Goal: Task Accomplishment & Management: Use online tool/utility

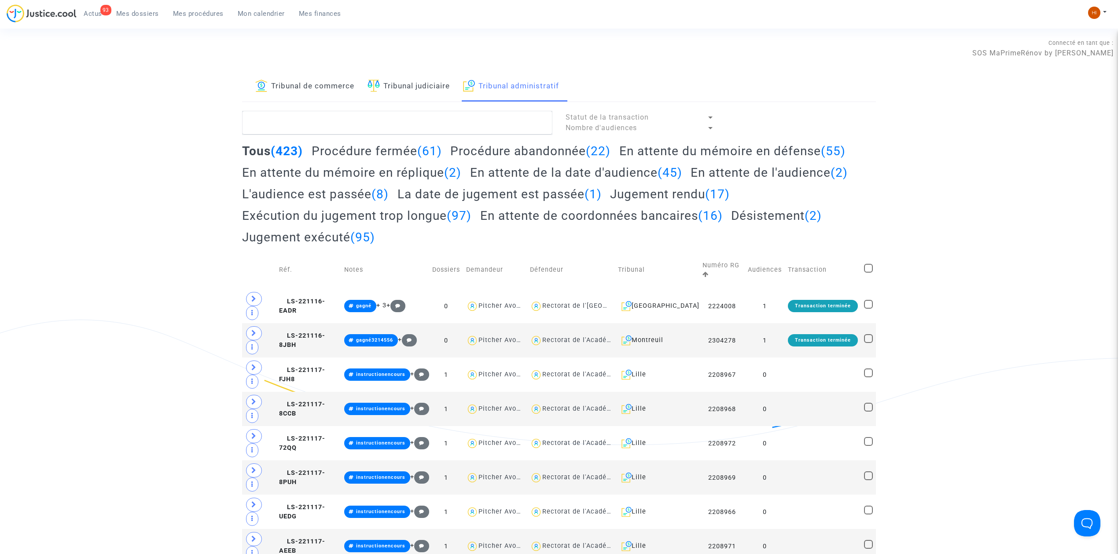
drag, startPoint x: 440, startPoint y: 92, endPoint x: 441, endPoint y: 99, distance: 6.2
click at [441, 92] on link "Tribunal judiciaire" at bounding box center [408, 87] width 82 height 30
click at [440, 119] on textarea at bounding box center [397, 123] width 310 height 24
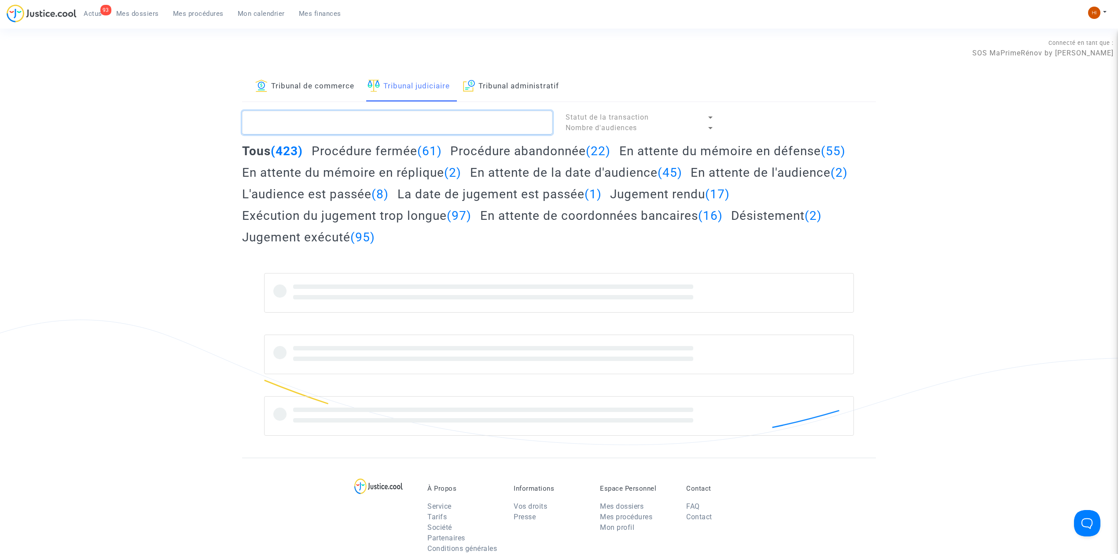
paste textarea "LS-230901-NCHT"
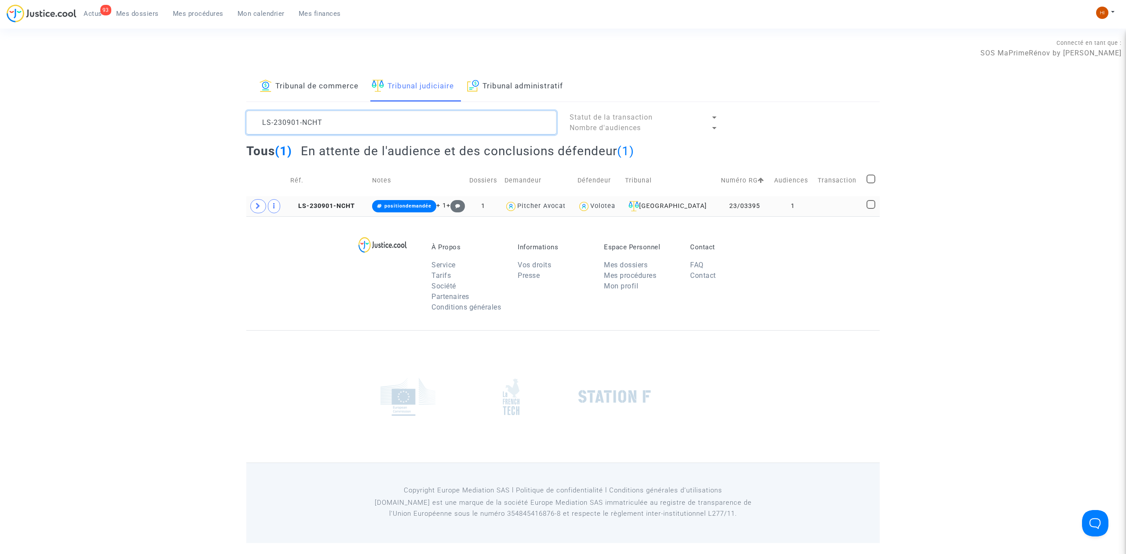
type textarea "LS-230901-NCHT"
click at [822, 205] on td at bounding box center [839, 206] width 49 height 20
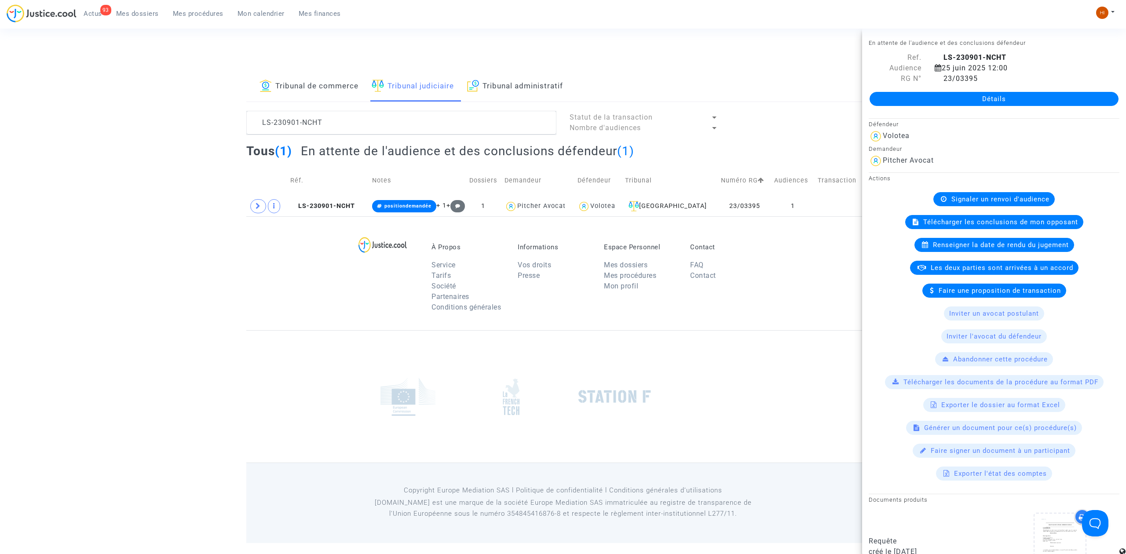
click at [991, 99] on link "Détails" at bounding box center [994, 99] width 249 height 14
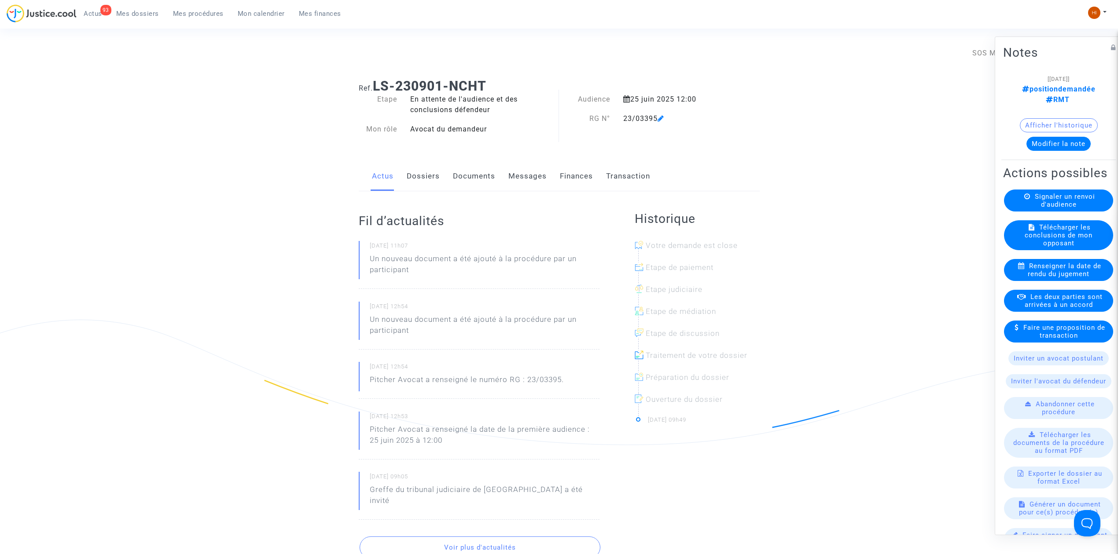
drag, startPoint x: 463, startPoint y: 177, endPoint x: 1126, endPoint y: 168, distance: 662.3
click at [464, 177] on link "Documents" at bounding box center [474, 176] width 42 height 29
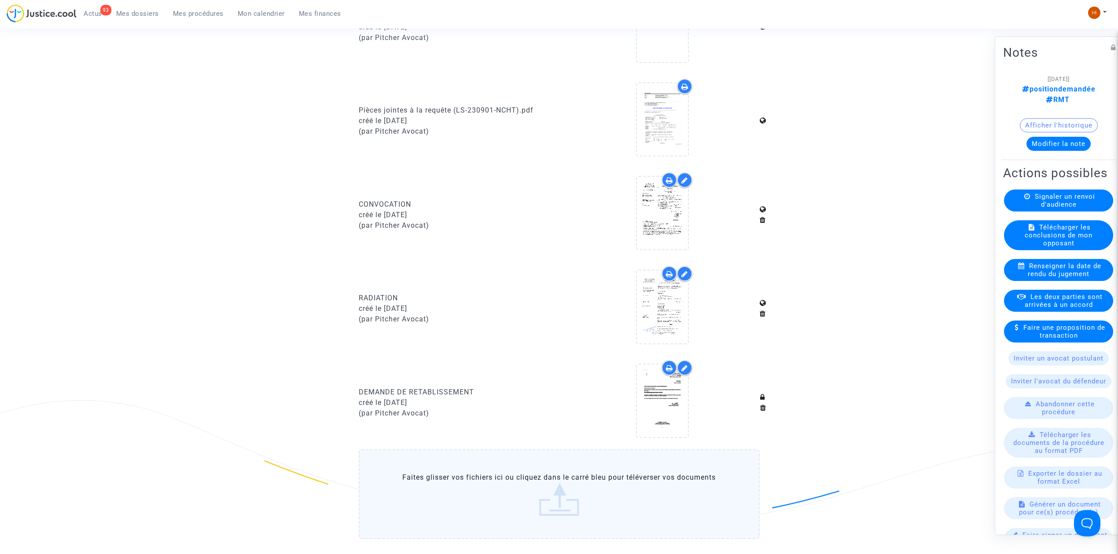
scroll to position [587, 0]
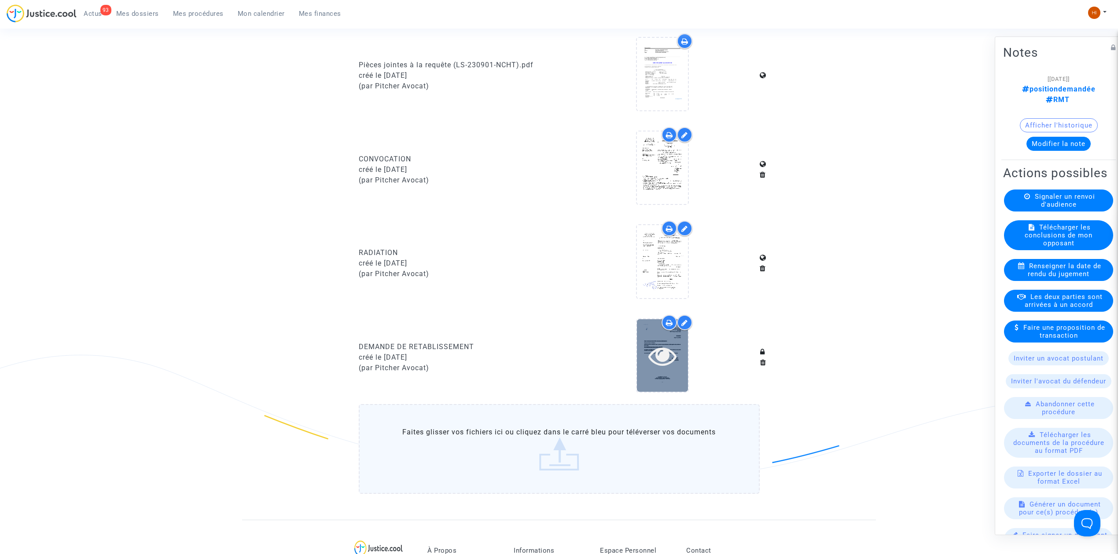
click at [660, 363] on icon at bounding box center [662, 356] width 29 height 28
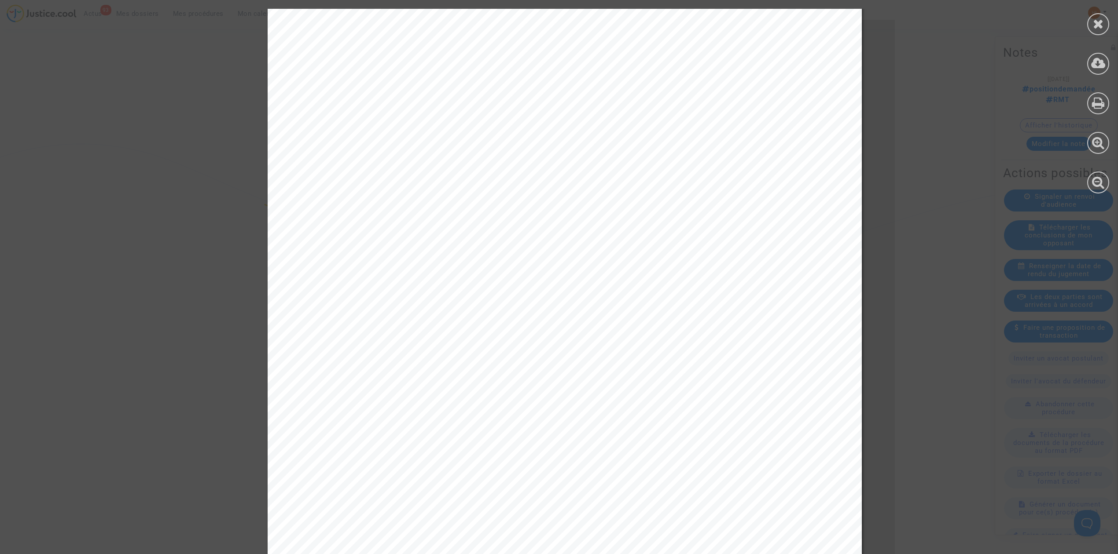
scroll to position [0, 0]
click at [1101, 99] on icon at bounding box center [1098, 102] width 13 height 13
click at [671, 70] on span "Tribunal judiciaire de Bordeaux" at bounding box center [783, 73] width 224 height 11
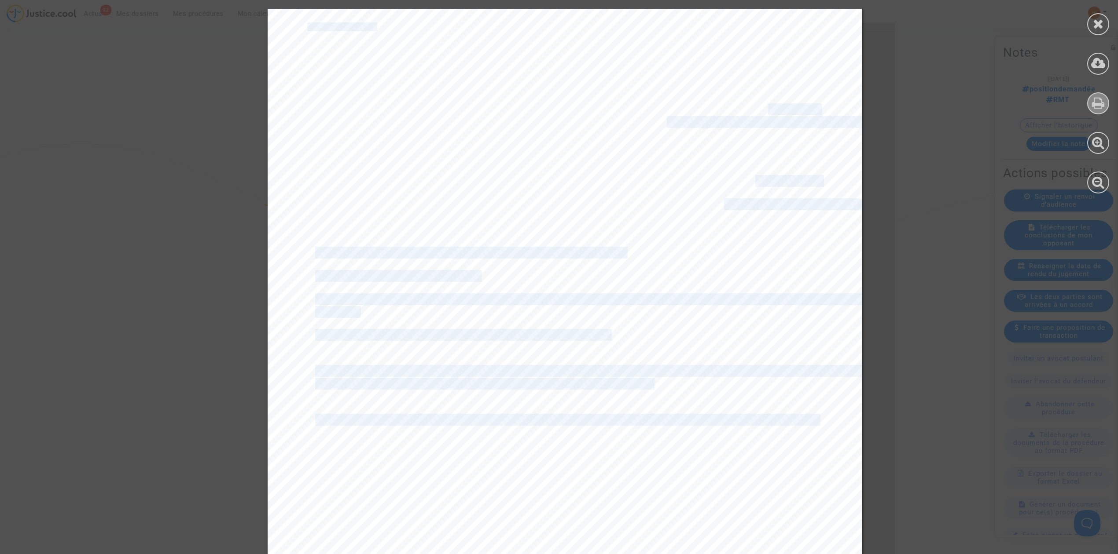
drag, startPoint x: 659, startPoint y: 70, endPoint x: 760, endPoint y: 105, distance: 106.9
click at [760, 105] on div "Me Joyce Pitcher Avocat au Barreau de Paris Tribunal judiciaire de Bordeaux 30 …" at bounding box center [565, 429] width 594 height 840
click at [777, 128] on div "Me Joyce Pitcher Avocat au Barreau de Paris Tribunal judiciaire de Bordeaux 30 …" at bounding box center [565, 429] width 594 height 840
click at [819, 129] on div "Me Joyce Pitcher Avocat au Barreau de Paris Tribunal judiciaire de Bordeaux 30 …" at bounding box center [565, 429] width 594 height 840
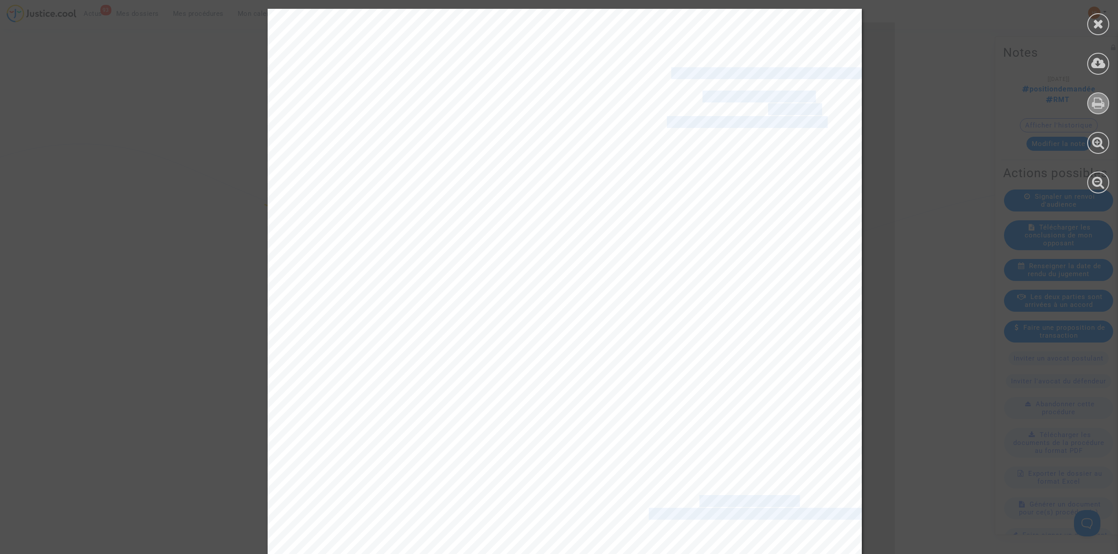
drag, startPoint x: 812, startPoint y: 125, endPoint x: 671, endPoint y: 65, distance: 152.6
click at [671, 65] on div "Me Joyce Pitcher Avocat au Barreau de Paris Tribunal judiciaire de Bordeaux 30 …" at bounding box center [565, 429] width 594 height 840
click at [748, 98] on span "30 rue des Frères Bonie" at bounding box center [757, 97] width 110 height 11
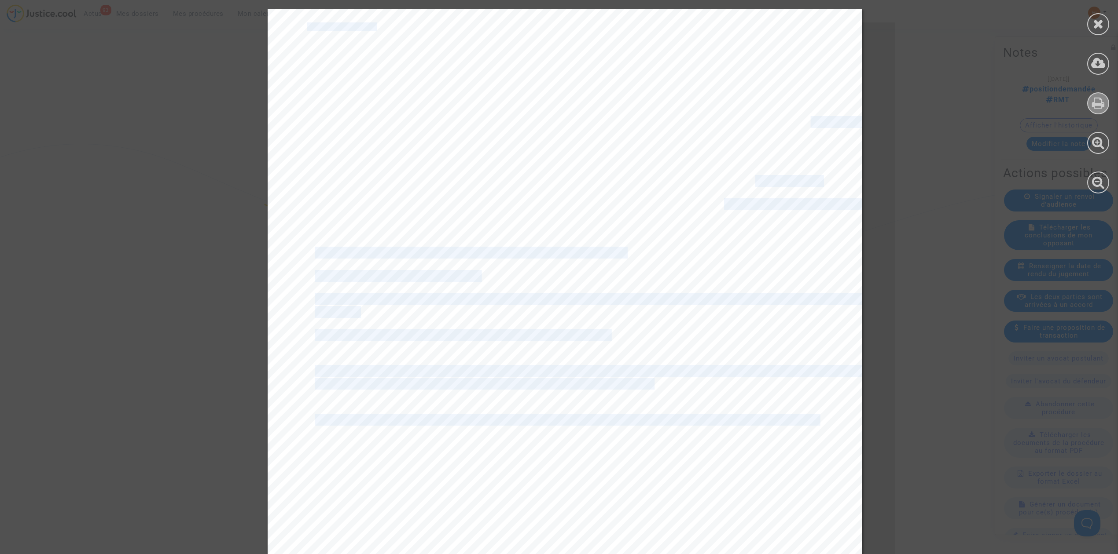
drag, startPoint x: 692, startPoint y: 98, endPoint x: 800, endPoint y: 116, distance: 109.4
click at [800, 116] on div "Me Joyce Pitcher Avocat au Barreau de Paris Tribunal judiciaire de Bordeaux 30 …" at bounding box center [565, 429] width 594 height 840
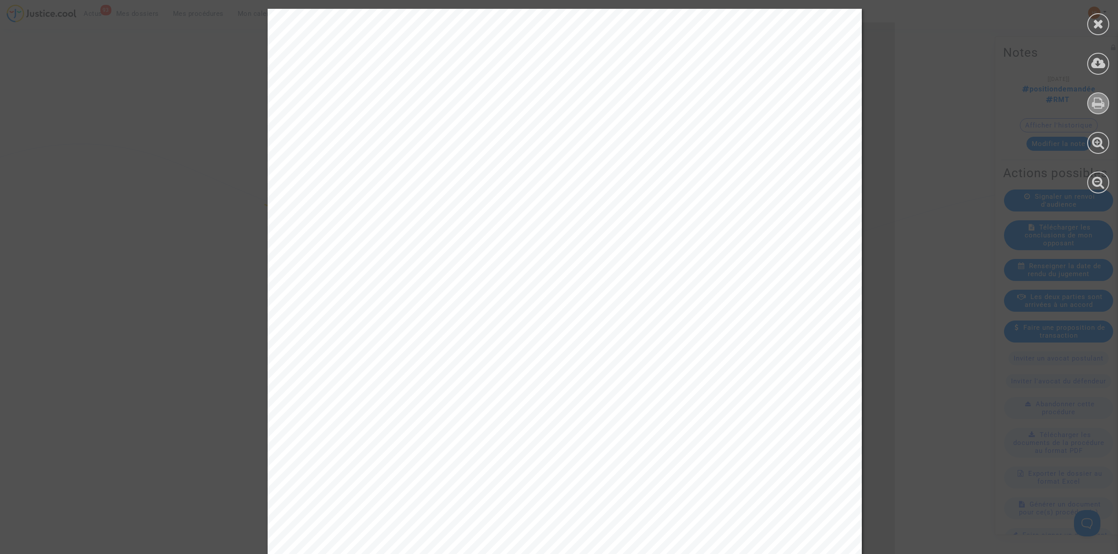
click at [790, 117] on span "33077 Bordeaux Cedex, France" at bounding box center [787, 122] width 240 height 11
drag, startPoint x: 694, startPoint y: 94, endPoint x: 805, endPoint y: 114, distance: 113.0
click at [807, 113] on div "Me Joyce Pitcher Avocat au Barreau de Paris Tribunal judiciaire de Bordeaux 30 …" at bounding box center [565, 429] width 594 height 840
copy div "30 rue des Frères Bonie CS 11403"
drag, startPoint x: 502, startPoint y: 301, endPoint x: 583, endPoint y: 284, distance: 82.8
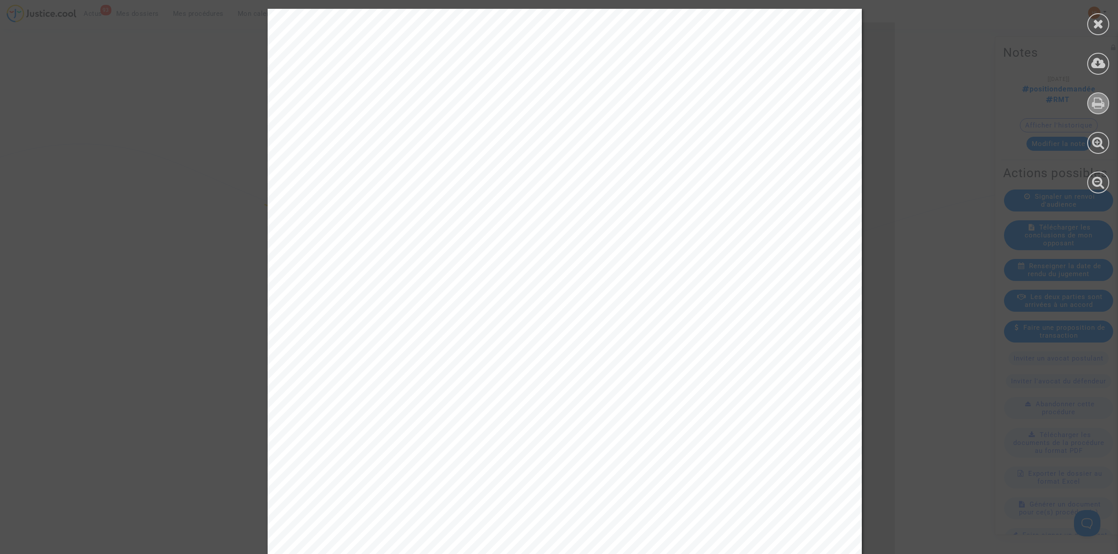
click at [504, 301] on span "Je suis le conseil du demandeur dans le dossier ci-dessous référencé qui était …" at bounding box center [588, 299] width 546 height 11
drag, startPoint x: 616, startPoint y: 257, endPoint x: 343, endPoint y: 257, distance: 272.8
click at [343, 257] on span "Objet : Audience du 25 juin 2025 - Demande de rétablissement" at bounding box center [469, 253] width 309 height 11
copy span "Audience du 25 juin 2025 - Demande de rétablisse"
click at [524, 359] on div "Me Joyce Pitcher Avocat au Barreau de Paris Tribunal judiciaire de Bordeaux 30 …" at bounding box center [565, 429] width 594 height 840
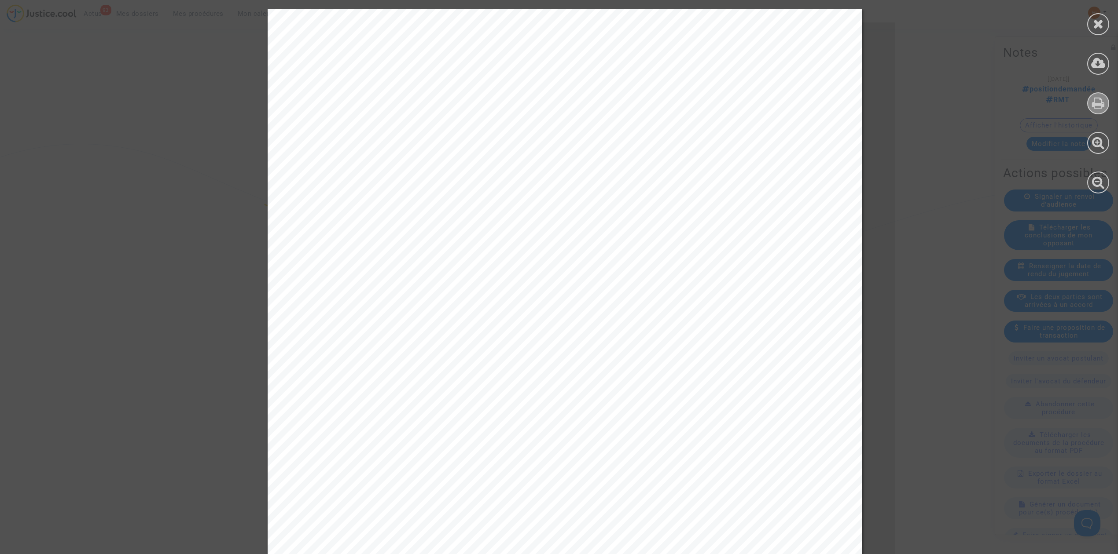
drag, startPoint x: 560, startPoint y: 343, endPoint x: 333, endPoint y: 351, distance: 227.2
click at [349, 354] on div "Me Joyce Pitcher Avocat au Barreau de Paris Tribunal judiciaire de Bordeaux 30 …" at bounding box center [565, 429] width 594 height 840
drag, startPoint x: 307, startPoint y: 335, endPoint x: 566, endPoint y: 335, distance: 258.7
click at [566, 335] on span "RG n°23/03395 Dossier Damien Kuntz c/ VOLOTEA" at bounding box center [461, 335] width 293 height 11
copy span "RG n°23/03395 Dossier Damien Kuntz c/ VOLOT"
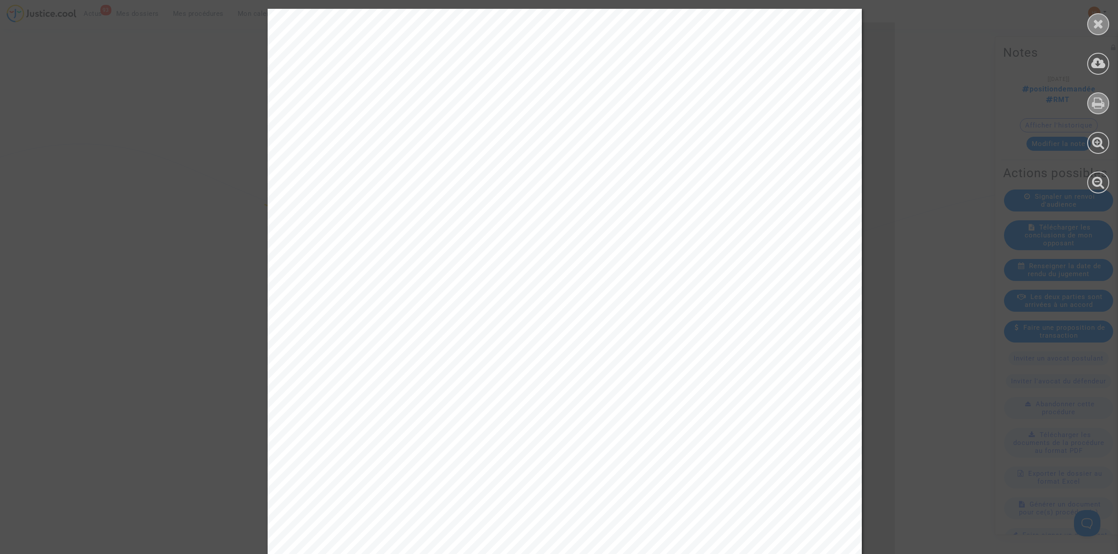
click at [1105, 23] on div at bounding box center [1098, 24] width 22 height 22
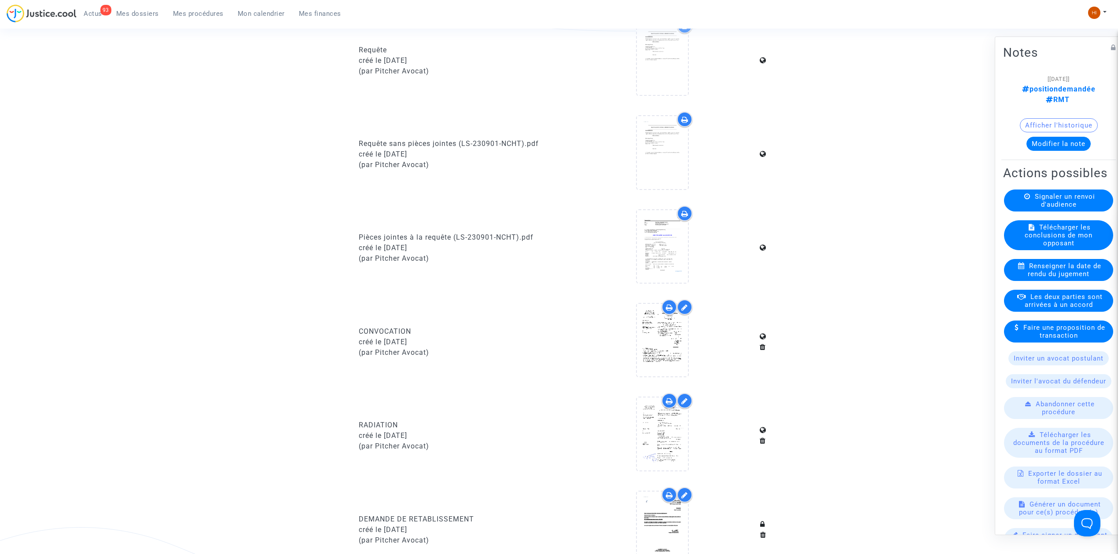
scroll to position [352, 0]
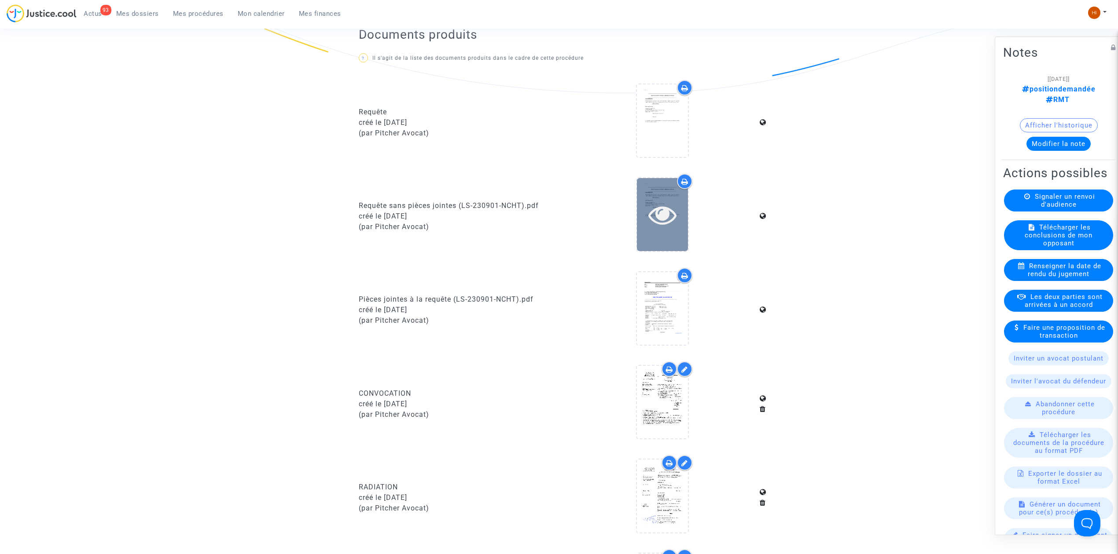
click at [669, 219] on icon at bounding box center [662, 215] width 29 height 28
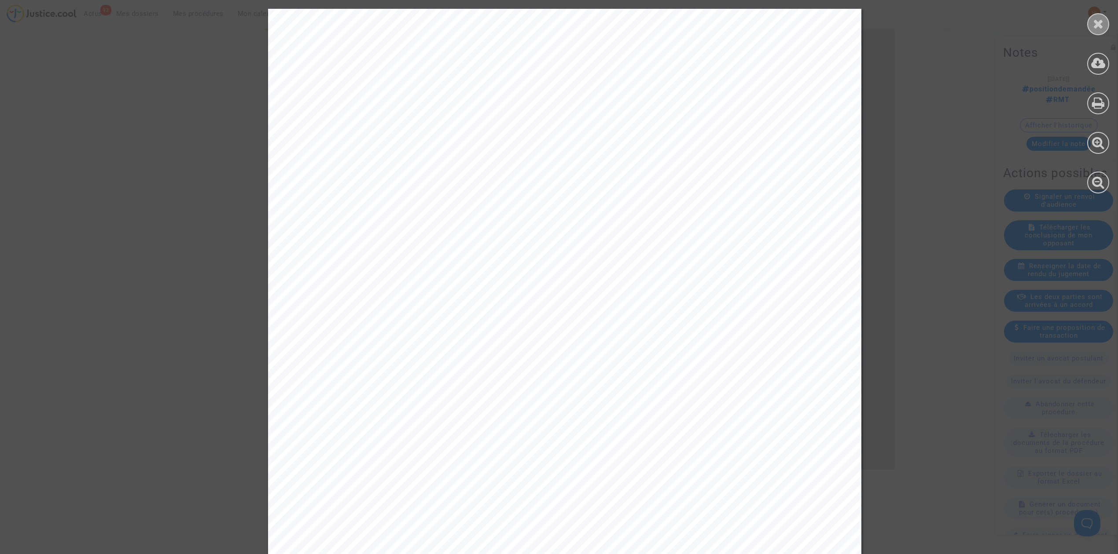
click at [1091, 20] on div at bounding box center [1098, 24] width 22 height 22
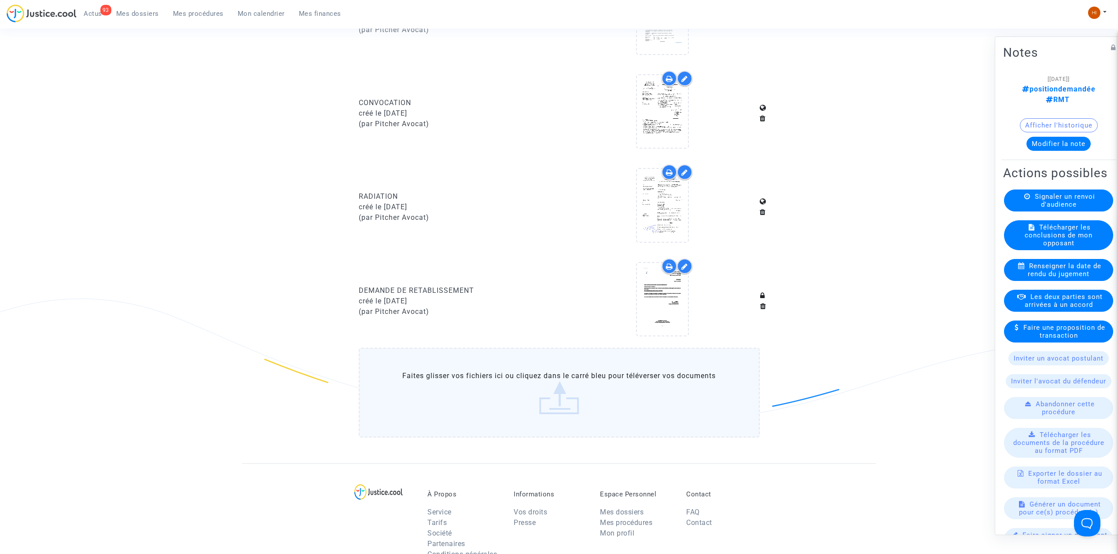
scroll to position [645, 0]
click at [667, 301] on icon at bounding box center [662, 297] width 29 height 28
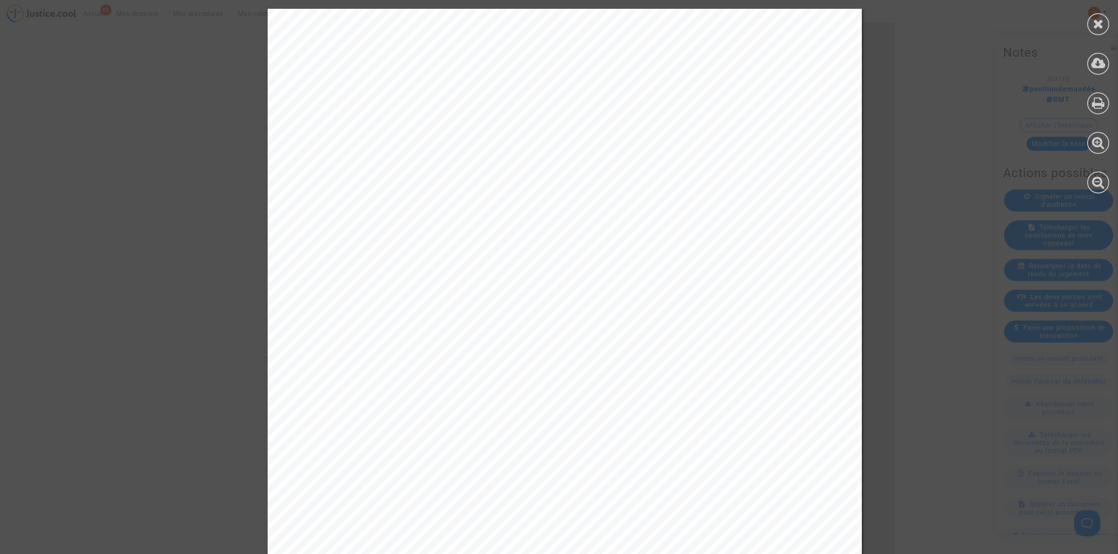
click at [913, 206] on div "Me Joyce Pitcher Avocat au Barreau de Paris Tribunal judiciaire de Bordeaux 30 …" at bounding box center [564, 429] width 1129 height 840
drag, startPoint x: 1101, startPoint y: 19, endPoint x: 1090, endPoint y: 97, distance: 78.2
click at [1101, 19] on icon at bounding box center [1098, 23] width 11 height 13
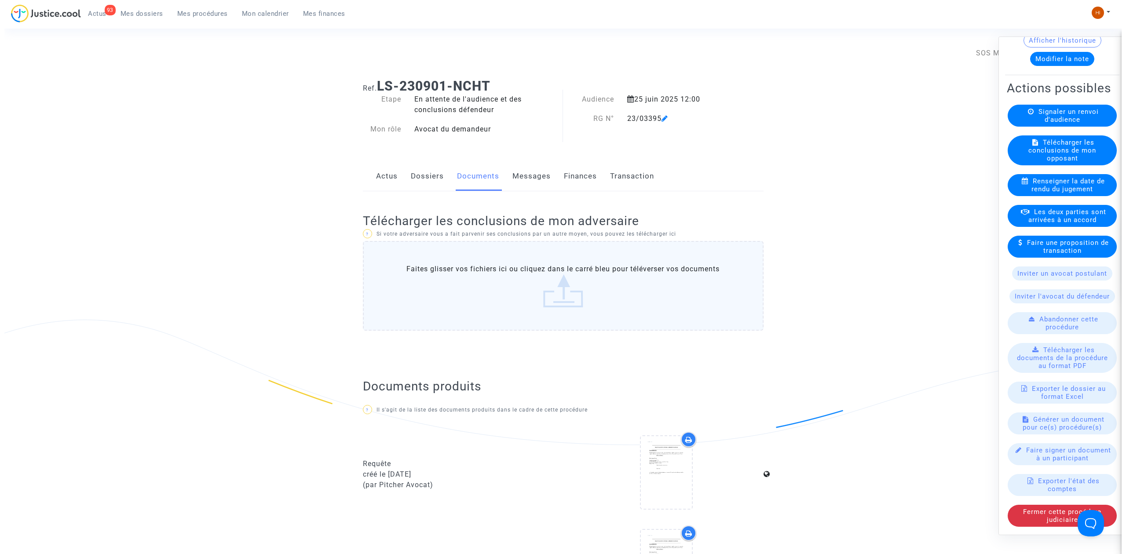
scroll to position [119, 0]
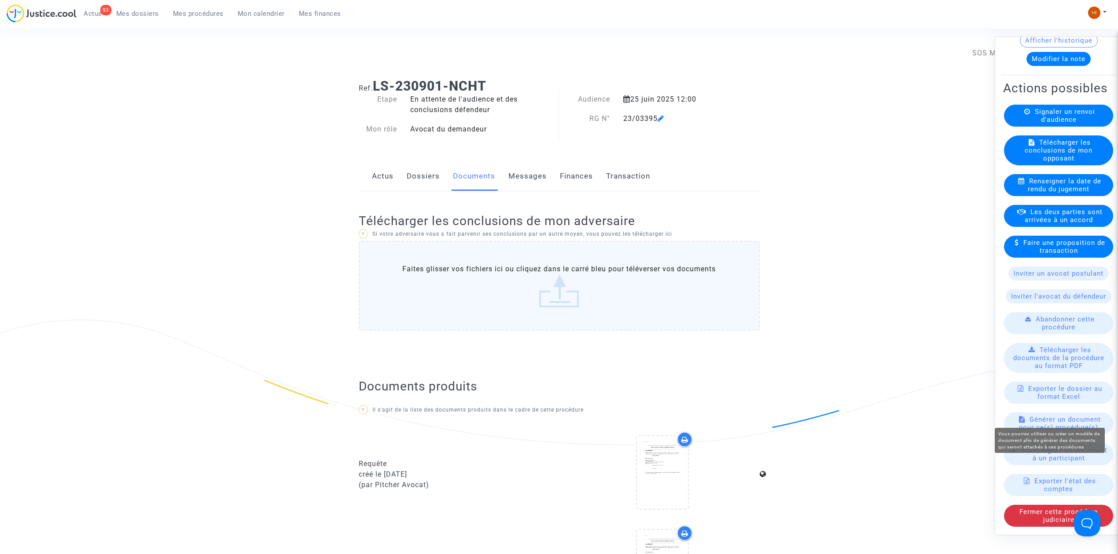
click at [1056, 416] on span "Générer un document pour ce(s) procédure(s)" at bounding box center [1060, 424] width 82 height 16
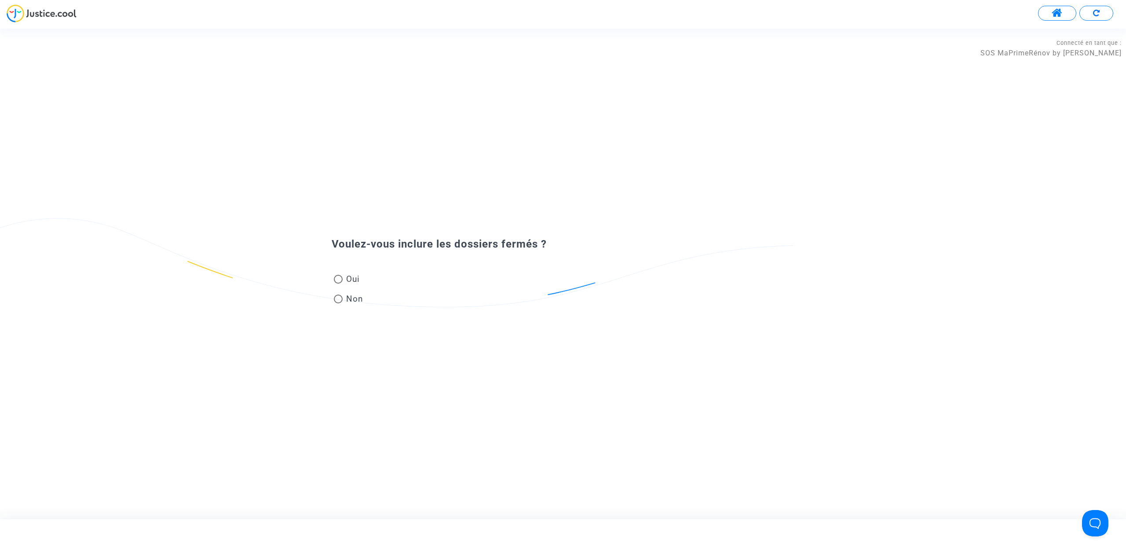
click at [357, 290] on mat-radio-group "Oui Non" at bounding box center [349, 291] width 34 height 40
click at [356, 298] on span "Non" at bounding box center [353, 299] width 21 height 12
click at [338, 304] on input "Non" at bounding box center [338, 304] width 0 height 0
radio input "true"
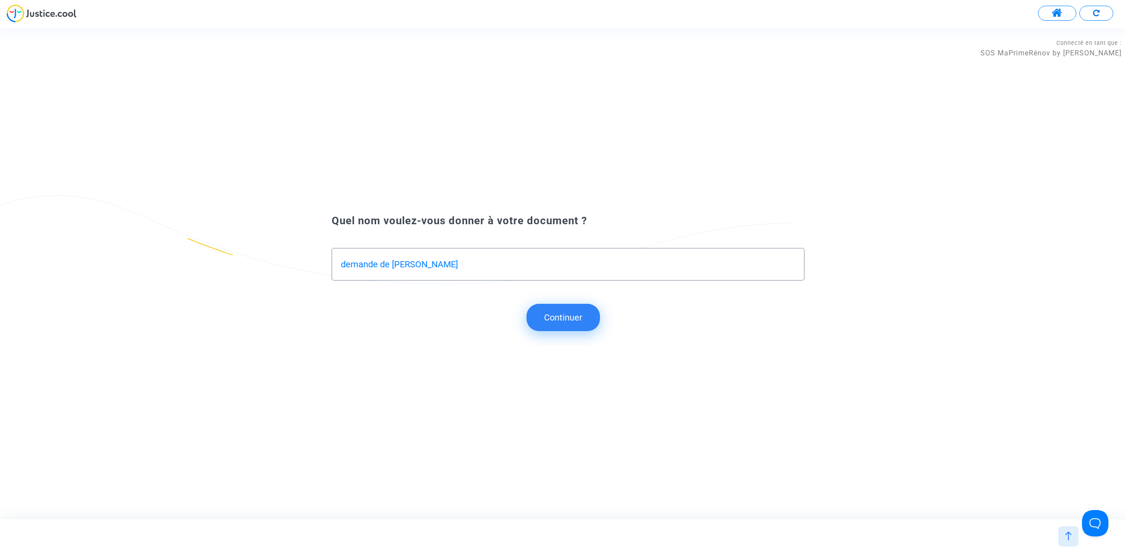
click at [510, 257] on div "demande de réta" at bounding box center [568, 261] width 455 height 25
click at [453, 268] on input "demande de réta" at bounding box center [568, 265] width 455 height 10
type input "demande"
click at [557, 323] on button "Continuer" at bounding box center [563, 317] width 73 height 27
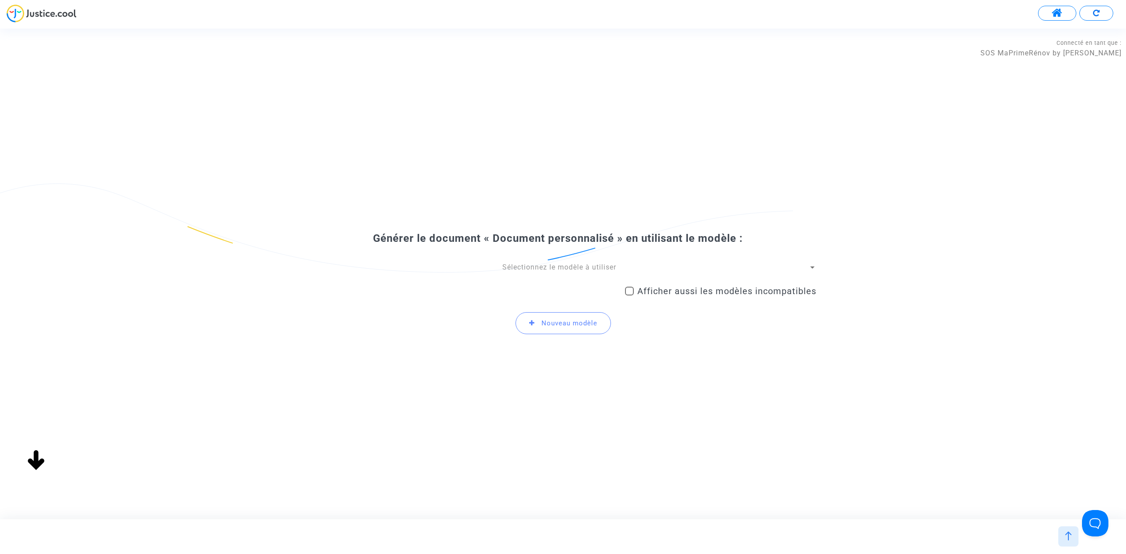
click at [578, 266] on span "Sélectionnez le modèle à utiliser" at bounding box center [559, 267] width 114 height 8
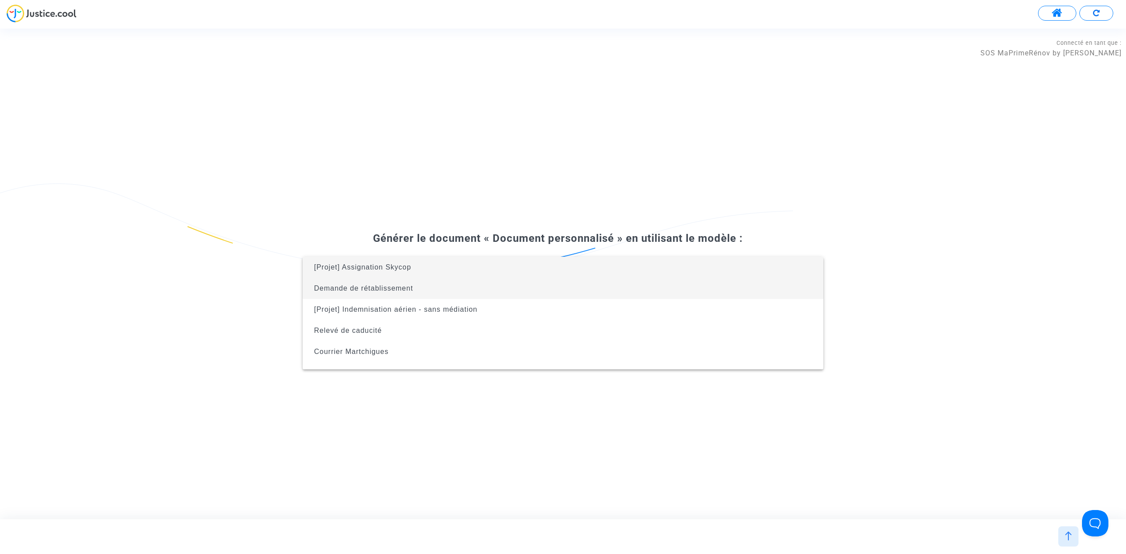
click at [578, 289] on span "Demande de rétablissement" at bounding box center [563, 288] width 507 height 21
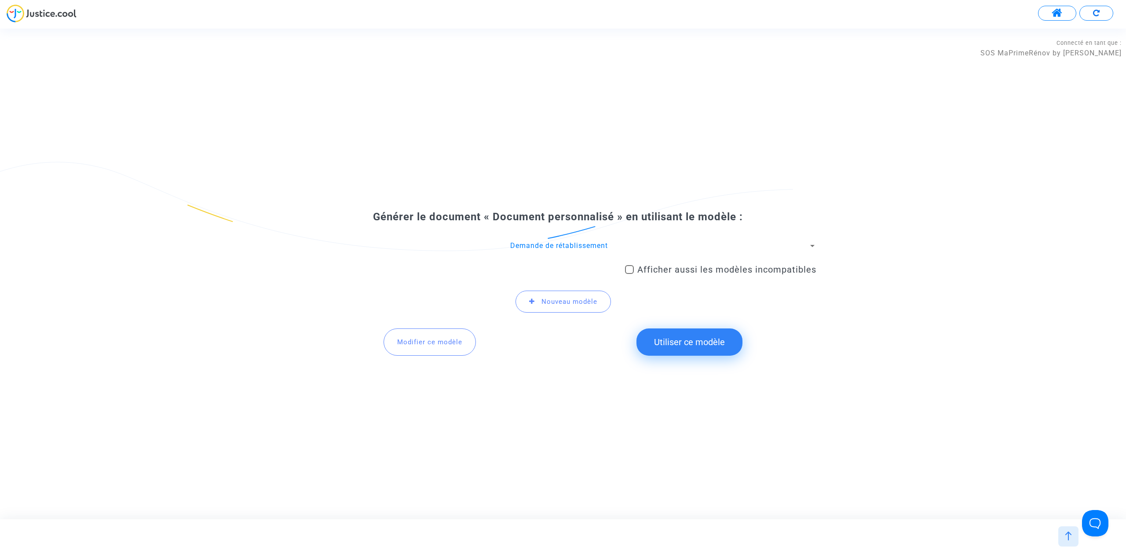
click at [414, 345] on span "Modifier ce modèle" at bounding box center [429, 342] width 65 height 8
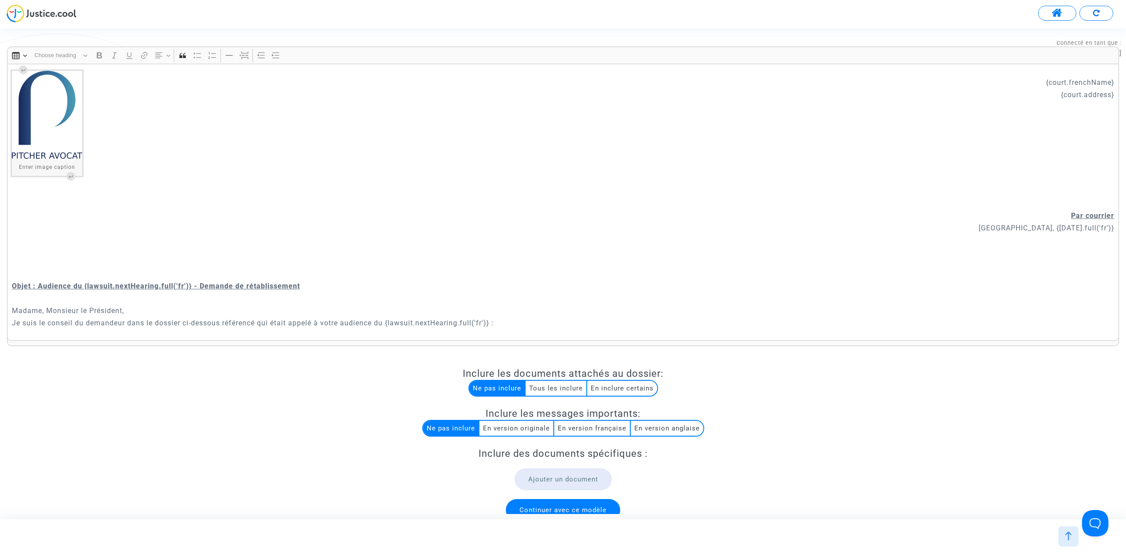
click at [1071, 123] on p "Rich Text Editor, main" at bounding box center [563, 119] width 1103 height 11
click at [1072, 170] on p "Rich Text Editor, main" at bounding box center [563, 169] width 1103 height 11
click at [1069, 182] on p "Rich Text Editor, main" at bounding box center [563, 192] width 1103 height 33
click at [1069, 182] on p "​​​​​​​" at bounding box center [563, 192] width 1103 height 33
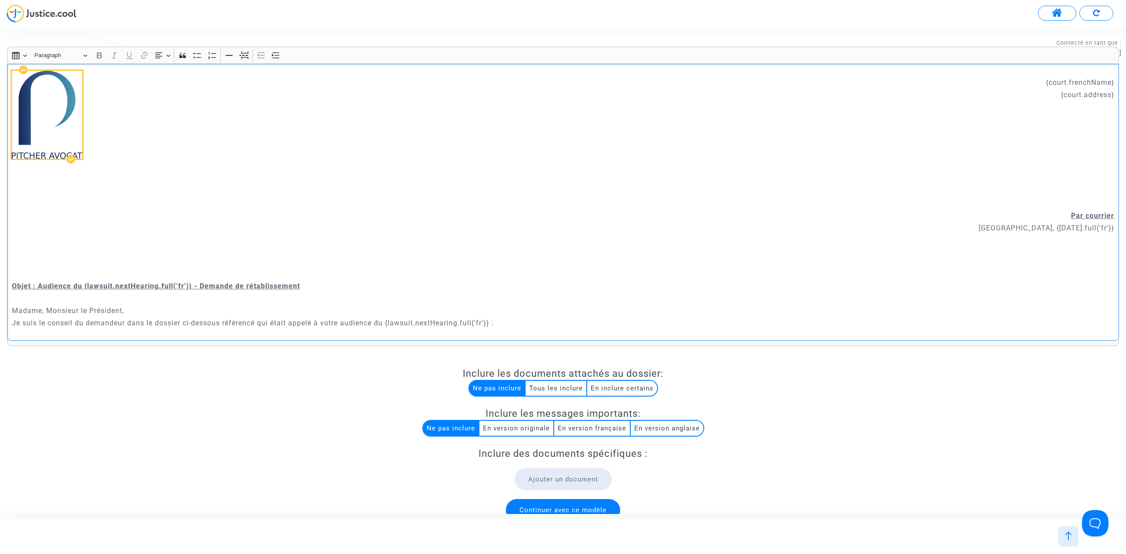
click at [55, 110] on img "Rich Text Editor, main" at bounding box center [47, 115] width 70 height 88
click at [1082, 162] on p "Rich Text Editor, main" at bounding box center [563, 156] width 1103 height 11
click at [1081, 162] on p "Rich Text Editor, main" at bounding box center [563, 156] width 1103 height 11
click at [1031, 80] on p "{court.frenchName}" at bounding box center [563, 82] width 1103 height 11
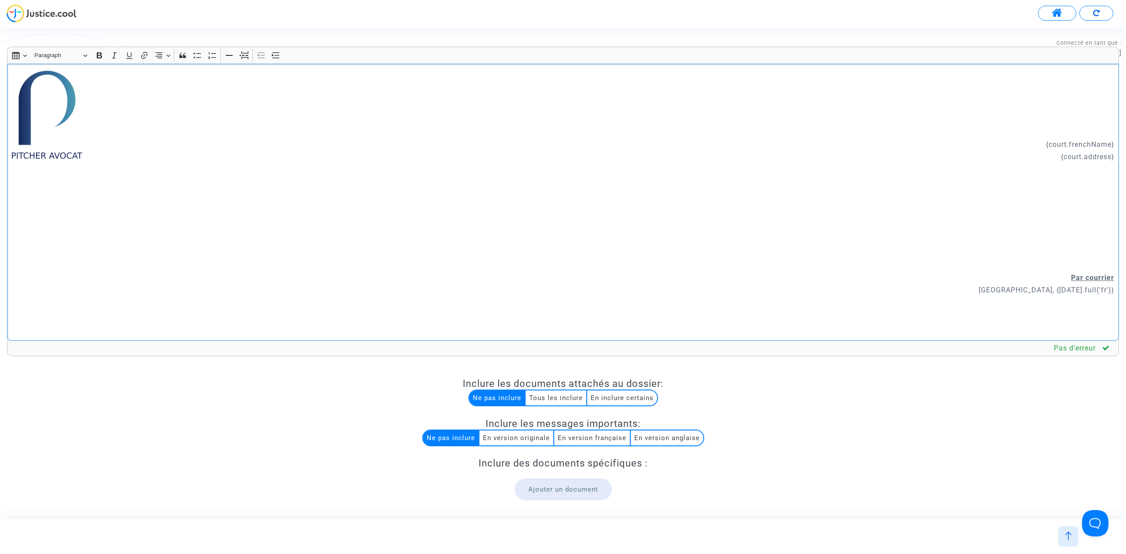
click at [1083, 240] on p "Rich Text Editor, main" at bounding box center [563, 254] width 1103 height 33
click at [1082, 240] on p "​​​​​​​" at bounding box center [563, 254] width 1103 height 33
click at [1082, 240] on p "Rich Text Editor, main" at bounding box center [563, 254] width 1103 height 33
drag, startPoint x: 1052, startPoint y: 257, endPoint x: 1067, endPoint y: 292, distance: 38.6
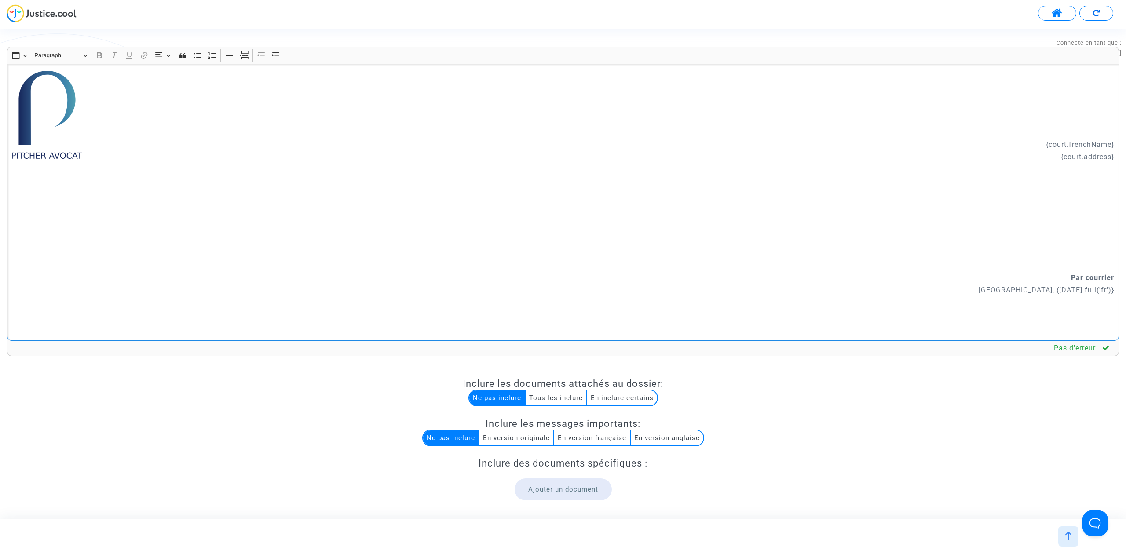
click at [1051, 257] on p "Rich Text Editor, main" at bounding box center [563, 254] width 1103 height 33
click at [1062, 239] on p "Rich Text Editor, main" at bounding box center [563, 254] width 1103 height 33
drag, startPoint x: 1062, startPoint y: 239, endPoint x: 1035, endPoint y: 191, distance: 55.6
click at [1035, 191] on p "Rich Text Editor, main" at bounding box center [563, 193] width 1103 height 11
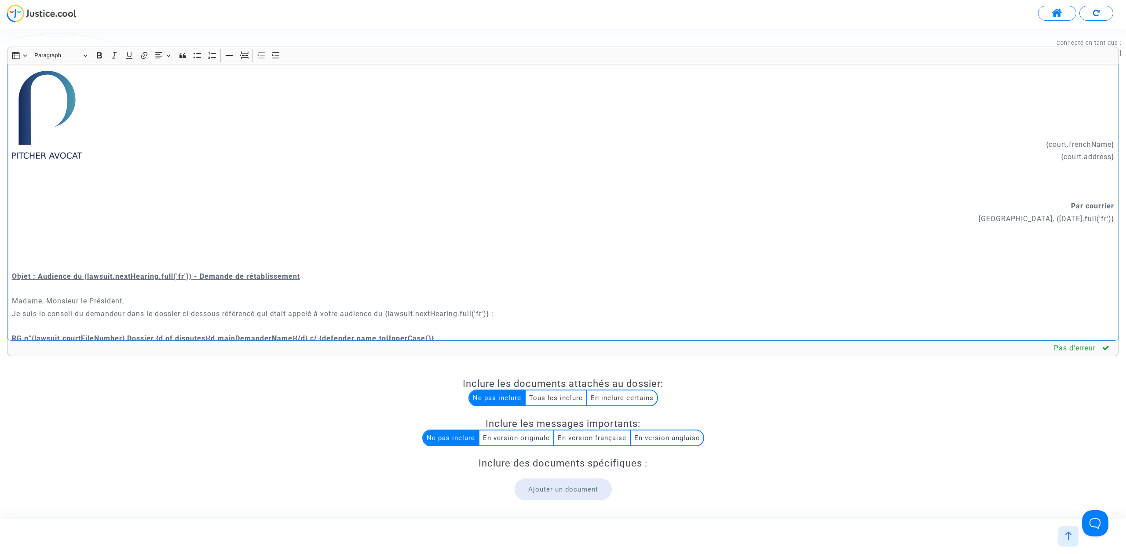
click at [1030, 143] on p "{court.frenchName}" at bounding box center [563, 144] width 1103 height 11
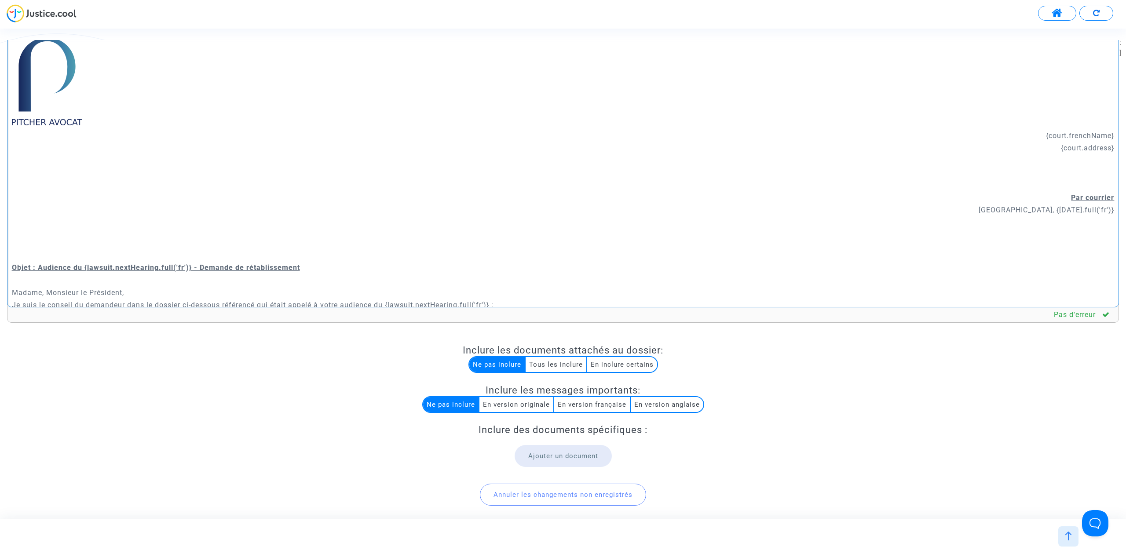
scroll to position [73, 0]
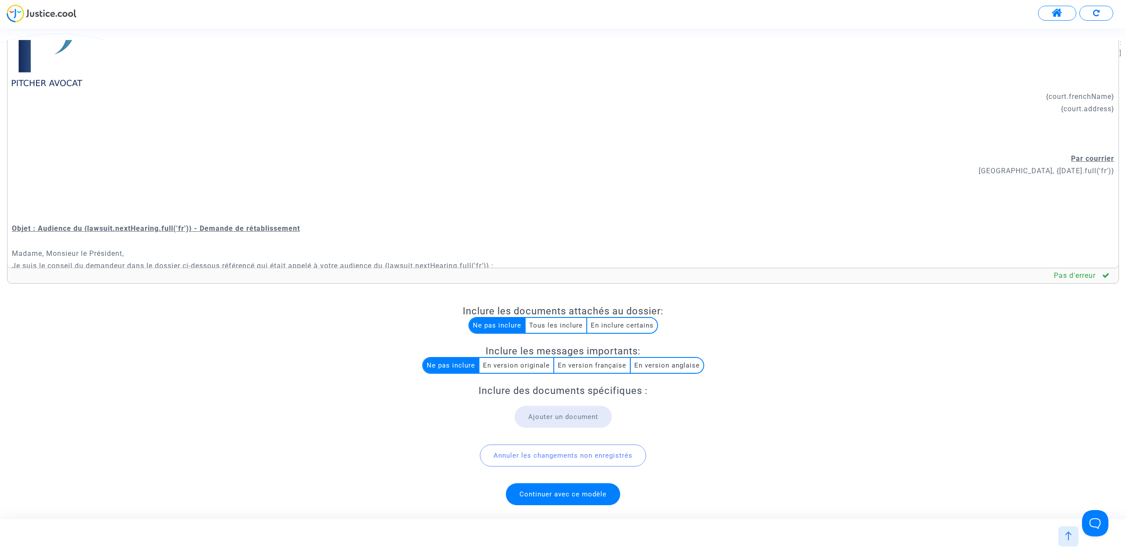
click at [591, 495] on span "Continuer avec ce modèle" at bounding box center [563, 495] width 87 height 8
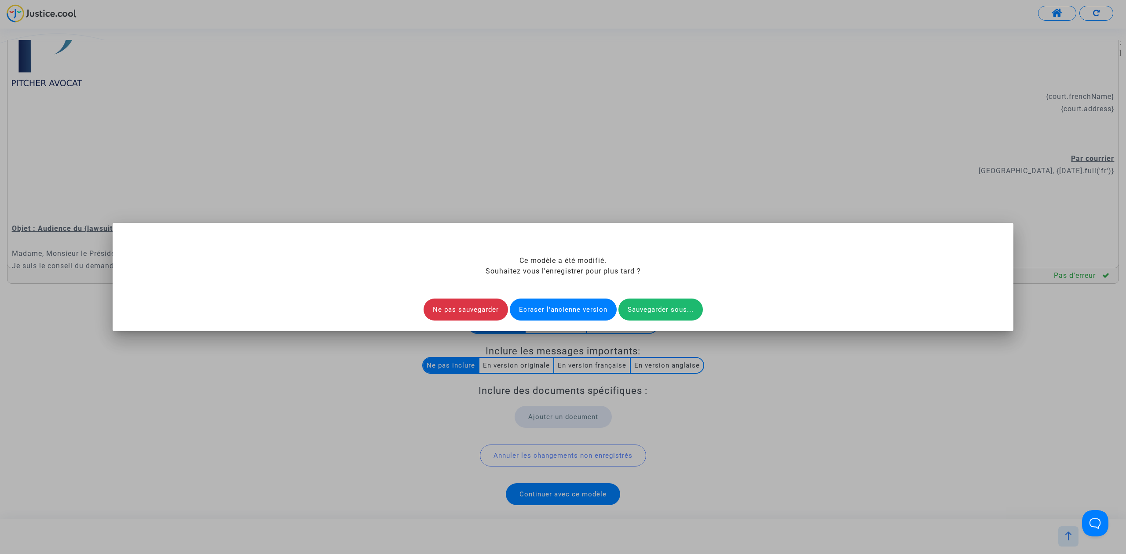
click at [563, 307] on div "Ecraser l'ancienne version" at bounding box center [563, 310] width 107 height 22
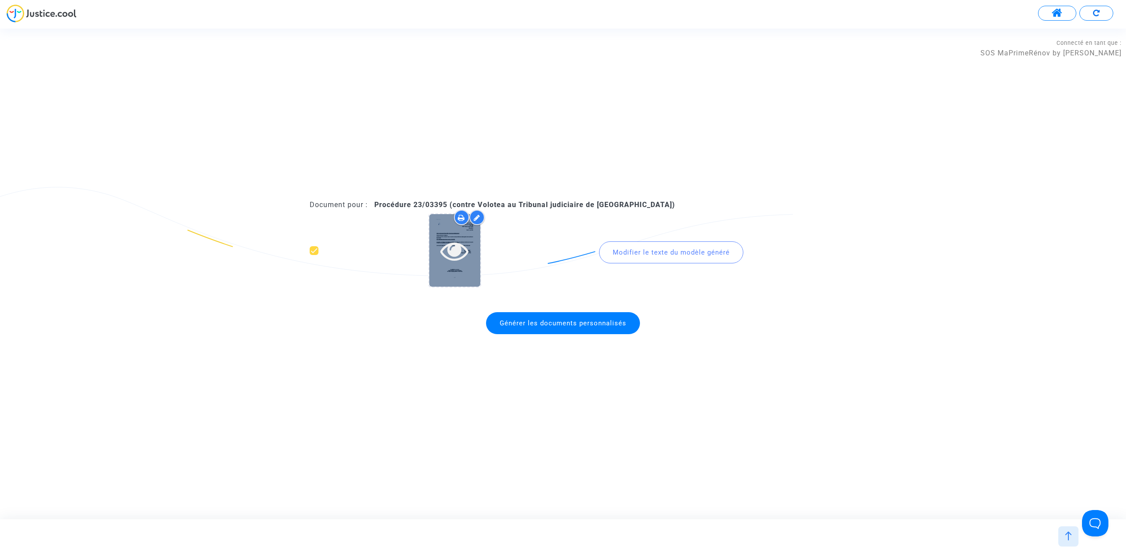
click at [452, 255] on icon at bounding box center [454, 251] width 29 height 28
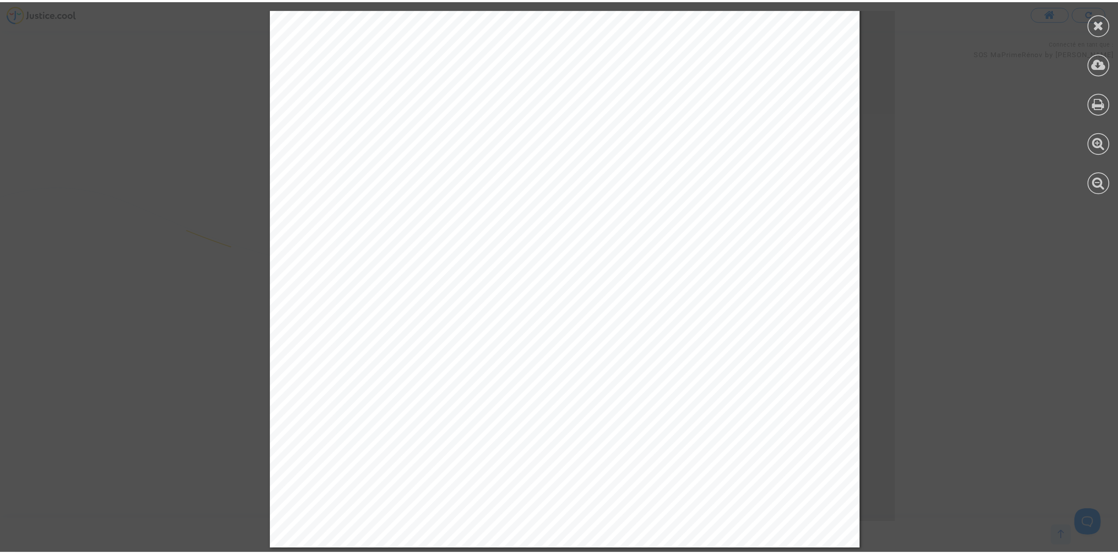
scroll to position [0, 0]
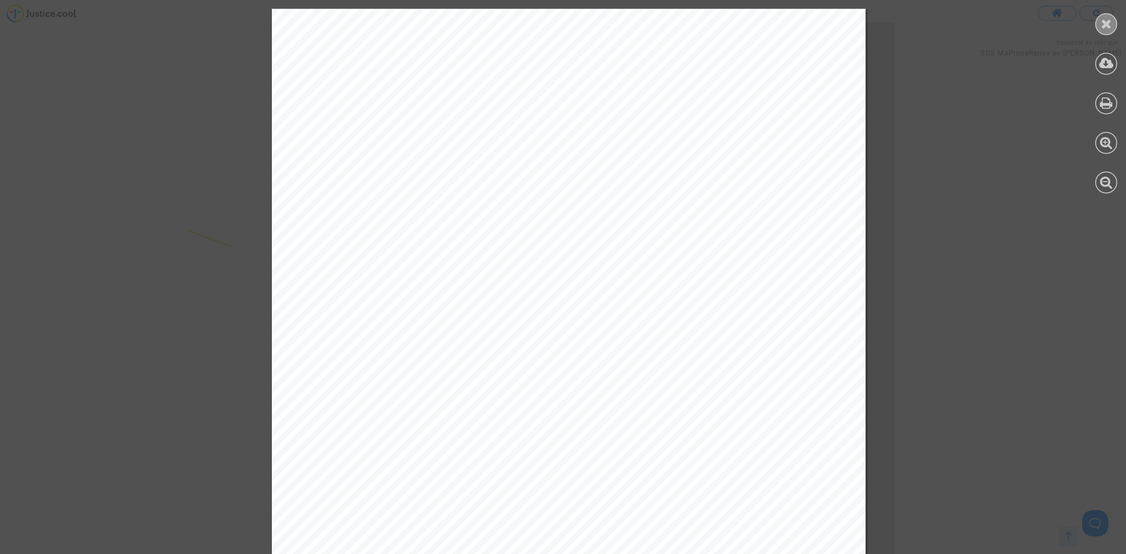
click at [1106, 15] on div at bounding box center [1107, 24] width 22 height 22
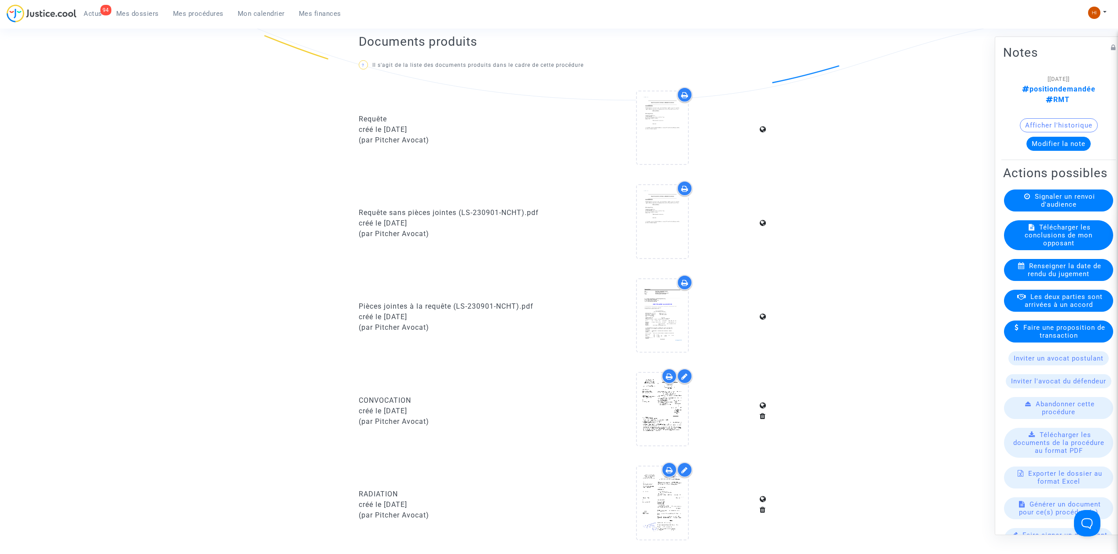
scroll to position [352, 0]
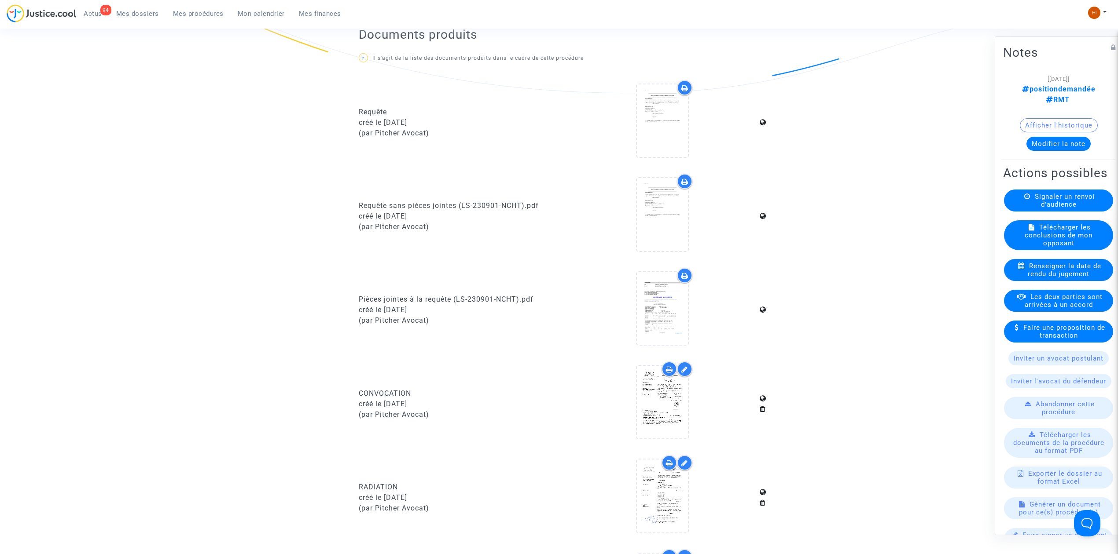
drag, startPoint x: 1092, startPoint y: 130, endPoint x: 1082, endPoint y: 133, distance: 10.9
click at [1092, 137] on div "Modifier la note" at bounding box center [1058, 144] width 111 height 14
click at [1075, 137] on button "Modifier la note" at bounding box center [1058, 144] width 64 height 14
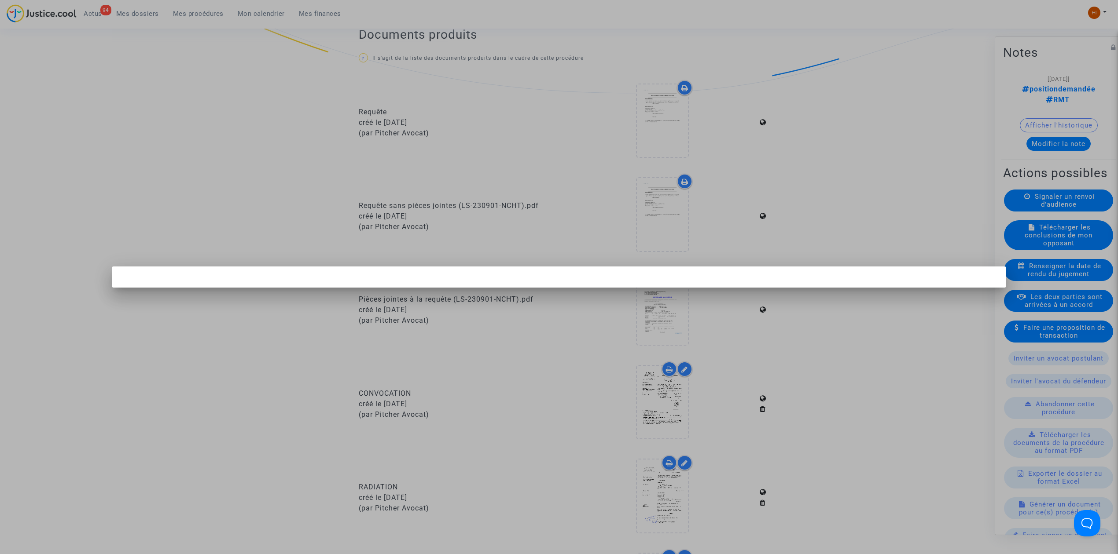
scroll to position [0, 0]
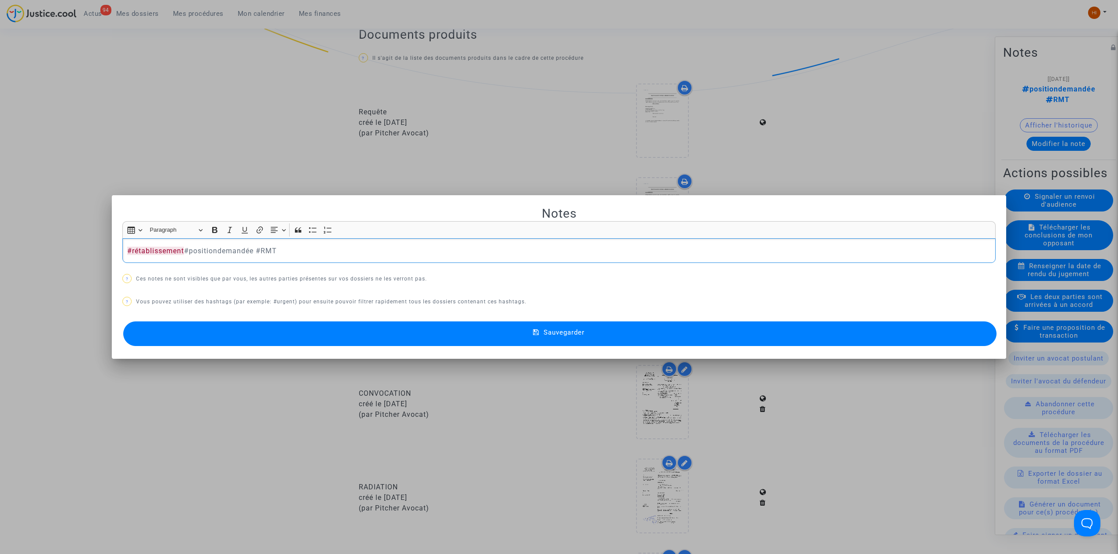
click at [721, 338] on button "Sauvegarder" at bounding box center [559, 334] width 873 height 25
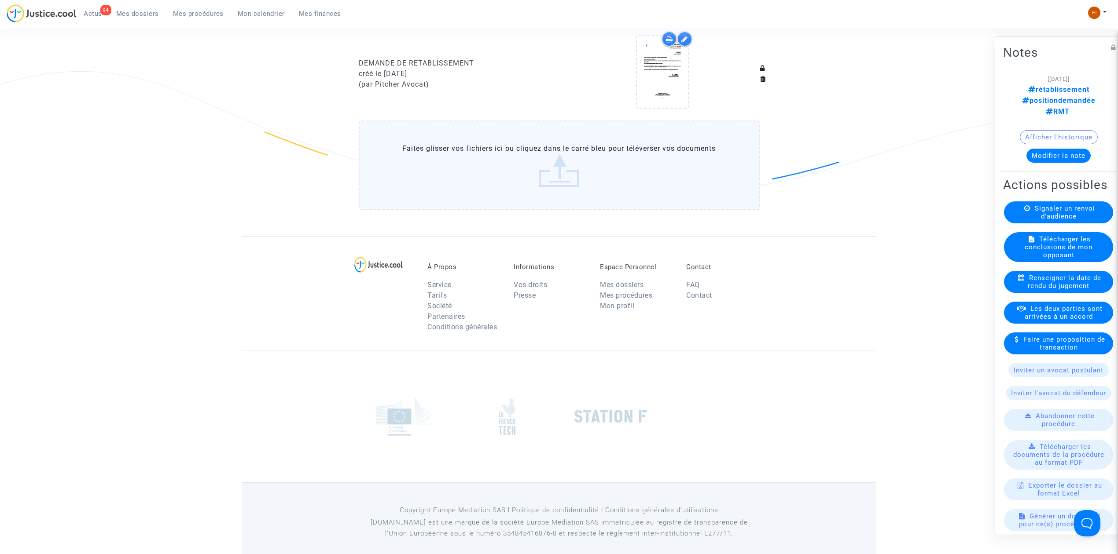
scroll to position [875, 0]
drag, startPoint x: 203, startPoint y: 16, endPoint x: 471, endPoint y: 59, distance: 271.0
click at [203, 16] on span "Mes procédures" at bounding box center [198, 14] width 51 height 8
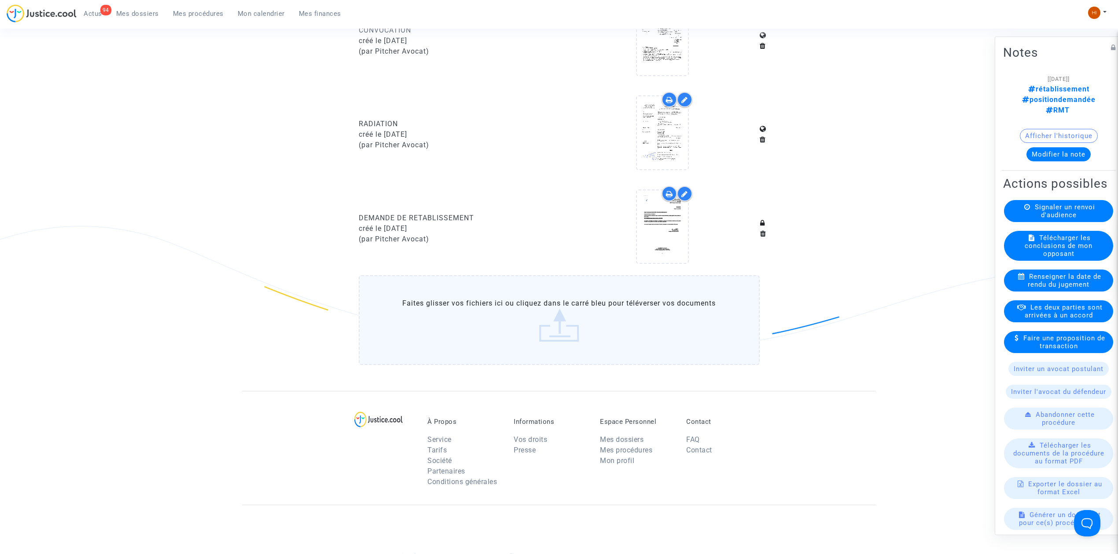
scroll to position [405, 0]
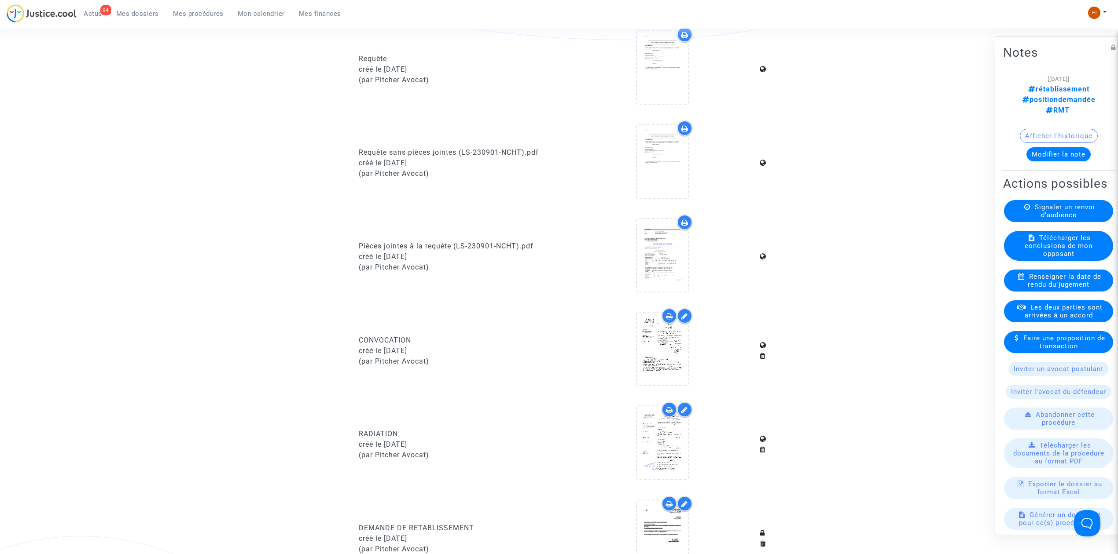
click at [203, 14] on span "Mes procédures" at bounding box center [198, 14] width 51 height 8
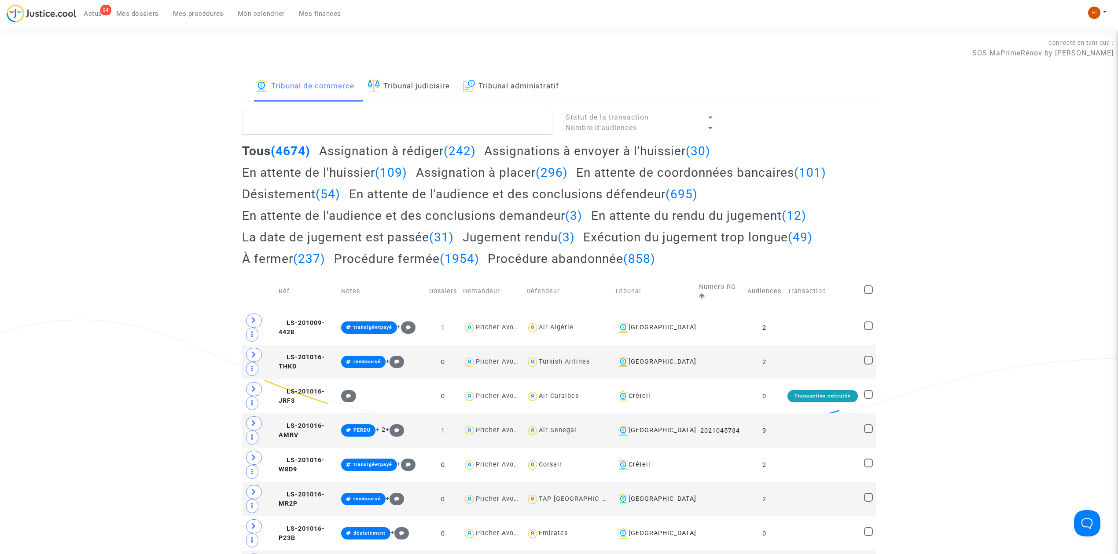
drag, startPoint x: 433, startPoint y: 81, endPoint x: 451, endPoint y: 105, distance: 29.5
click at [434, 81] on link "Tribunal judiciaire" at bounding box center [408, 87] width 82 height 30
click at [450, 115] on textarea at bounding box center [397, 123] width 310 height 24
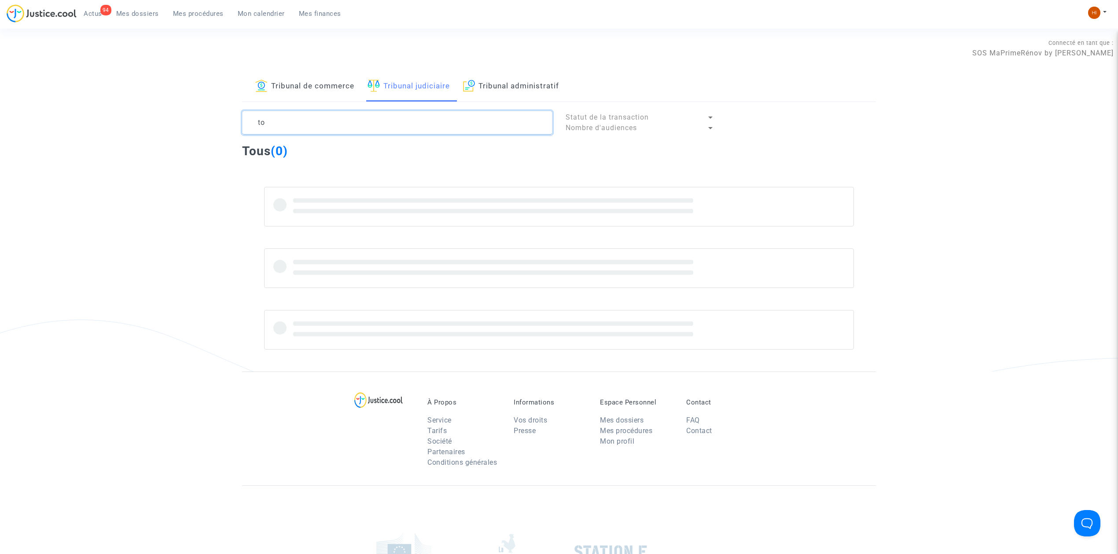
type textarea "t"
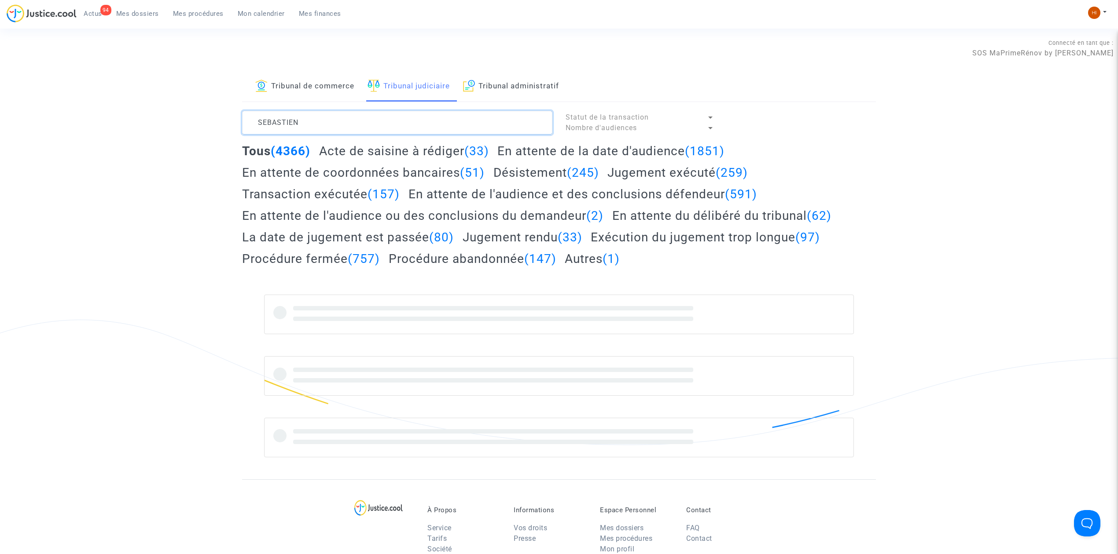
type textarea "SEBASTIEN"
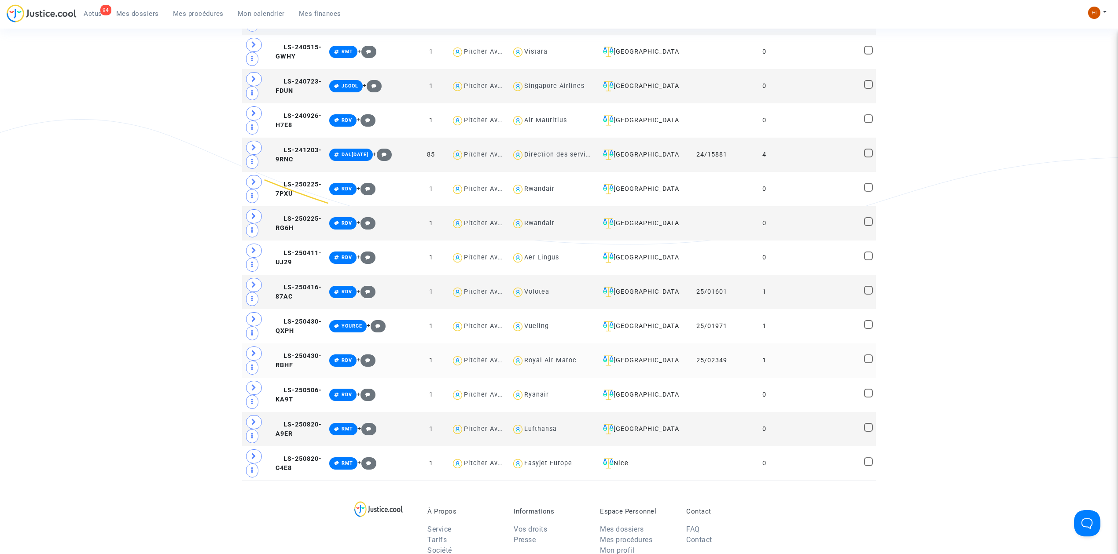
scroll to position [821, 0]
click at [668, 127] on div "Bordeaux" at bounding box center [637, 122] width 76 height 11
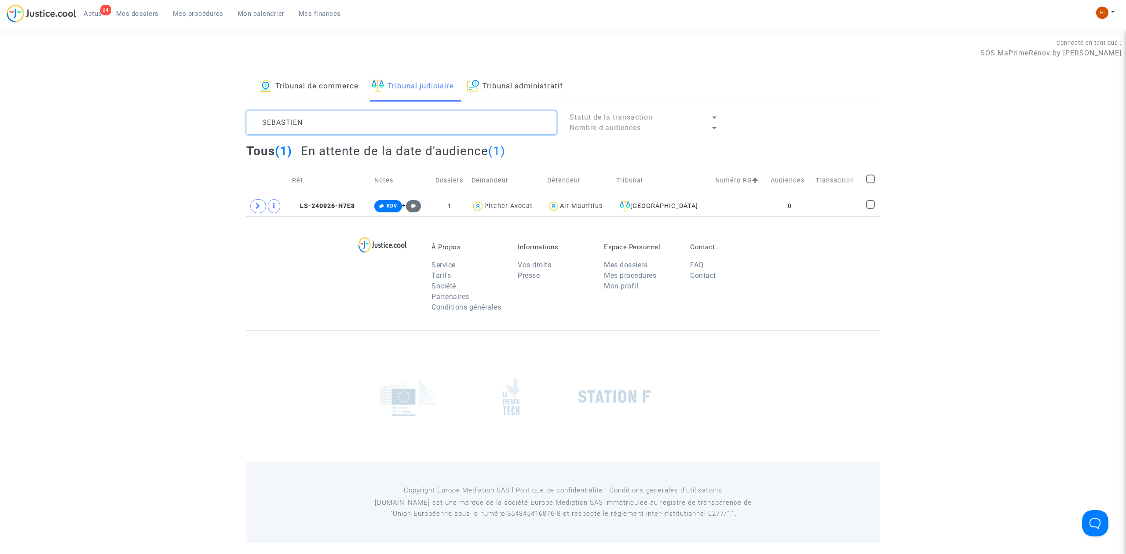
click at [351, 127] on textarea at bounding box center [401, 123] width 310 height 24
click at [125, 9] on link "Mes dossiers" at bounding box center [137, 13] width 57 height 13
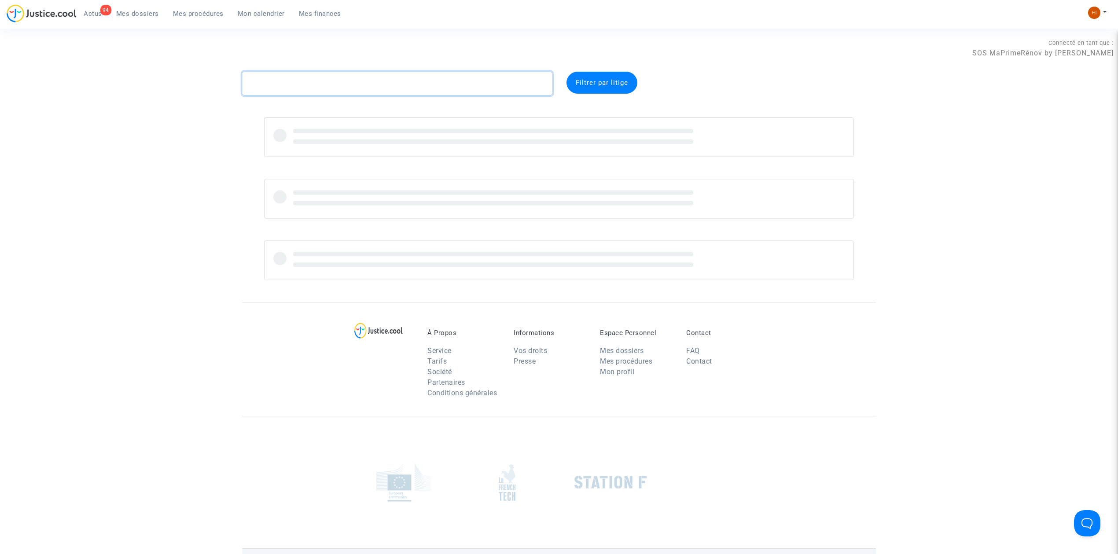
click at [341, 74] on textarea at bounding box center [397, 84] width 310 height 24
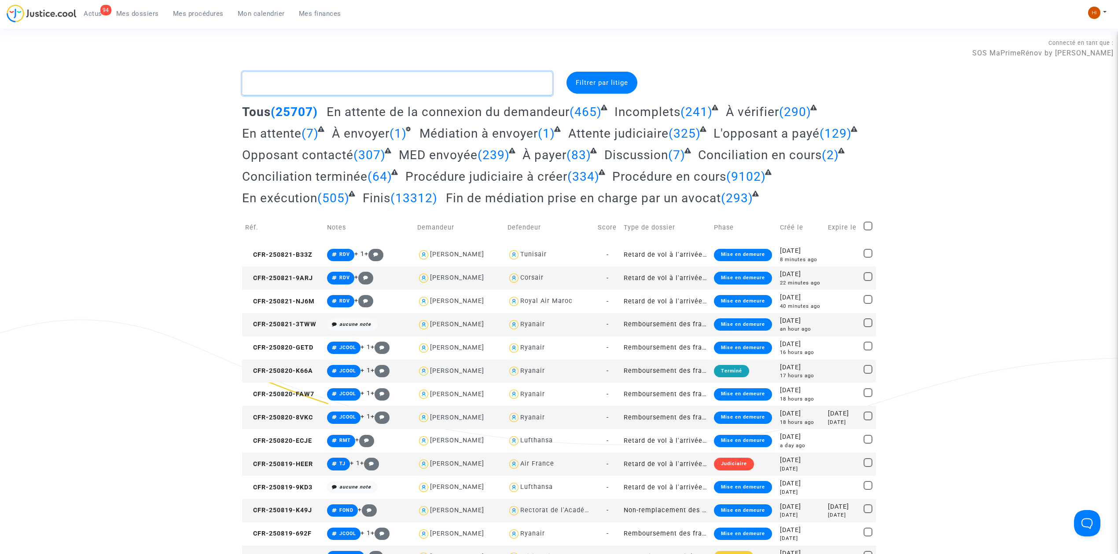
paste textarea "TOMASSETTI"
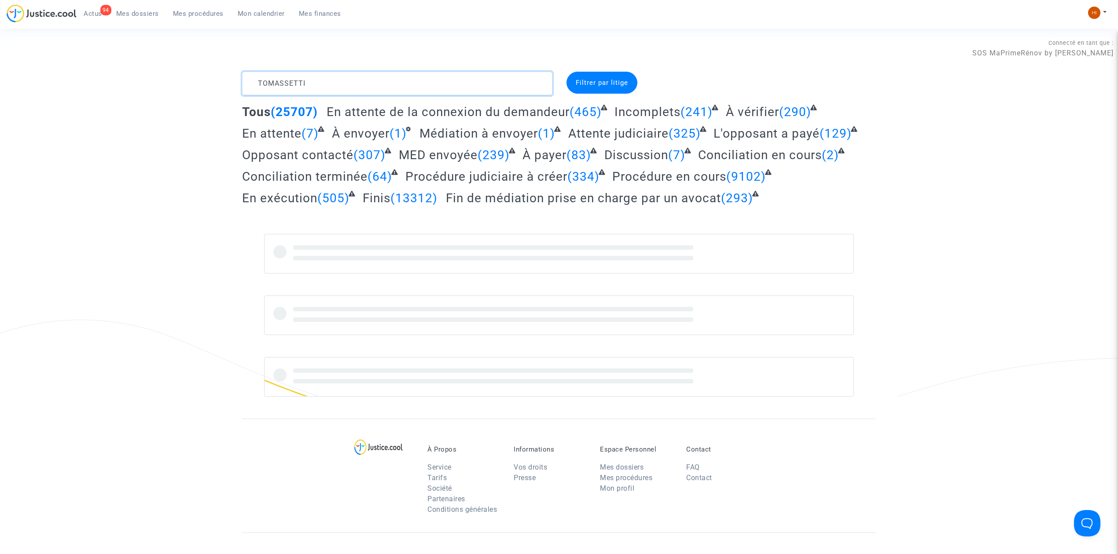
type textarea "TOMASSETTI"
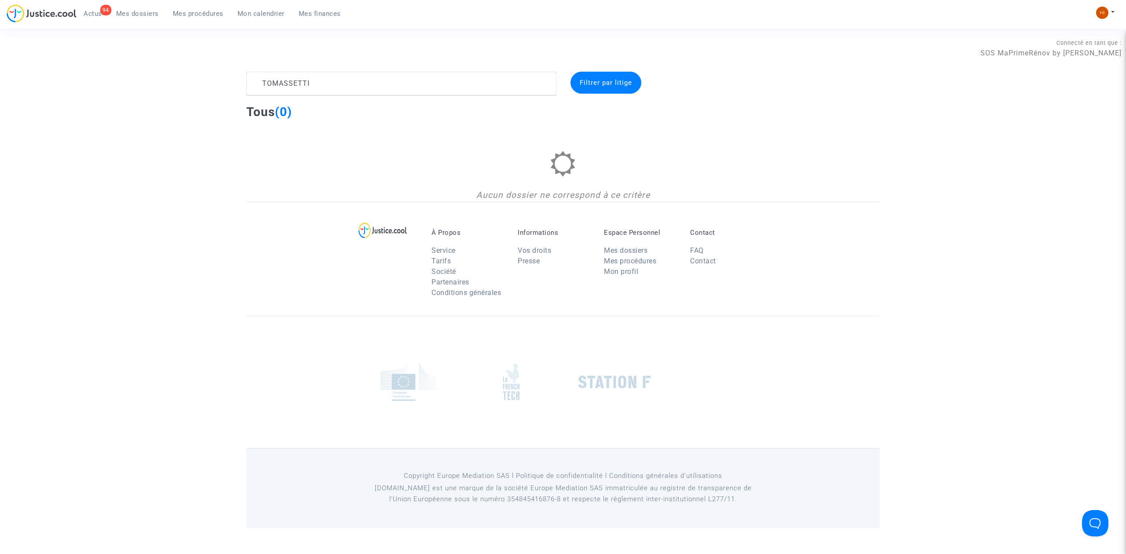
click at [138, 14] on span "Mes dossiers" at bounding box center [137, 14] width 43 height 8
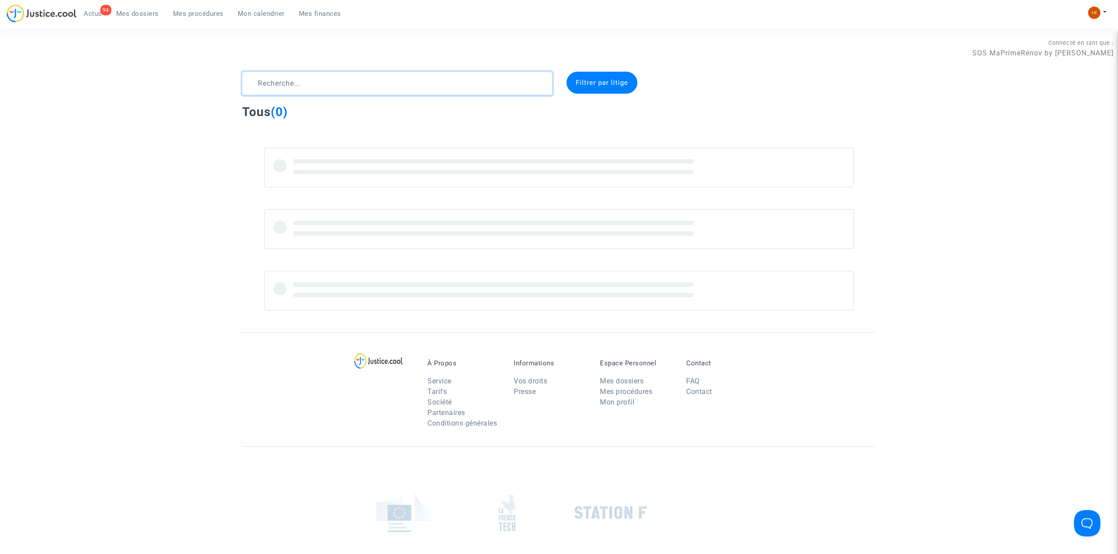
click at [338, 81] on textarea at bounding box center [397, 84] width 310 height 24
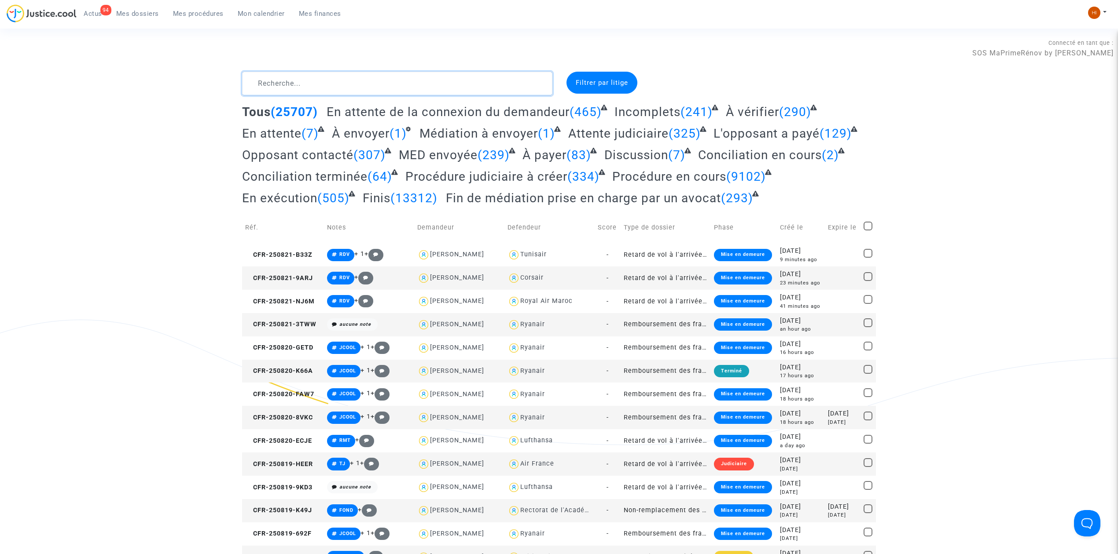
paste textarea "TOMASSETTI"
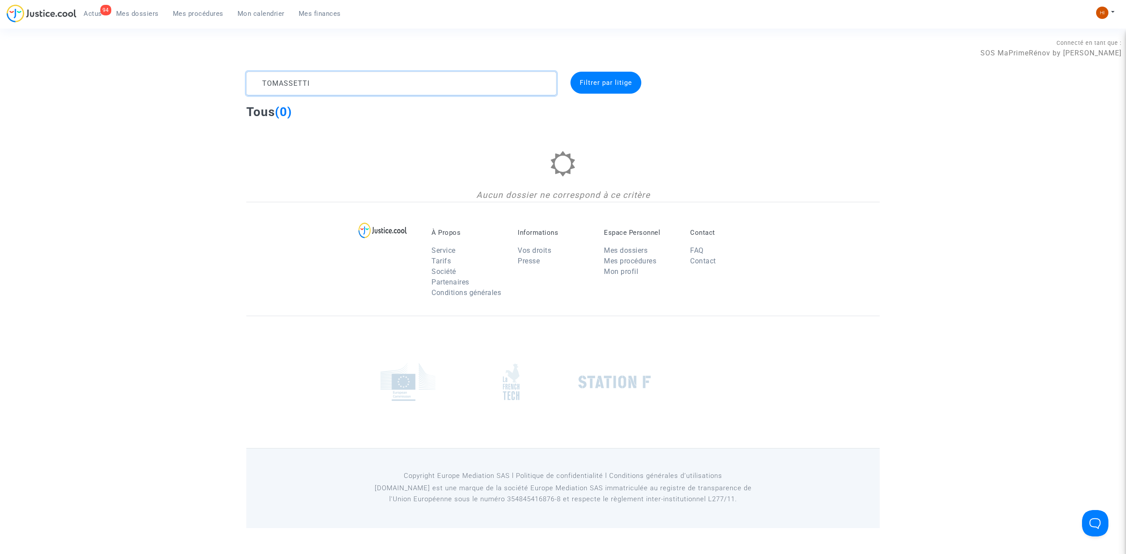
type textarea "TOMASSETTI"
click at [268, 20] on link "Mon calendrier" at bounding box center [261, 13] width 61 height 13
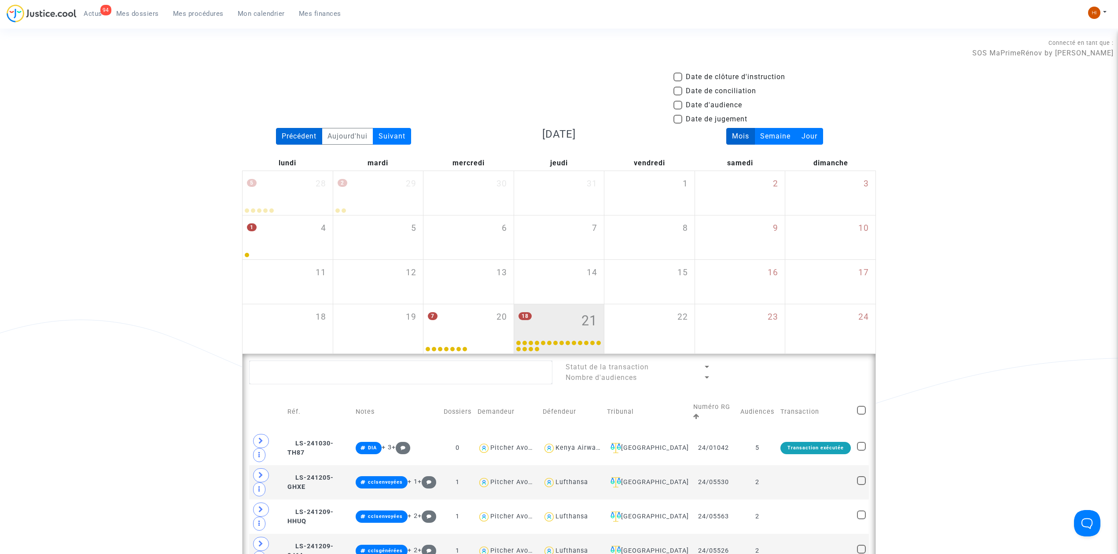
click at [284, 128] on div "Précédent" at bounding box center [299, 136] width 46 height 17
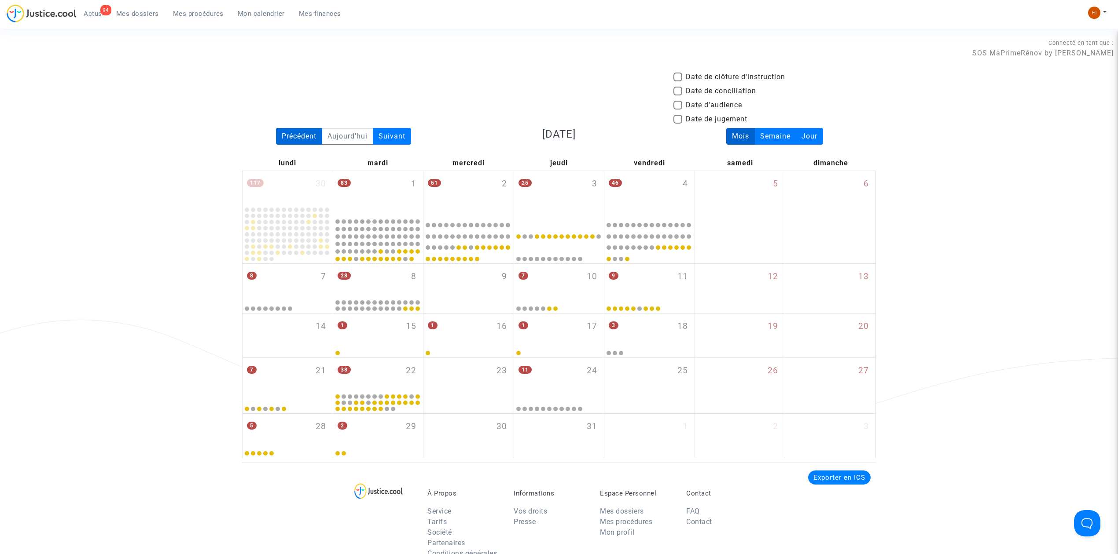
click at [290, 134] on div "Précédent" at bounding box center [299, 136] width 46 height 17
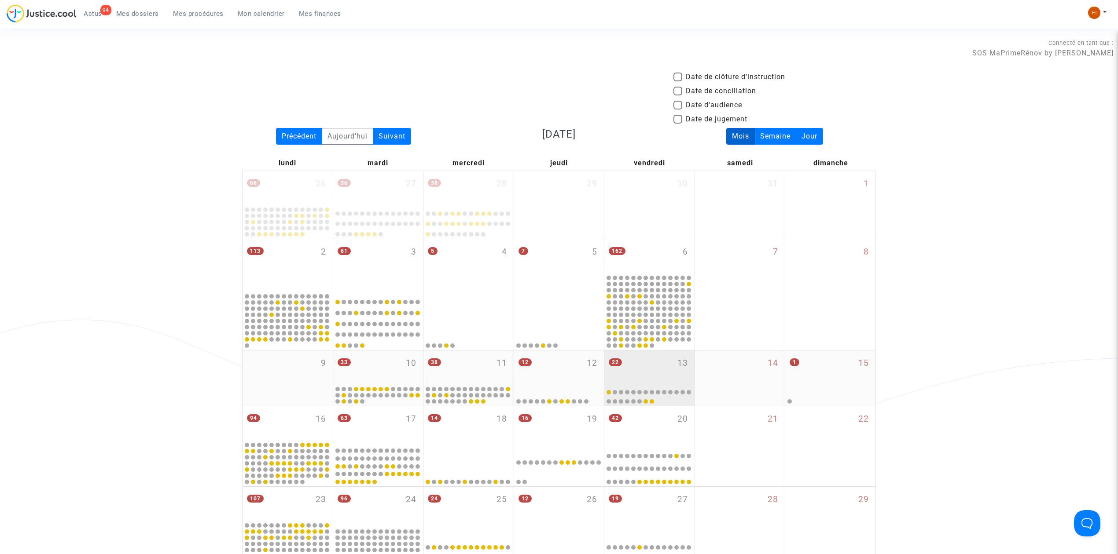
click at [642, 372] on div "22 13" at bounding box center [649, 368] width 90 height 34
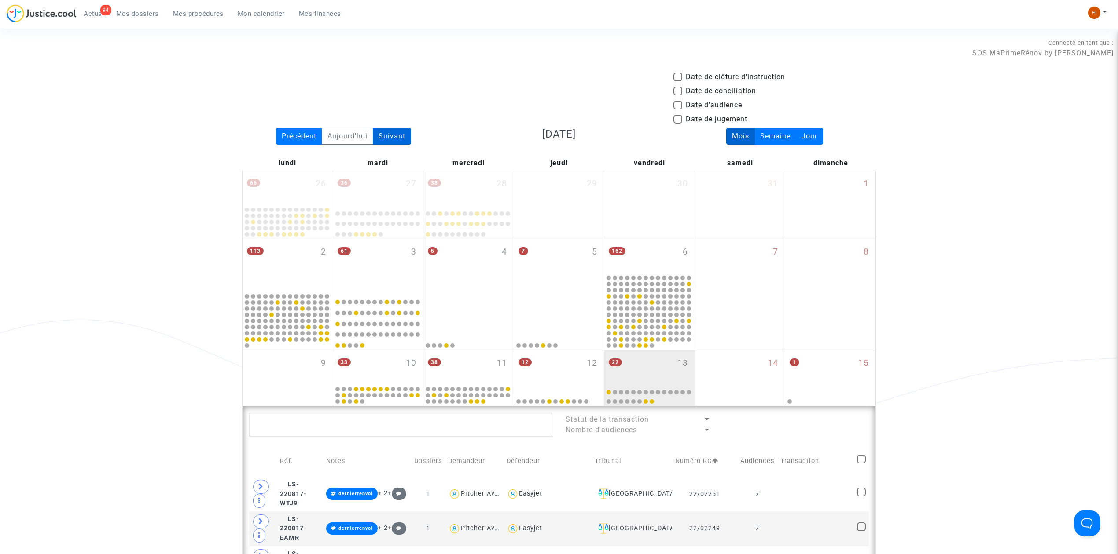
click at [396, 137] on div "Suivant" at bounding box center [392, 136] width 38 height 17
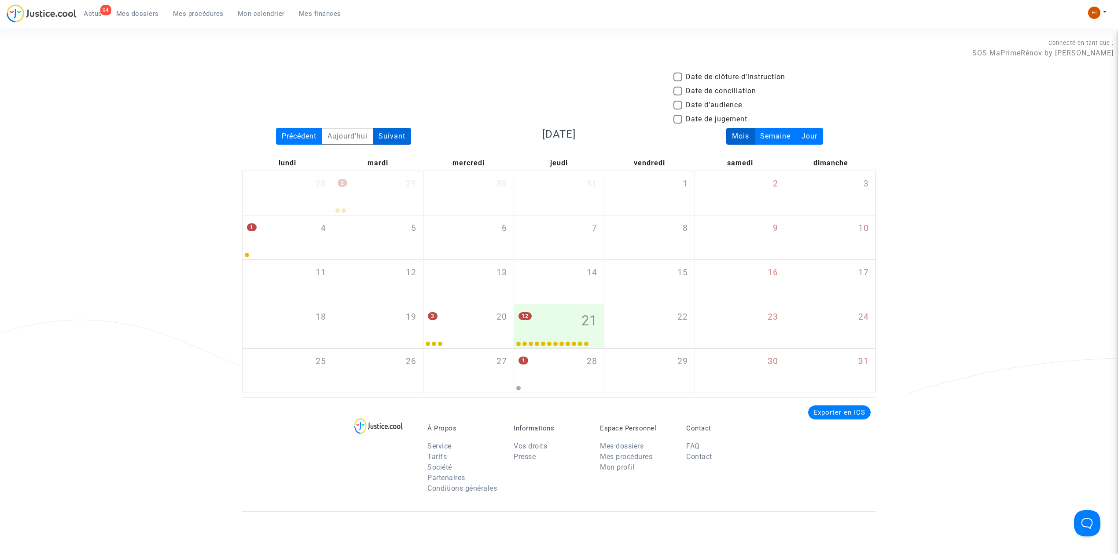
click at [396, 137] on div "Suivant" at bounding box center [392, 136] width 38 height 17
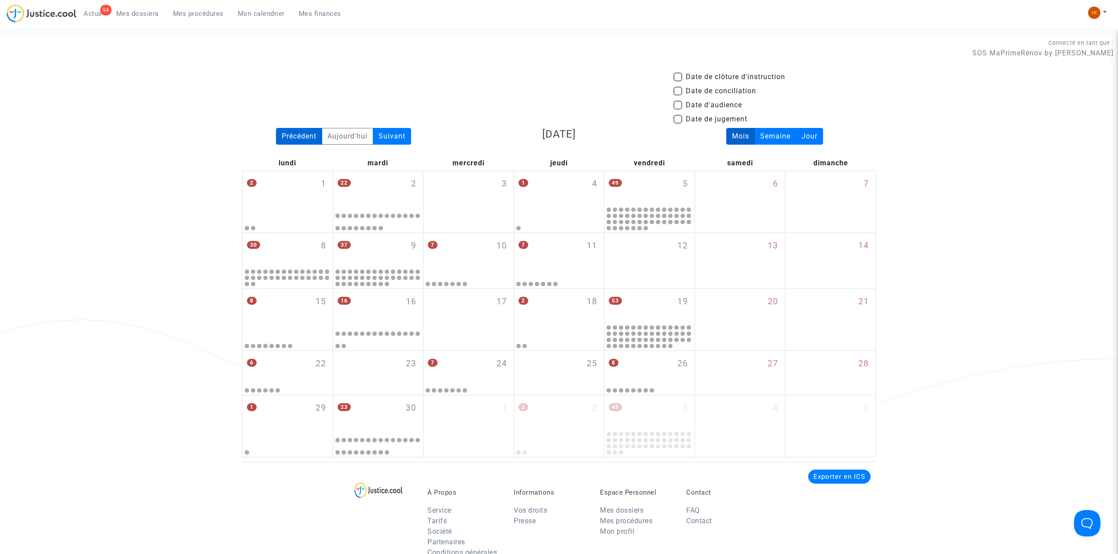
click at [287, 141] on div "Précédent" at bounding box center [299, 136] width 46 height 17
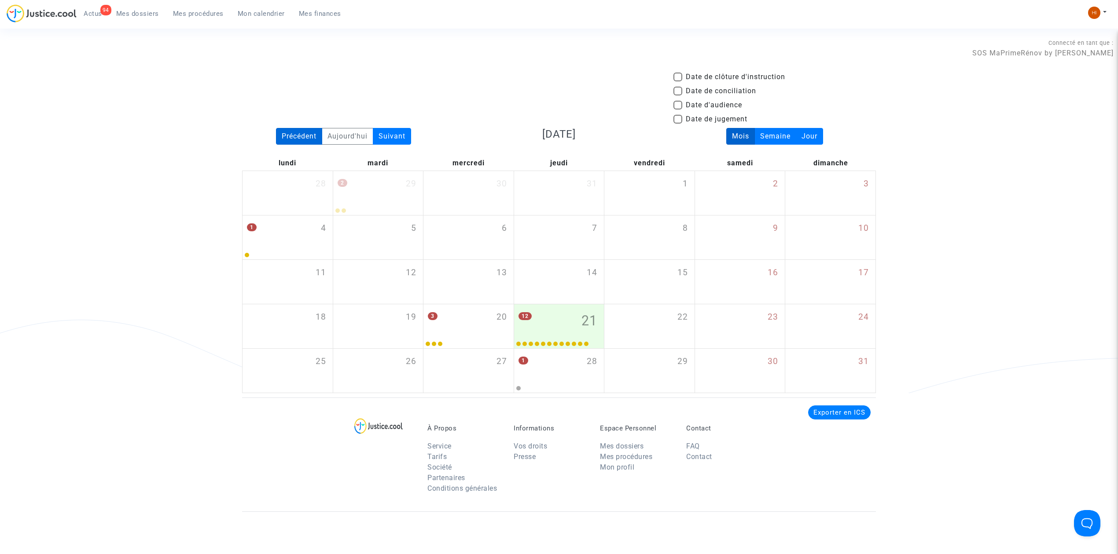
click at [287, 141] on div "Précédent" at bounding box center [299, 136] width 46 height 17
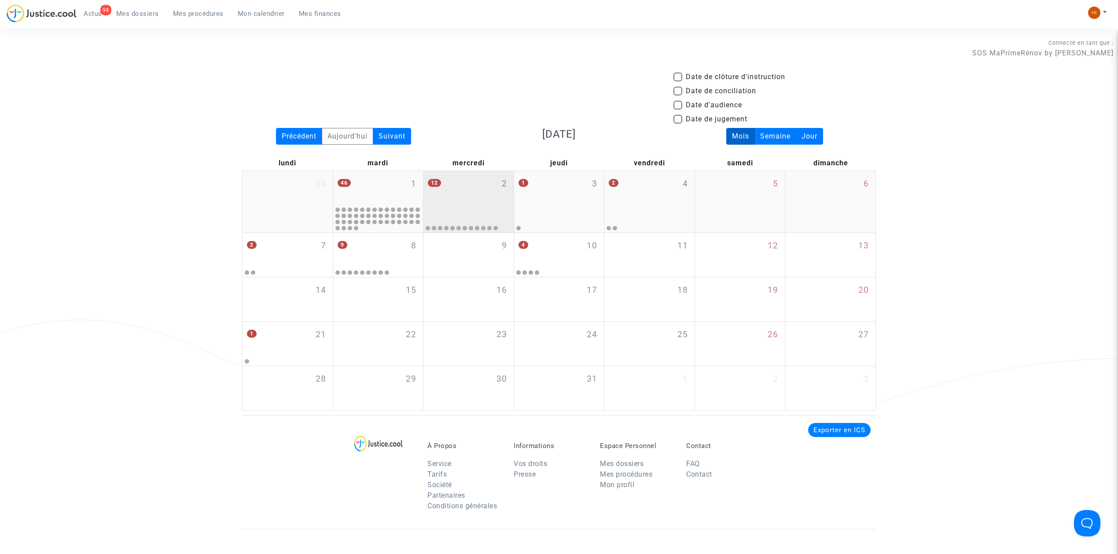
click at [453, 205] on div "12 2" at bounding box center [468, 188] width 90 height 34
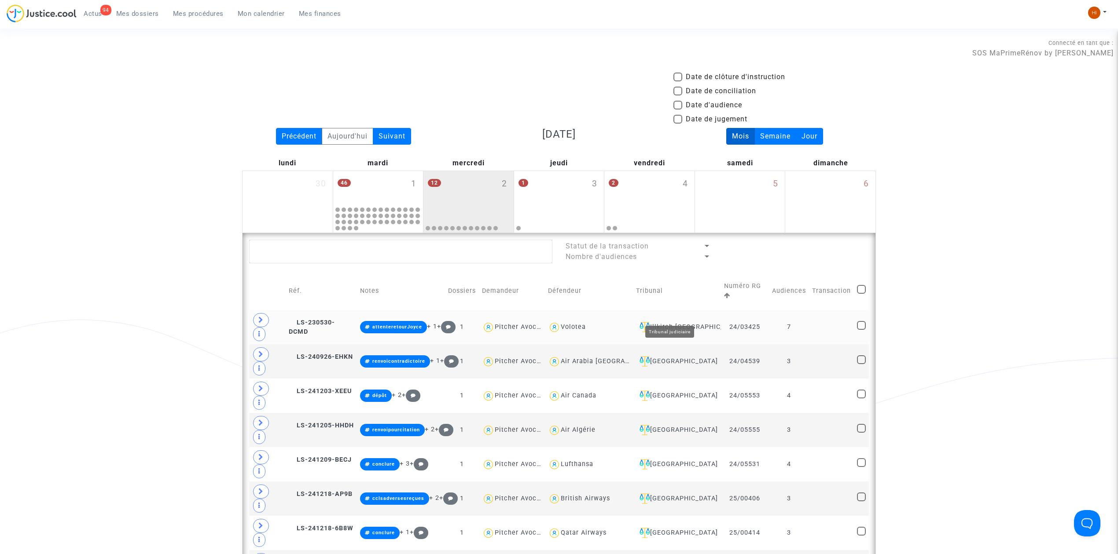
click at [704, 322] on div "Illkirch-Graffenstaden" at bounding box center [677, 327] width 82 height 11
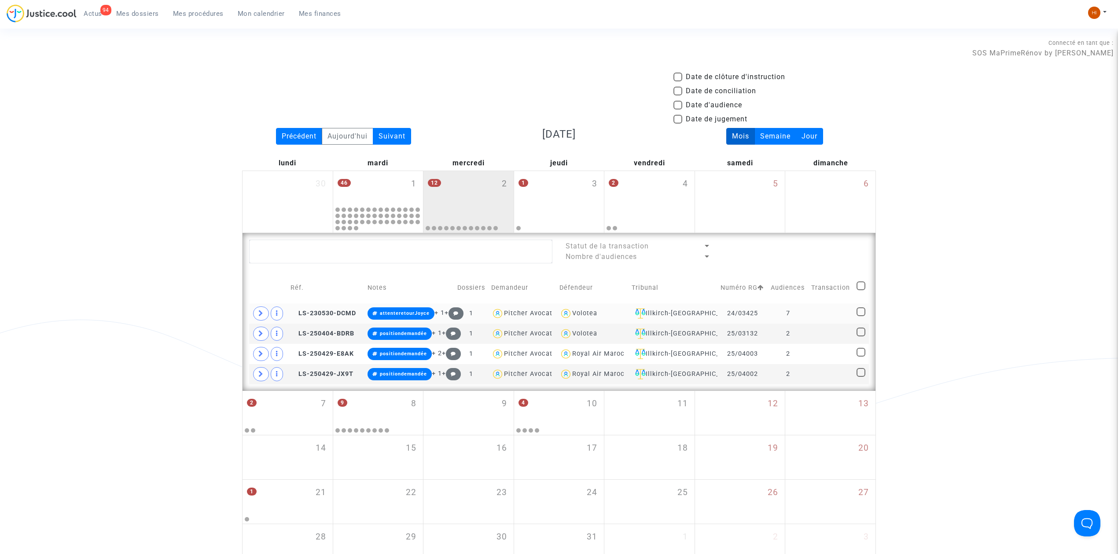
click at [817, 315] on td at bounding box center [830, 314] width 45 height 20
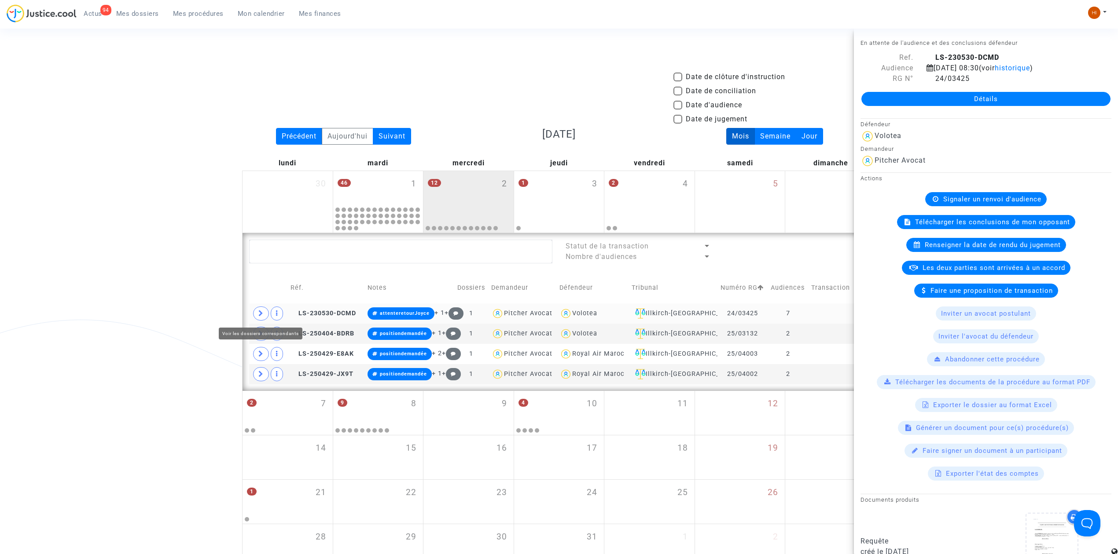
click at [261, 319] on span at bounding box center [261, 314] width 16 height 14
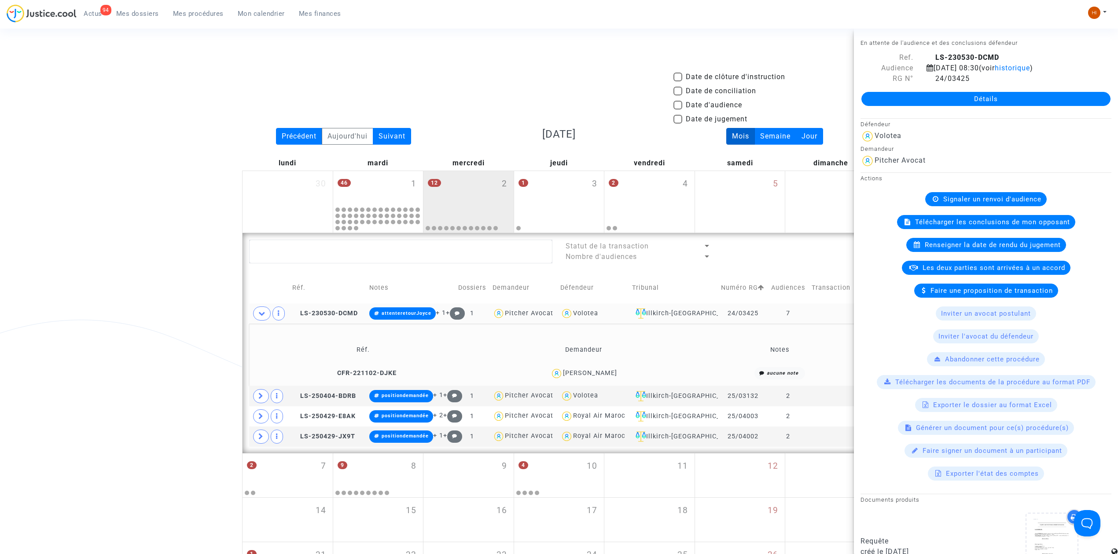
drag, startPoint x: 653, startPoint y: 373, endPoint x: 578, endPoint y: 374, distance: 74.8
click at [578, 374] on div "Anne GEISWILLER" at bounding box center [584, 373] width 214 height 13
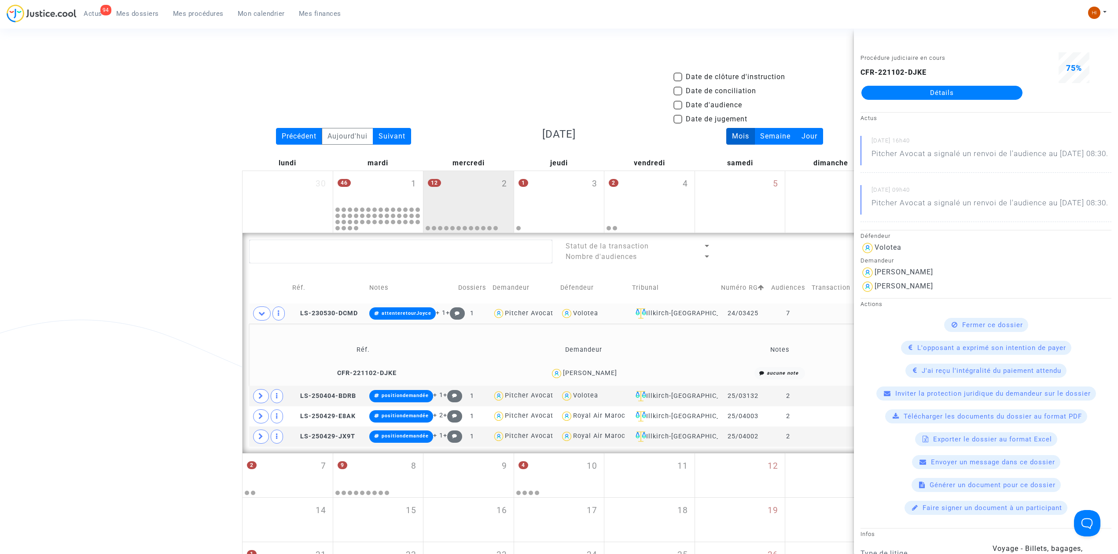
copy div "GEISWILLER"
click at [457, 187] on div "12 2" at bounding box center [468, 188] width 90 height 34
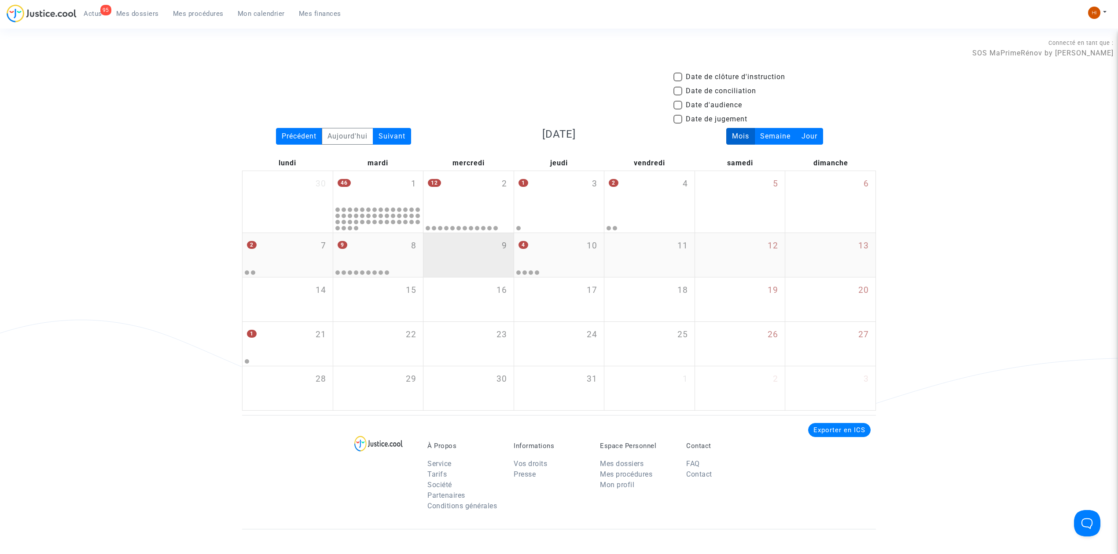
click at [481, 238] on div "9" at bounding box center [468, 255] width 90 height 44
click at [197, 11] on span "Mes procédures" at bounding box center [198, 14] width 51 height 8
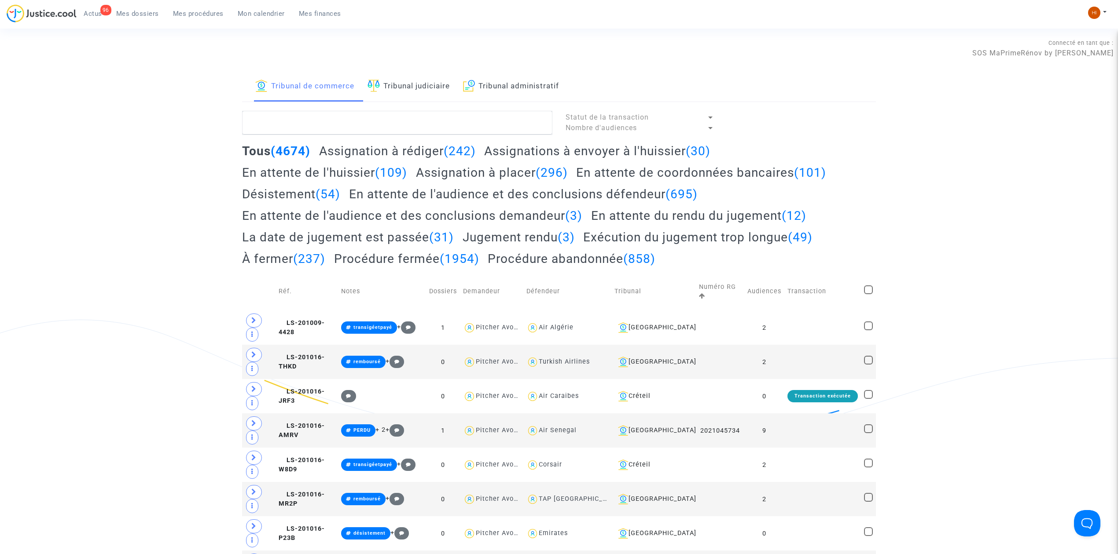
click at [438, 90] on link "Tribunal judiciaire" at bounding box center [408, 87] width 82 height 30
click at [446, 120] on textarea at bounding box center [397, 123] width 310 height 24
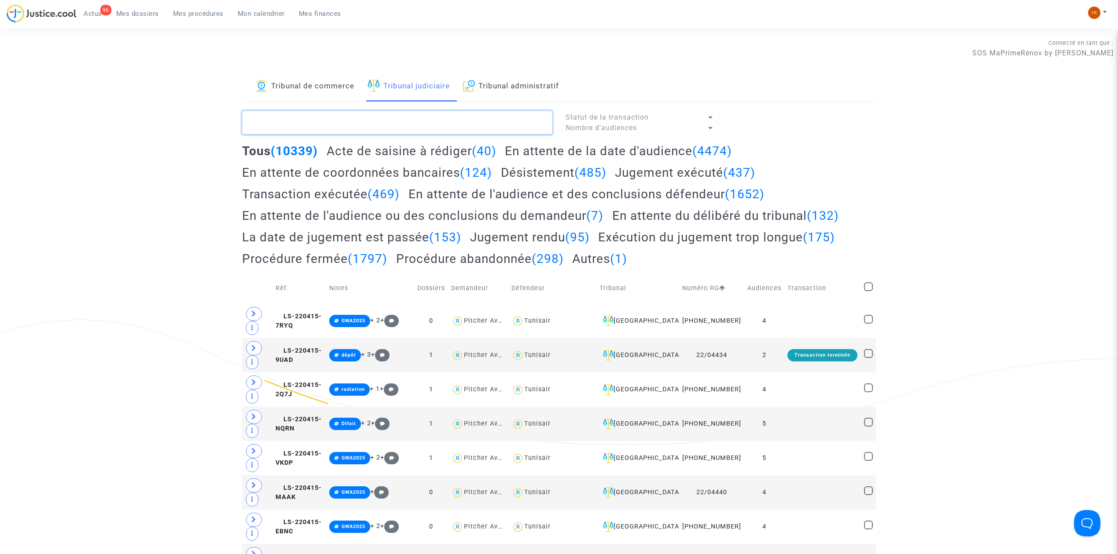
paste textarea "LS-230131-T8EE"
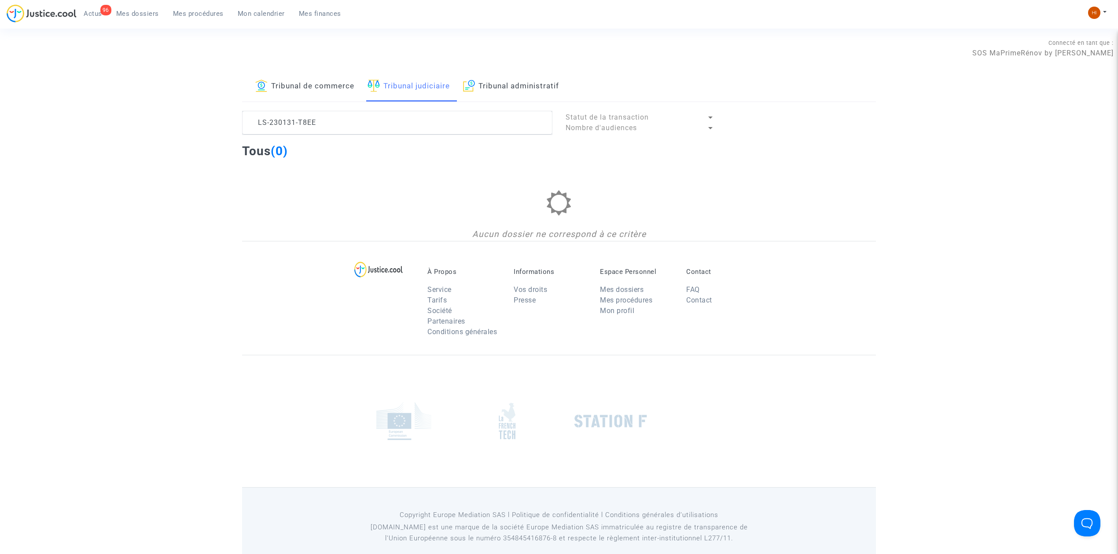
drag, startPoint x: 356, startPoint y: 136, endPoint x: 49, endPoint y: 134, distance: 307.1
click at [49, 134] on div "Tribunal de commerce Tribunal judiciaire Tribunal administratif LS-230131-T8EE …" at bounding box center [559, 156] width 1118 height 169
click at [368, 115] on textarea at bounding box center [397, 123] width 310 height 24
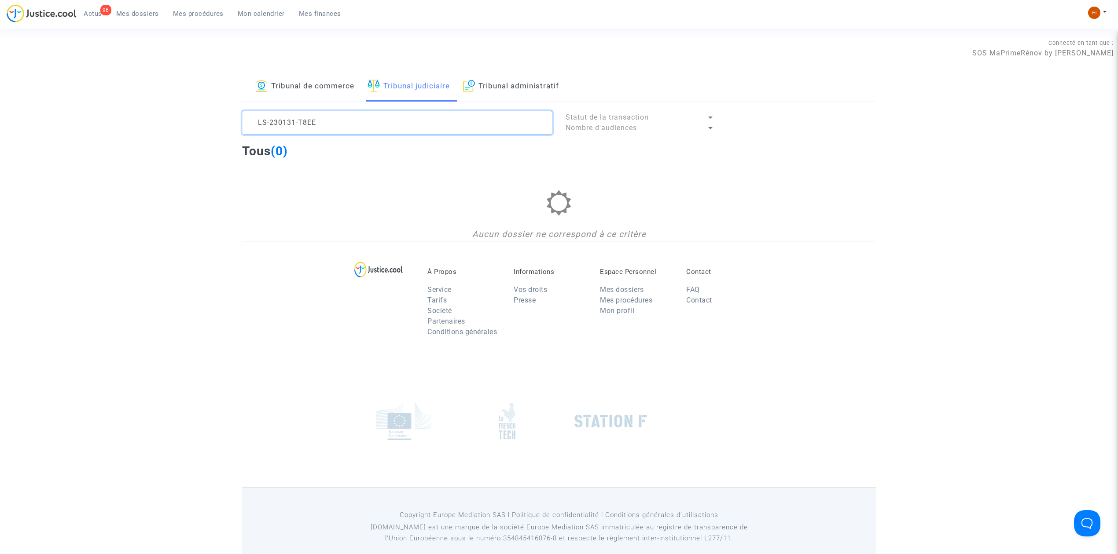
paste textarea "Welcita Gimay"
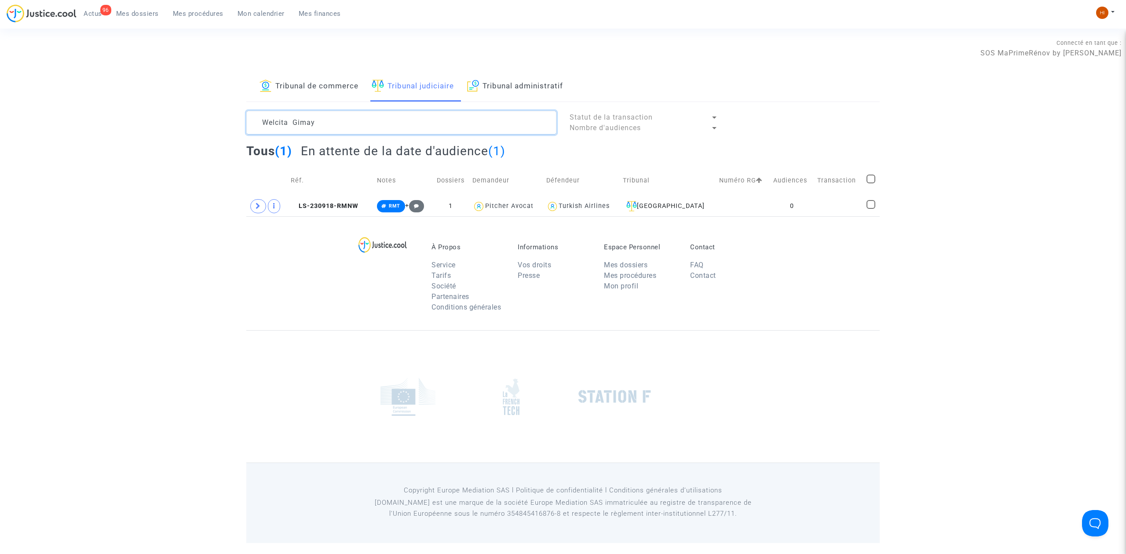
drag, startPoint x: 345, startPoint y: 122, endPoint x: 236, endPoint y: 119, distance: 109.2
click at [236, 119] on div "Tribunal de commerce Tribunal judiciaire Tribunal administratif Welcita Gimay S…" at bounding box center [563, 144] width 1126 height 145
click at [491, 127] on textarea at bounding box center [401, 123] width 310 height 24
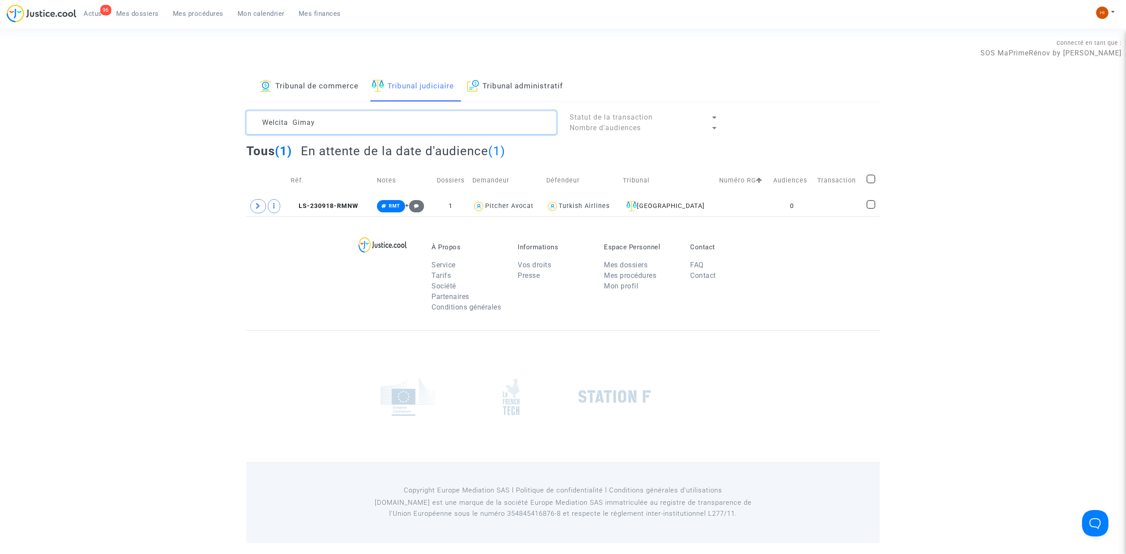
click at [491, 127] on textarea at bounding box center [401, 123] width 310 height 24
paste textarea "LS-240926-3UEB"
type textarea "LS-240926-3UEB"
click at [328, 204] on span "LS-240926-3UEB" at bounding box center [322, 205] width 63 height 7
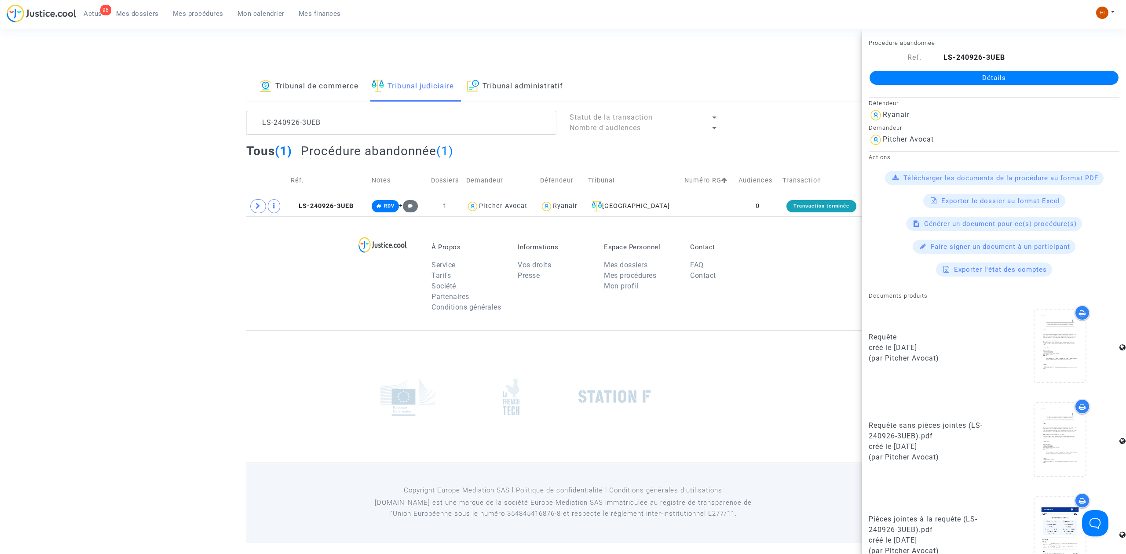
scroll to position [29, 0]
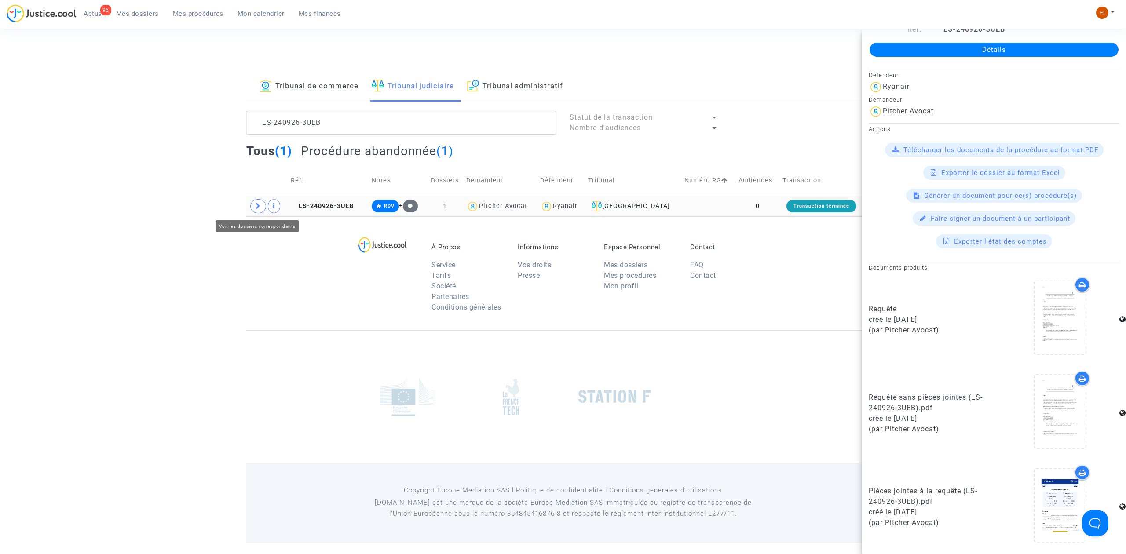
click at [265, 216] on td at bounding box center [266, 206] width 41 height 20
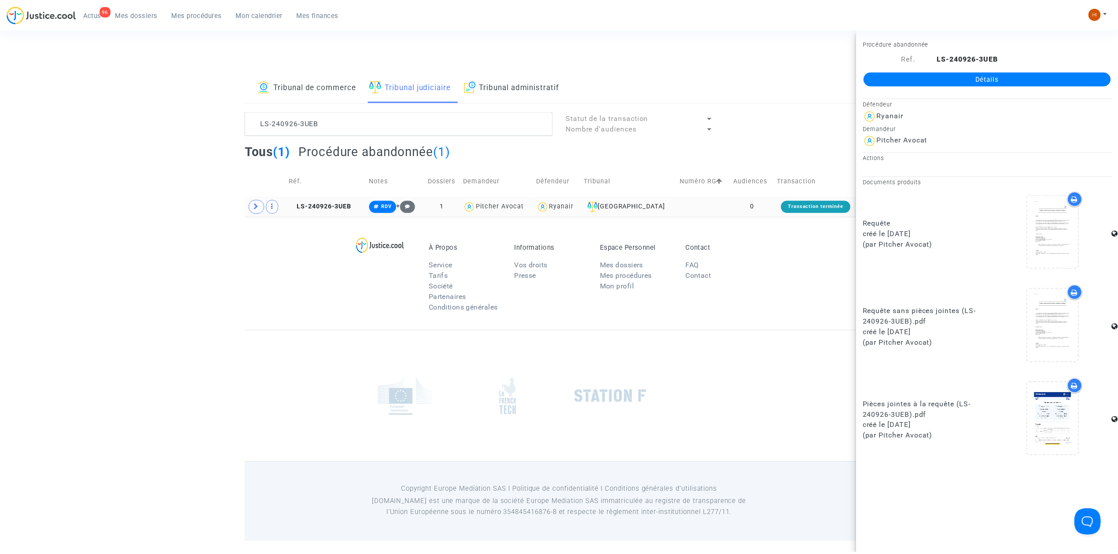
scroll to position [0, 0]
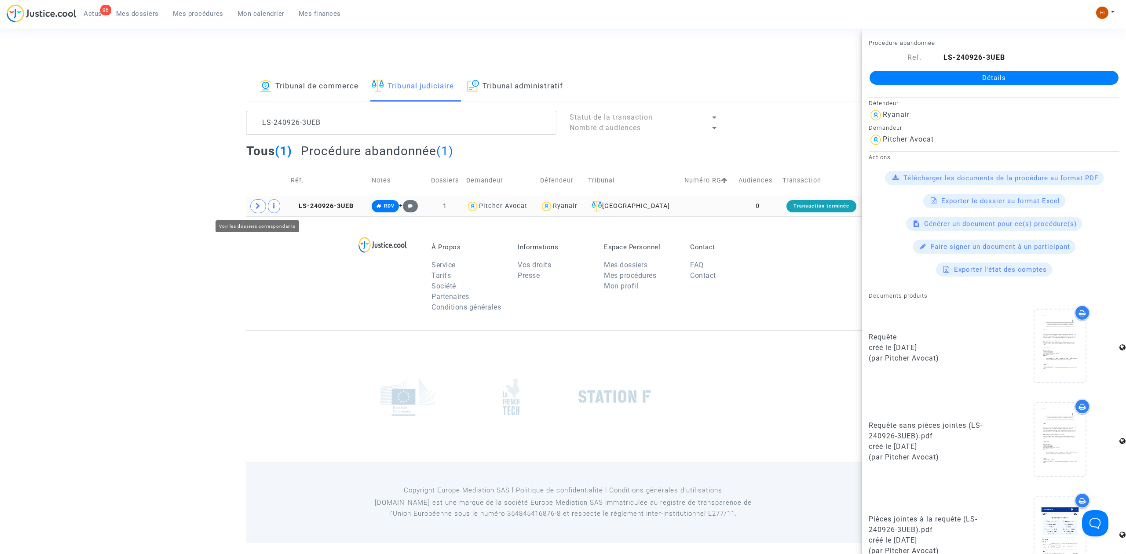
click at [259, 206] on icon at bounding box center [258, 206] width 5 height 7
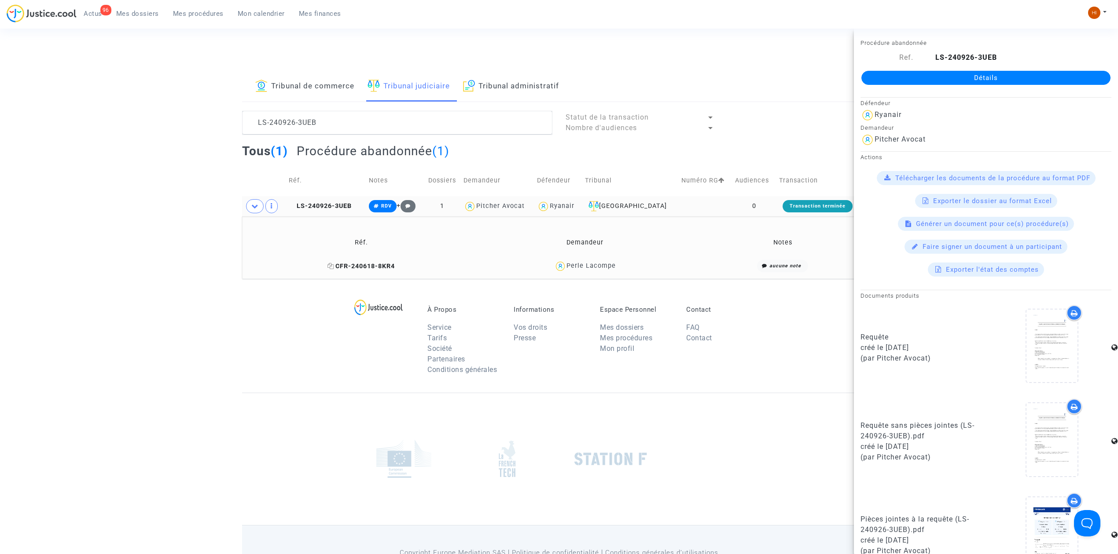
click at [372, 267] on span "CFR-240618-8KR4" at bounding box center [360, 266] width 67 height 7
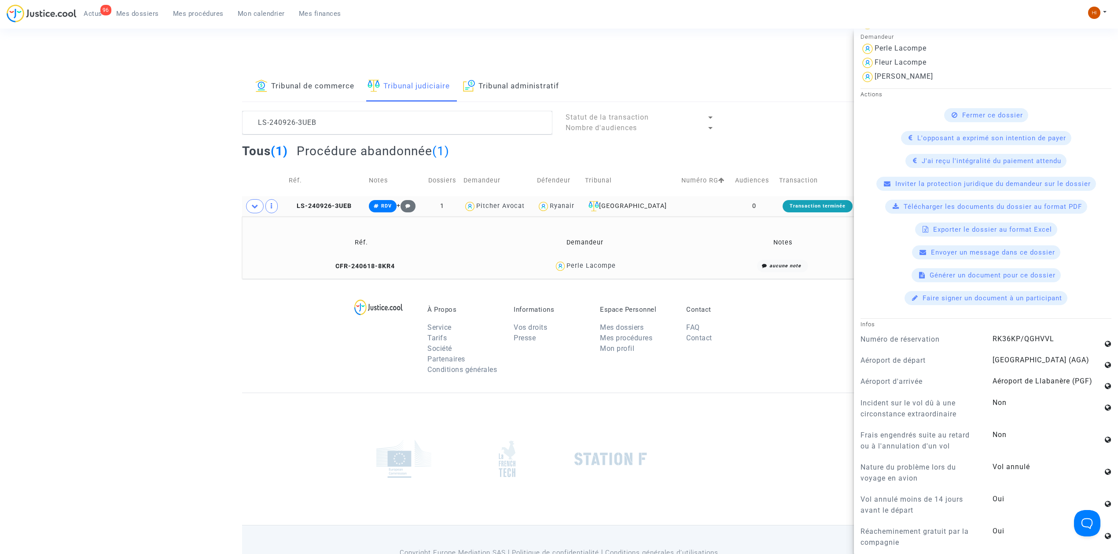
scroll to position [469, 0]
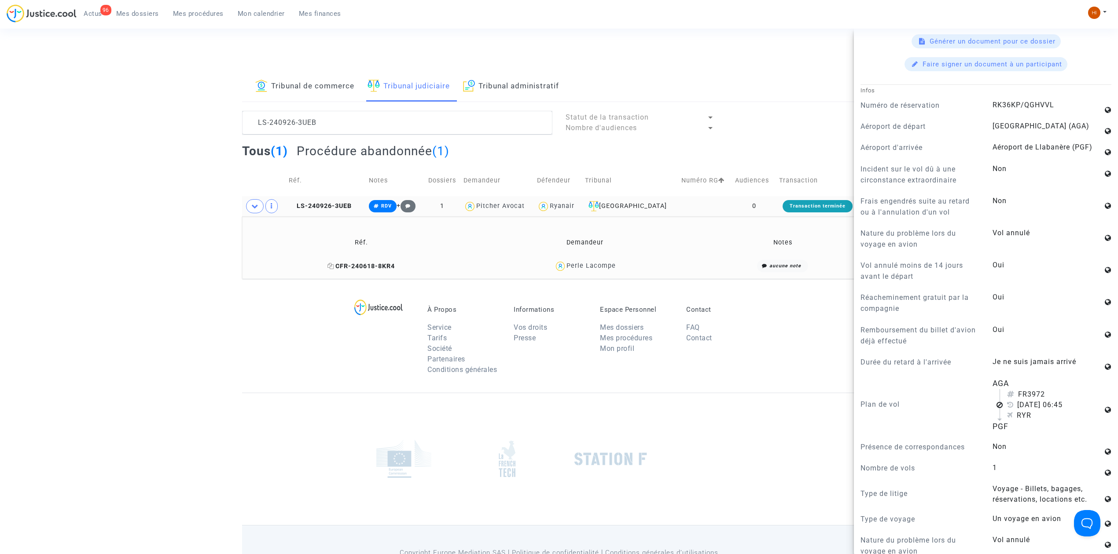
click at [333, 268] on icon at bounding box center [330, 266] width 7 height 6
click at [172, 342] on footerbar "À Propos Service Tarifs Société Partenaires Conditions générales Informations V…" at bounding box center [559, 442] width 1118 height 326
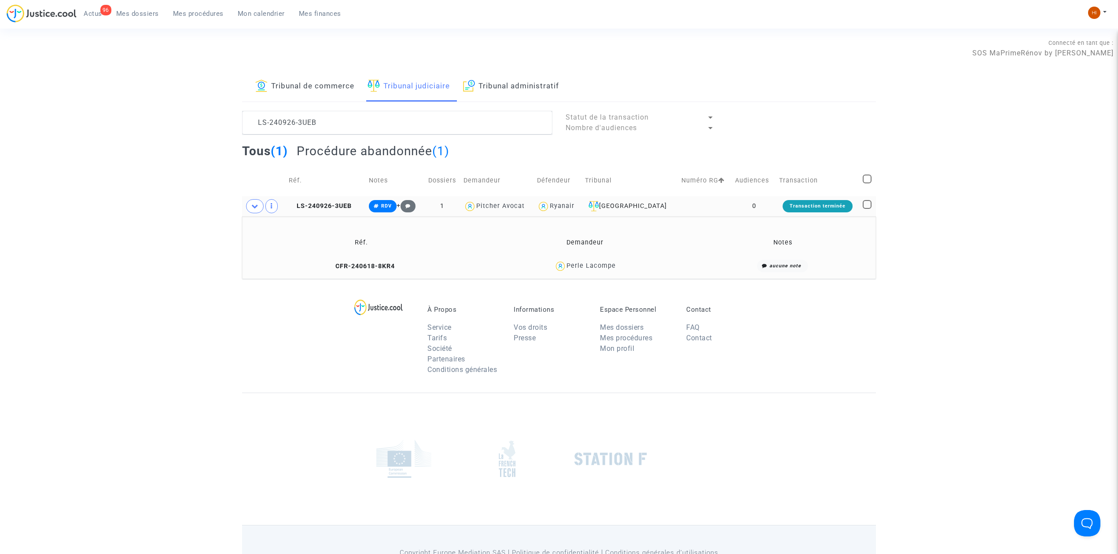
scroll to position [0, 0]
click at [342, 207] on span "LS-240926-3UEB" at bounding box center [320, 205] width 63 height 7
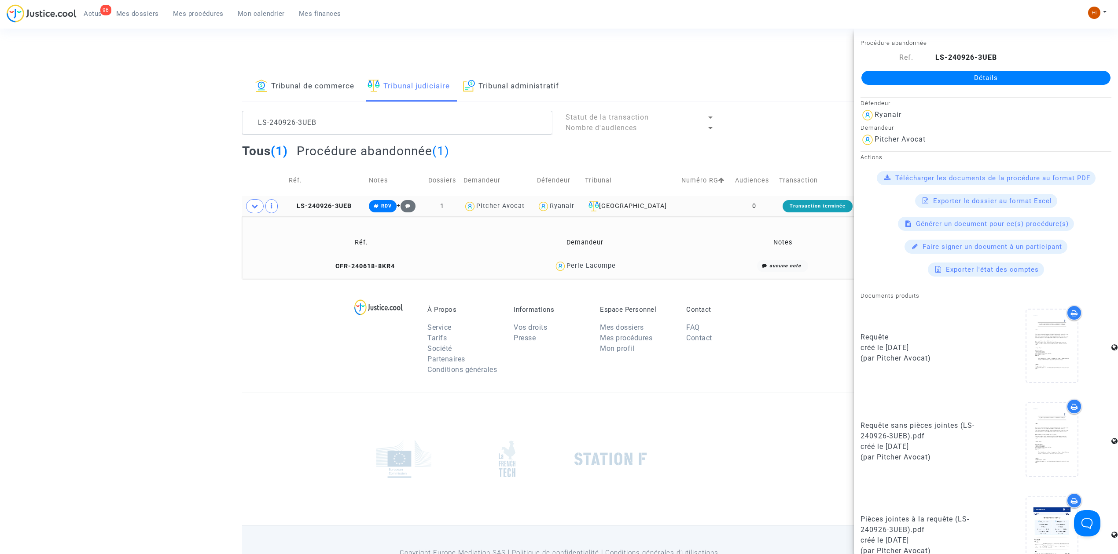
click at [340, 202] on td "LS-240926-3UEB" at bounding box center [326, 206] width 81 height 20
click at [916, 71] on link "Détails" at bounding box center [985, 78] width 249 height 14
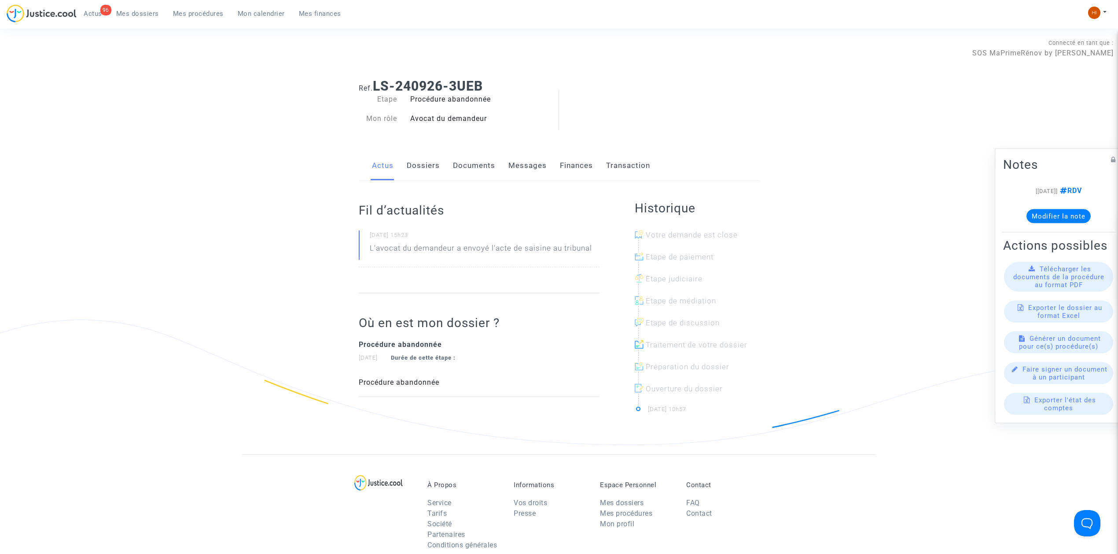
click at [418, 166] on link "Dossiers" at bounding box center [423, 165] width 33 height 29
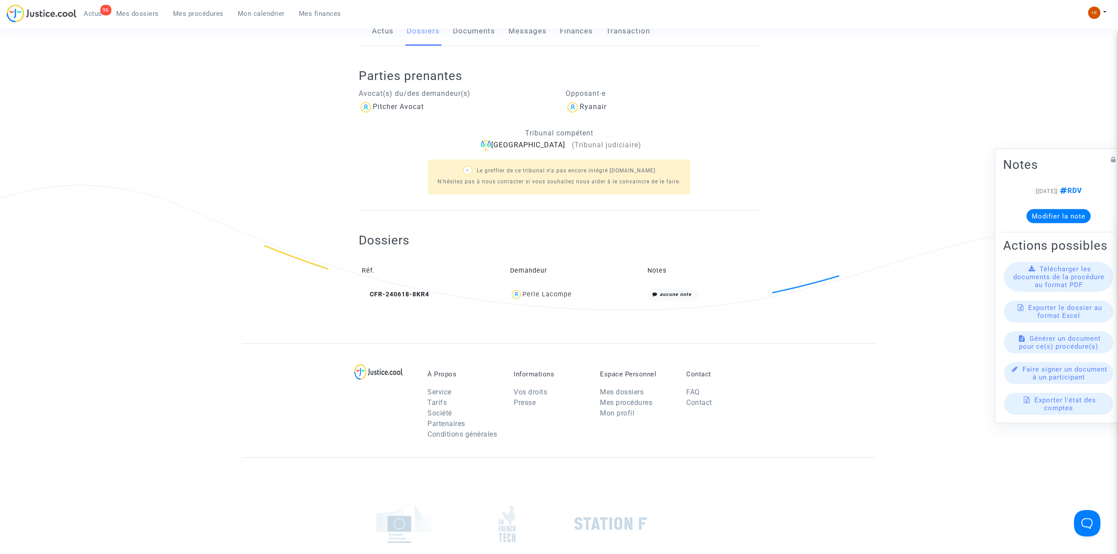
scroll to position [134, 0]
click at [410, 295] on span "CFR-240618-8KR4" at bounding box center [395, 294] width 67 height 7
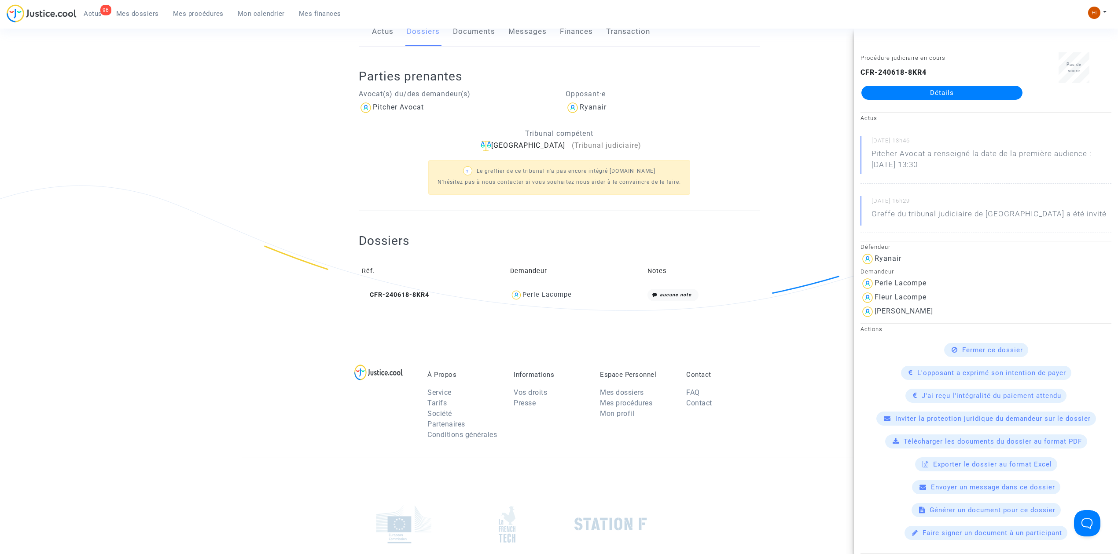
click at [945, 93] on link "Détails" at bounding box center [941, 93] width 161 height 14
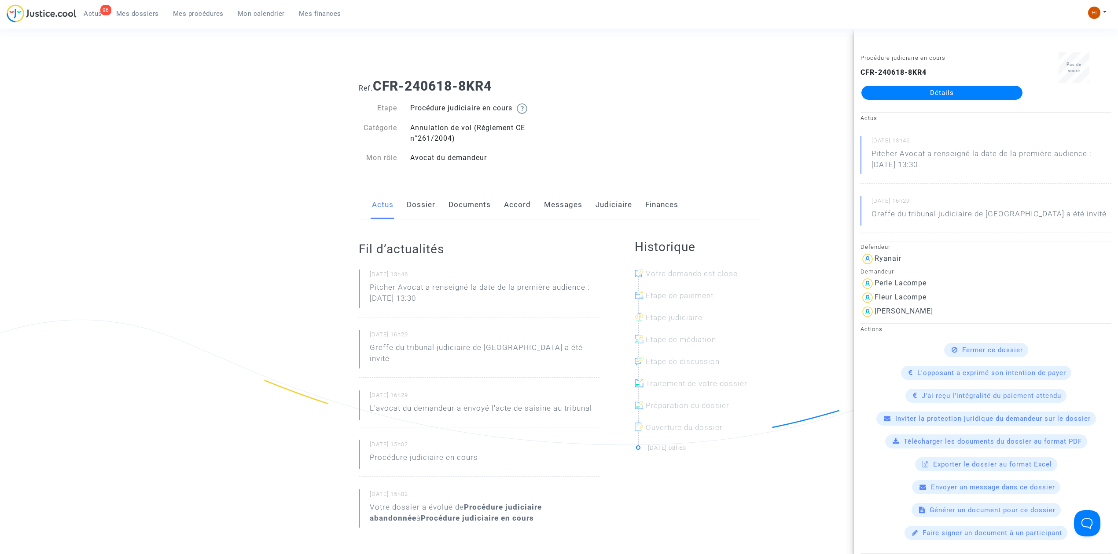
click at [414, 196] on link "Dossier" at bounding box center [421, 205] width 29 height 29
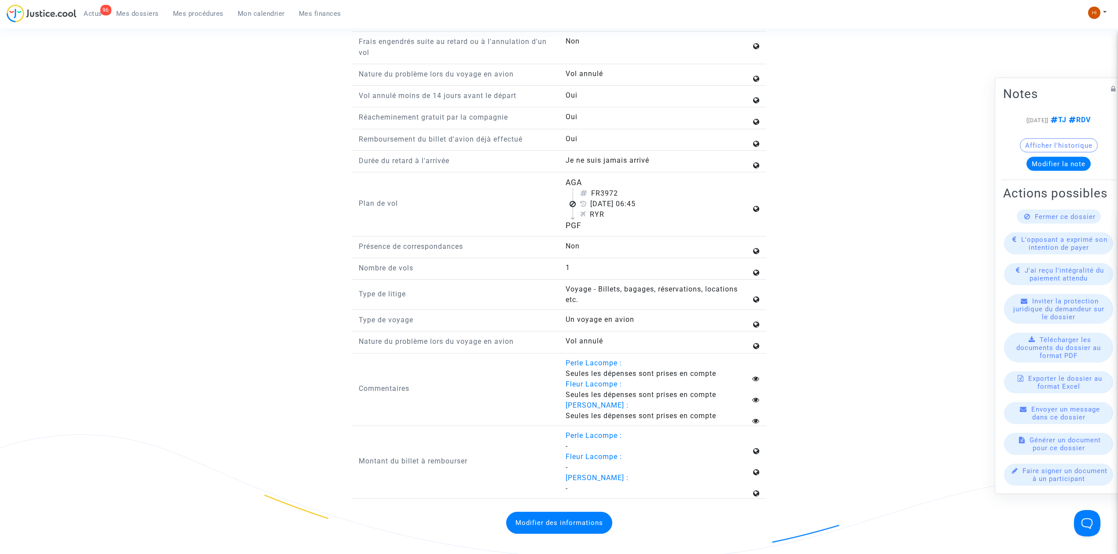
scroll to position [1115, 0]
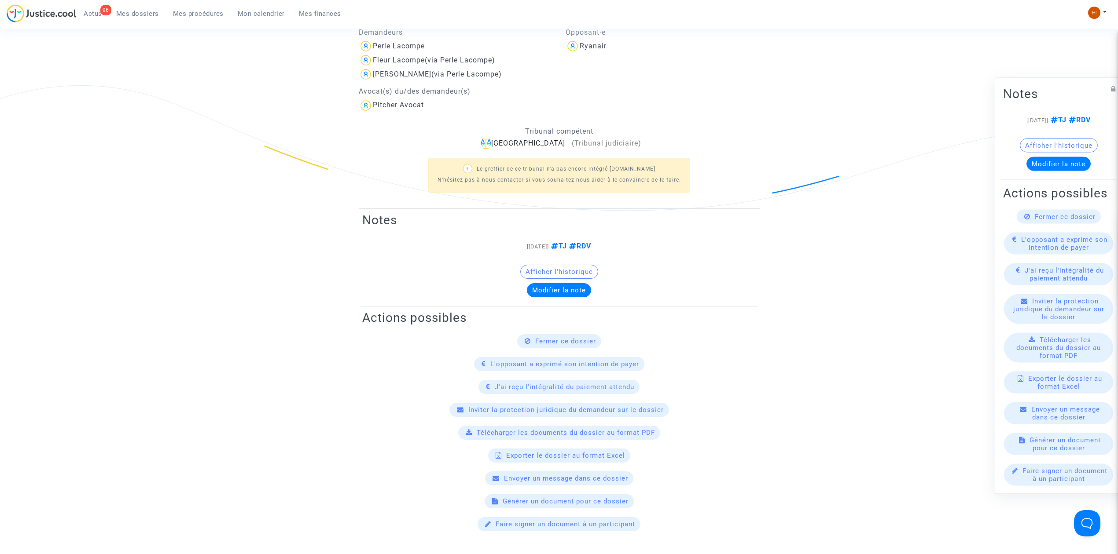
scroll to position [0, 0]
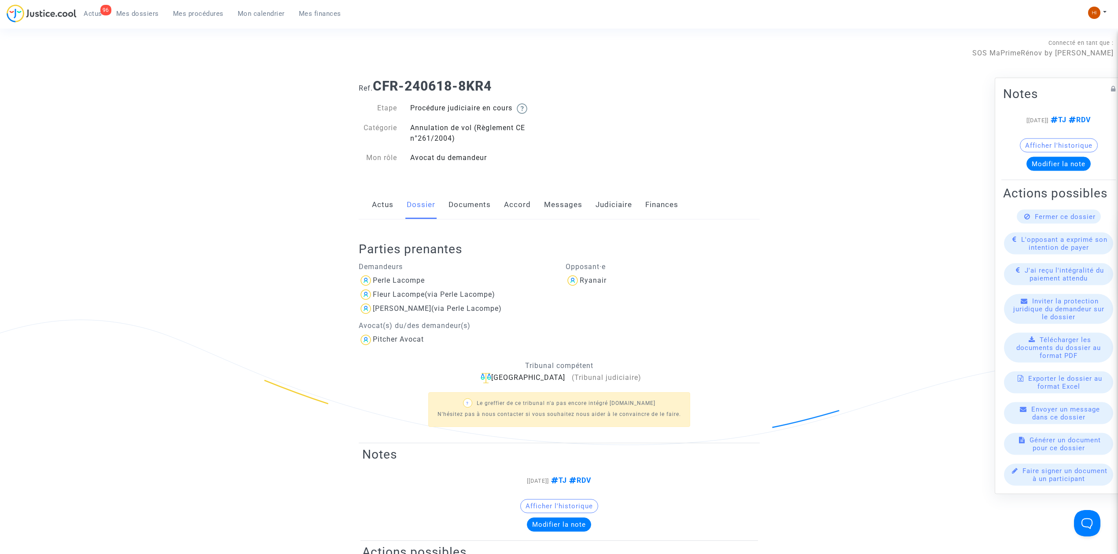
click at [614, 202] on link "Judiciaire" at bounding box center [613, 205] width 37 height 29
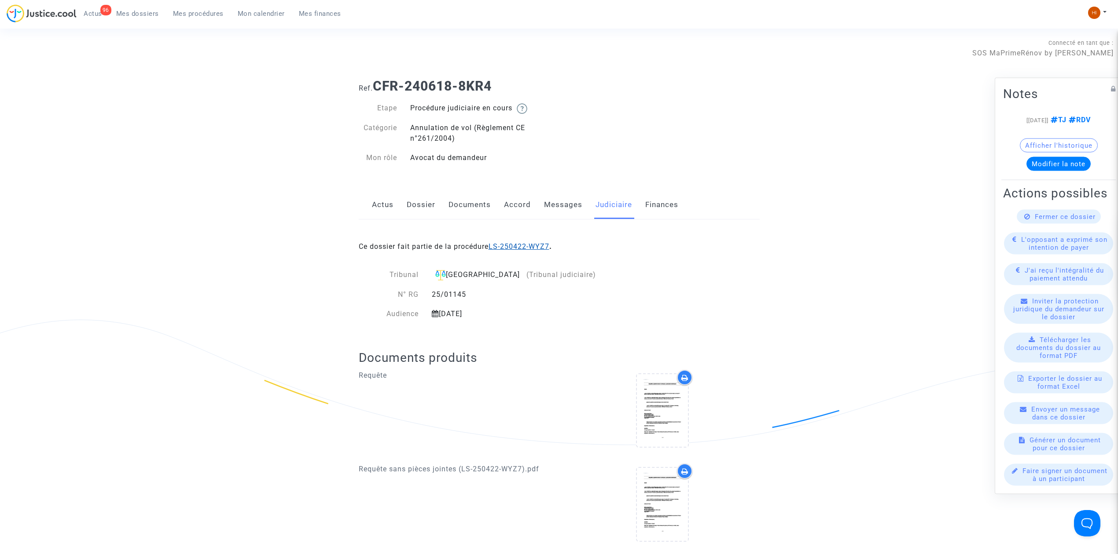
click at [532, 246] on link "LS-250422-WYZ7" at bounding box center [518, 246] width 61 height 8
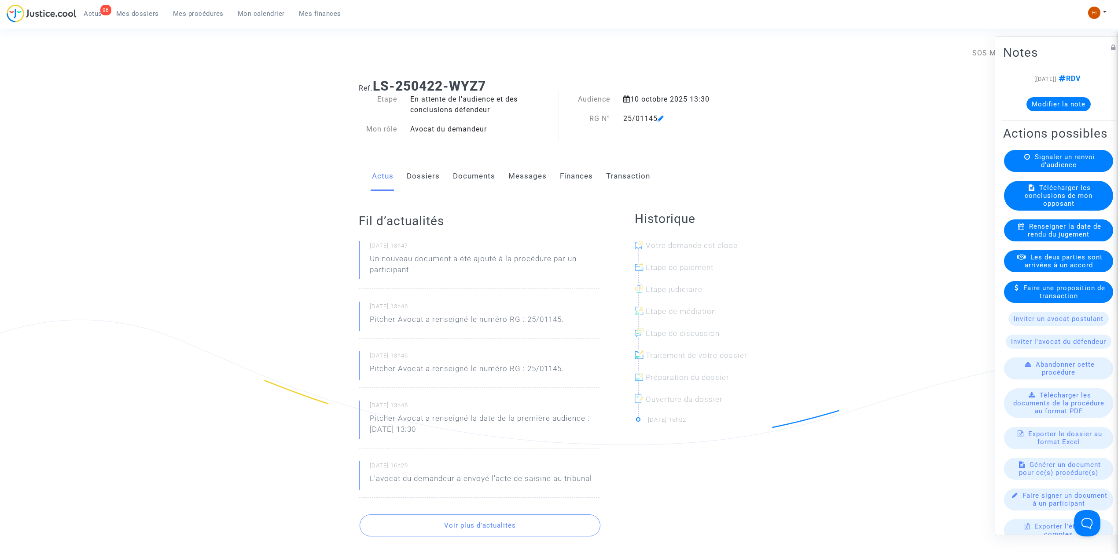
click at [463, 166] on link "Documents" at bounding box center [474, 176] width 42 height 29
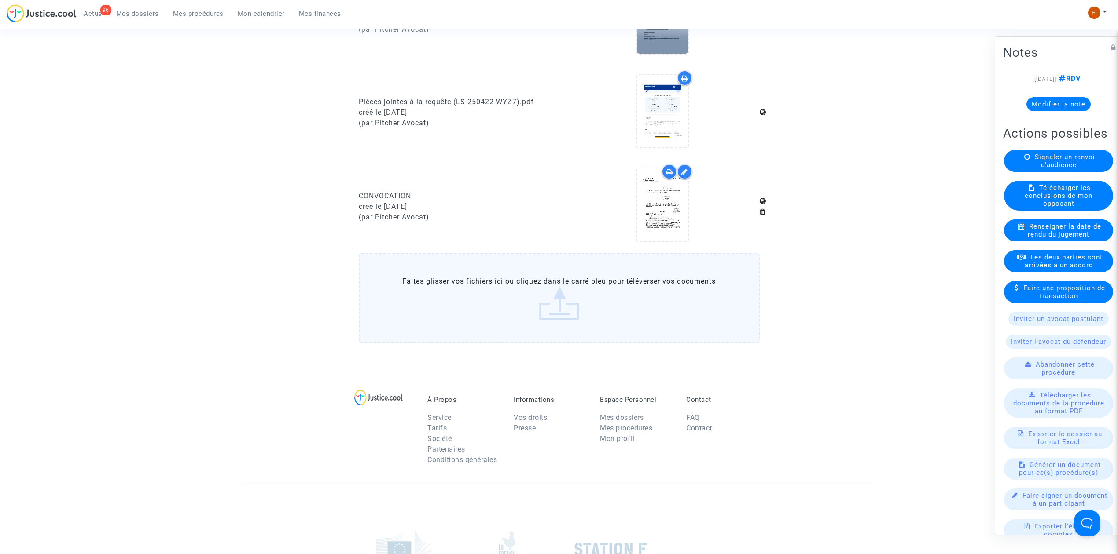
scroll to position [587, 0]
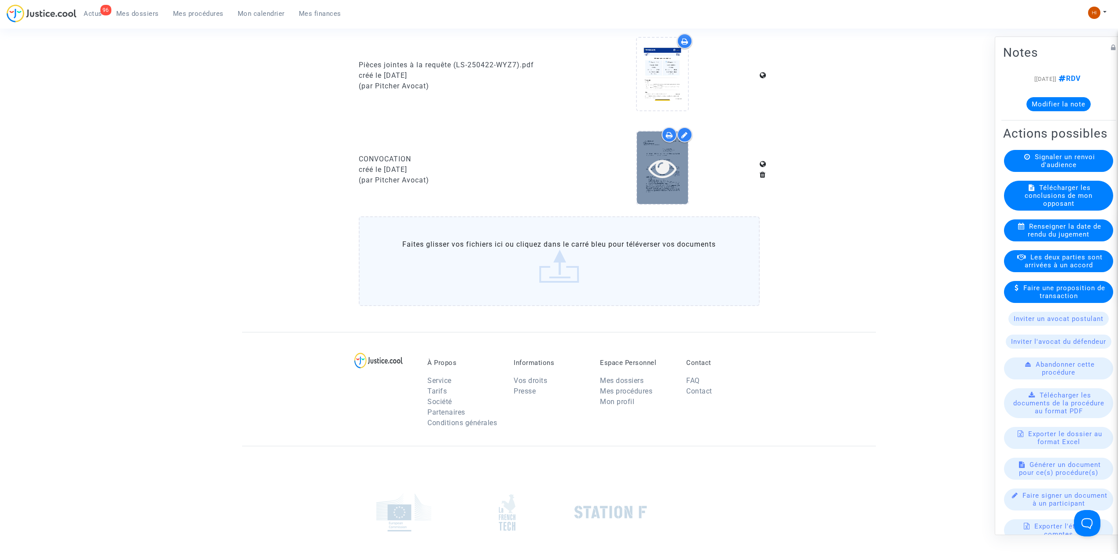
click at [658, 166] on icon at bounding box center [662, 168] width 29 height 28
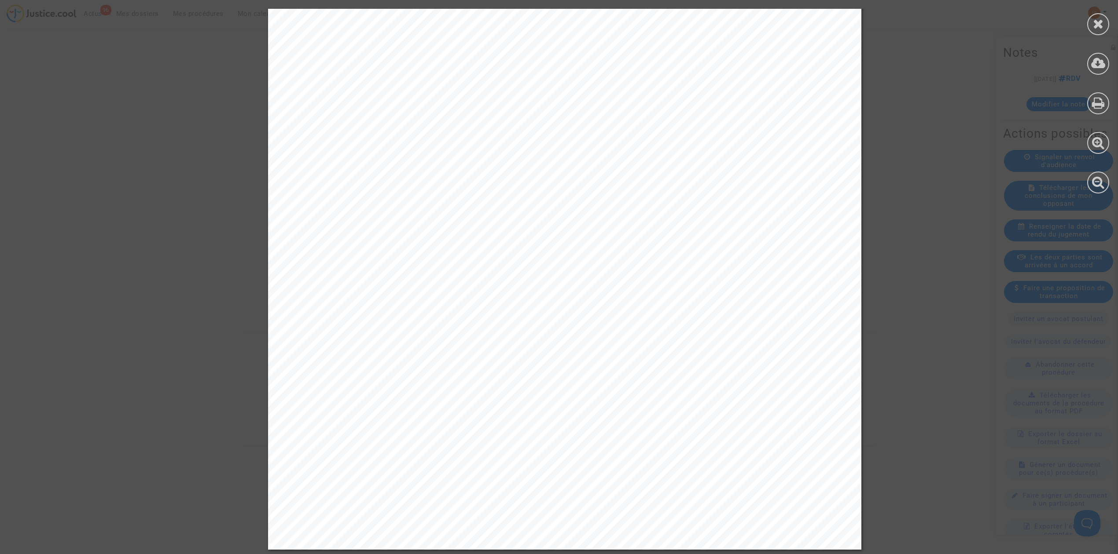
scroll to position [307, 0]
click at [1093, 25] on icon at bounding box center [1098, 23] width 11 height 13
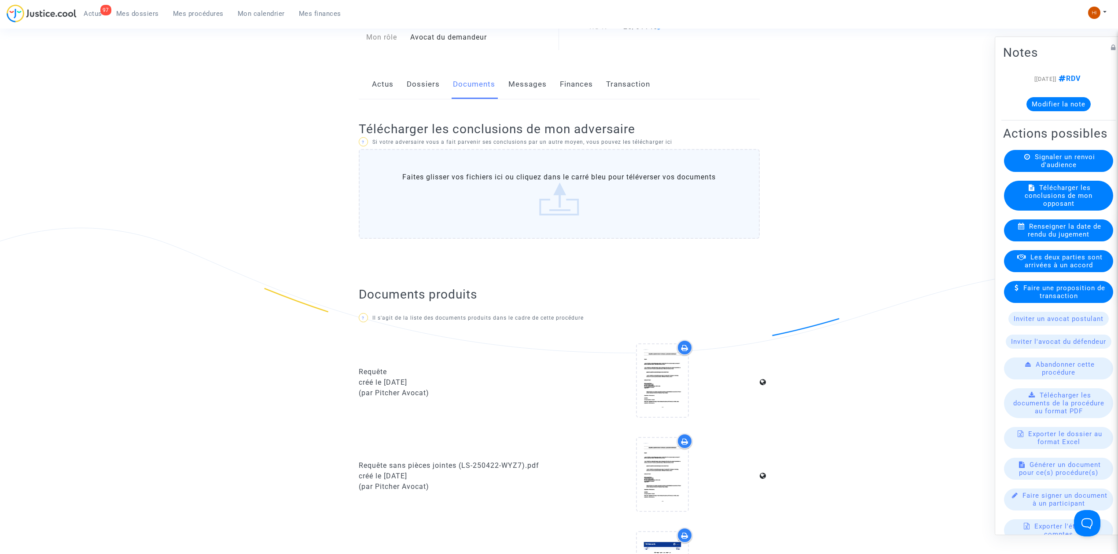
scroll to position [0, 0]
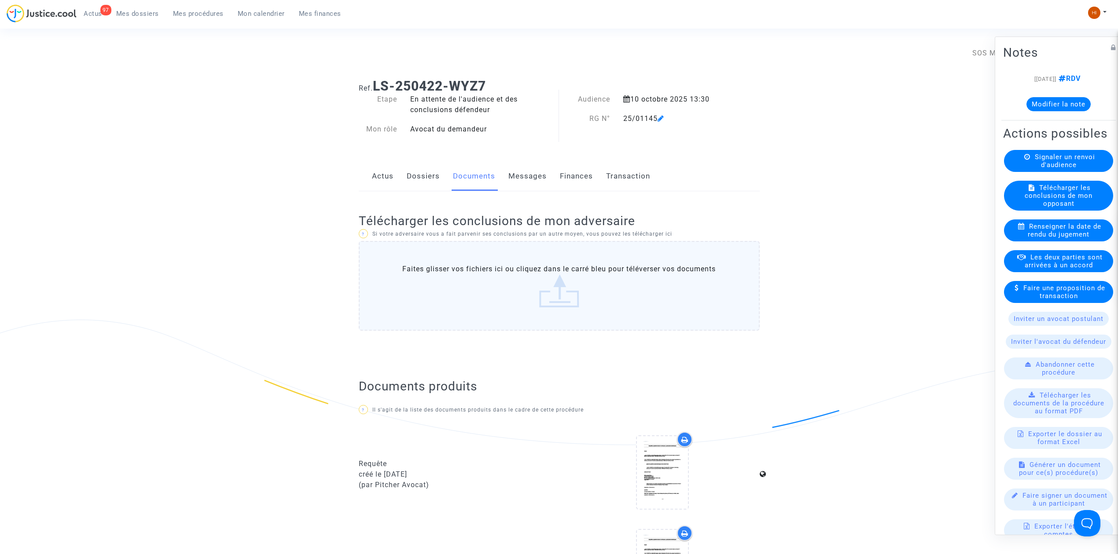
click at [425, 174] on link "Dossiers" at bounding box center [423, 176] width 33 height 29
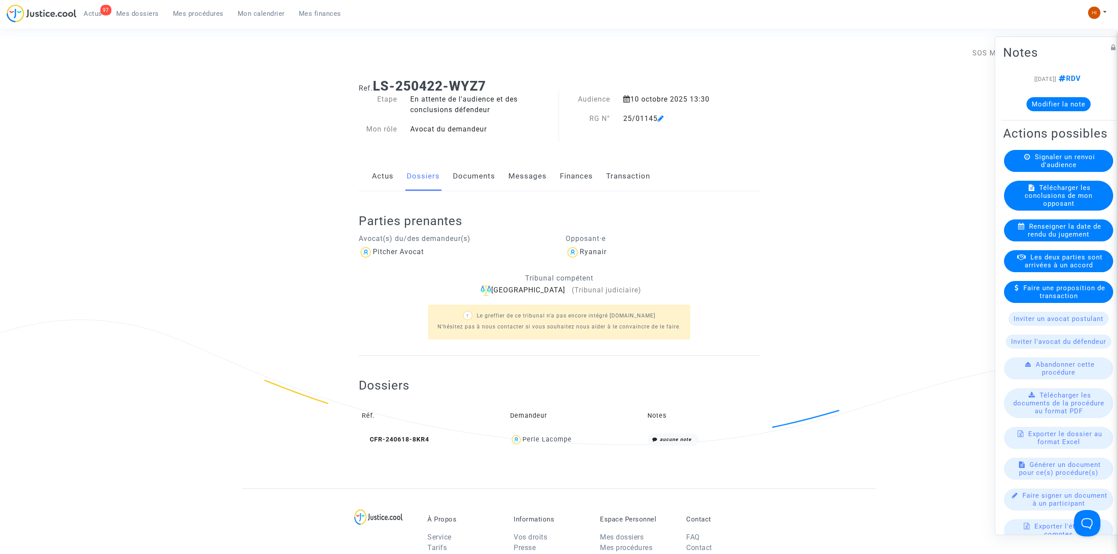
click at [407, 444] on td "CFR-240618-8KR4" at bounding box center [433, 440] width 148 height 19
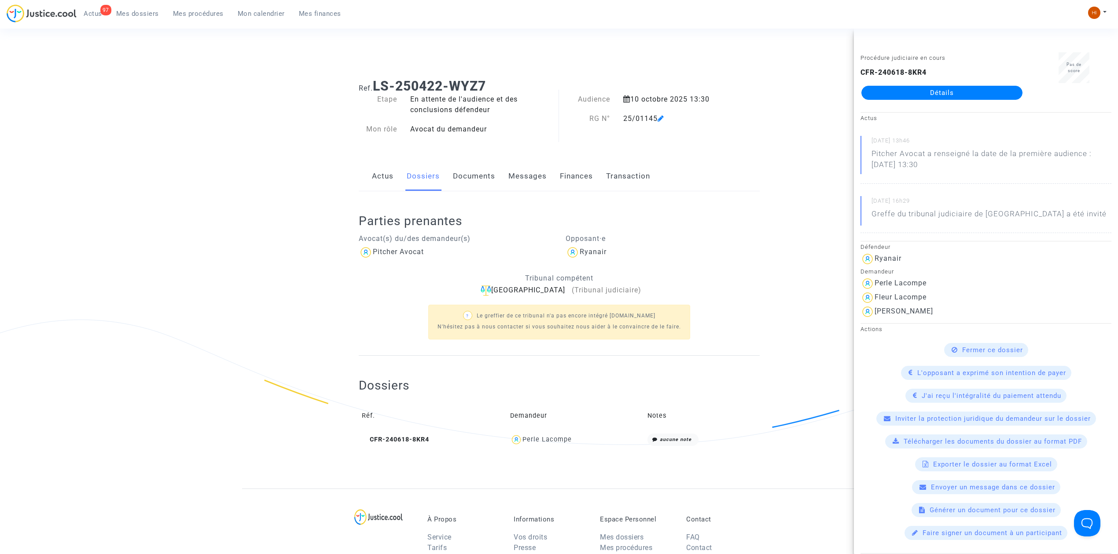
click at [993, 83] on div "CFR-240618-8KR4 Détails" at bounding box center [941, 83] width 163 height 33
click at [968, 83] on div "CFR-240618-8KR4 Détails" at bounding box center [941, 83] width 163 height 33
click at [917, 90] on link "Détails" at bounding box center [941, 93] width 161 height 14
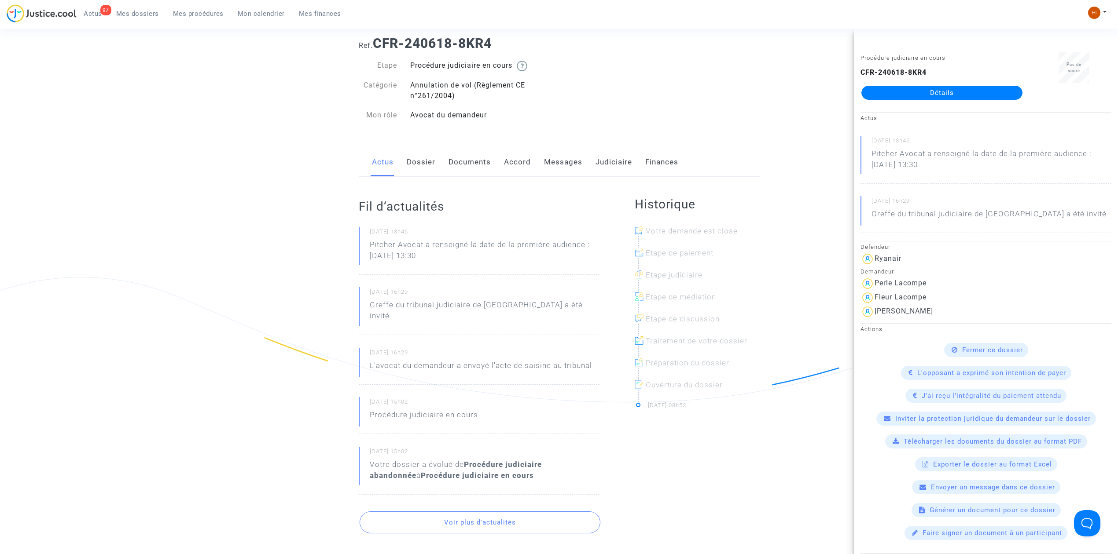
scroll to position [176, 0]
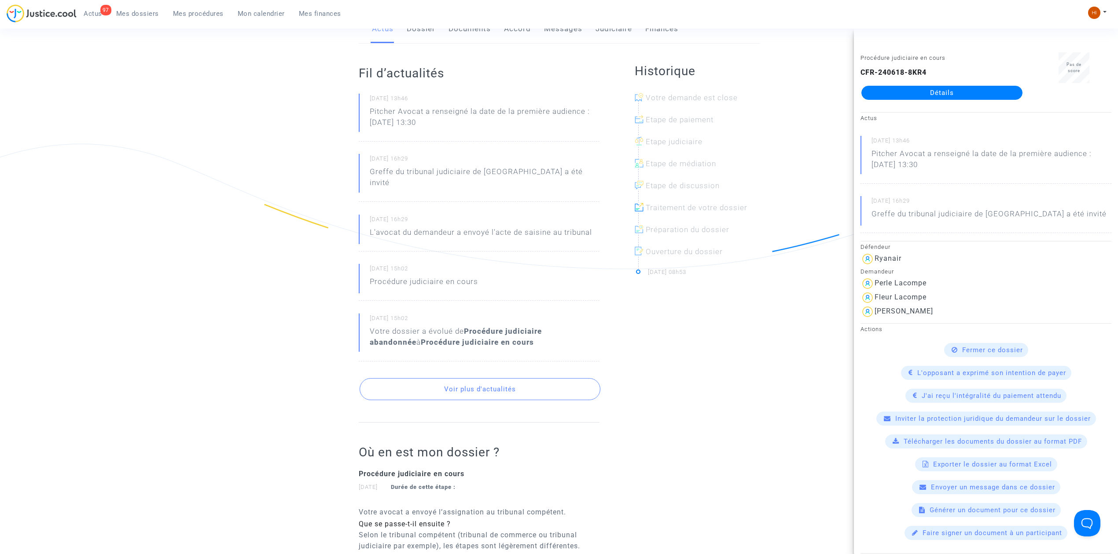
click at [455, 381] on button "Voir plus d'actualités" at bounding box center [479, 389] width 241 height 22
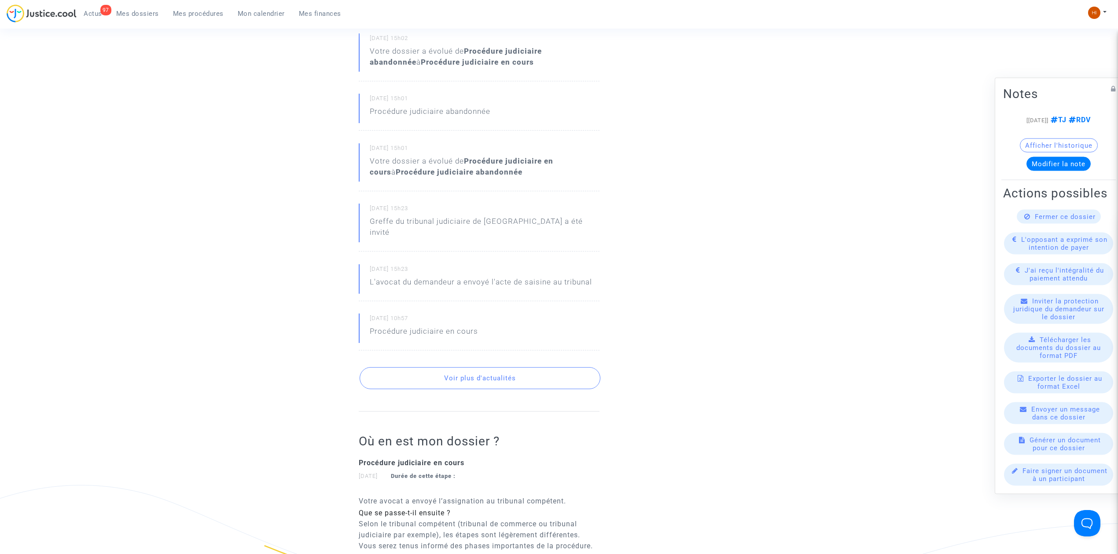
scroll to position [469, 0]
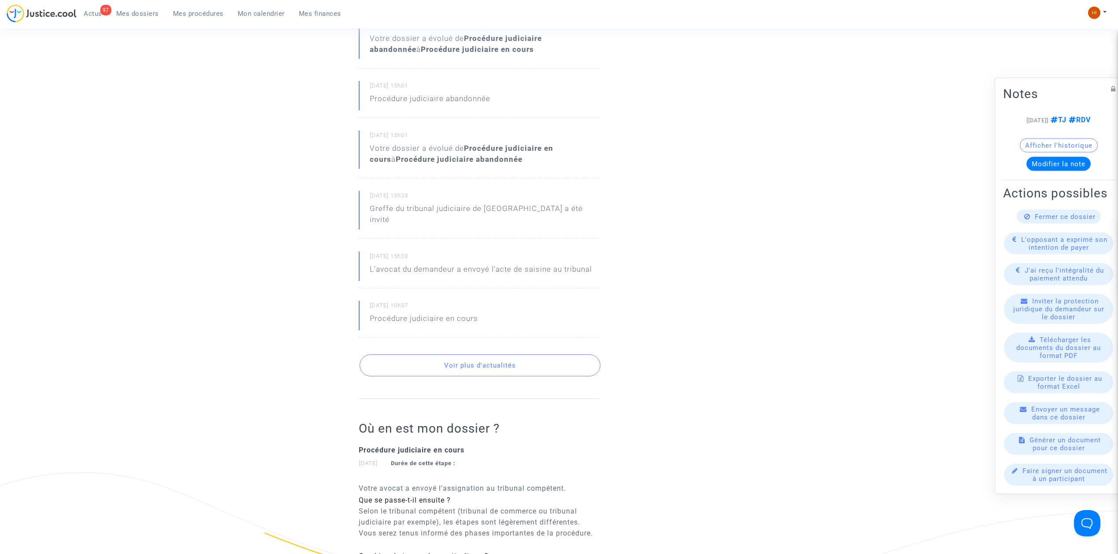
click at [476, 355] on button "Voir plus d'actualités" at bounding box center [479, 366] width 241 height 22
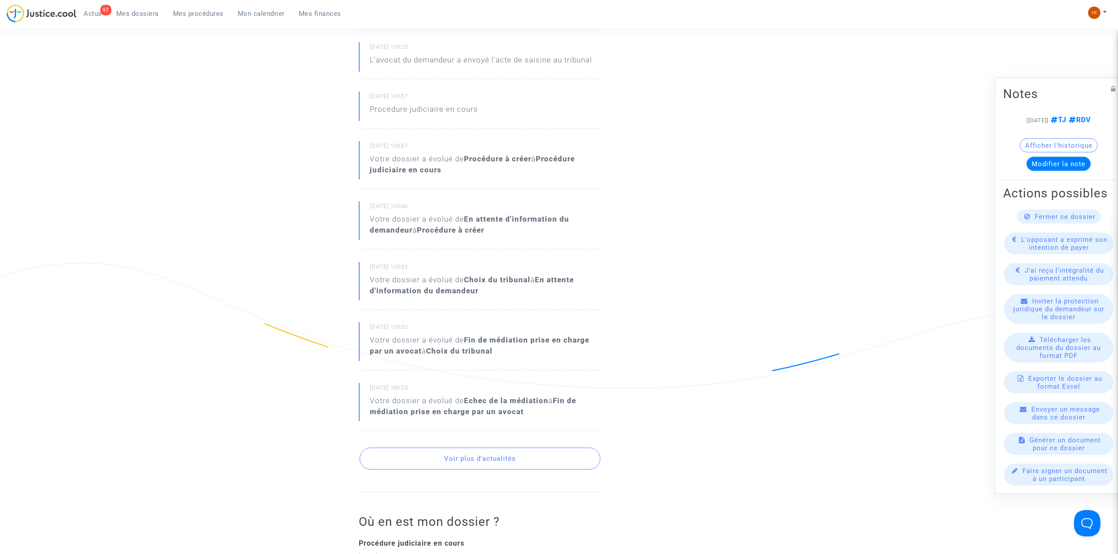
scroll to position [704, 0]
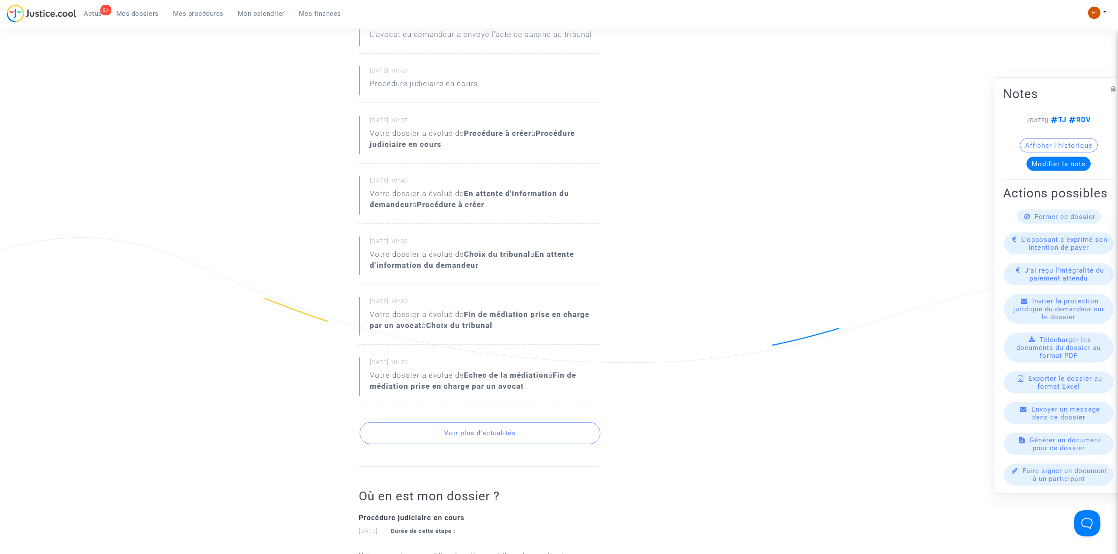
click at [546, 422] on button "Voir plus d'actualités" at bounding box center [479, 433] width 241 height 22
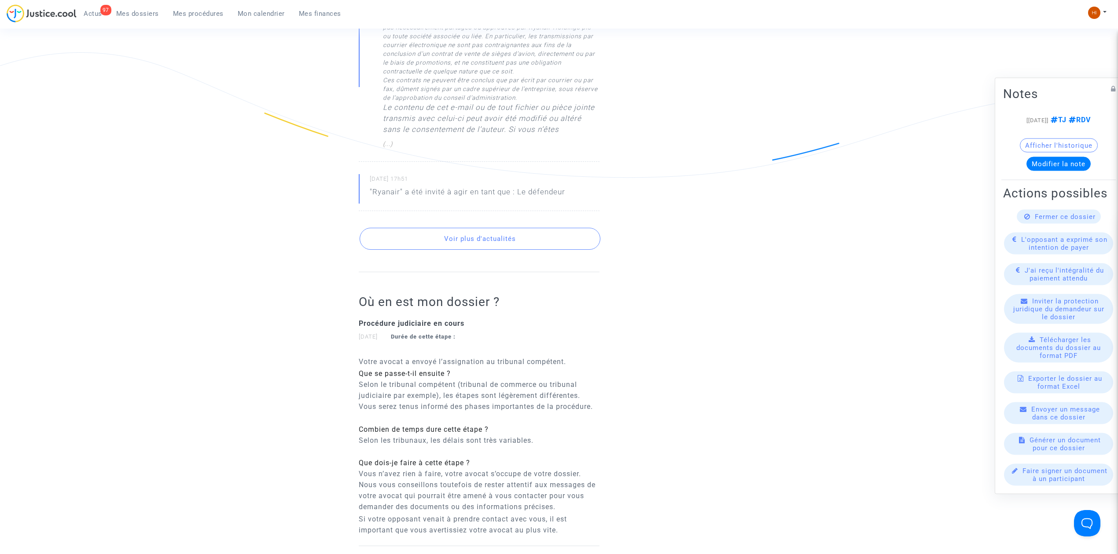
scroll to position [1643, 0]
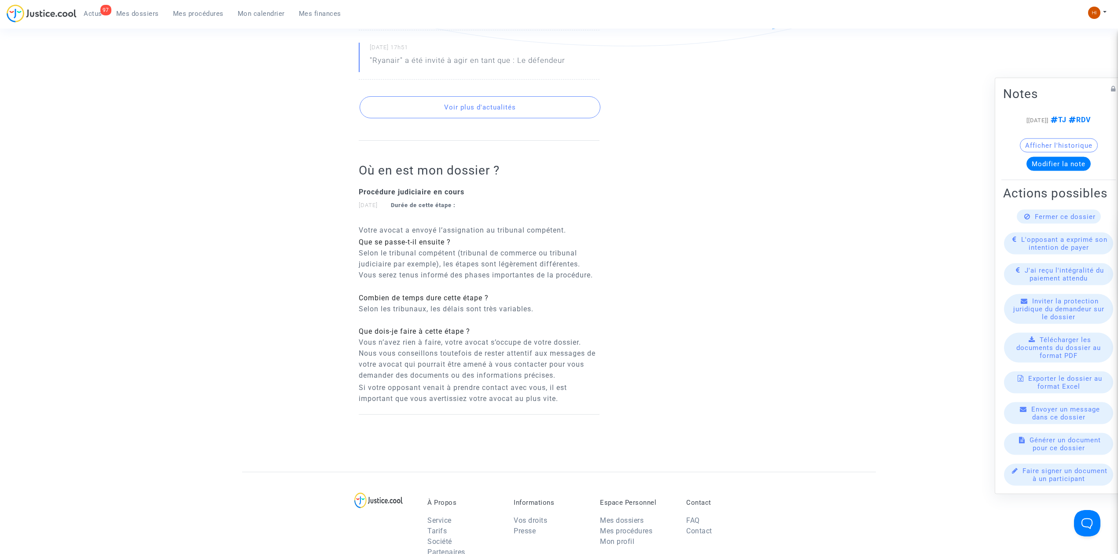
click at [506, 98] on button "Voir plus d'actualités" at bounding box center [479, 107] width 241 height 22
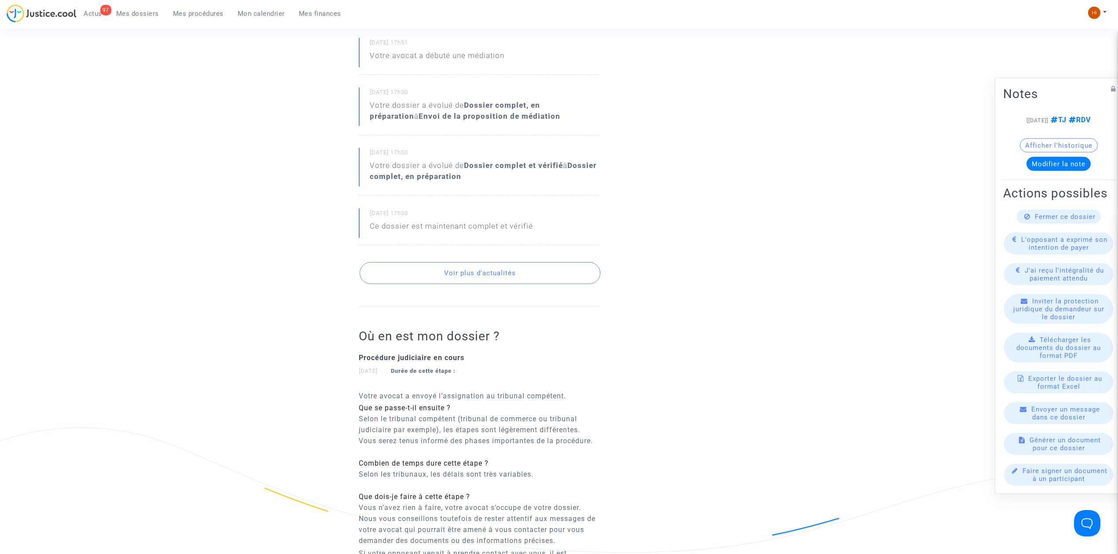
scroll to position [1877, 0]
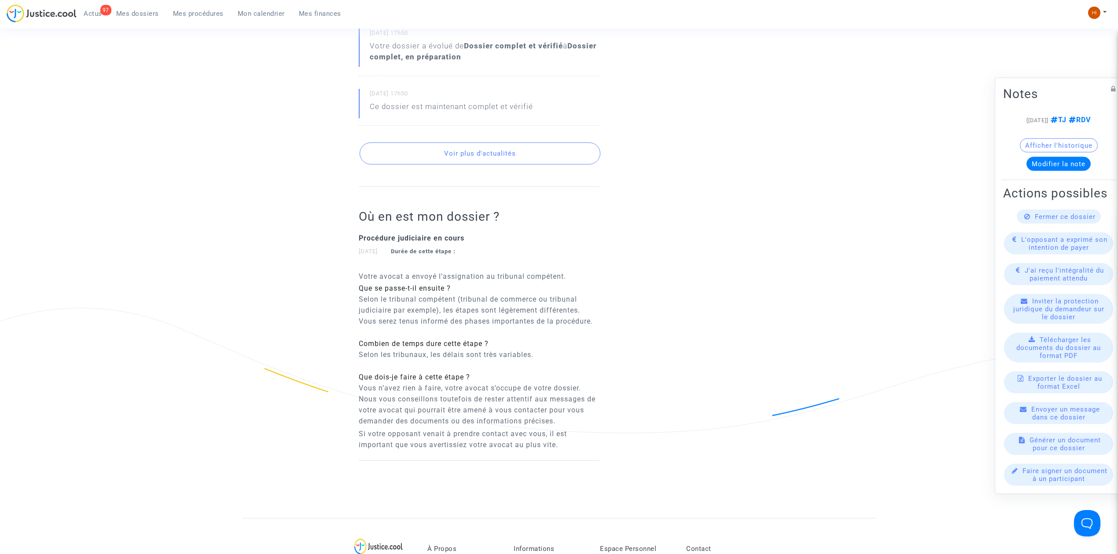
click at [528, 143] on button "Voir plus d'actualités" at bounding box center [479, 154] width 241 height 22
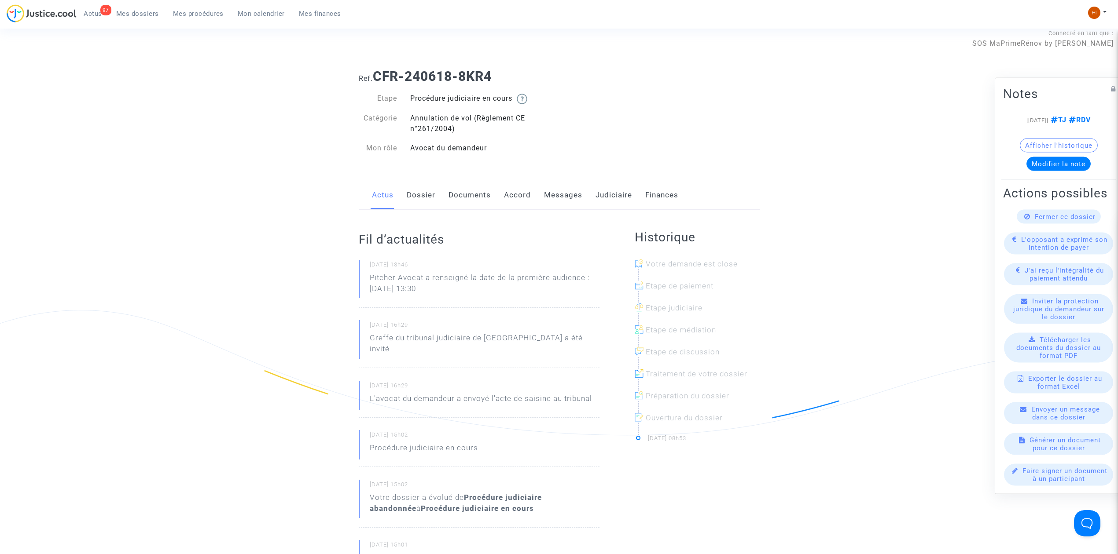
scroll to position [0, 0]
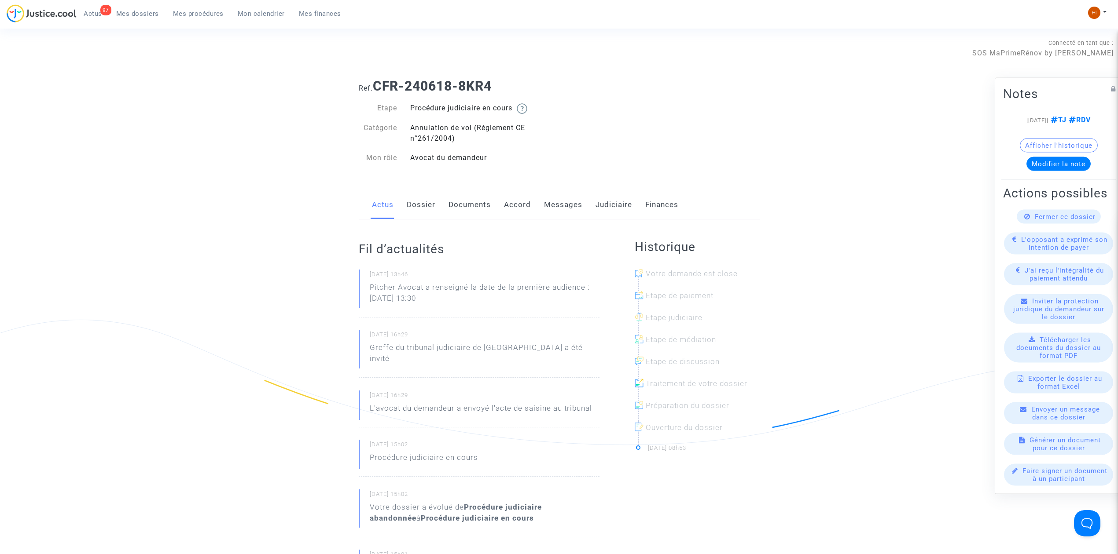
click at [613, 205] on link "Judiciaire" at bounding box center [613, 205] width 37 height 29
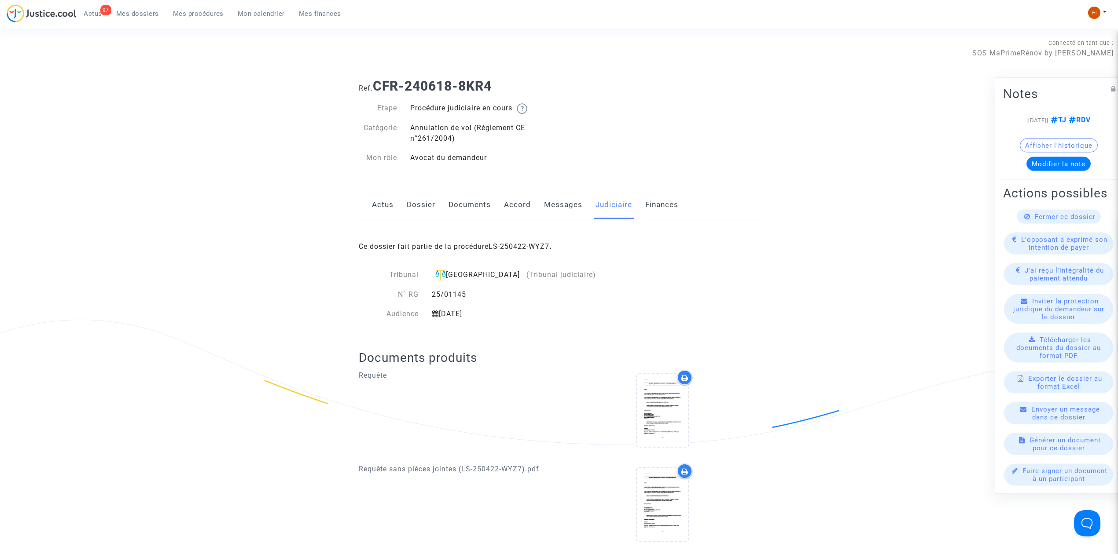
click at [501, 248] on link "LS-250422-WYZ7" at bounding box center [518, 246] width 61 height 8
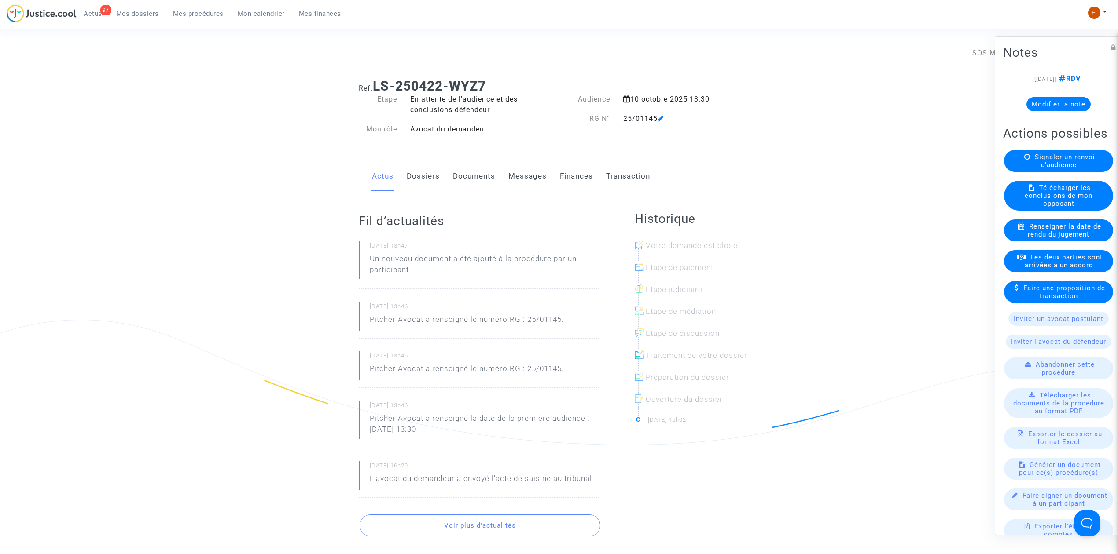
click at [480, 179] on link "Documents" at bounding box center [474, 176] width 42 height 29
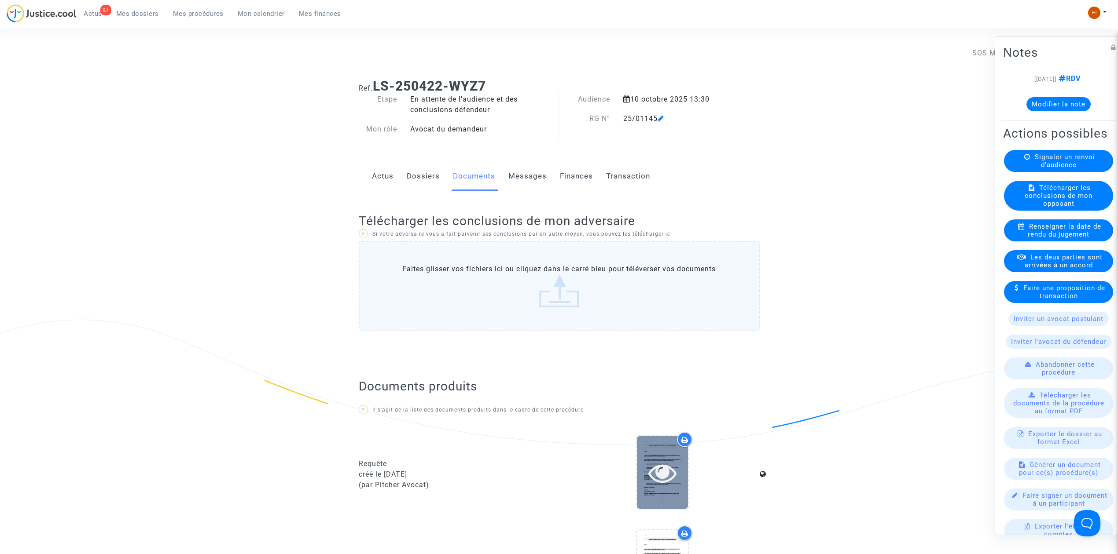
click at [660, 476] on icon at bounding box center [662, 473] width 29 height 28
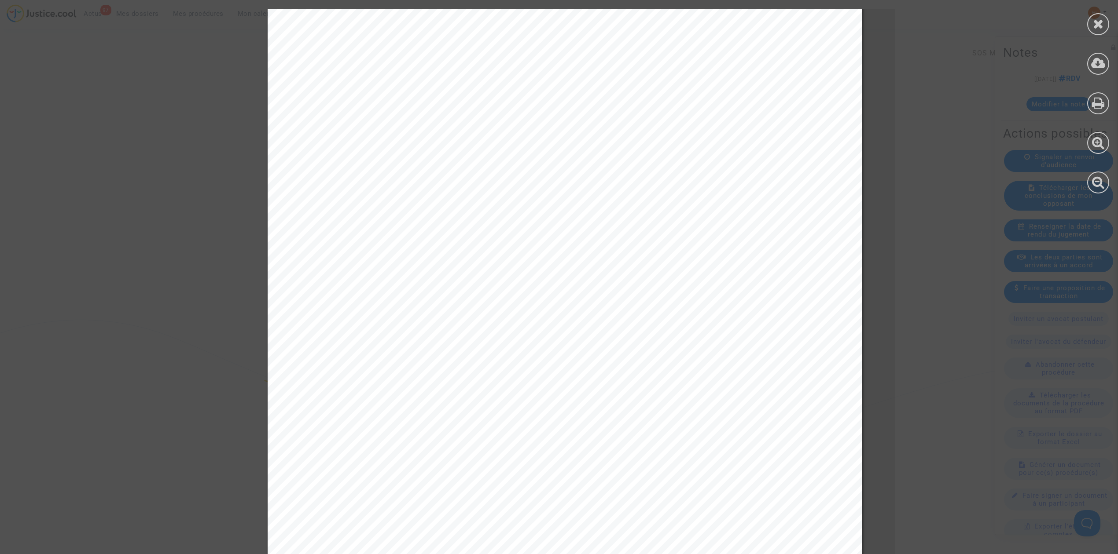
scroll to position [59, 0]
drag, startPoint x: 340, startPoint y: 158, endPoint x: 385, endPoint y: 156, distance: 45.4
click at [385, 156] on span "- perle LACOMPE" at bounding box center [360, 157] width 90 height 11
copy span "LACOMP"
click at [1093, 24] on icon at bounding box center [1098, 23] width 11 height 13
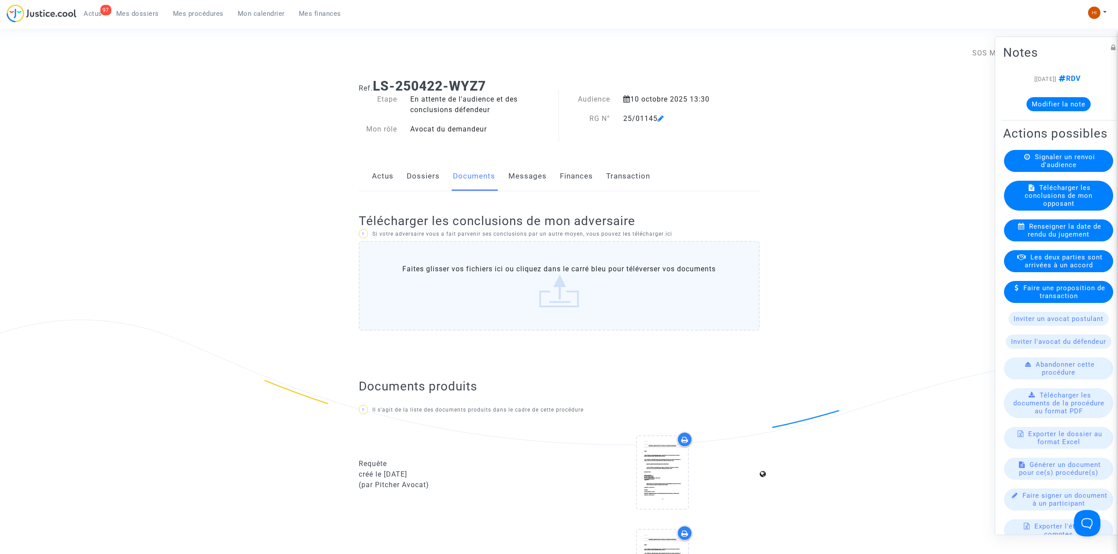
click at [417, 180] on link "Dossiers" at bounding box center [423, 176] width 33 height 29
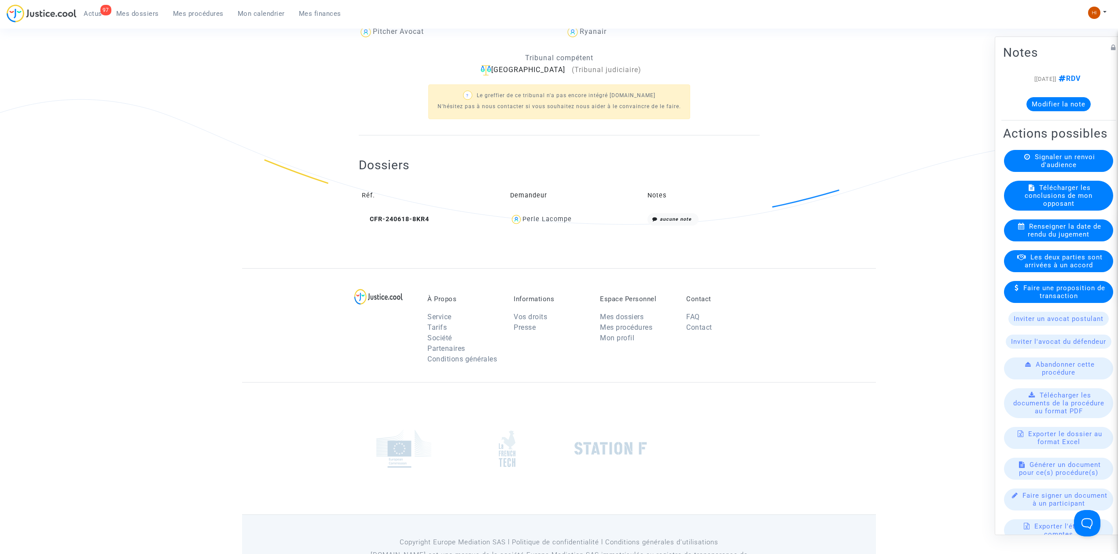
scroll to position [235, 0]
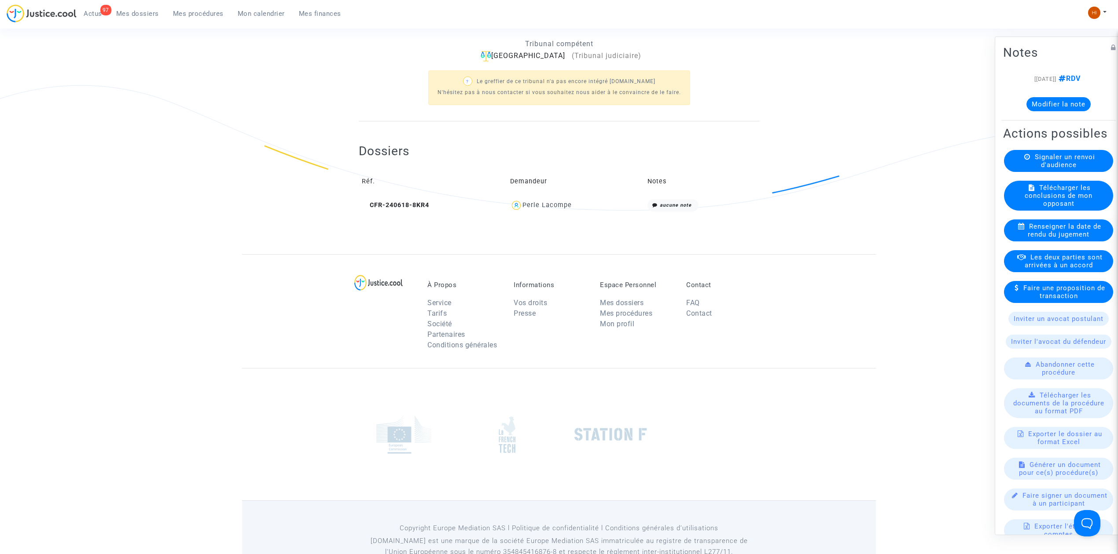
click at [403, 210] on td "CFR-240618-8KR4" at bounding box center [433, 205] width 148 height 19
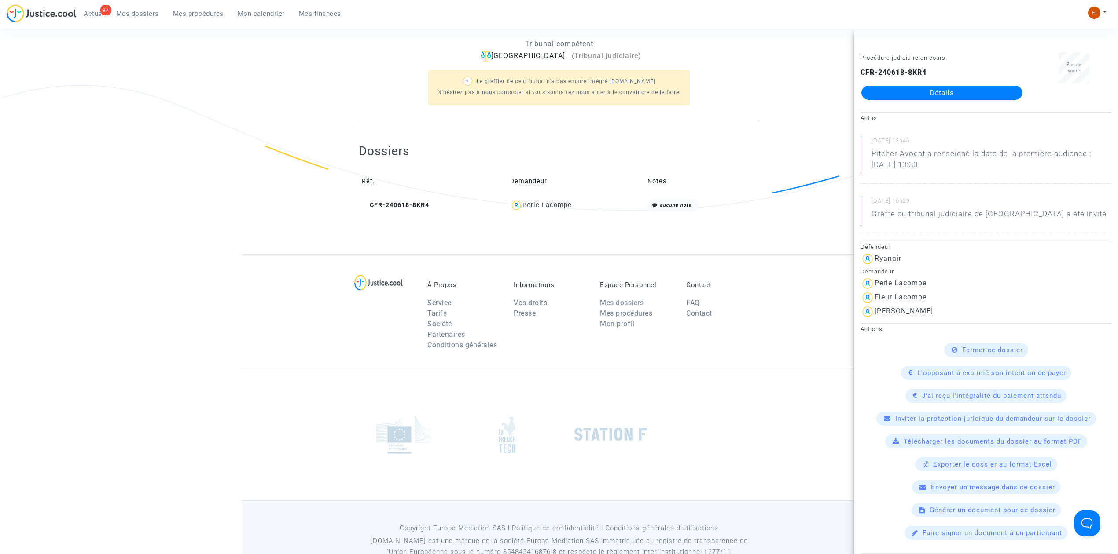
click at [936, 89] on link "Détails" at bounding box center [941, 93] width 161 height 14
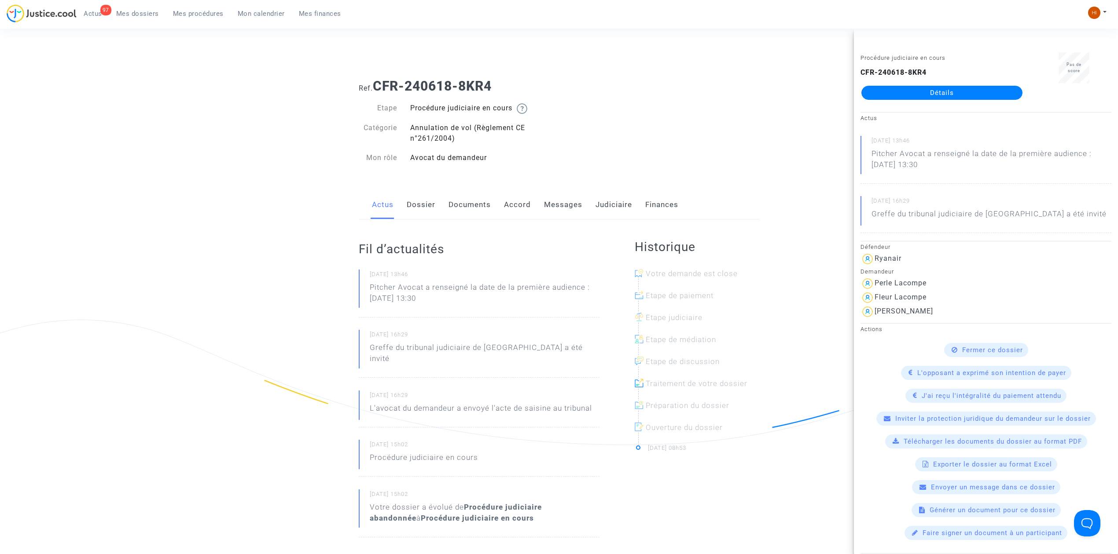
click at [464, 202] on link "Documents" at bounding box center [469, 205] width 42 height 29
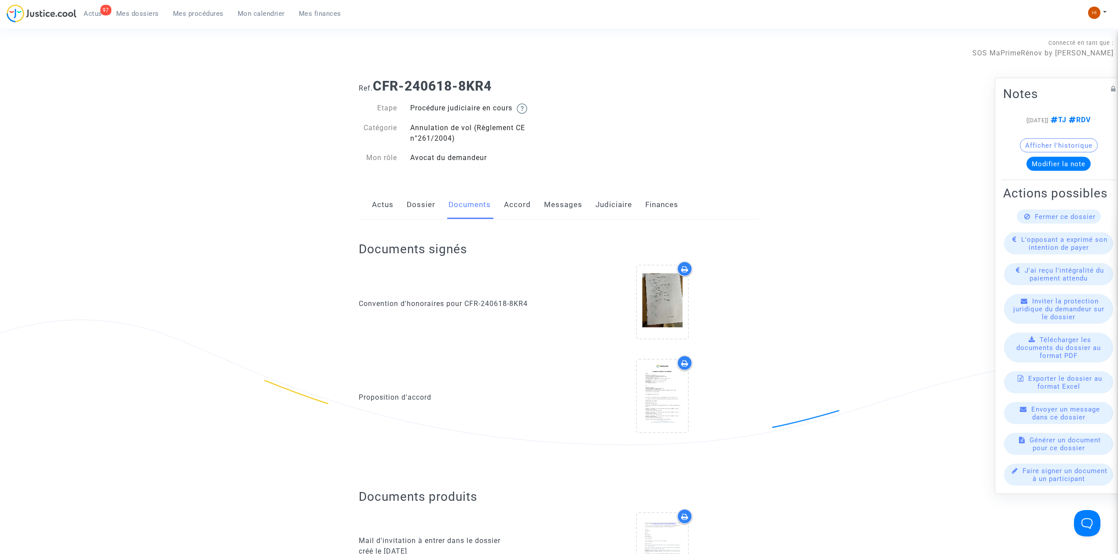
click at [183, 18] on link "Mes procédures" at bounding box center [198, 13] width 65 height 13
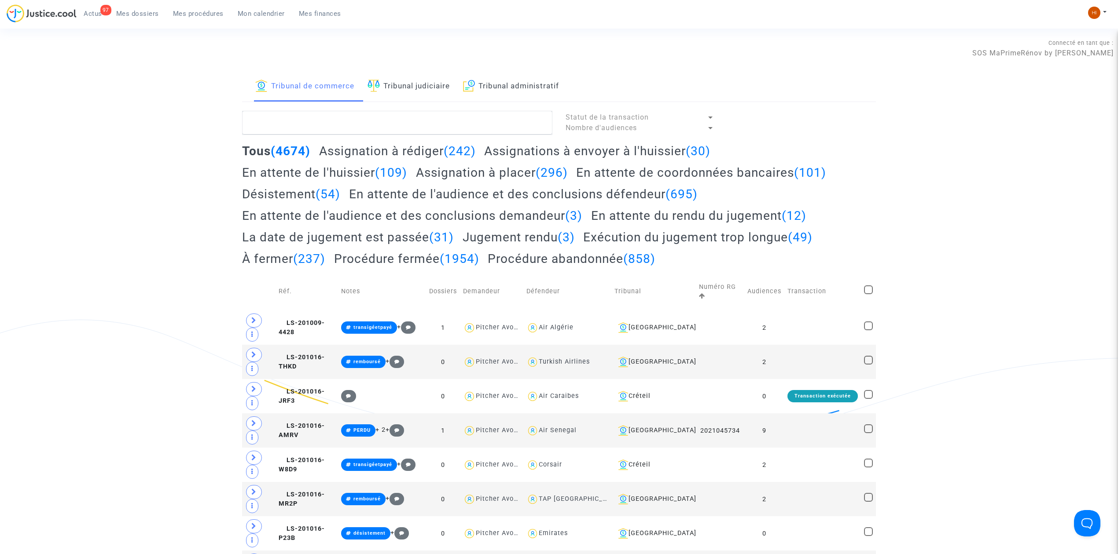
click at [449, 88] on link "Tribunal judiciaire" at bounding box center [408, 87] width 82 height 30
click at [439, 130] on textarea at bounding box center [397, 123] width 310 height 24
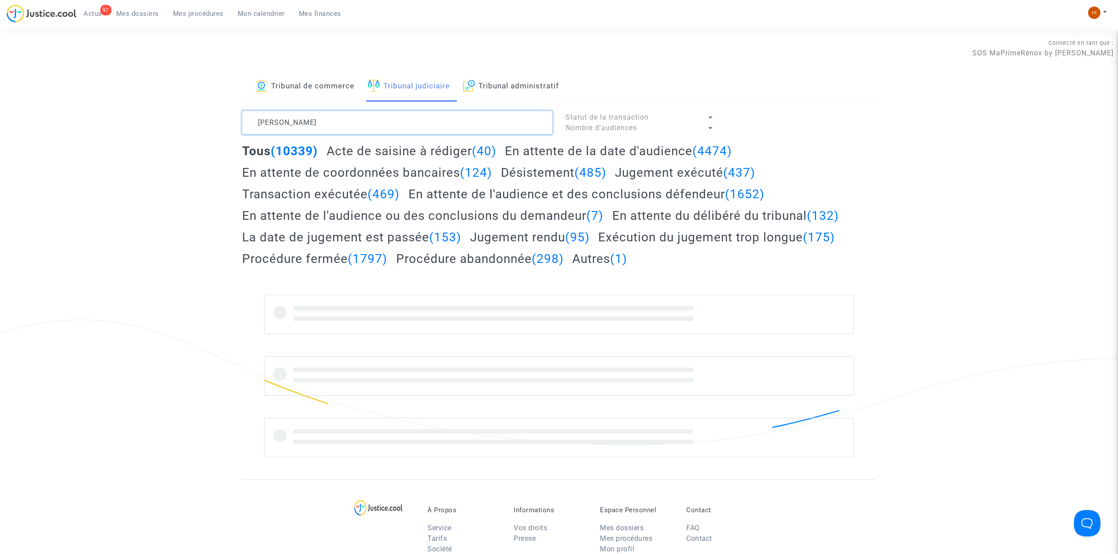
click at [448, 118] on textarea at bounding box center [397, 123] width 310 height 24
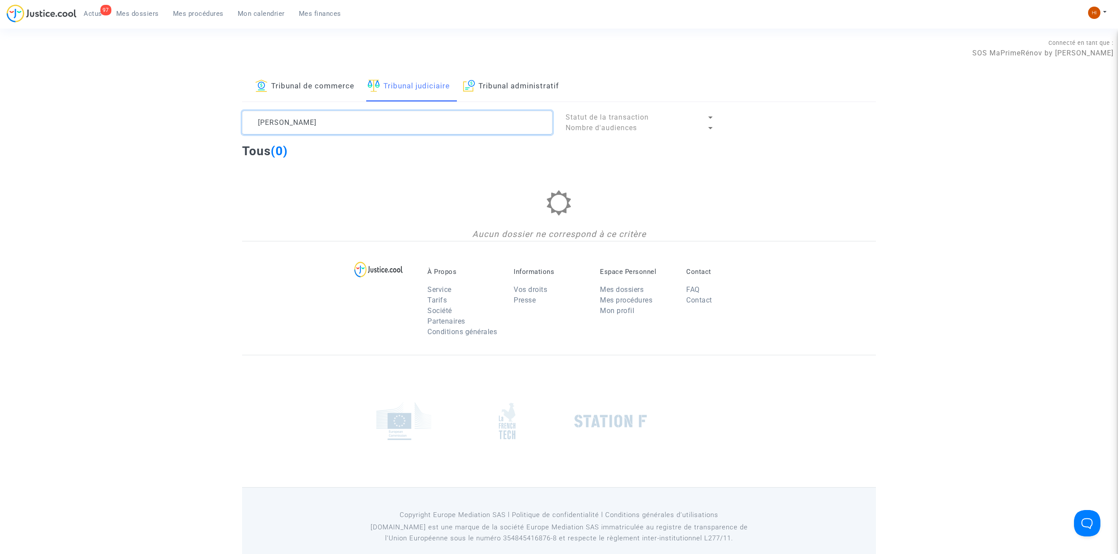
click at [282, 122] on textarea at bounding box center [397, 123] width 310 height 24
drag, startPoint x: 271, startPoint y: 124, endPoint x: 203, endPoint y: 133, distance: 68.3
click at [210, 132] on div "Tribunal de commerce Tribunal judiciaire Tribunal administratif BEL BAKARA Stat…" at bounding box center [559, 156] width 1118 height 169
drag, startPoint x: 358, startPoint y: 131, endPoint x: 231, endPoint y: 128, distance: 127.2
click at [233, 127] on div "Tribunal de commerce Tribunal judiciaire Tribunal administratif BAKARA Statut d…" at bounding box center [559, 156] width 1118 height 169
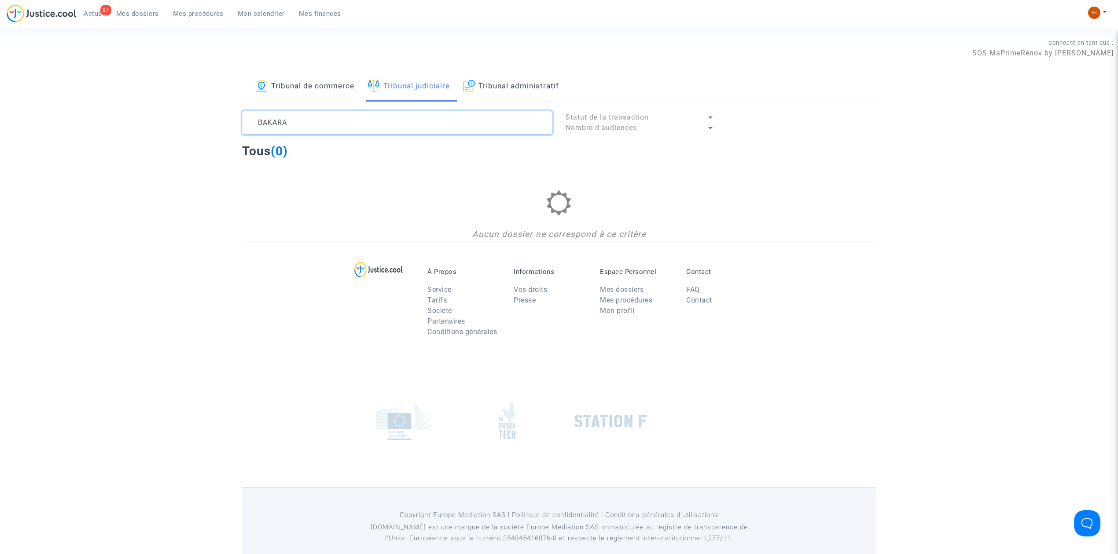
type textarea "BAKARA"
click at [153, 16] on span "Mes dossiers" at bounding box center [137, 14] width 43 height 8
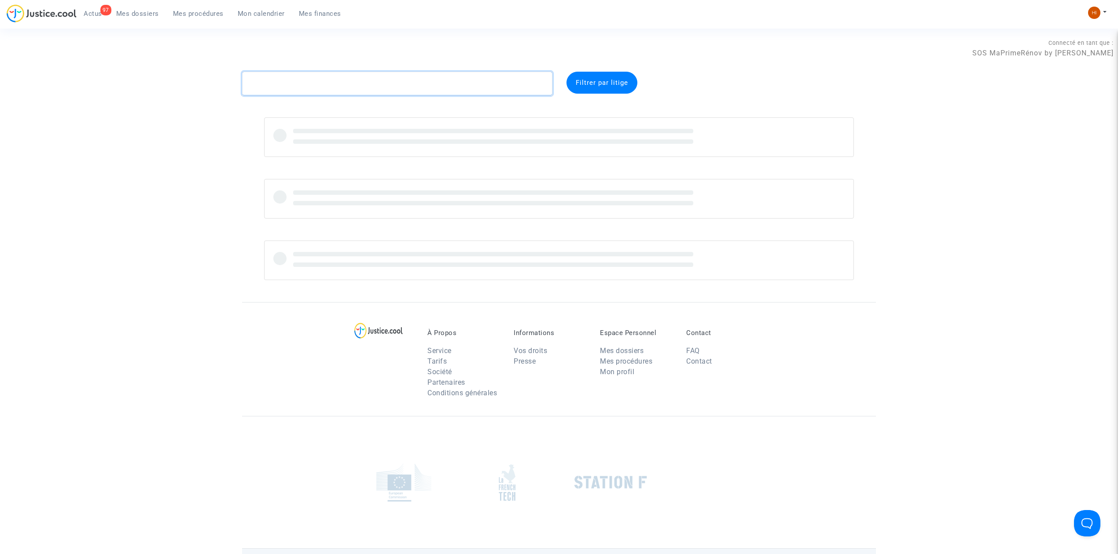
click at [321, 87] on textarea at bounding box center [397, 84] width 310 height 24
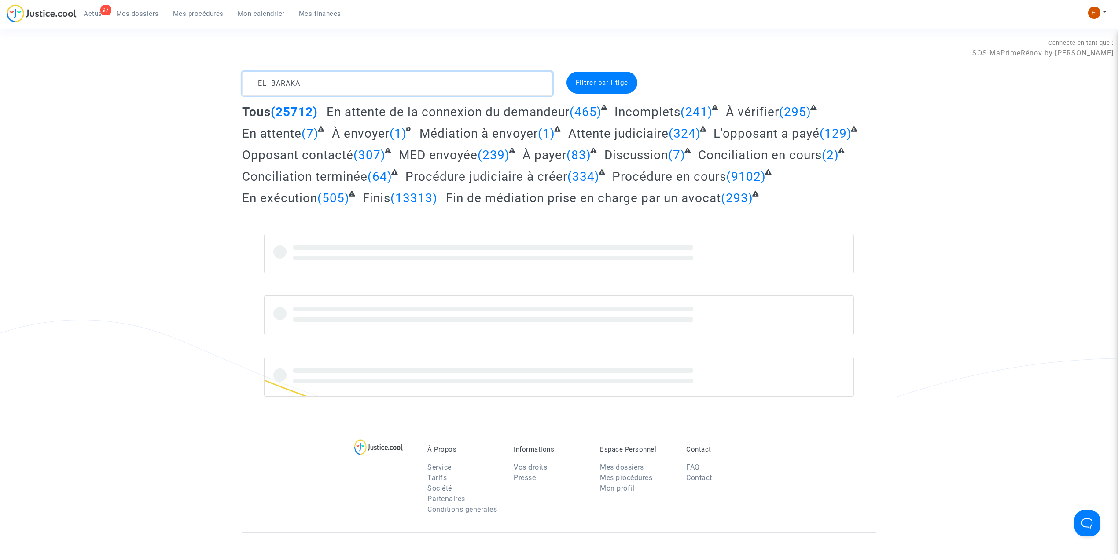
drag, startPoint x: 326, startPoint y: 81, endPoint x: 180, endPoint y: 94, distance: 146.6
click at [180, 94] on div "EL BARAKA Filtrer par litige Tous (25712) En attente de la connexion du demande…" at bounding box center [559, 234] width 1118 height 325
type textarea "EL BARAKA"
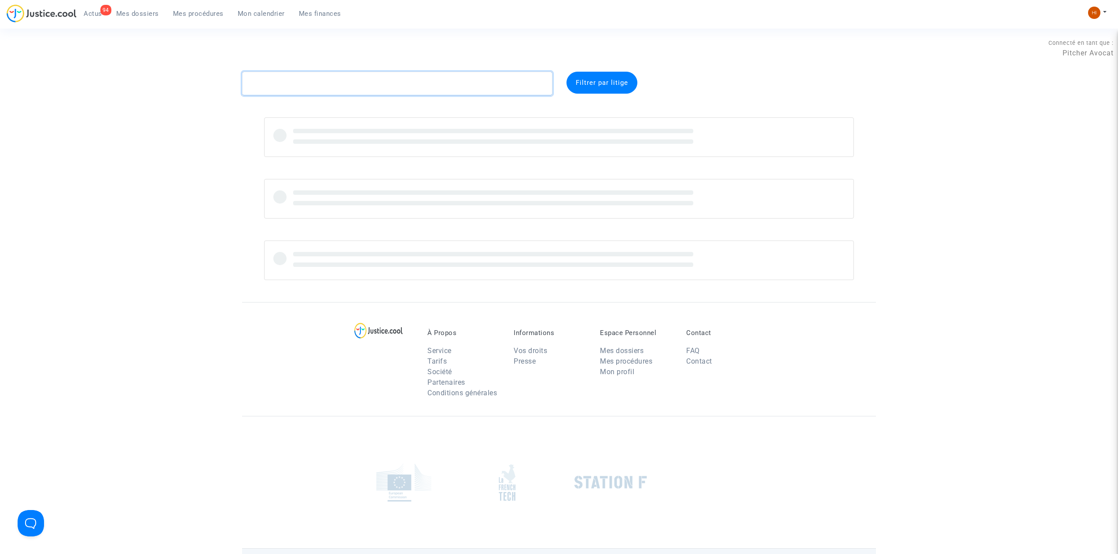
click at [328, 85] on textarea at bounding box center [397, 84] width 310 height 24
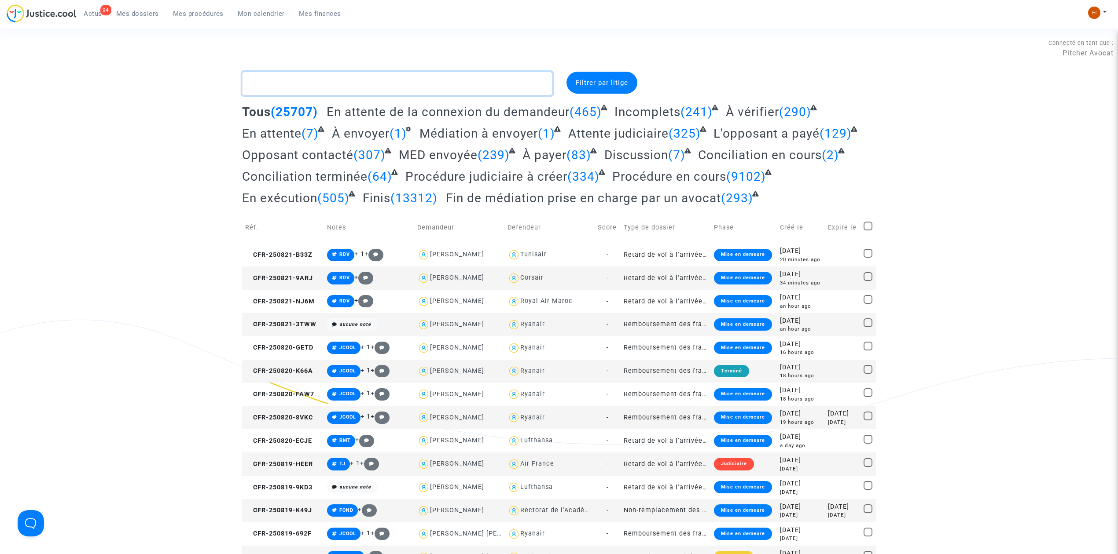
type textarea "H"
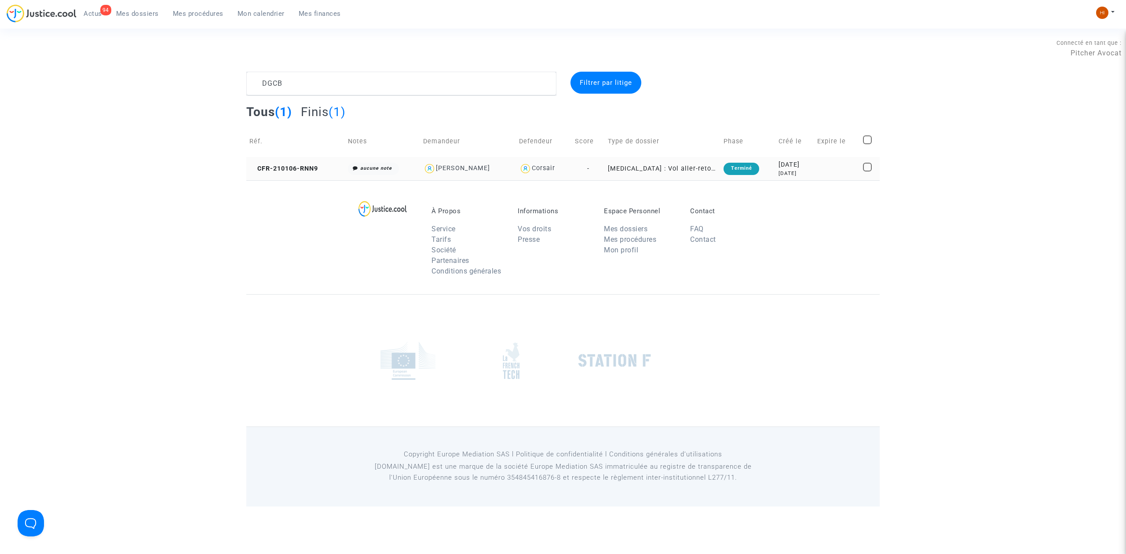
click at [293, 160] on td "CFR-210106-RNN9" at bounding box center [295, 168] width 99 height 23
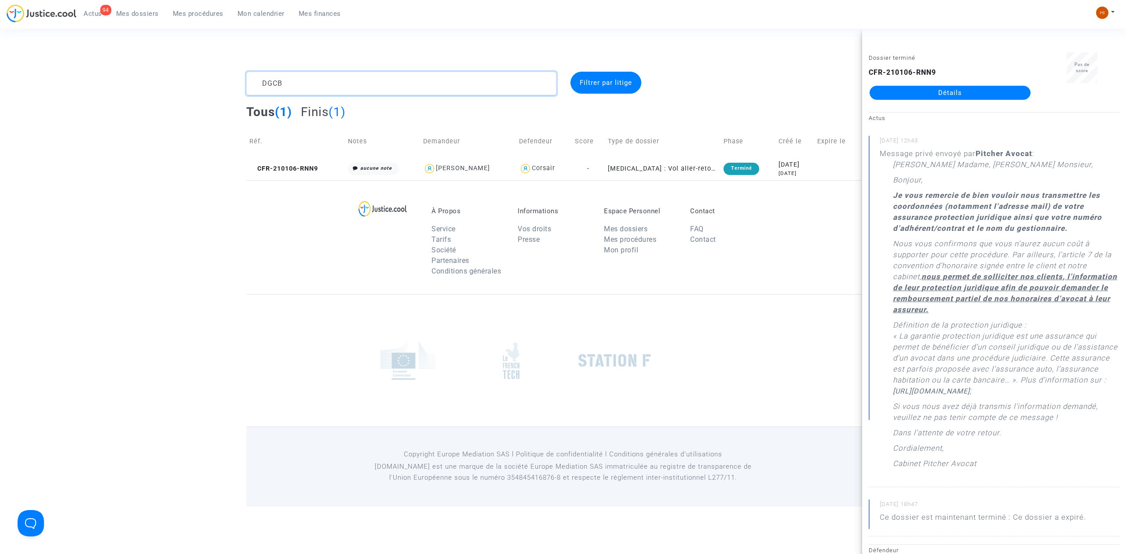
click at [284, 81] on textarea at bounding box center [401, 84] width 310 height 24
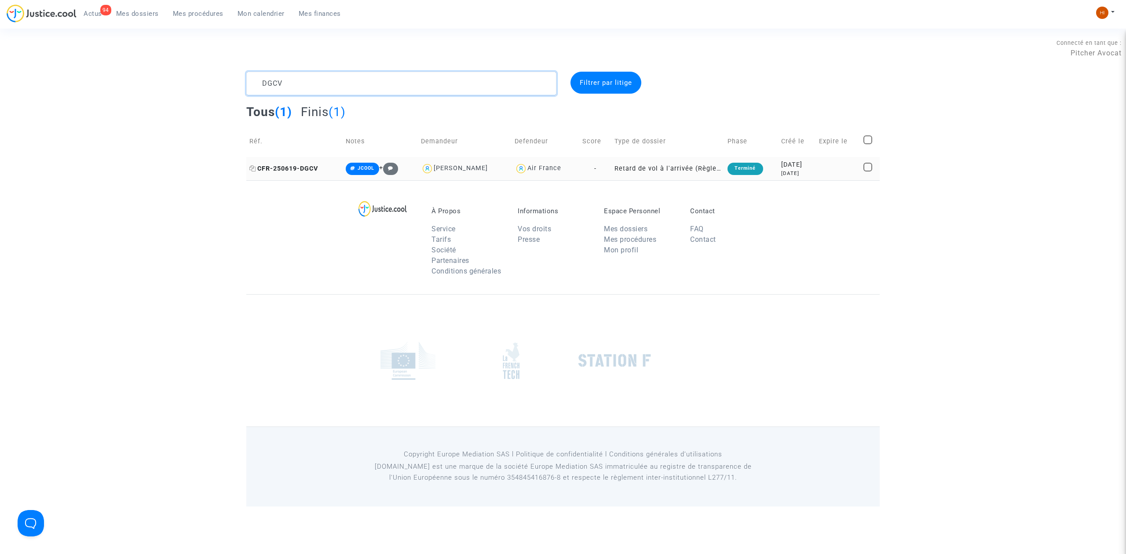
type textarea "DGCV"
click at [301, 171] on span "CFR-250619-DGCV" at bounding box center [283, 168] width 69 height 7
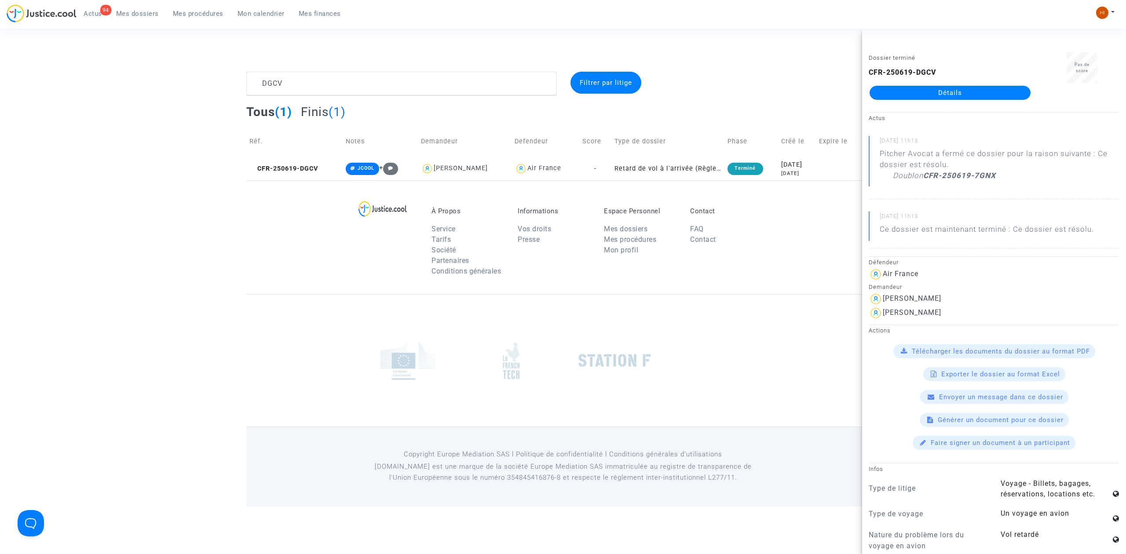
click at [961, 99] on link "Détails" at bounding box center [950, 93] width 161 height 14
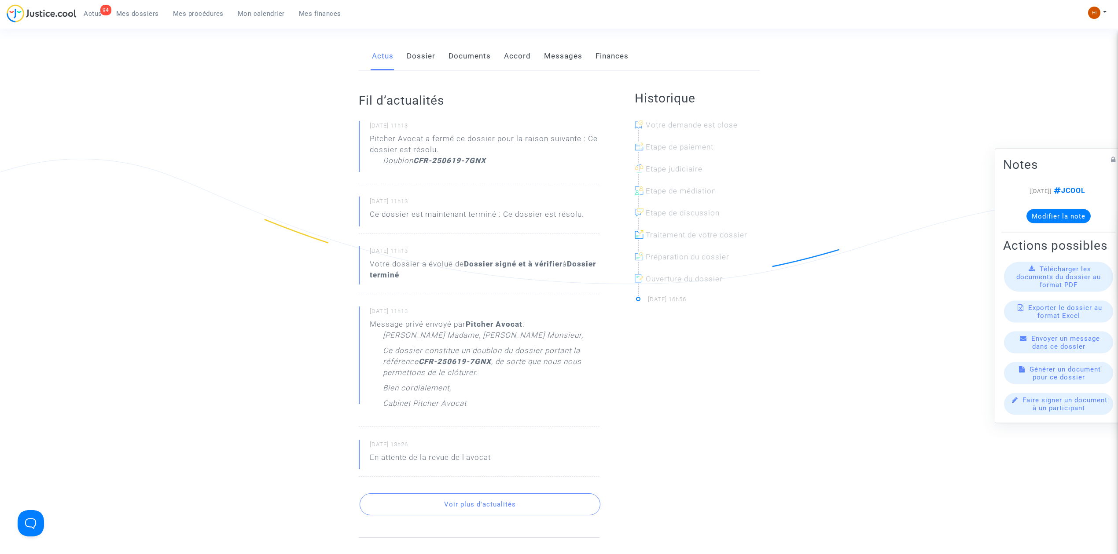
scroll to position [176, 0]
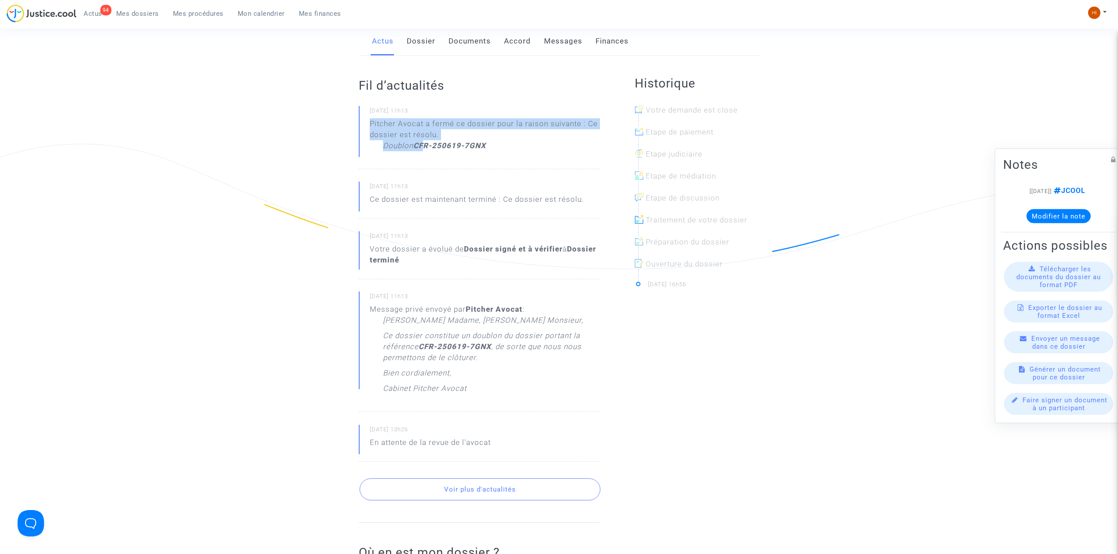
drag, startPoint x: 500, startPoint y: 139, endPoint x: 434, endPoint y: 147, distance: 66.9
click at [427, 146] on div "Pitcher Avocat a fermé ce dossier pour la raison suivante : Ce dossier est réso…" at bounding box center [485, 136] width 230 height 37
click at [430, 152] on p "Doublon CFR-250619-7GNX" at bounding box center [434, 147] width 103 height 15
drag, startPoint x: 502, startPoint y: 146, endPoint x: 415, endPoint y: 150, distance: 86.3
click at [415, 150] on div "Doublon CFR-250619-7GNX" at bounding box center [491, 147] width 216 height 15
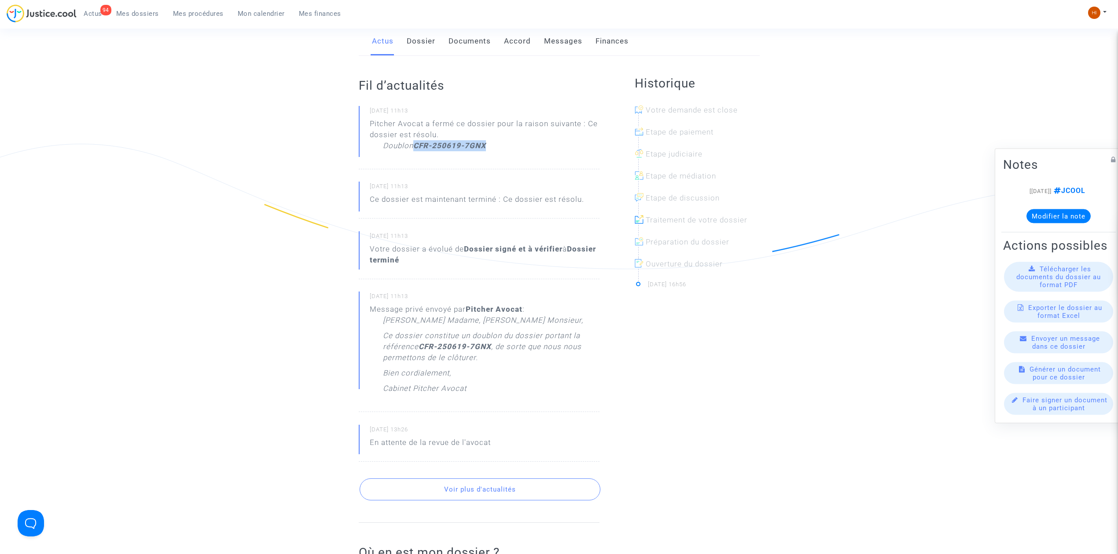
copy strong "CFR-250619-7GNX"
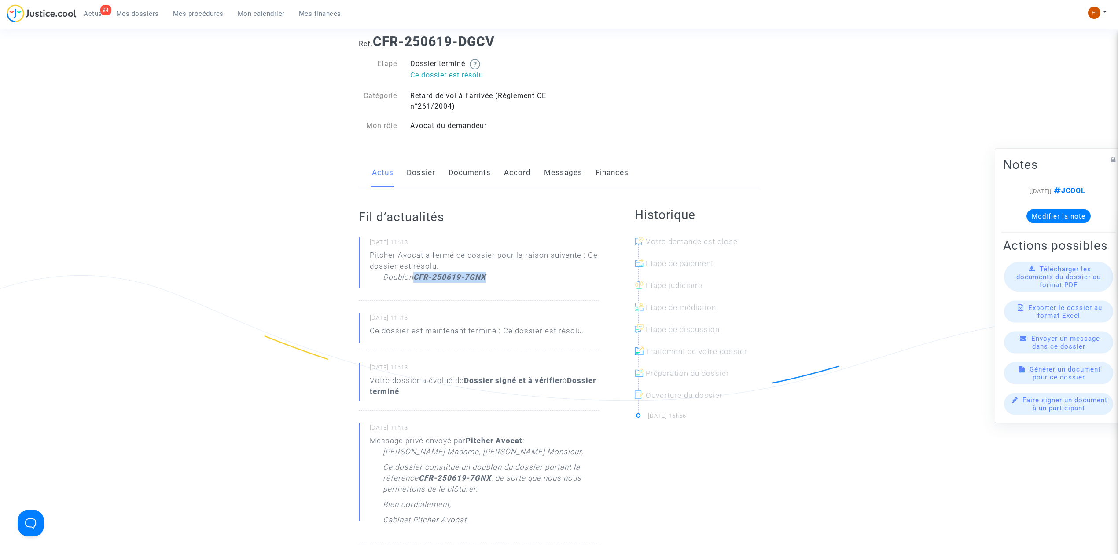
scroll to position [0, 0]
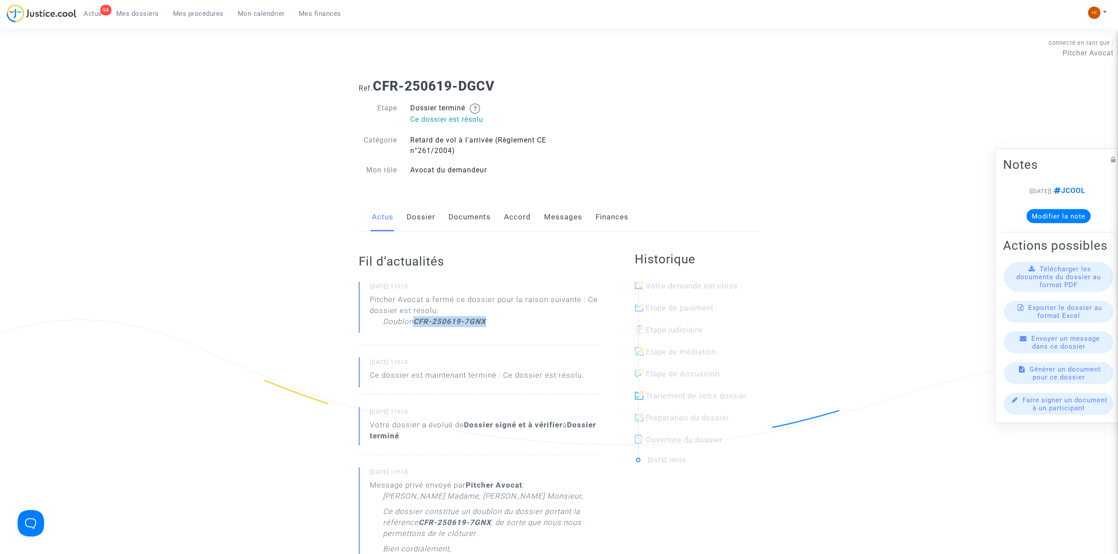
click at [414, 215] on link "Dossier" at bounding box center [421, 217] width 29 height 29
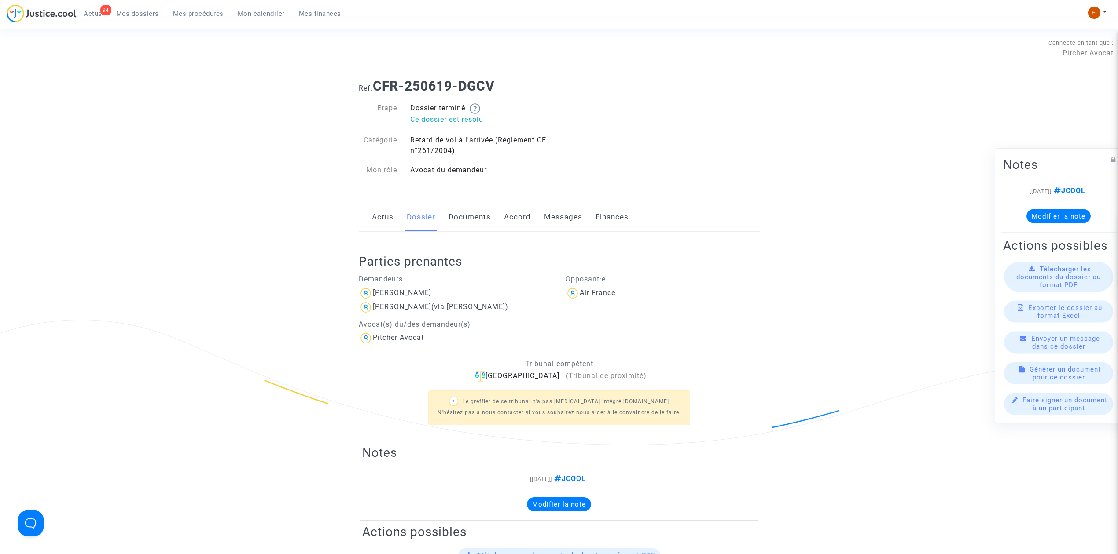
click at [386, 220] on link "Actus" at bounding box center [383, 217] width 22 height 29
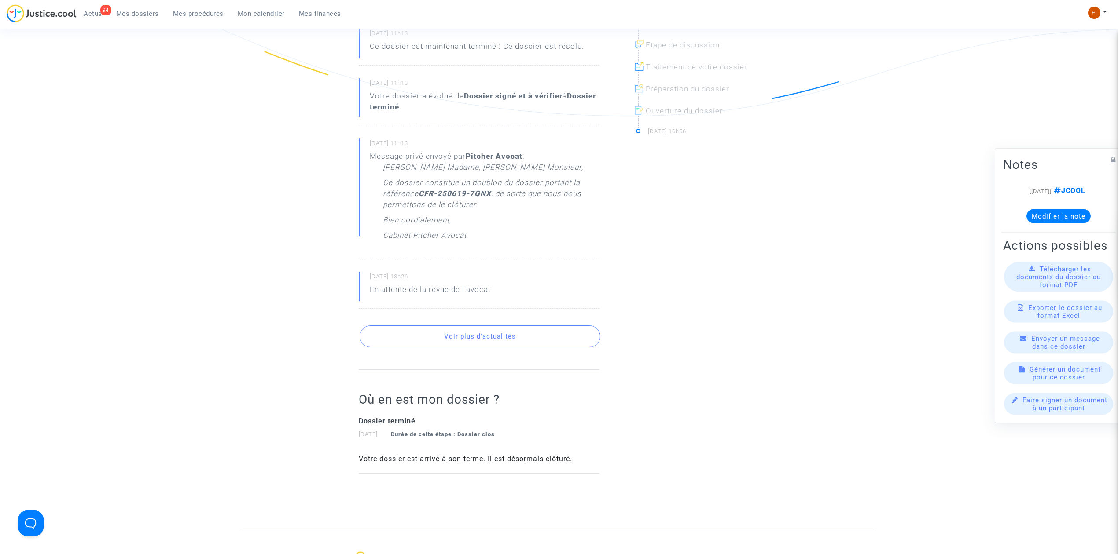
scroll to position [352, 0]
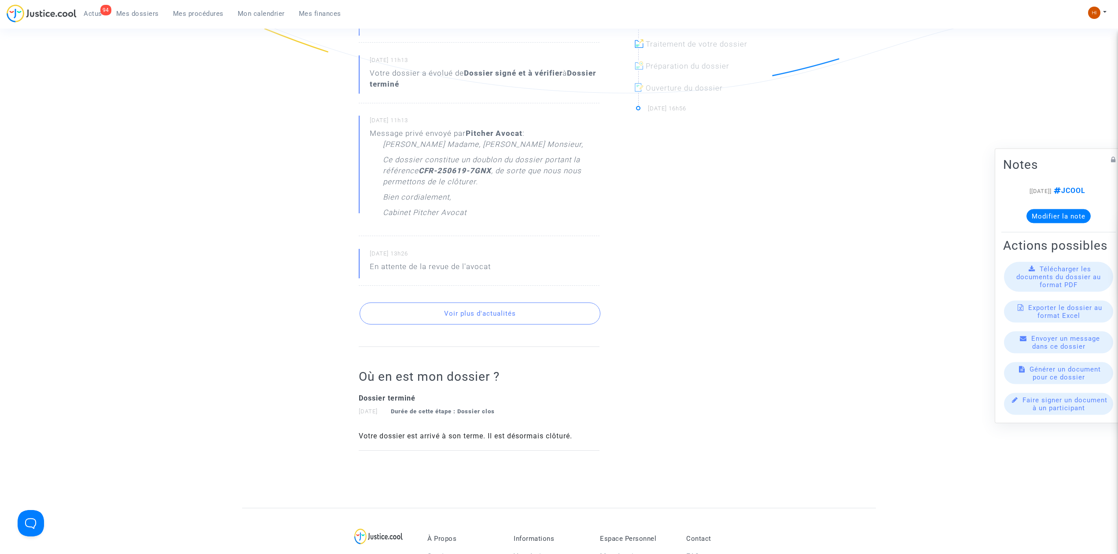
click at [473, 319] on button "Voir plus d'actualités" at bounding box center [479, 314] width 241 height 22
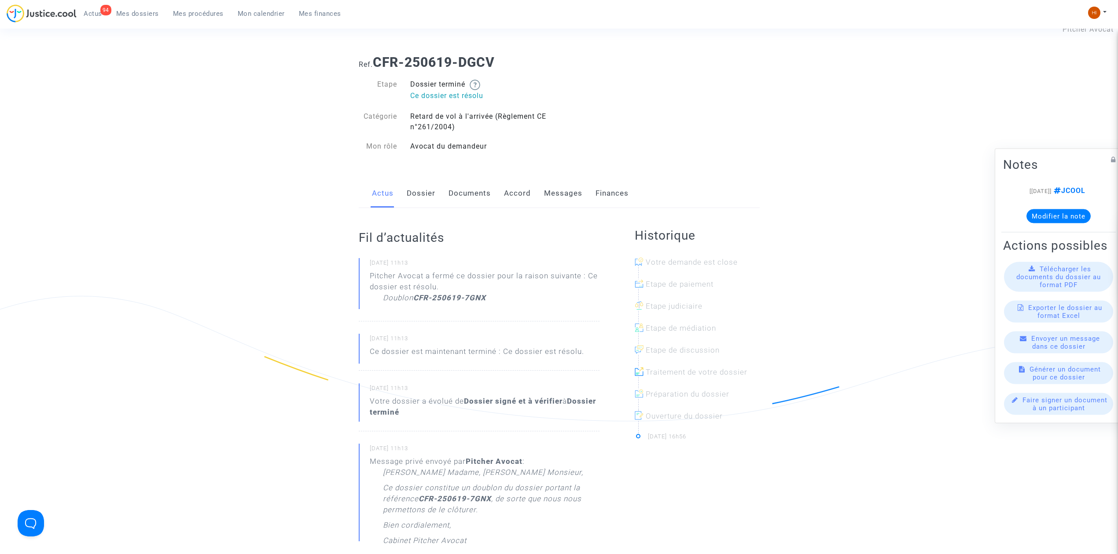
scroll to position [0, 0]
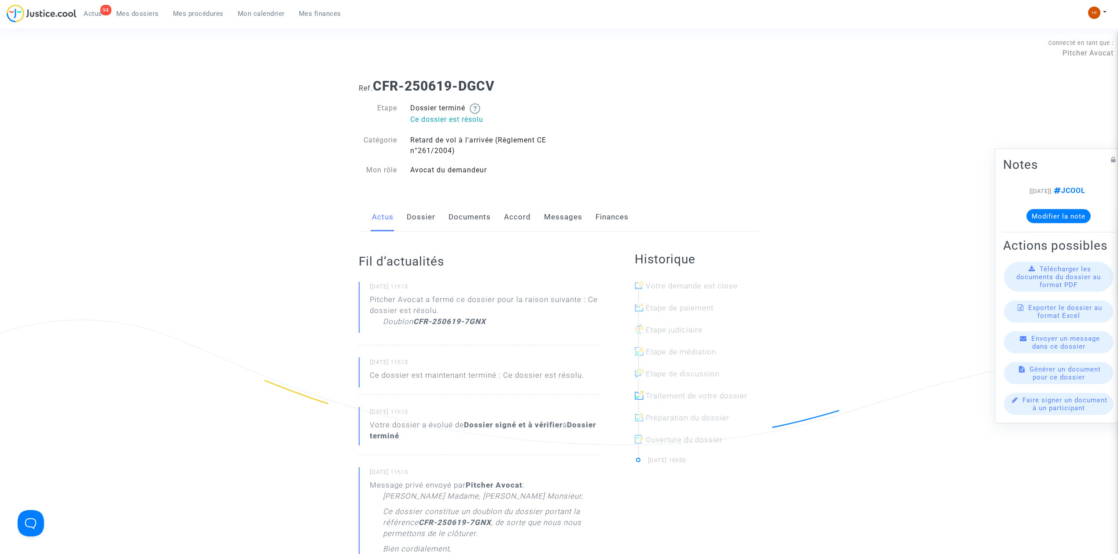
click at [477, 220] on link "Documents" at bounding box center [469, 217] width 42 height 29
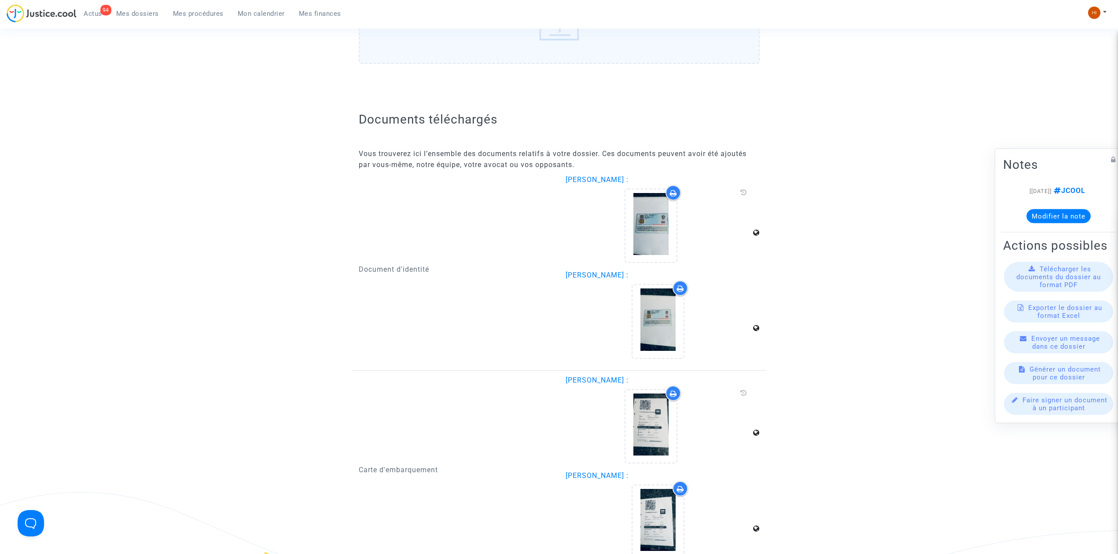
scroll to position [59, 0]
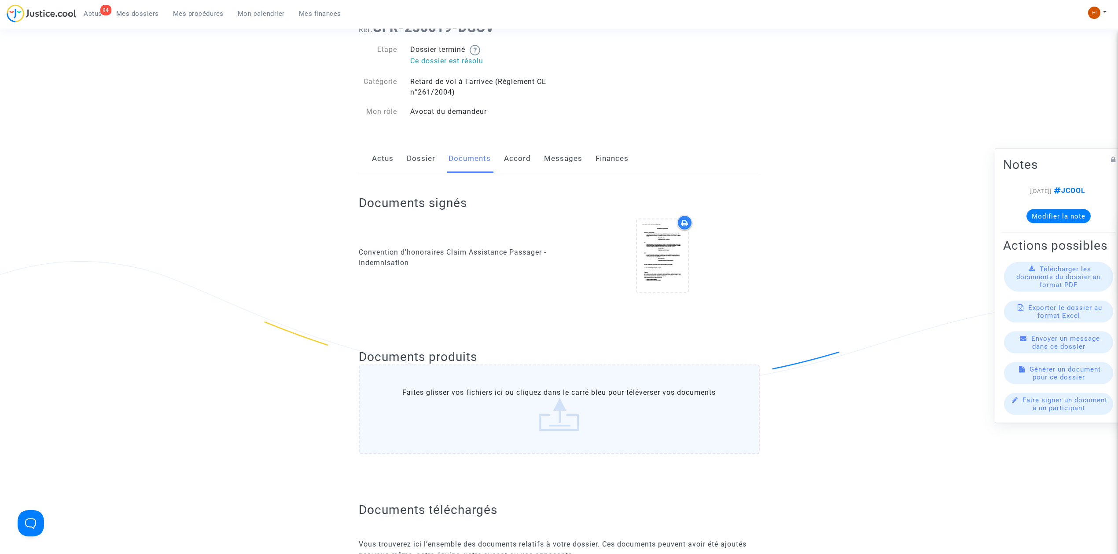
click at [418, 162] on link "Dossier" at bounding box center [421, 158] width 29 height 29
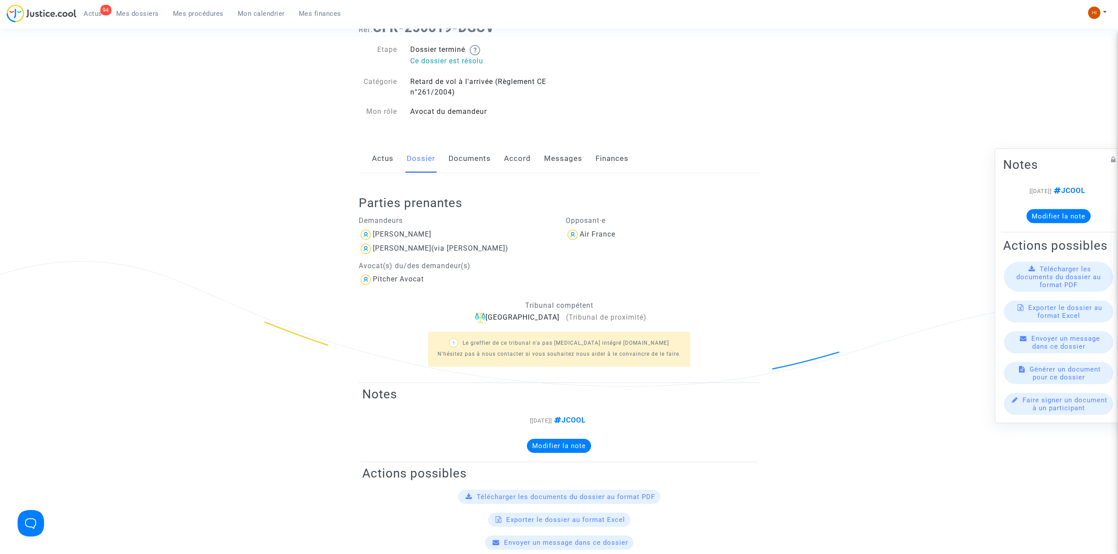
click at [383, 163] on link "Actus" at bounding box center [383, 158] width 22 height 29
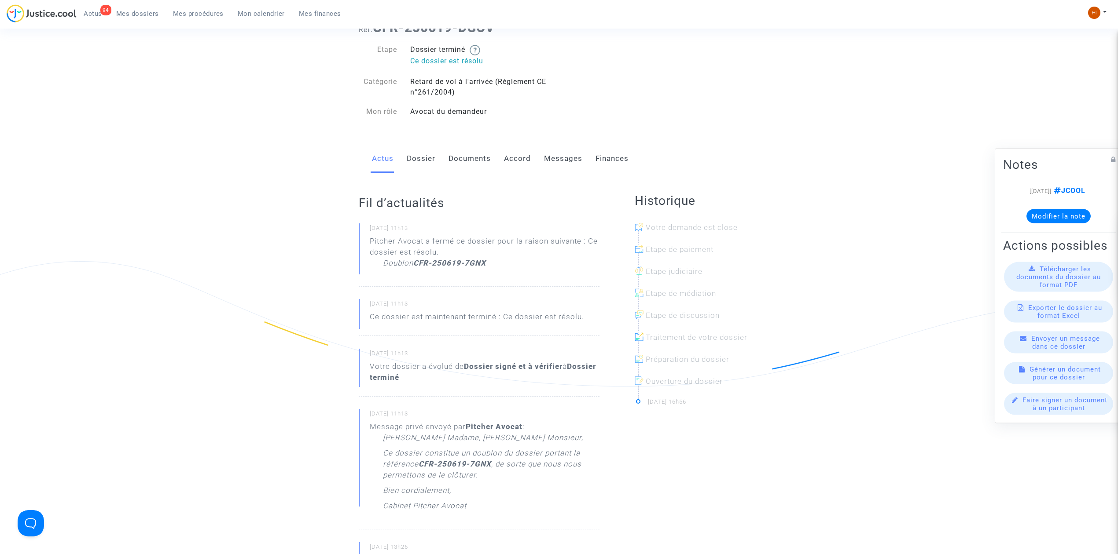
click at [423, 155] on link "Dossier" at bounding box center [421, 158] width 29 height 29
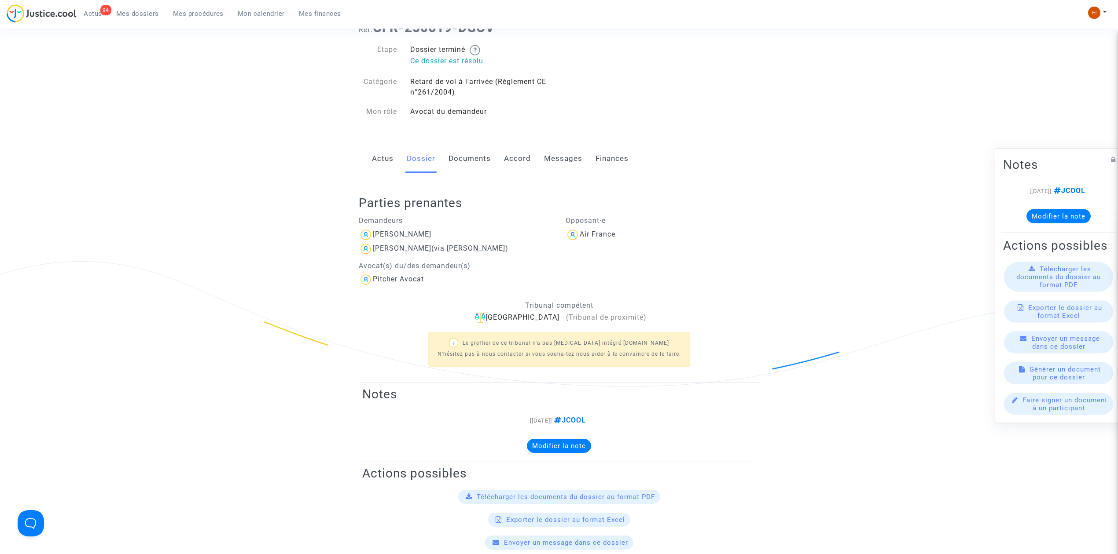
click at [474, 164] on link "Documents" at bounding box center [469, 158] width 42 height 29
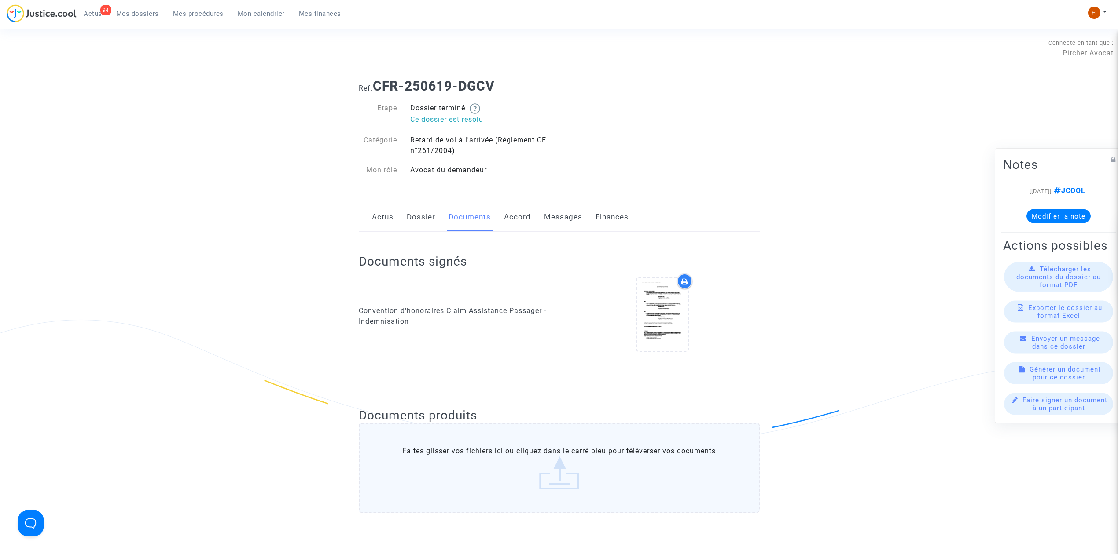
click at [422, 217] on link "Dossier" at bounding box center [421, 217] width 29 height 29
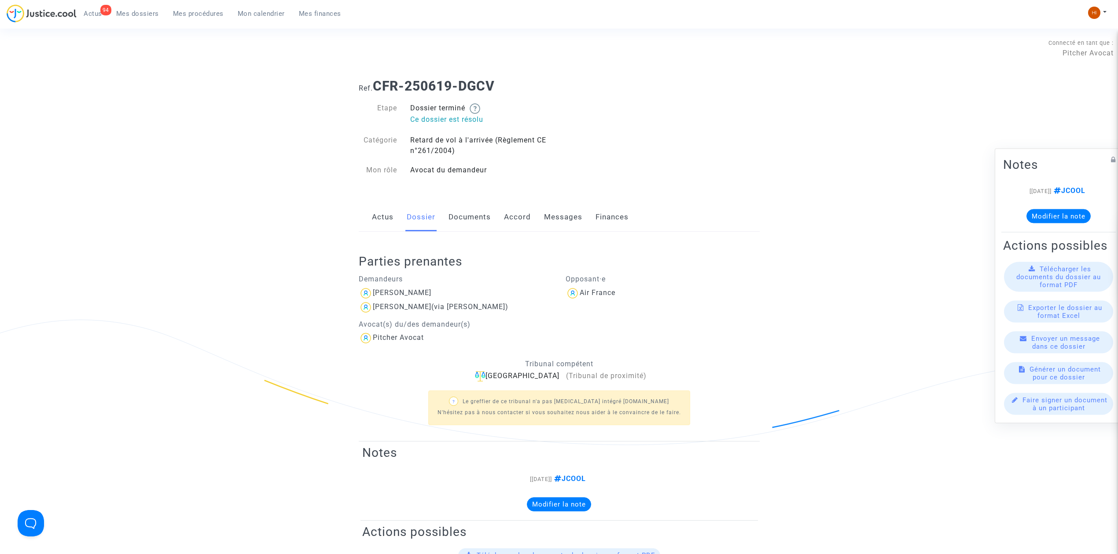
click at [389, 217] on link "Actus" at bounding box center [383, 217] width 22 height 29
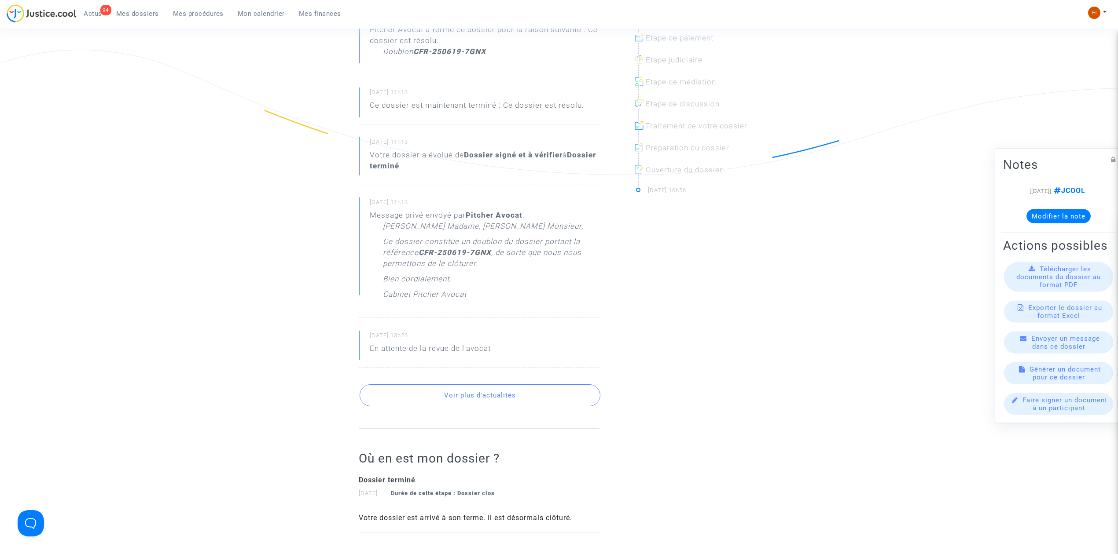
scroll to position [352, 0]
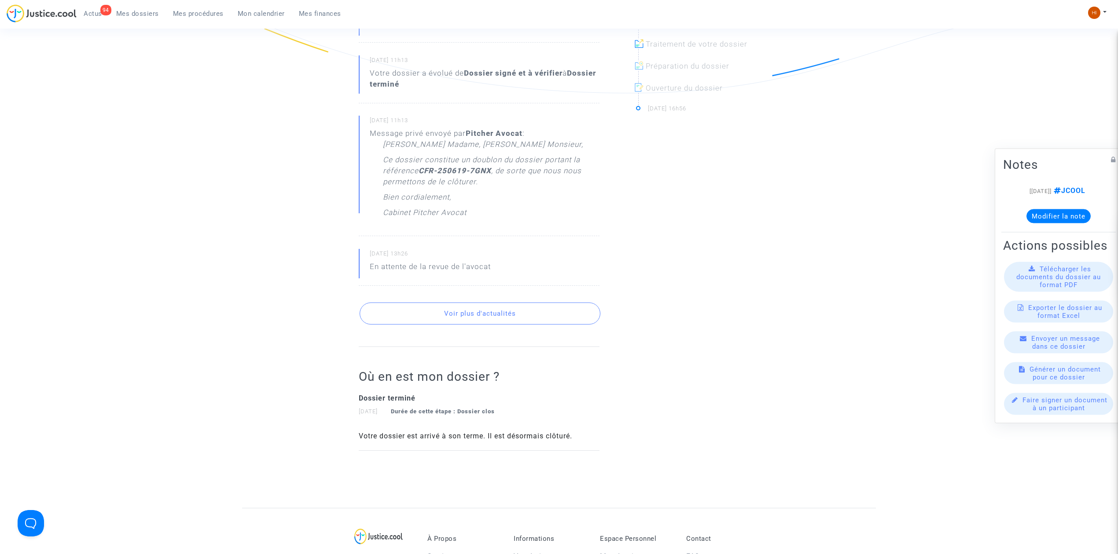
click at [457, 315] on button "Voir plus d'actualités" at bounding box center [479, 314] width 241 height 22
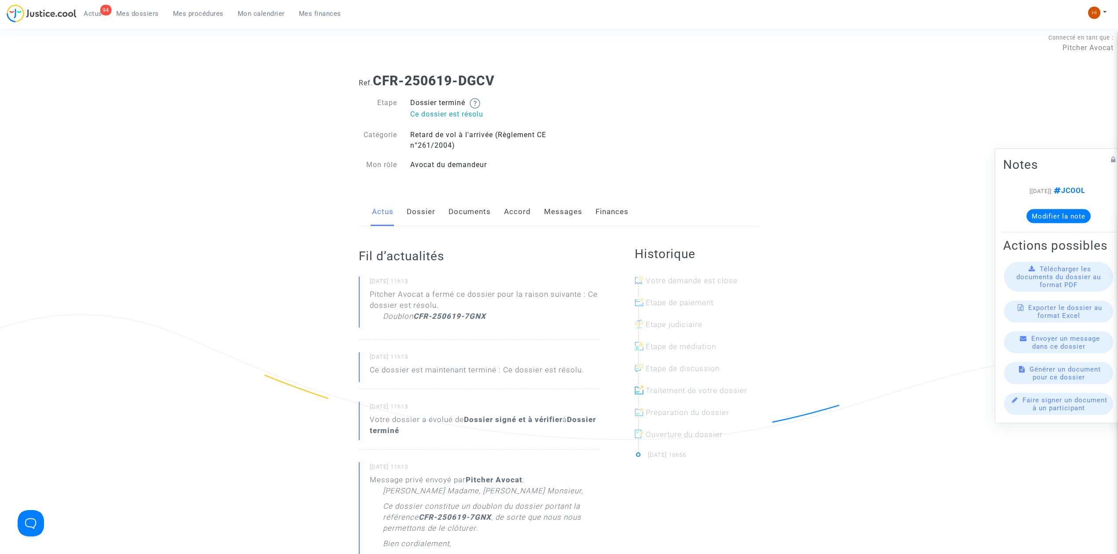
scroll to position [0, 0]
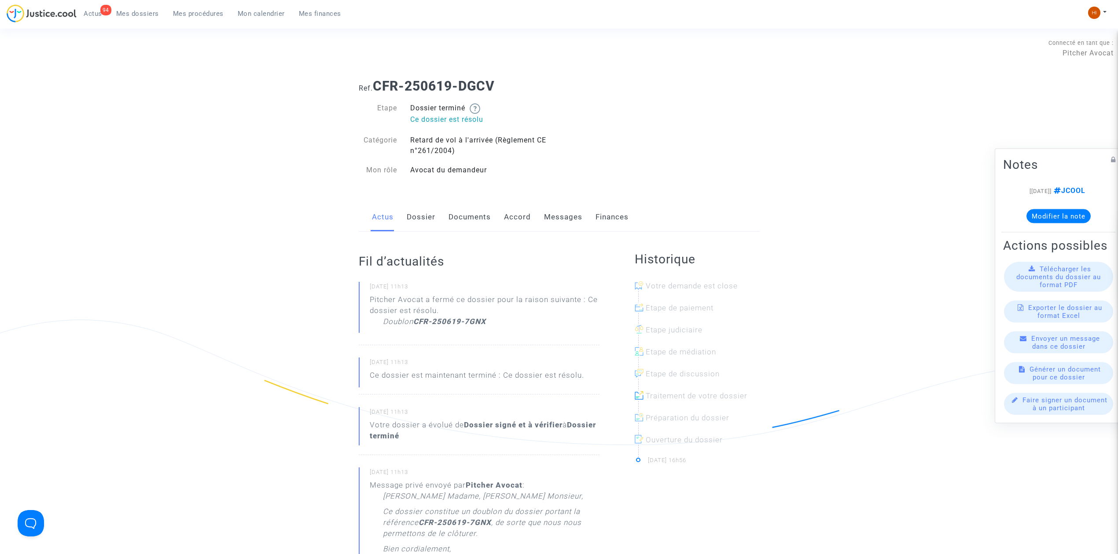
click at [611, 214] on link "Finances" at bounding box center [611, 217] width 33 height 29
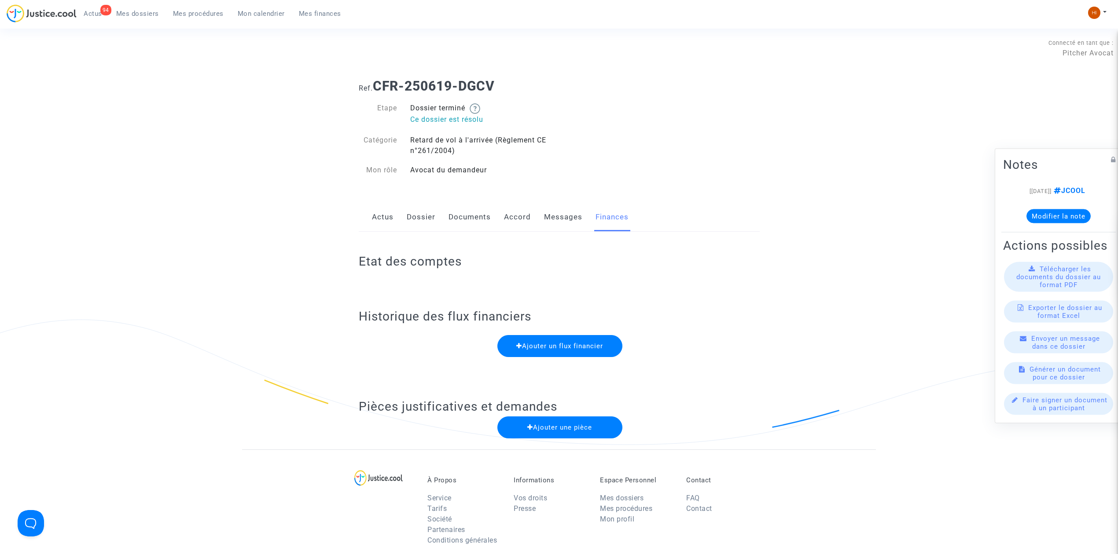
click at [407, 212] on link "Dossier" at bounding box center [421, 217] width 29 height 29
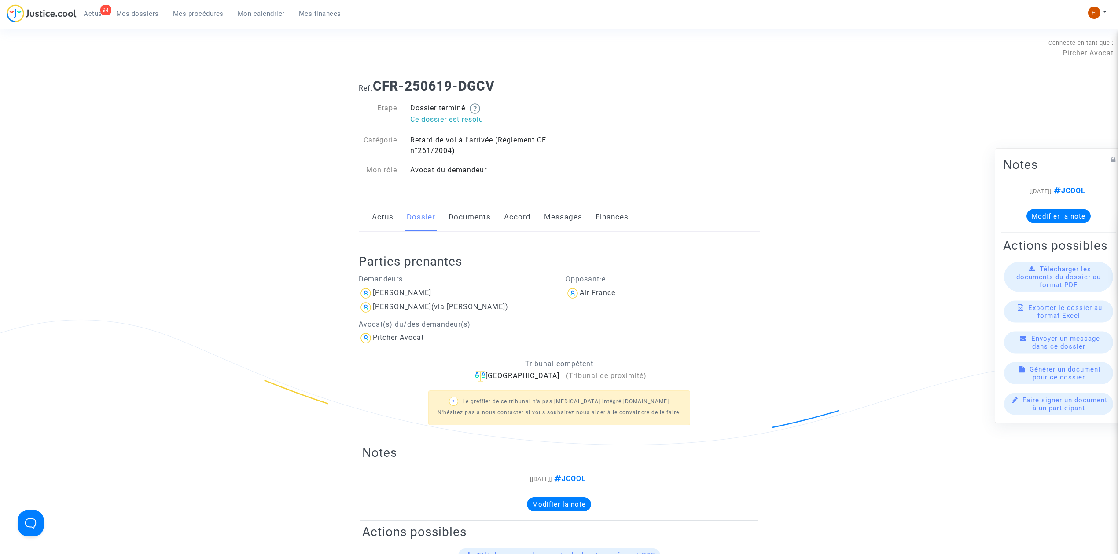
click at [385, 221] on link "Actus" at bounding box center [383, 217] width 22 height 29
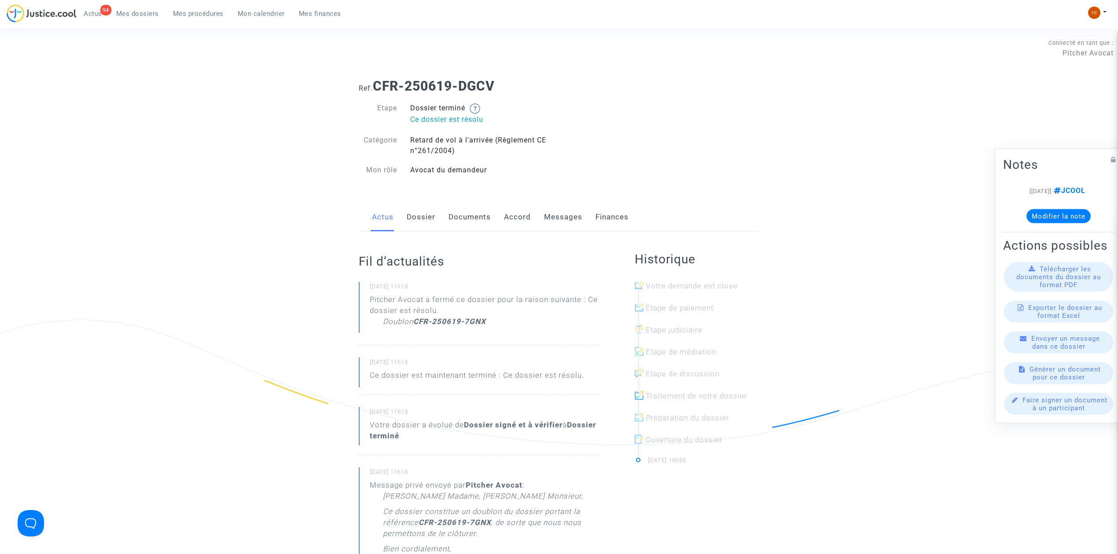
click at [557, 219] on link "Messages" at bounding box center [563, 217] width 38 height 29
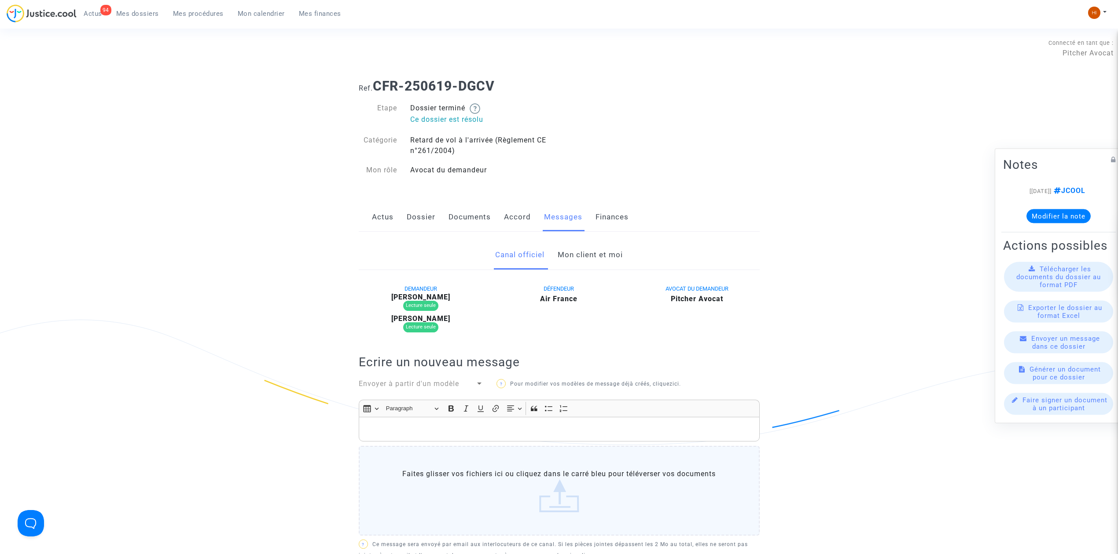
scroll to position [117, 0]
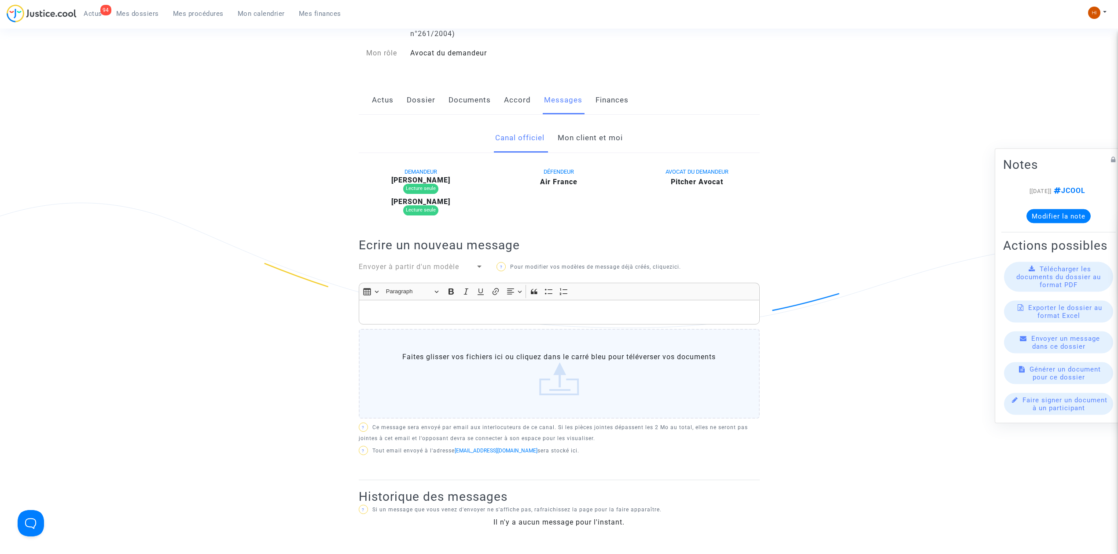
click at [599, 137] on link "Mon client et moi" at bounding box center [590, 138] width 65 height 29
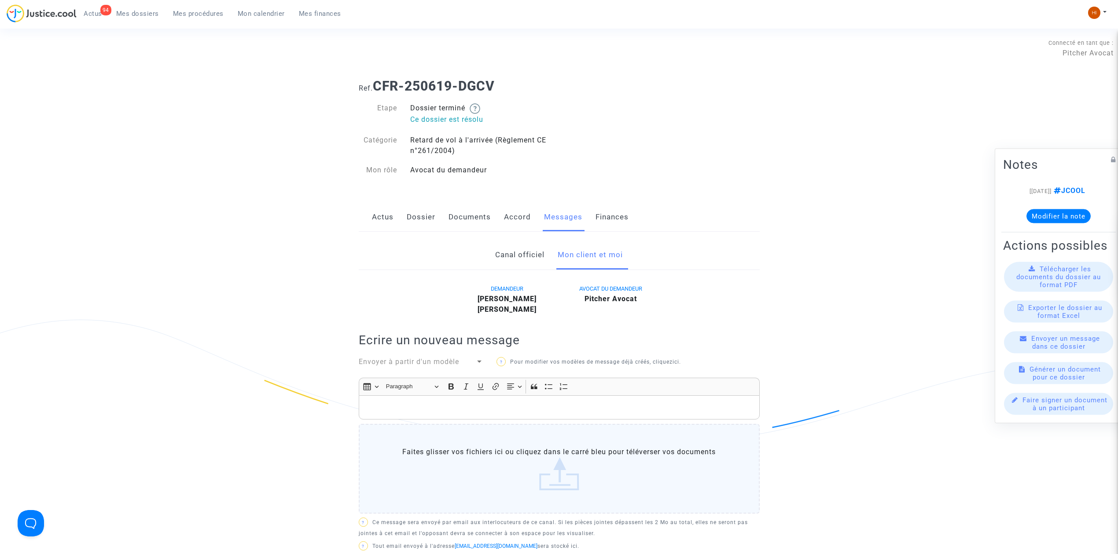
click at [378, 219] on link "Actus" at bounding box center [383, 217] width 22 height 29
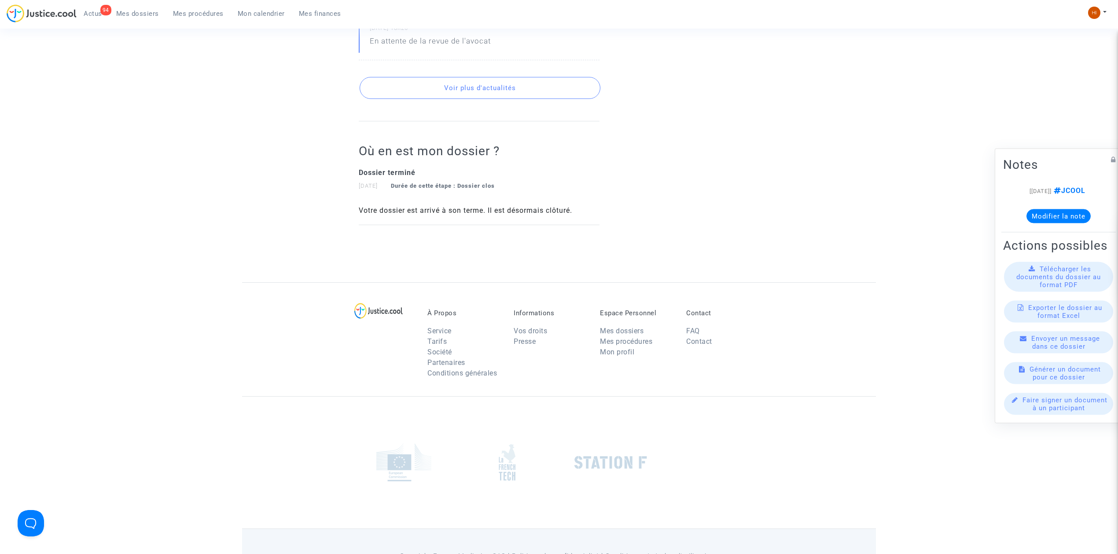
scroll to position [576, 0]
click at [477, 95] on button "Voir plus d'actualités" at bounding box center [479, 90] width 241 height 22
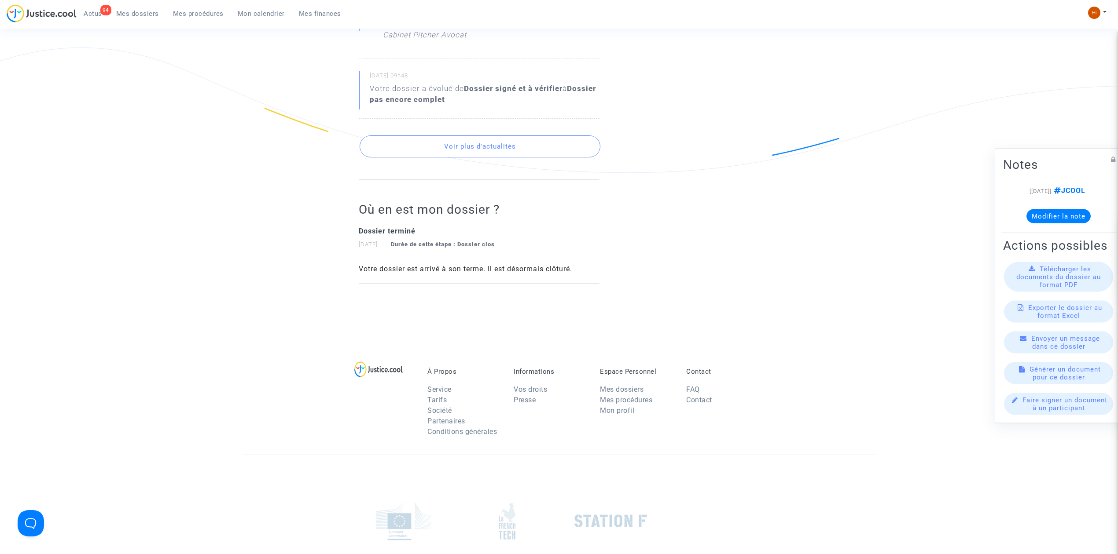
scroll to position [893, 0]
click at [490, 148] on button "Voir plus d'actualités" at bounding box center [479, 148] width 241 height 22
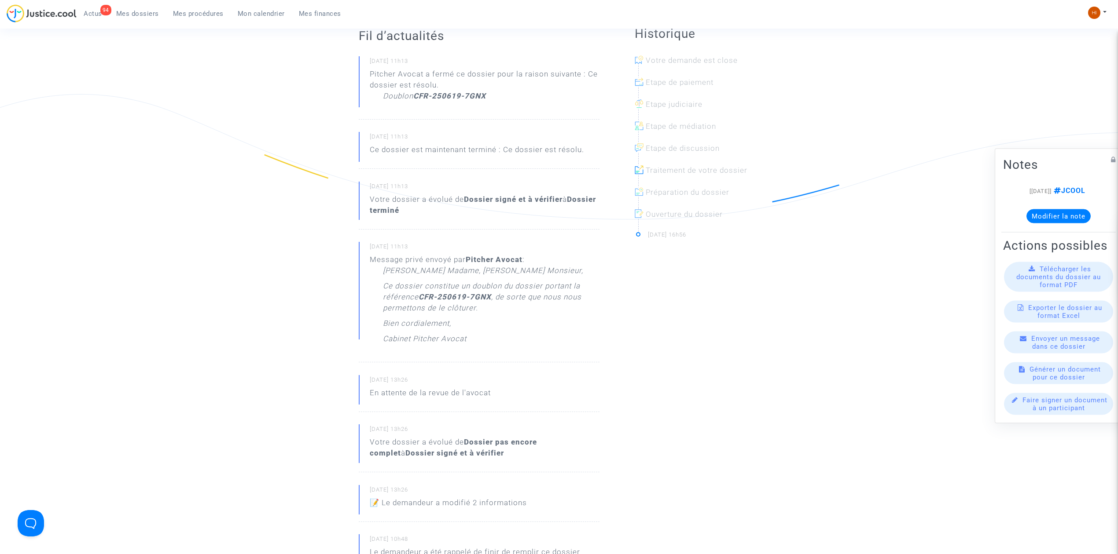
scroll to position [0, 0]
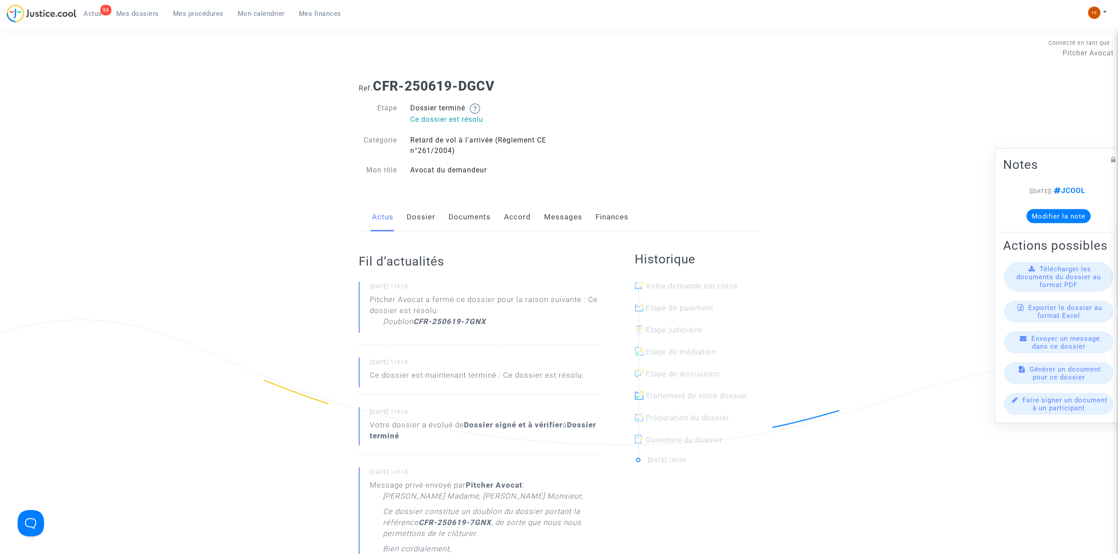
drag, startPoint x: 514, startPoint y: 86, endPoint x: 370, endPoint y: 84, distance: 143.5
click at [370, 84] on h1 "Ref. CFR-250619-DGCV" at bounding box center [559, 86] width 401 height 16
click at [423, 222] on link "Dossier" at bounding box center [421, 217] width 29 height 29
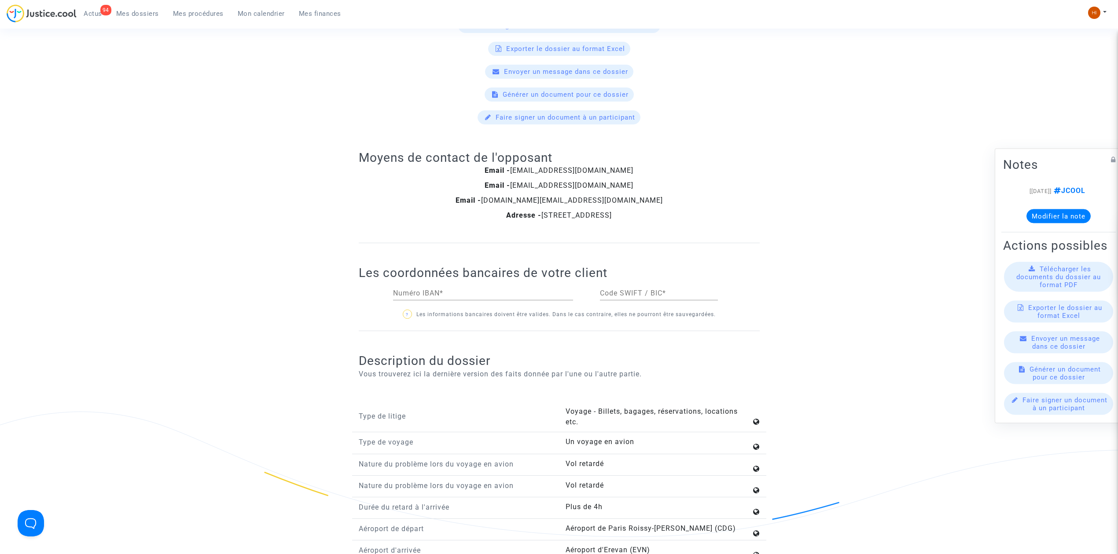
scroll to position [528, 0]
click at [256, 15] on span "Mon calendrier" at bounding box center [261, 14] width 47 height 8
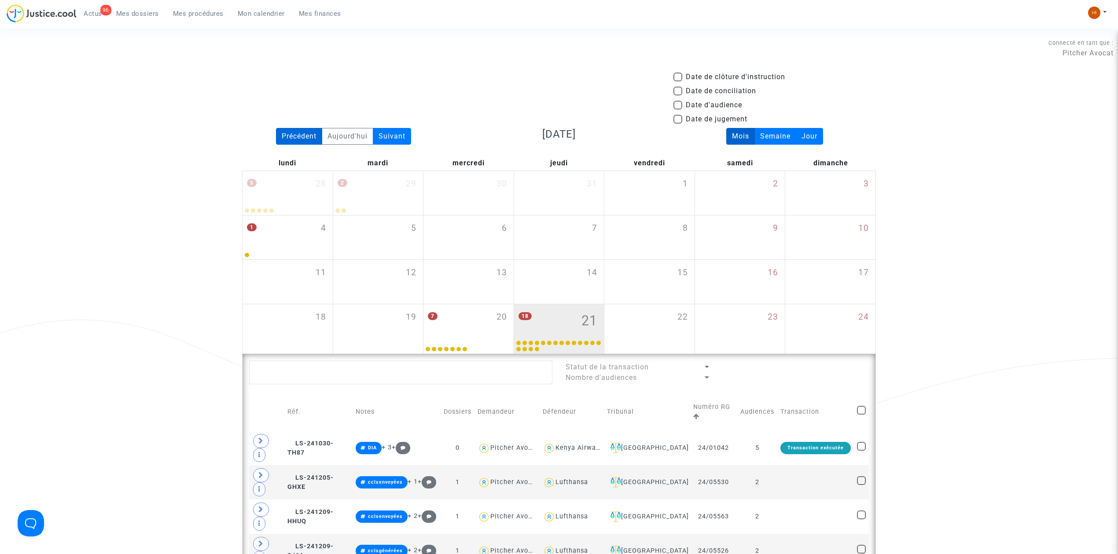
click at [293, 134] on div "Précédent" at bounding box center [299, 136] width 46 height 17
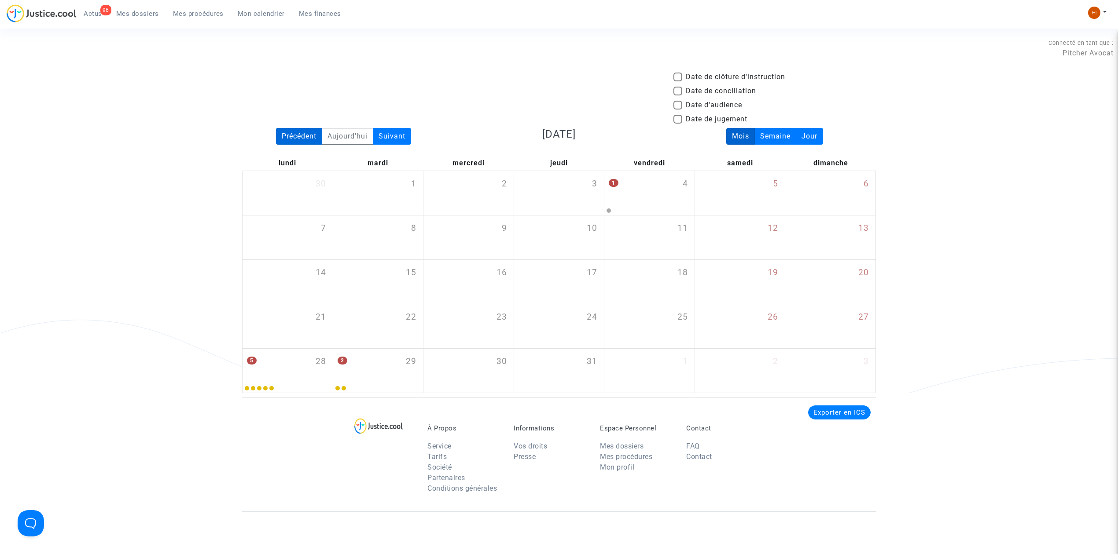
click at [293, 134] on div "Précédent" at bounding box center [299, 136] width 46 height 17
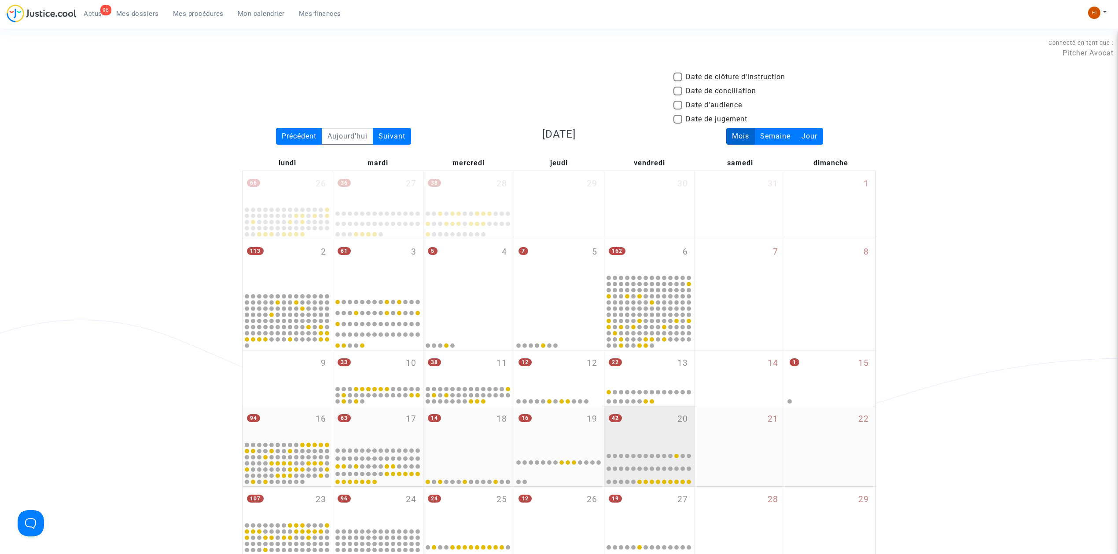
click at [641, 426] on div "42 20" at bounding box center [649, 426] width 90 height 39
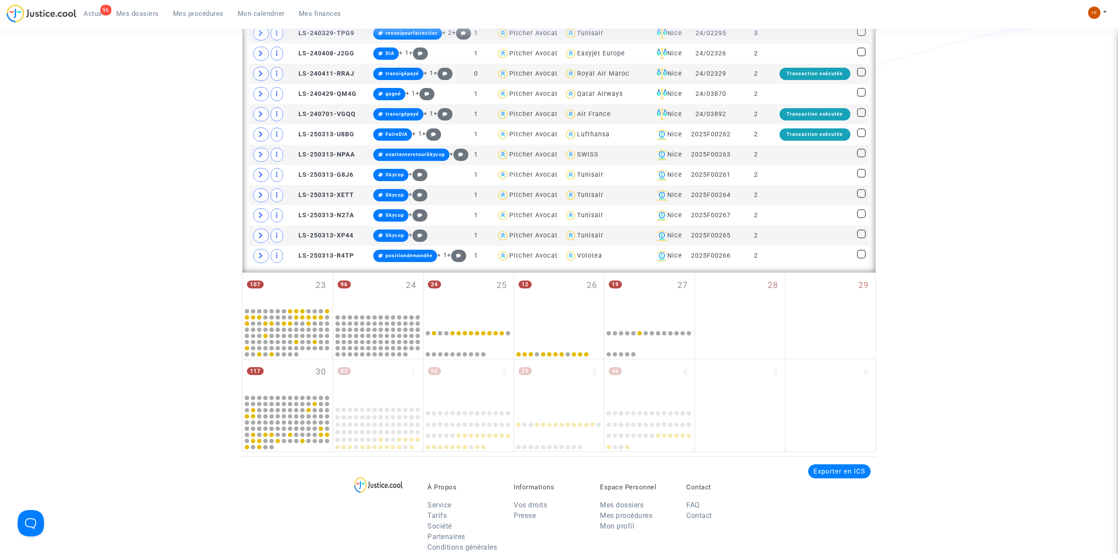
scroll to position [997, 0]
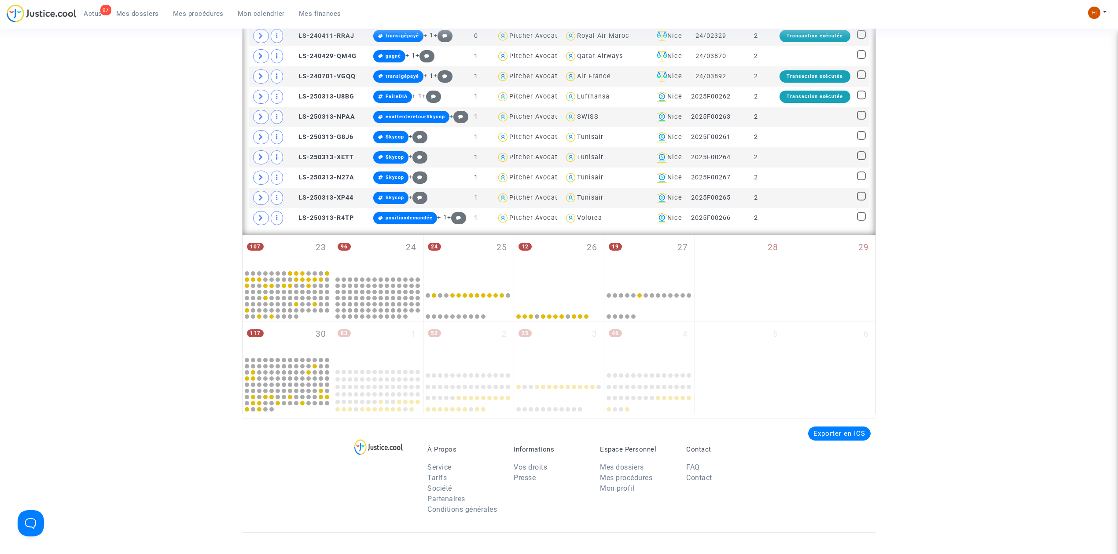
click at [144, 4] on ul "97 Actus Mes dossiers Mes procédures Mon calendrier Mes finances" at bounding box center [212, 12] width 271 height 16
click at [143, 15] on span "Mes dossiers" at bounding box center [137, 14] width 43 height 8
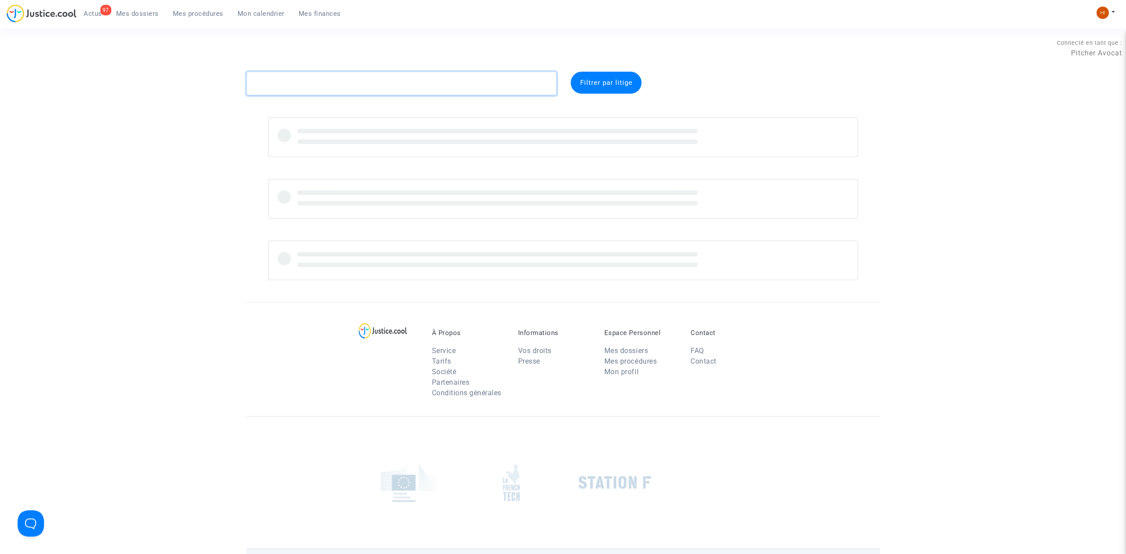
click at [345, 83] on textarea at bounding box center [401, 84] width 310 height 24
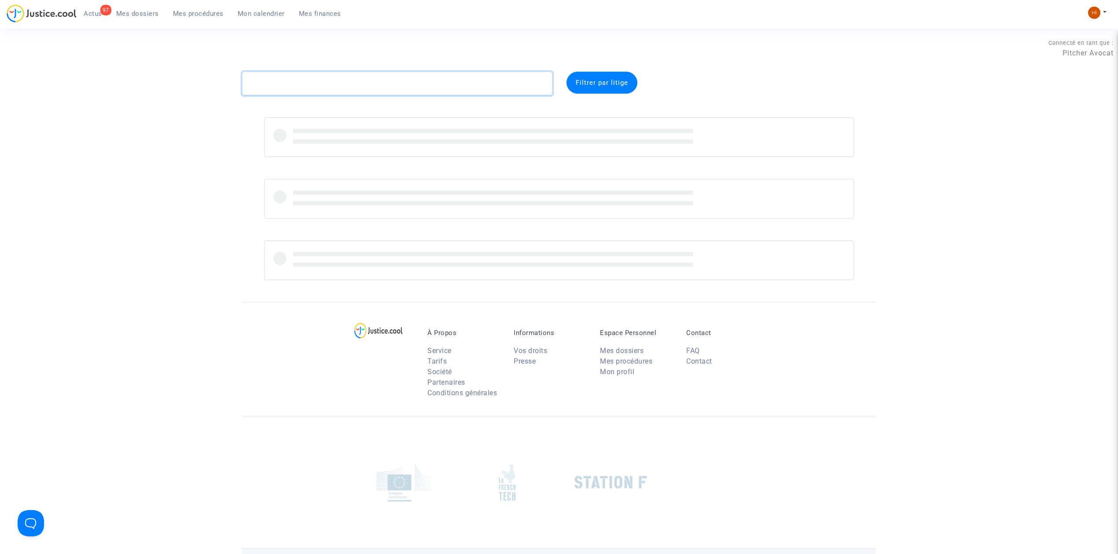
paste textarea "Perle Lacompe"
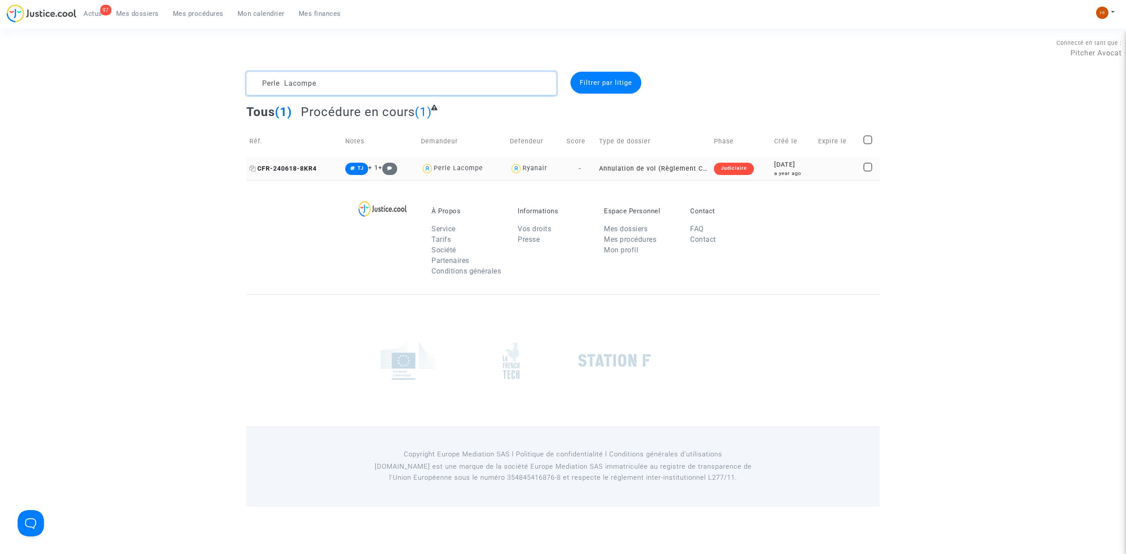
type textarea "Perle Lacompe"
click at [280, 170] on span "CFR-240618-8KR4" at bounding box center [282, 168] width 67 height 7
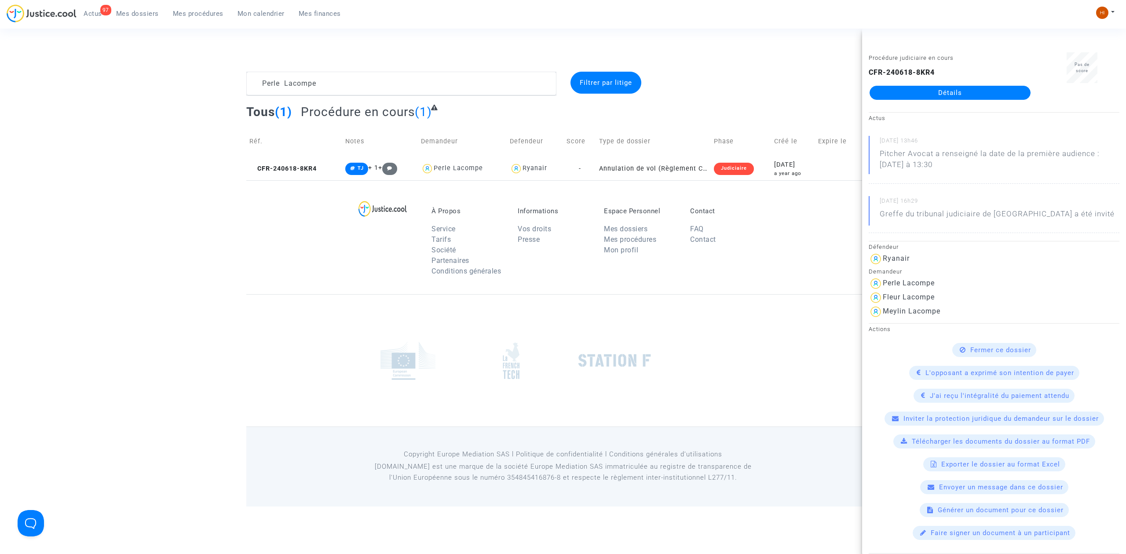
click at [898, 87] on link "Détails" at bounding box center [950, 93] width 161 height 14
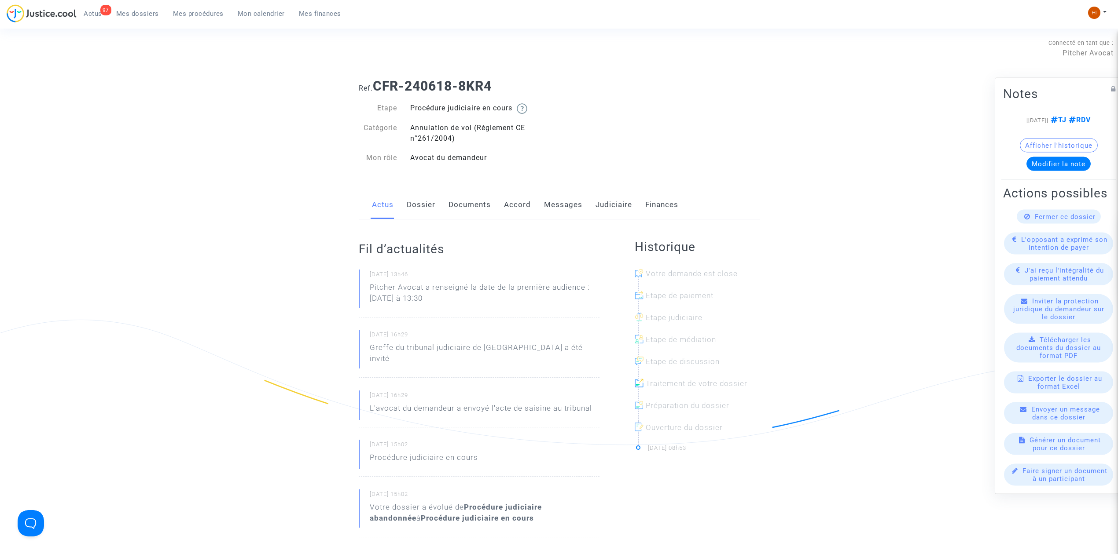
click at [615, 212] on link "Judiciaire" at bounding box center [613, 205] width 37 height 29
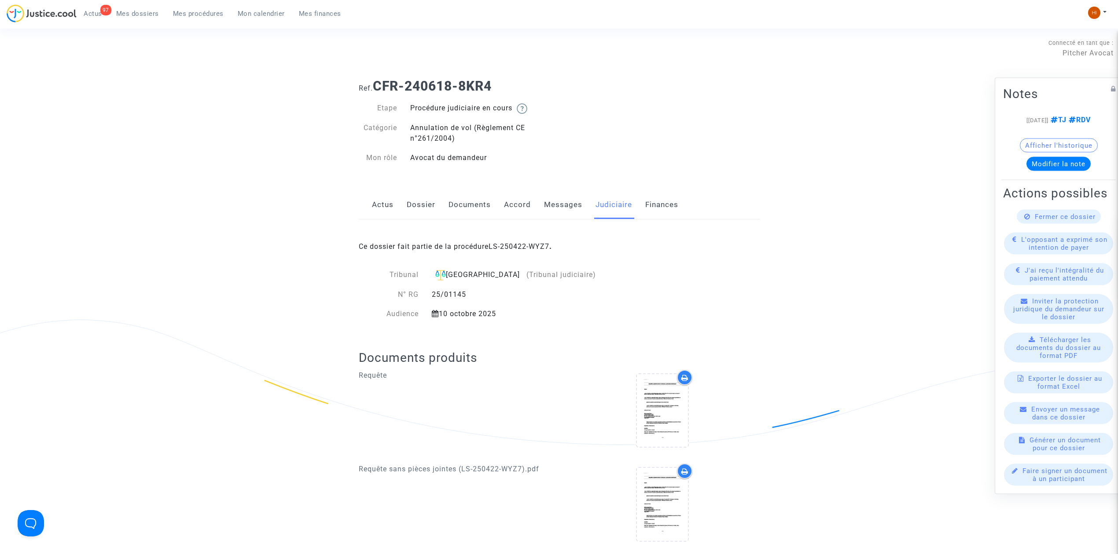
click at [418, 208] on link "Dossier" at bounding box center [421, 205] width 29 height 29
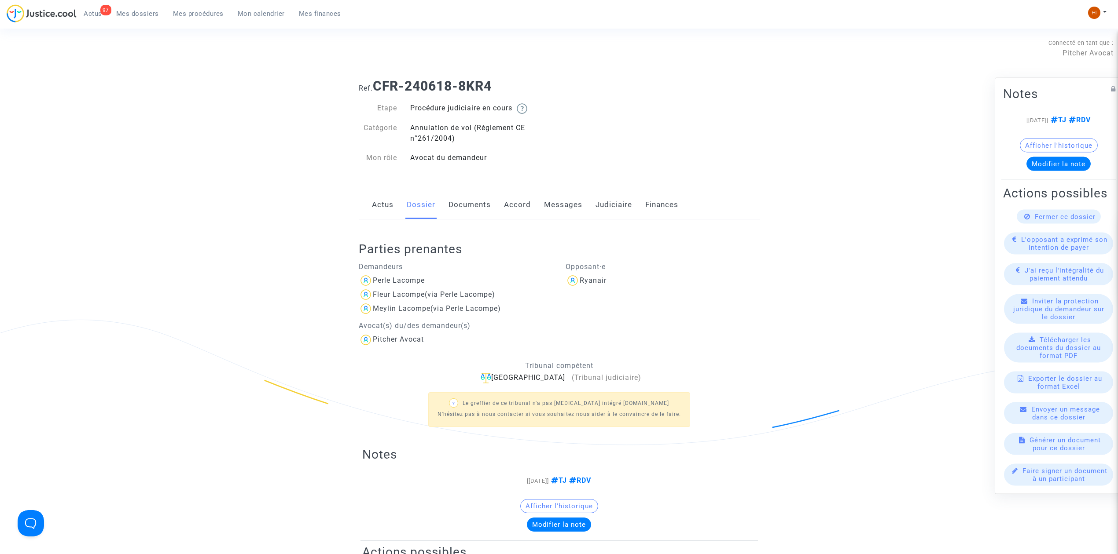
drag, startPoint x: 480, startPoint y: 204, endPoint x: 479, endPoint y: 217, distance: 13.2
click at [480, 204] on link "Documents" at bounding box center [469, 205] width 42 height 29
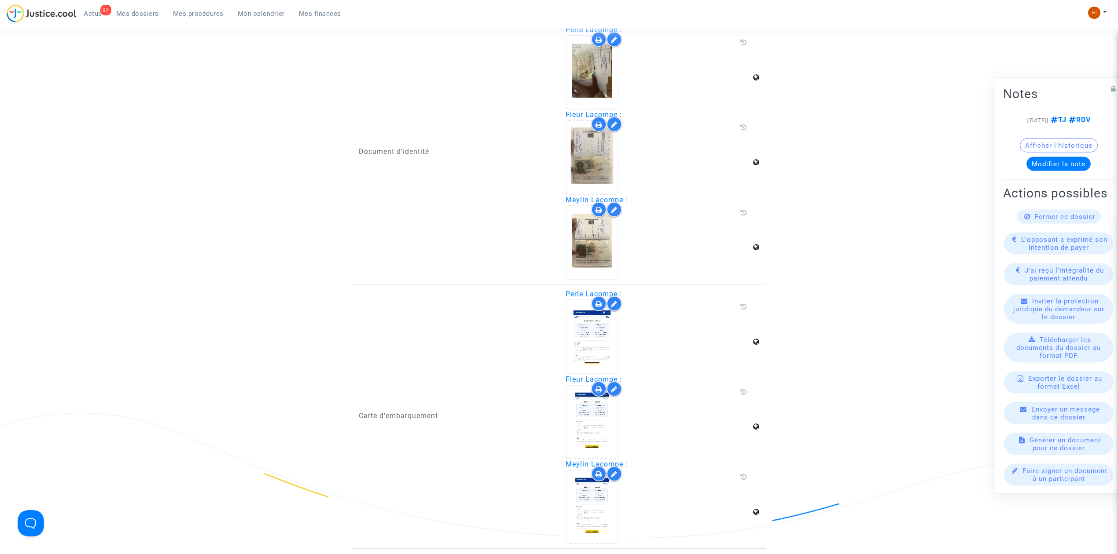
scroll to position [1173, 0]
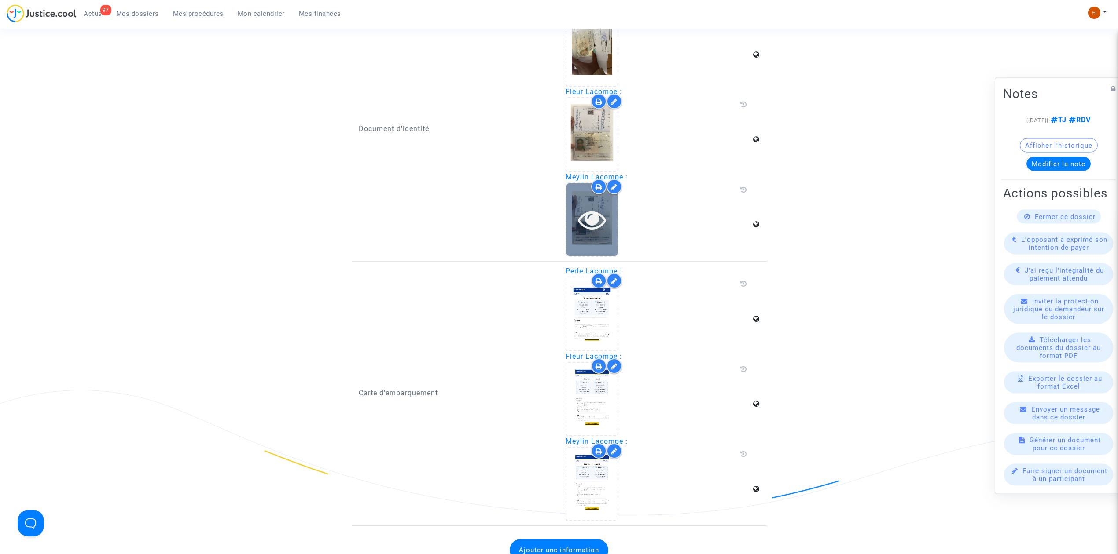
click at [598, 217] on icon at bounding box center [592, 219] width 29 height 28
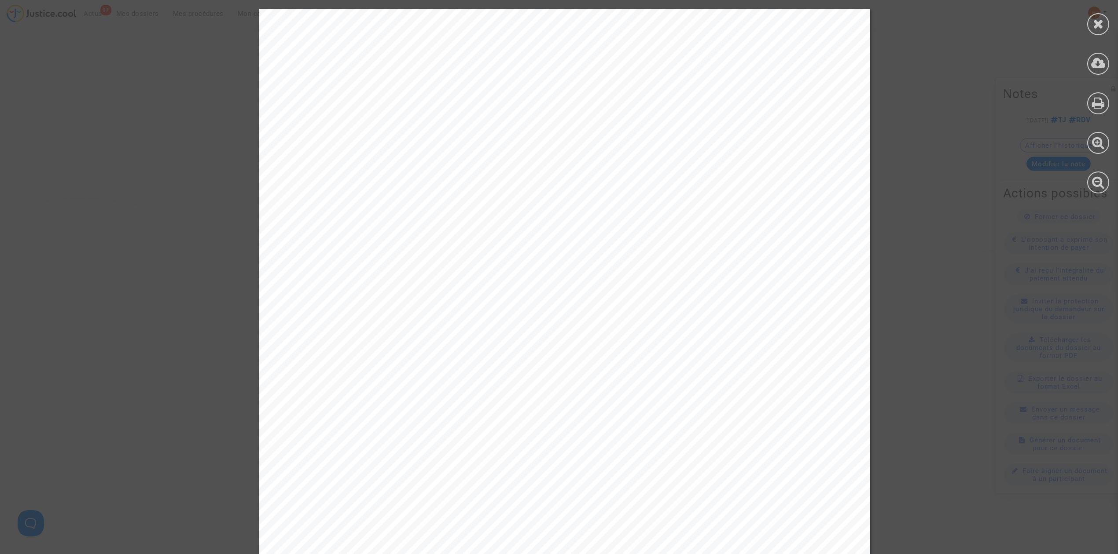
scroll to position [704, 0]
click at [1092, 25] on div at bounding box center [1098, 24] width 22 height 22
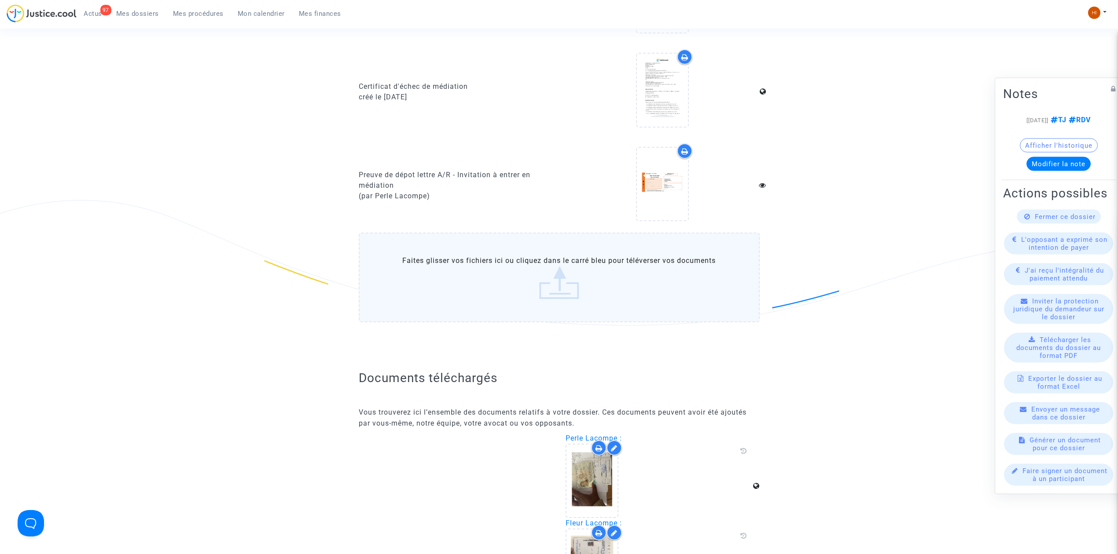
scroll to position [939, 0]
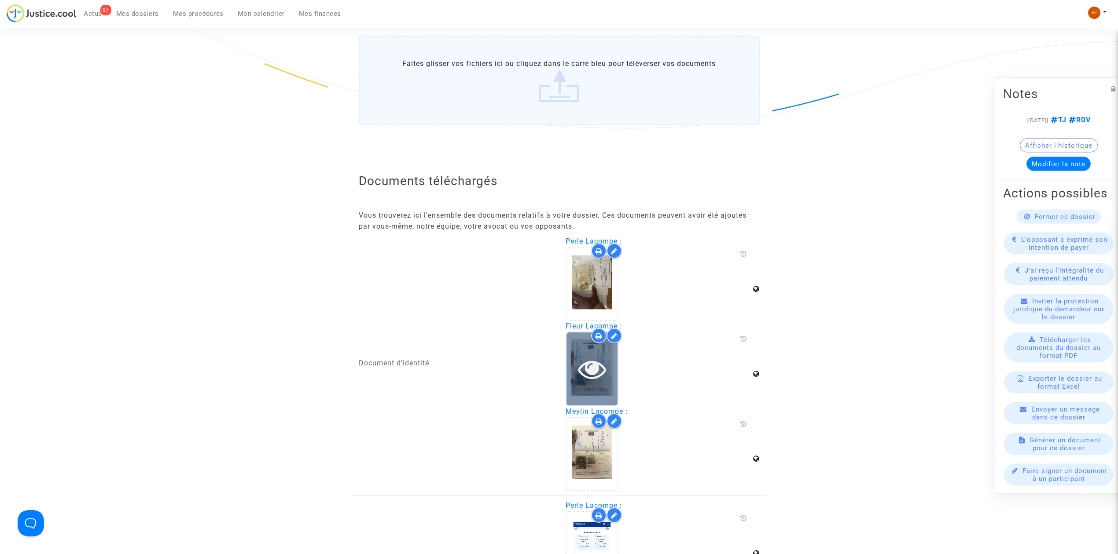
click at [594, 359] on icon at bounding box center [592, 369] width 29 height 28
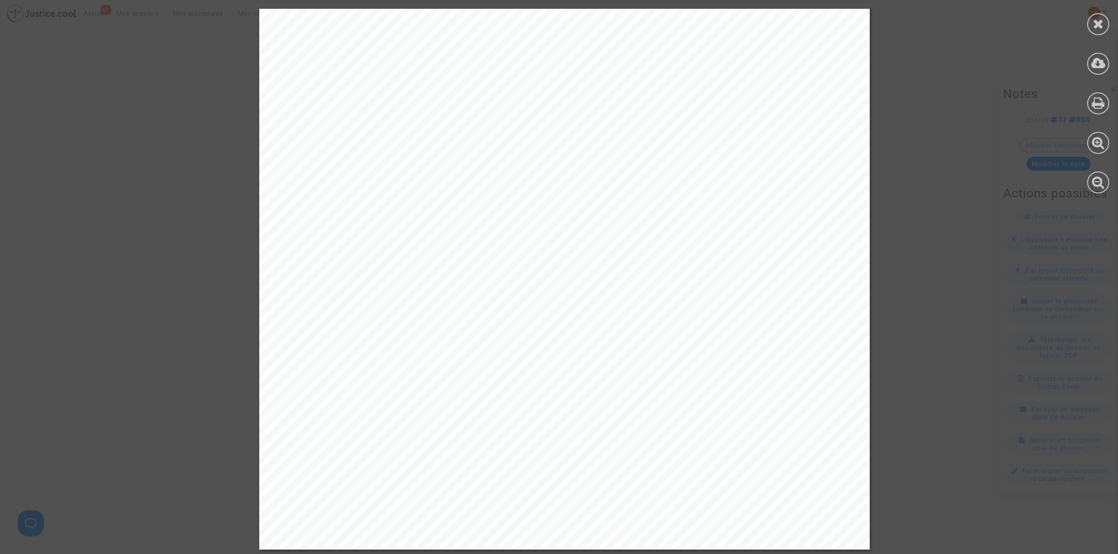
scroll to position [1349, 0]
click at [1089, 26] on div at bounding box center [1098, 24] width 22 height 22
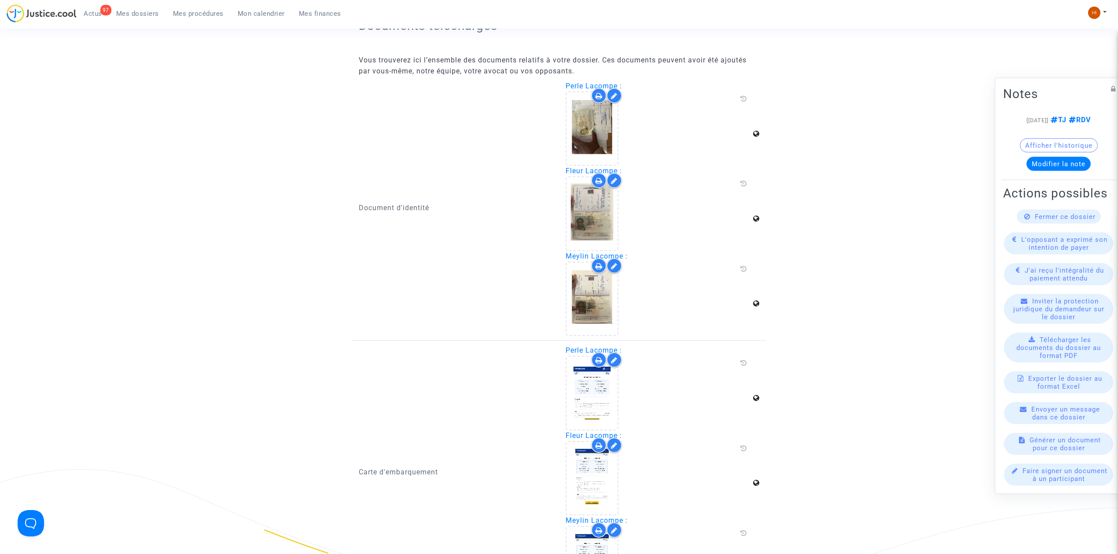
scroll to position [1058, 0]
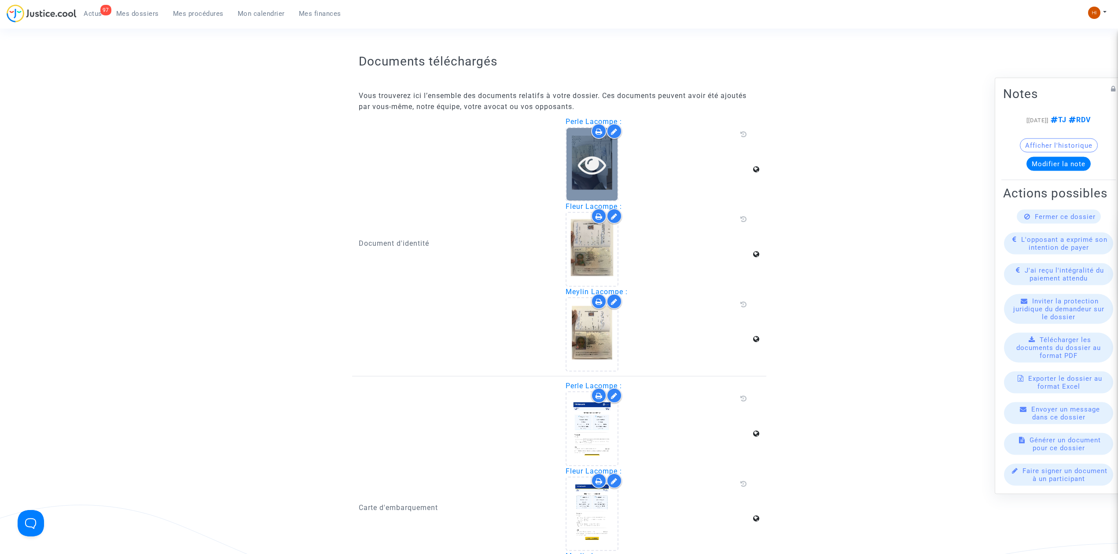
click at [597, 166] on icon at bounding box center [592, 164] width 29 height 28
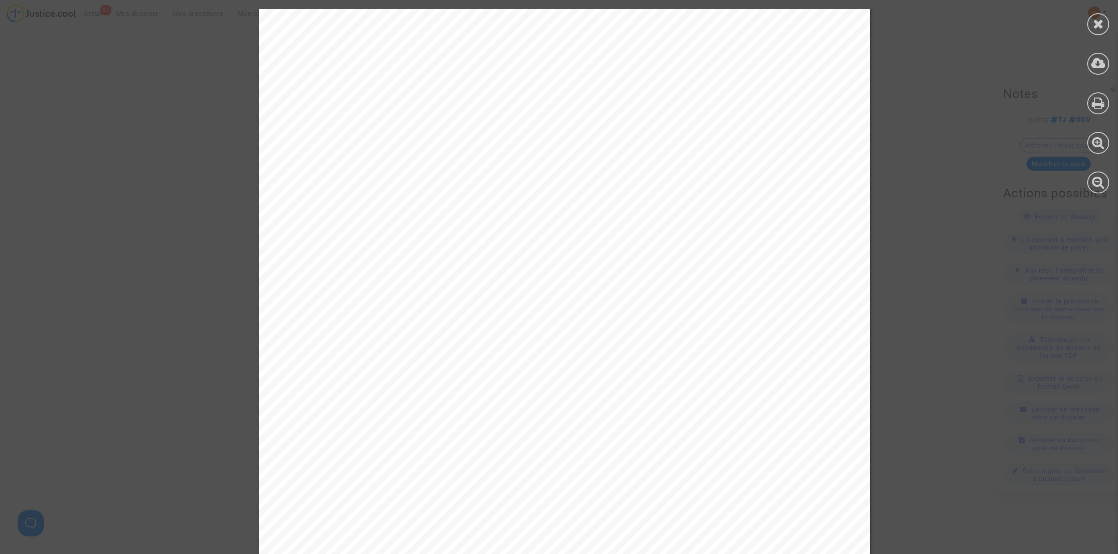
scroll to position [81, 0]
click at [1093, 26] on icon at bounding box center [1098, 23] width 11 height 13
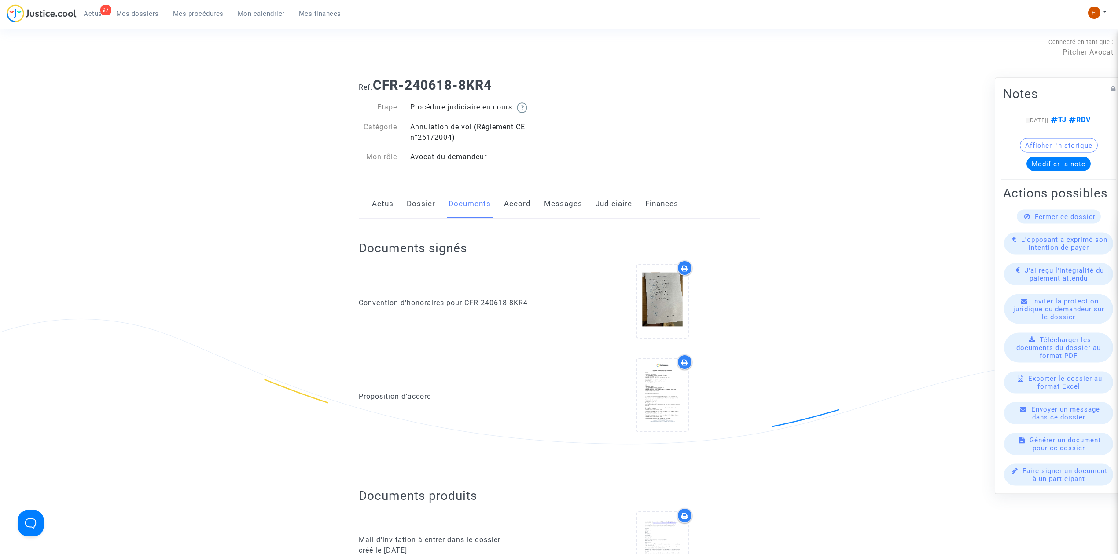
scroll to position [0, 0]
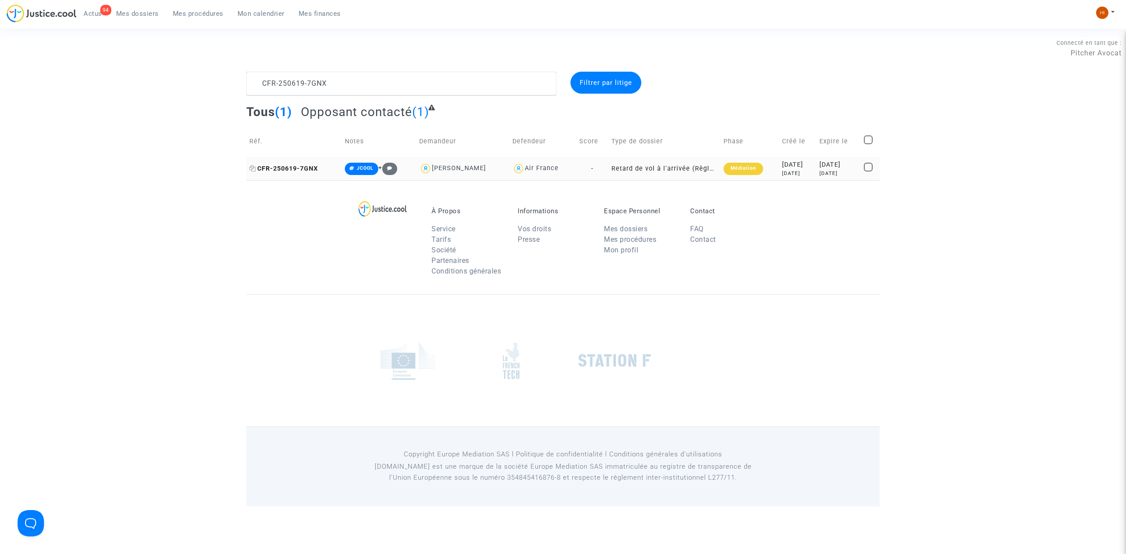
type textarea "CFR-250619-7GNX"
click at [292, 166] on span "CFR-250619-7GNX" at bounding box center [283, 168] width 69 height 7
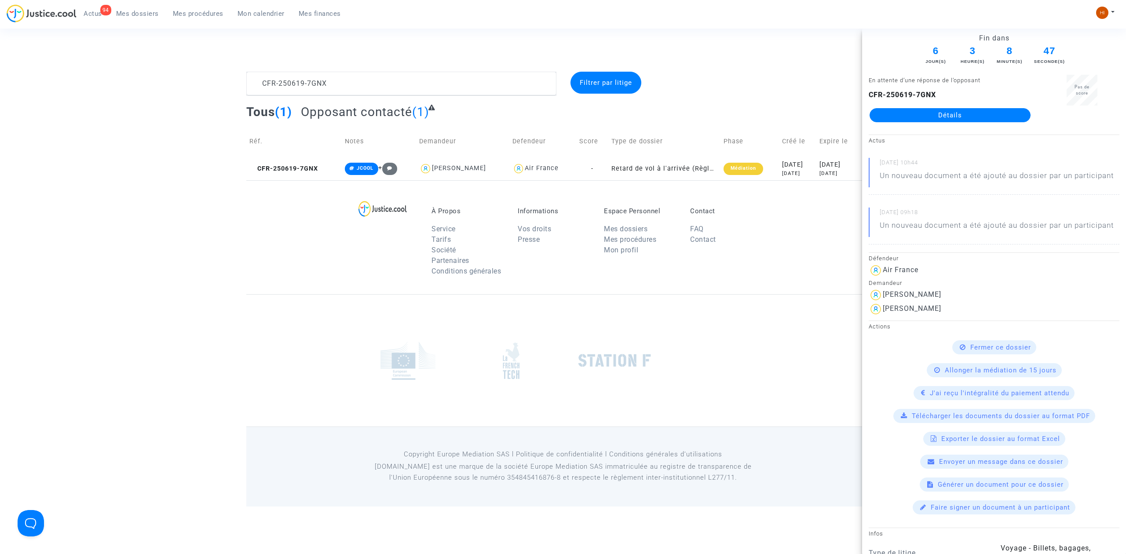
click at [971, 112] on link "Détails" at bounding box center [950, 115] width 161 height 14
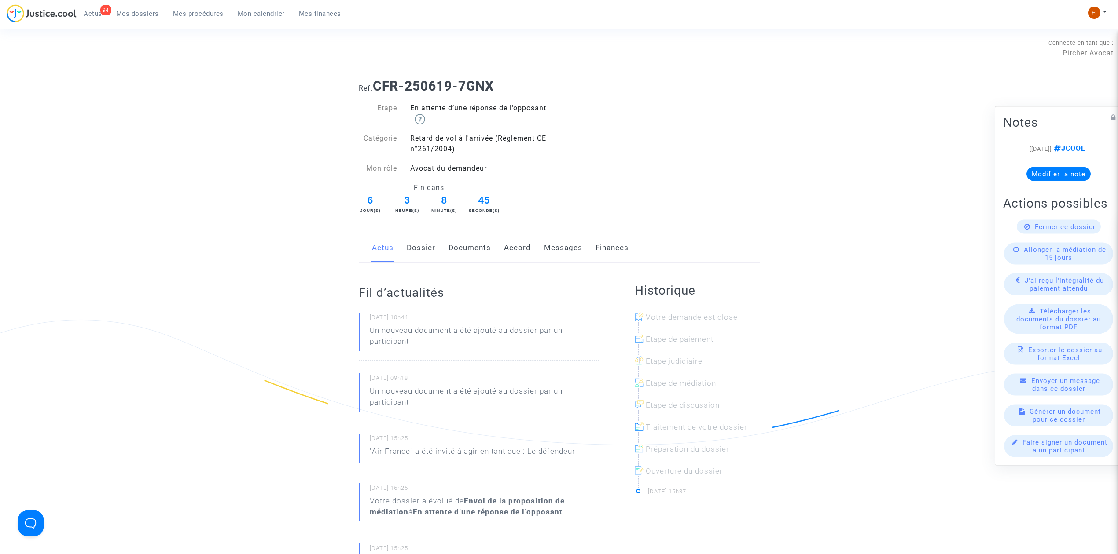
drag, startPoint x: 416, startPoint y: 255, endPoint x: 425, endPoint y: 259, distance: 9.9
click at [416, 255] on link "Dossier" at bounding box center [421, 248] width 29 height 29
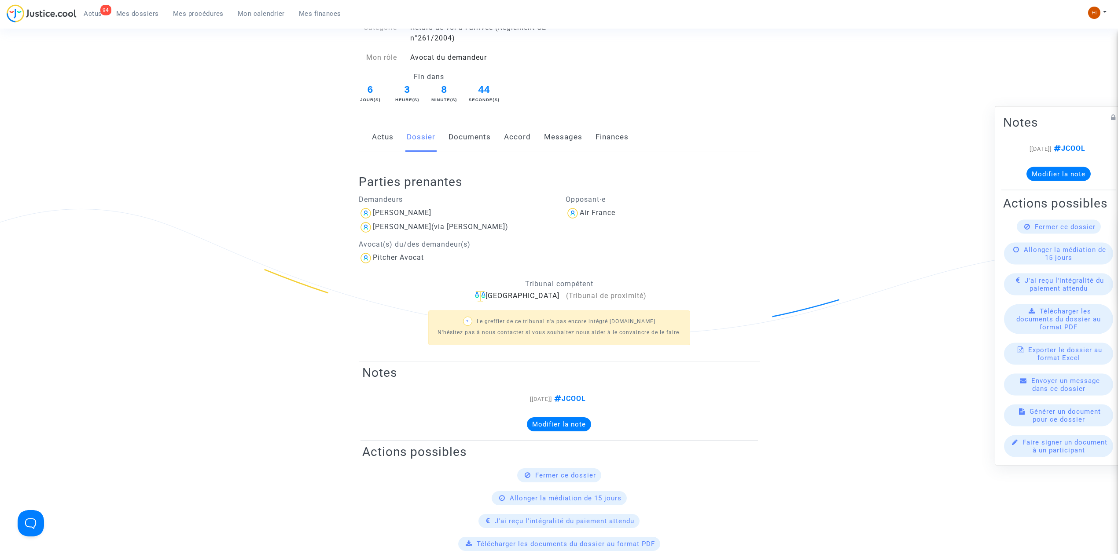
scroll to position [176, 0]
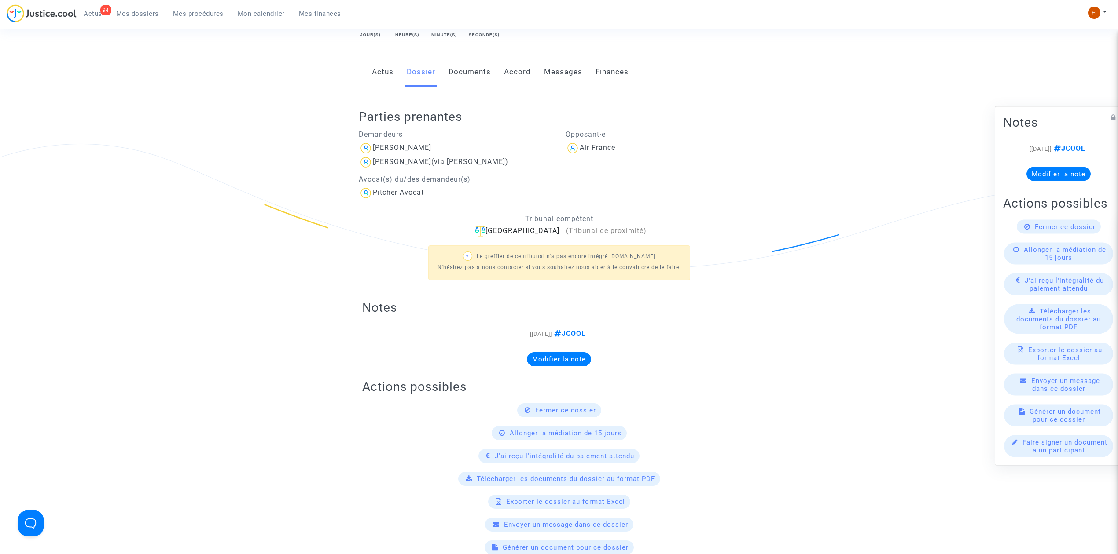
click at [477, 76] on link "Documents" at bounding box center [469, 72] width 42 height 29
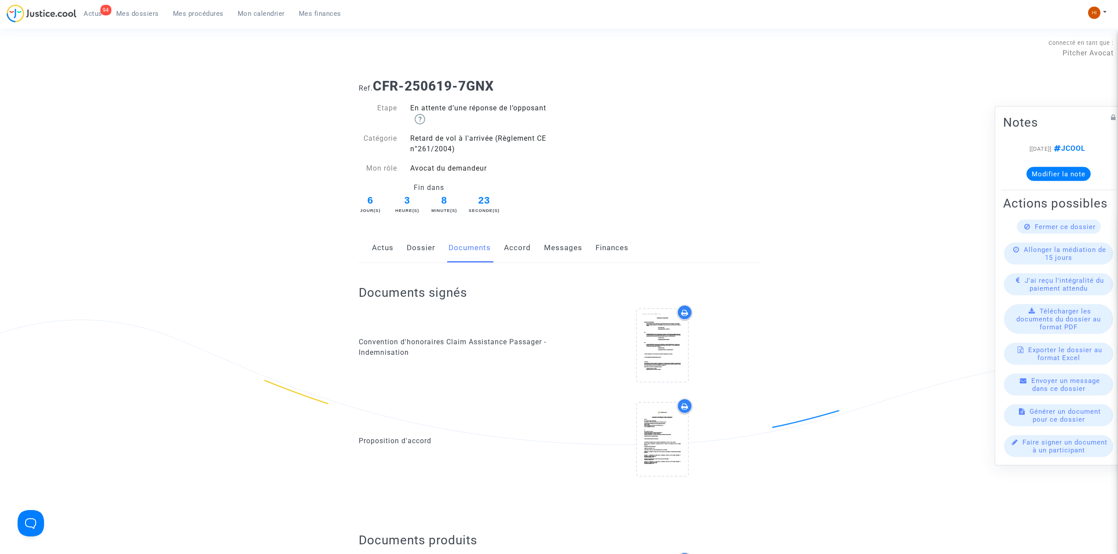
click at [426, 250] on link "Dossier" at bounding box center [421, 248] width 29 height 29
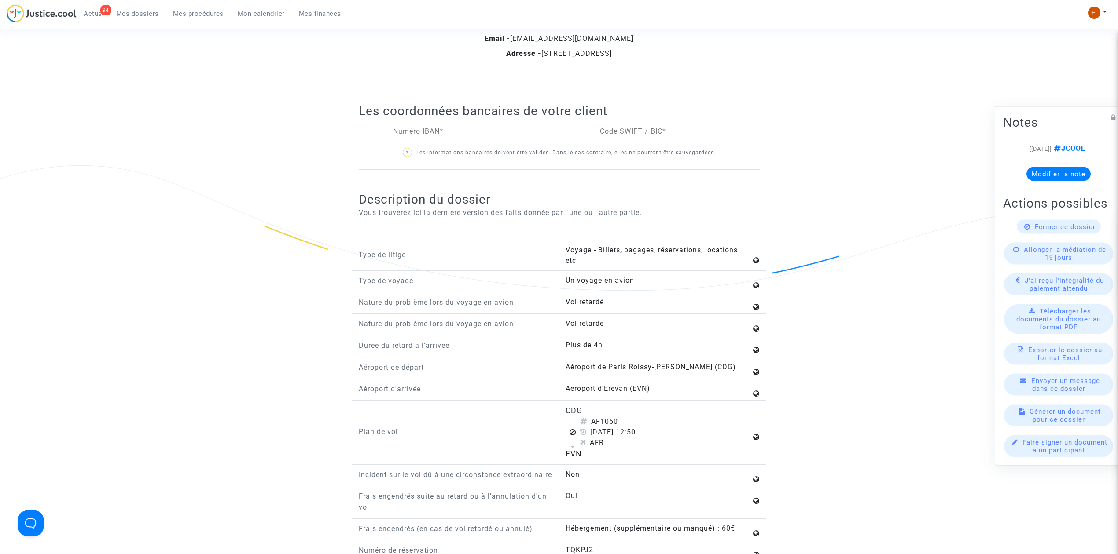
scroll to position [997, 0]
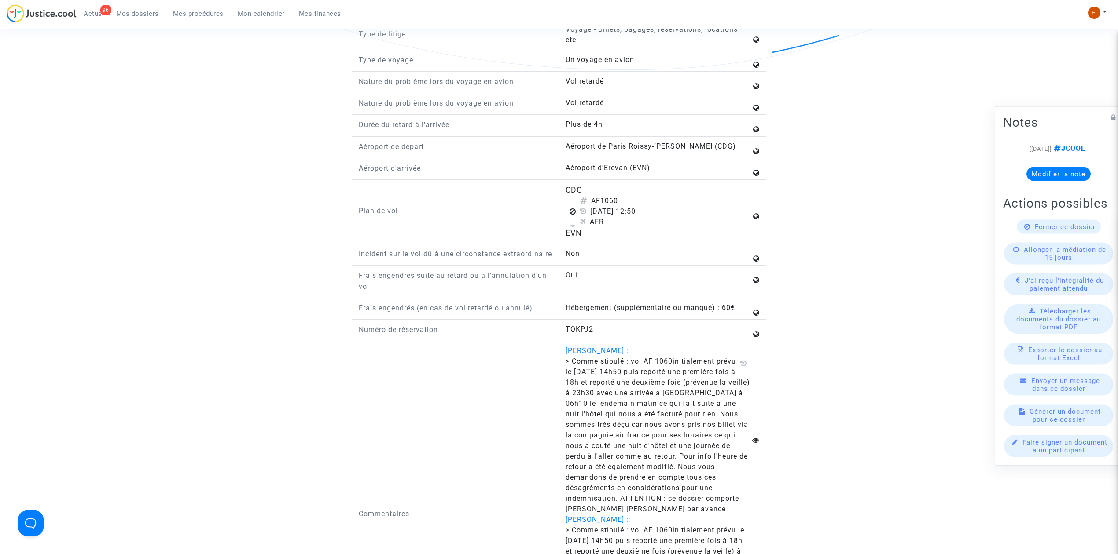
click at [141, 15] on span "Mes dossiers" at bounding box center [137, 14] width 43 height 8
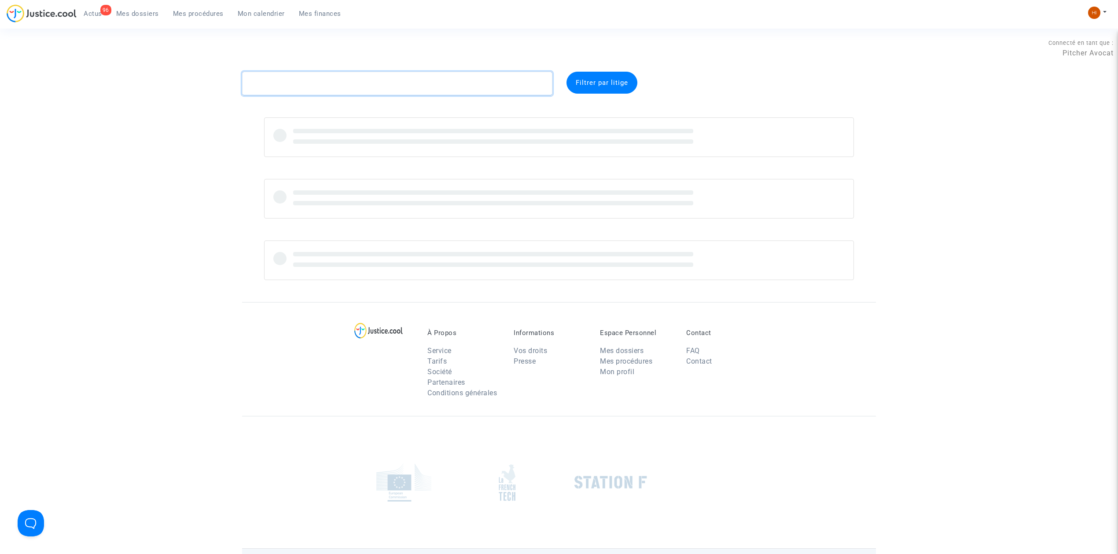
click at [301, 85] on textarea at bounding box center [397, 84] width 310 height 24
paste textarea "Welcita Gimay"
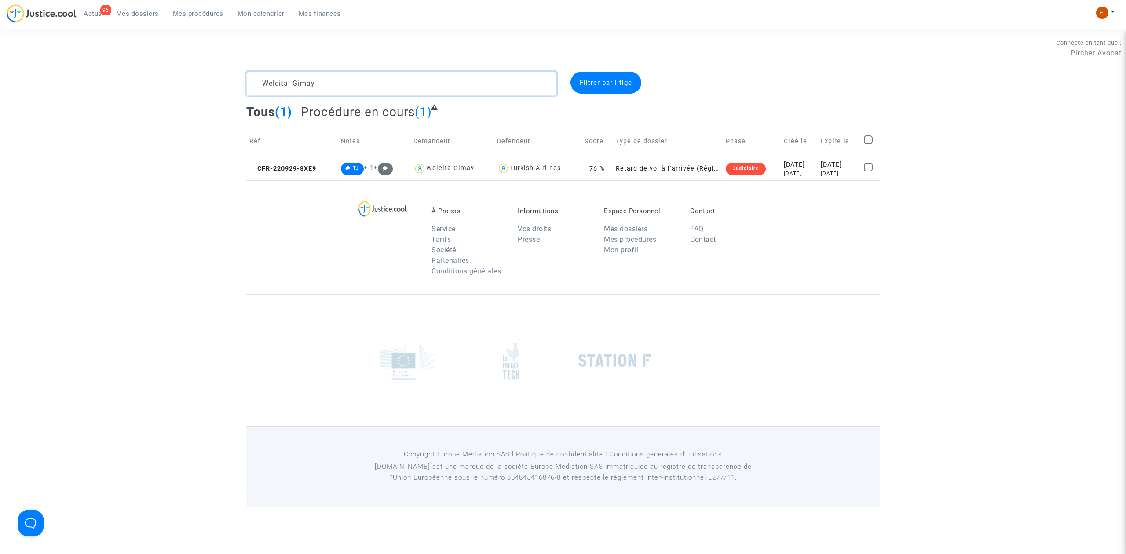
type textarea "Welcita Gimay"
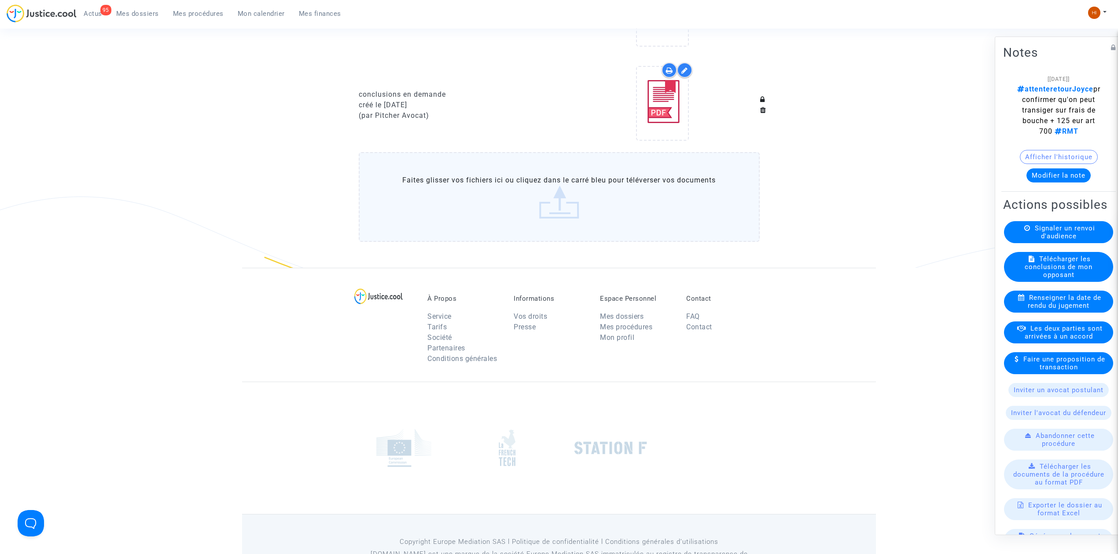
scroll to position [763, 0]
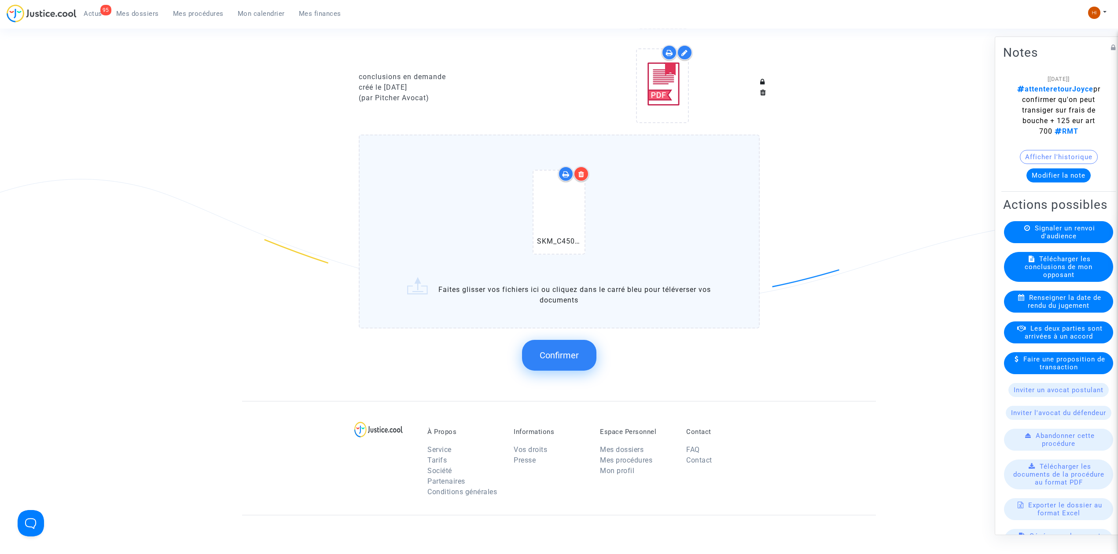
click at [563, 351] on span "Confirmer" at bounding box center [558, 355] width 39 height 11
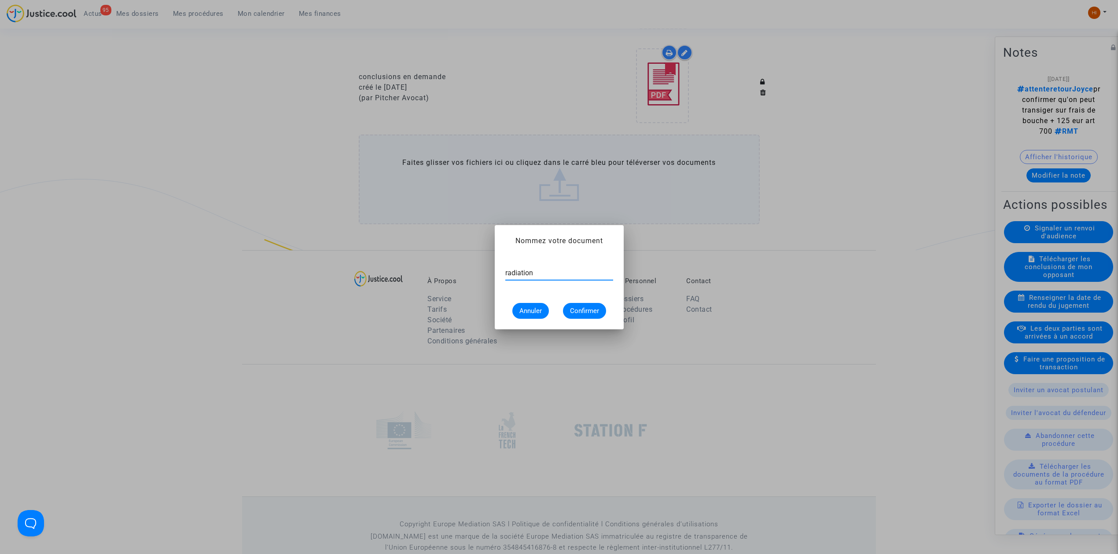
type input "radiation"
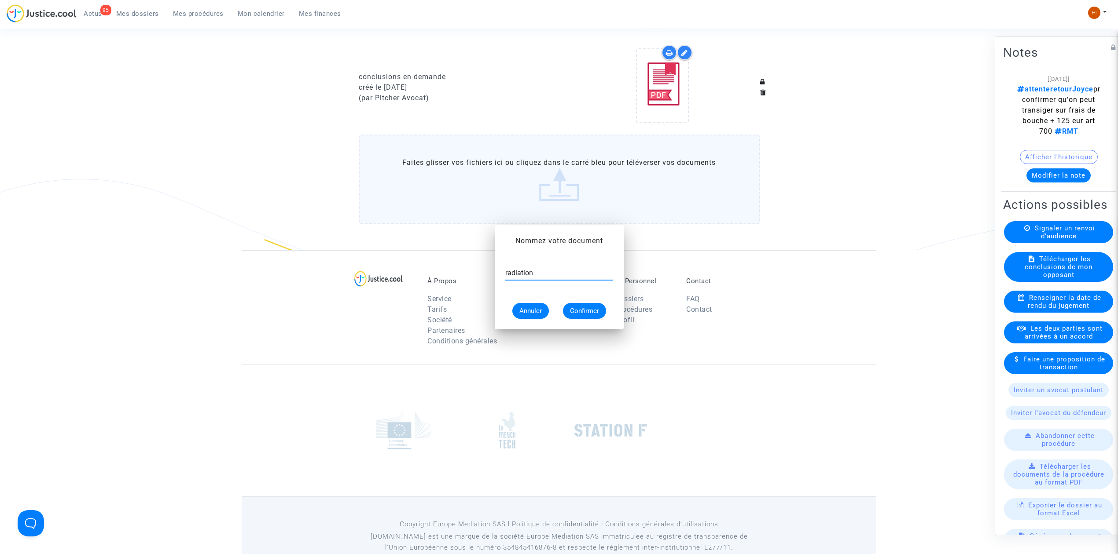
scroll to position [763, 0]
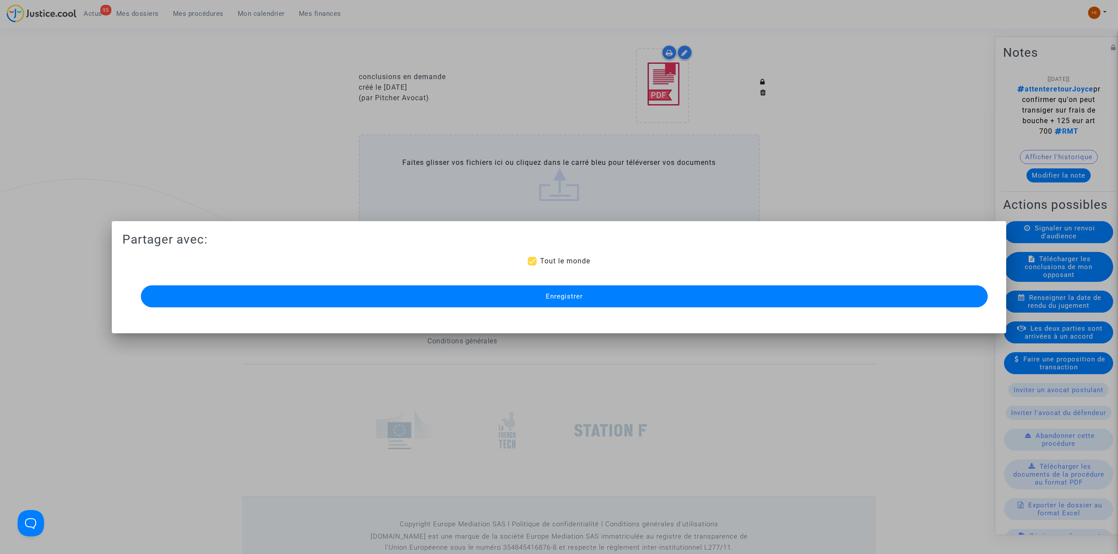
click at [602, 292] on button "Enregistrer" at bounding box center [564, 297] width 847 height 22
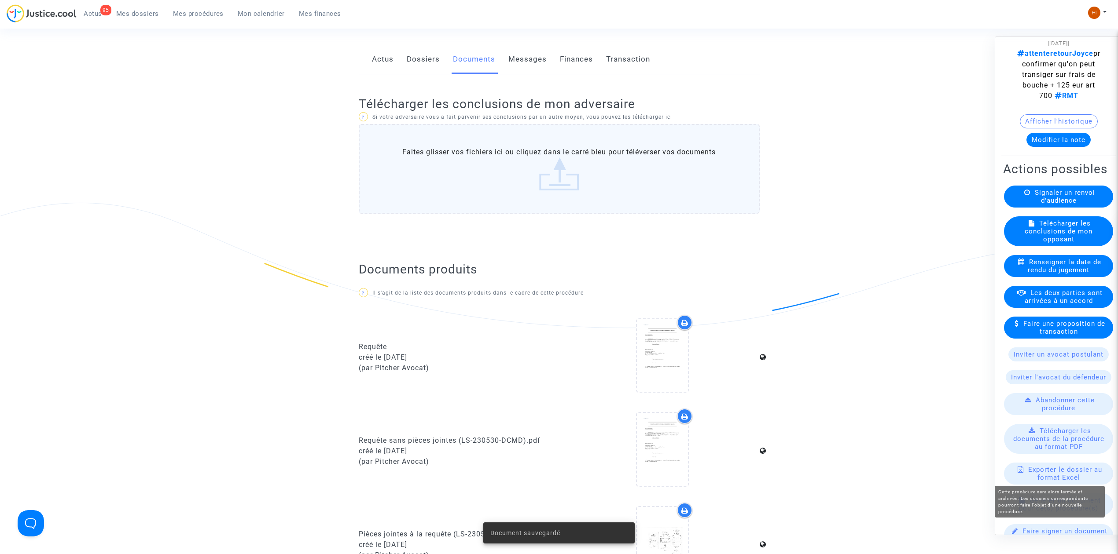
scroll to position [163, 0]
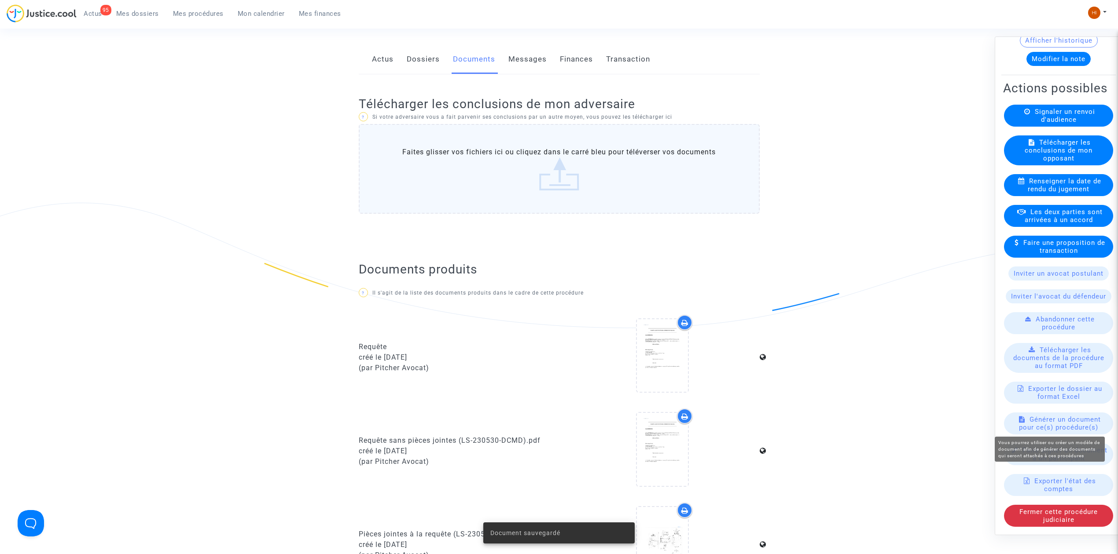
click at [1045, 426] on span "Générer un document pour ce(s) procédure(s)" at bounding box center [1060, 424] width 82 height 16
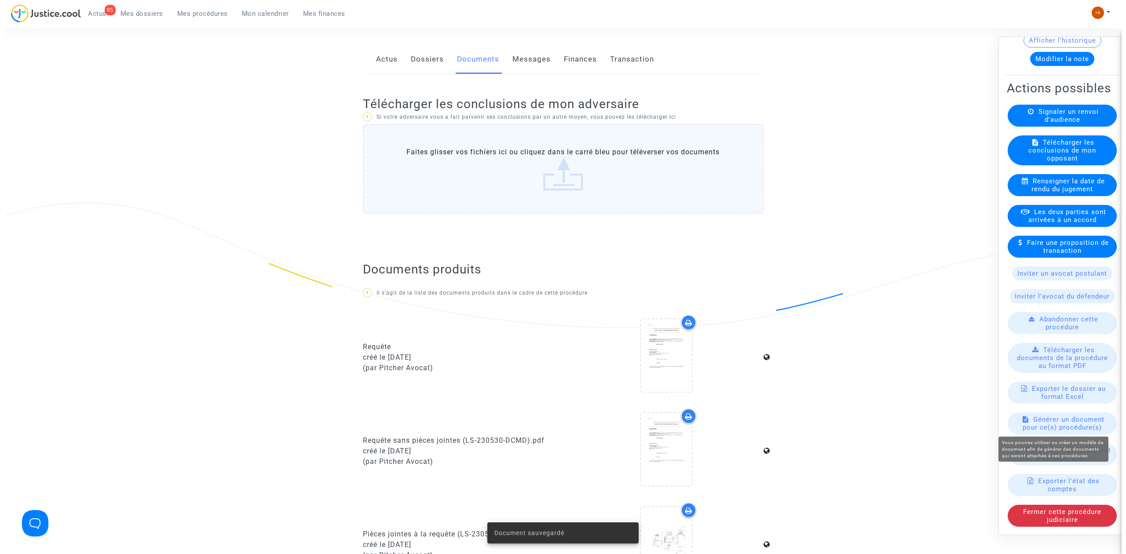
scroll to position [0, 0]
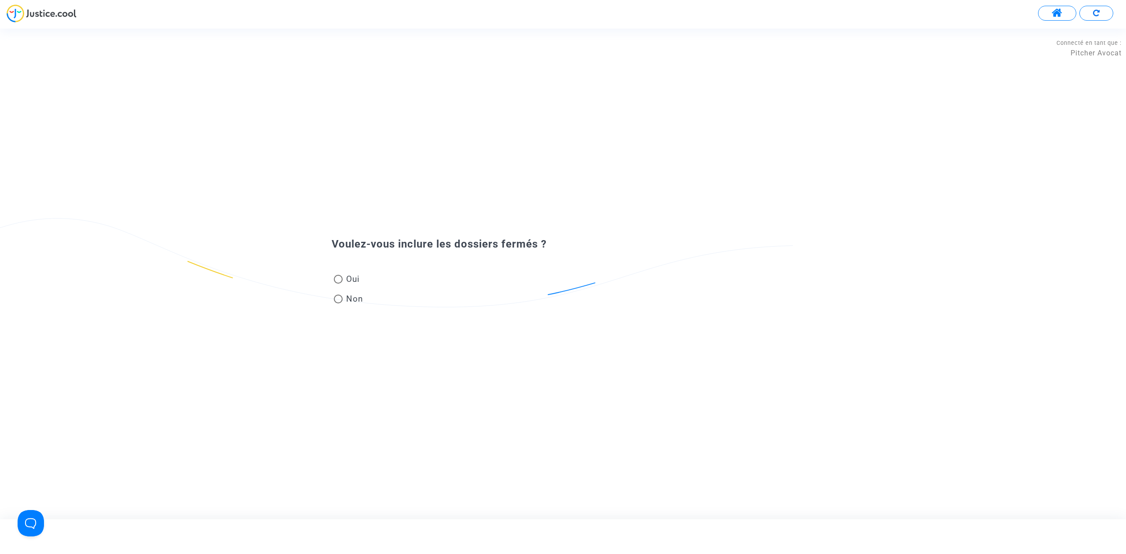
click at [352, 299] on span "Non" at bounding box center [353, 299] width 21 height 12
click at [338, 304] on input "Non" at bounding box center [338, 304] width 0 height 0
radio input "true"
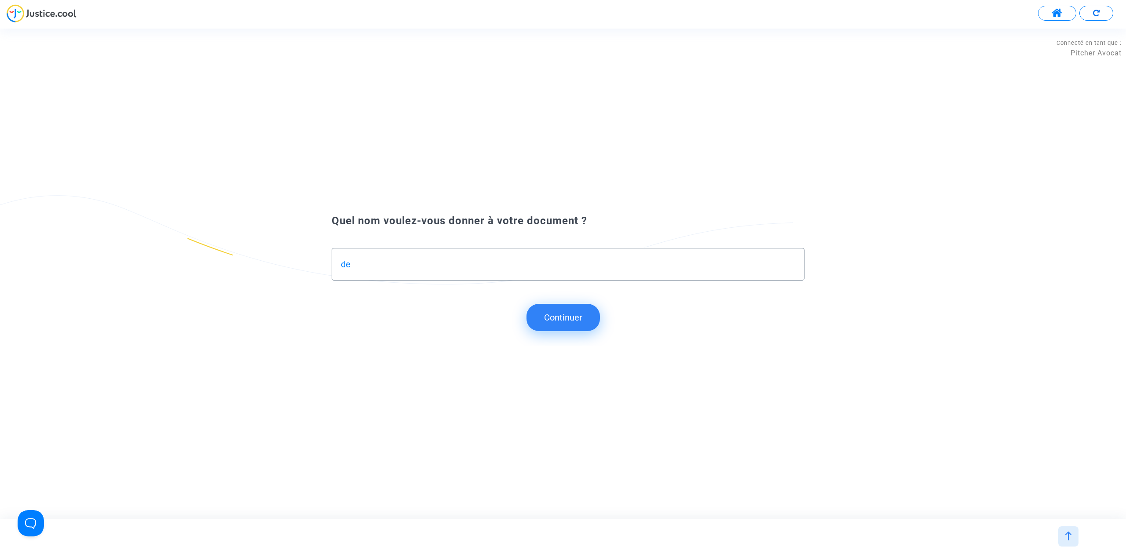
type input "d"
type input "Demande de rétablissement"
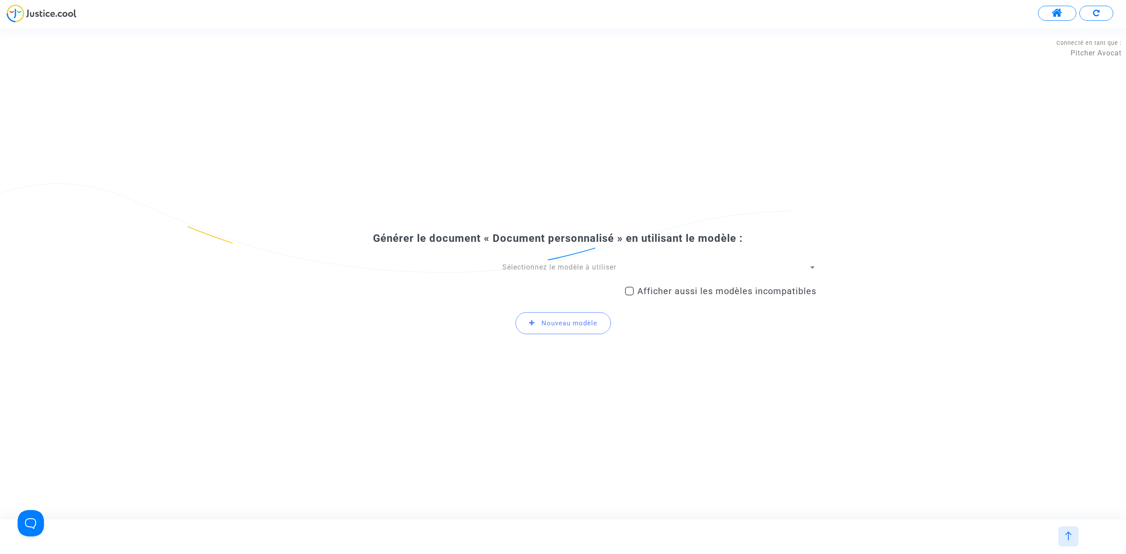
click at [532, 266] on span "Sélectionnez le modèle à utiliser" at bounding box center [559, 267] width 114 height 8
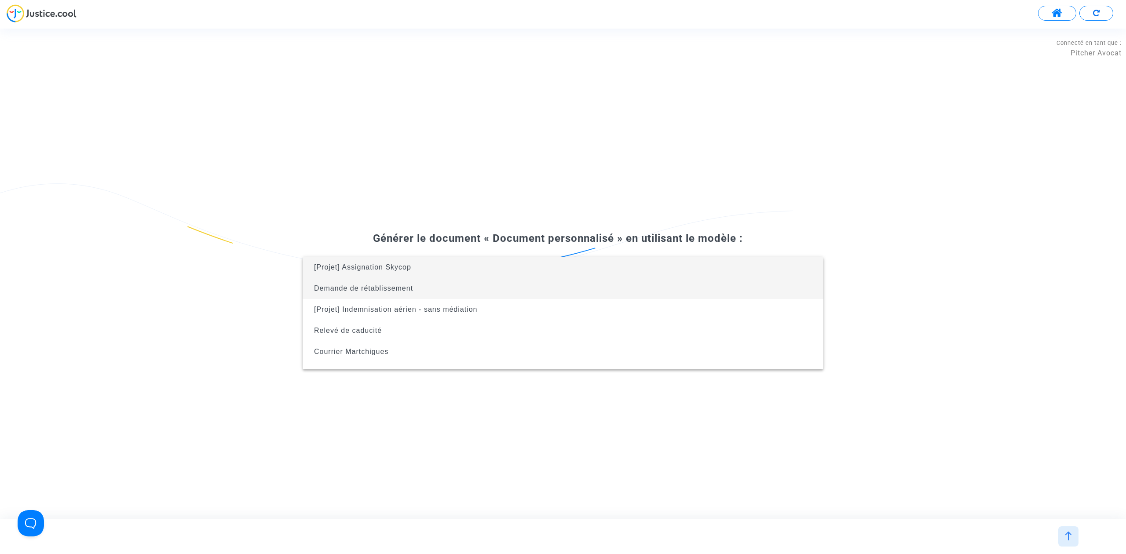
click at [546, 292] on span "Demande de rétablissement" at bounding box center [563, 288] width 507 height 21
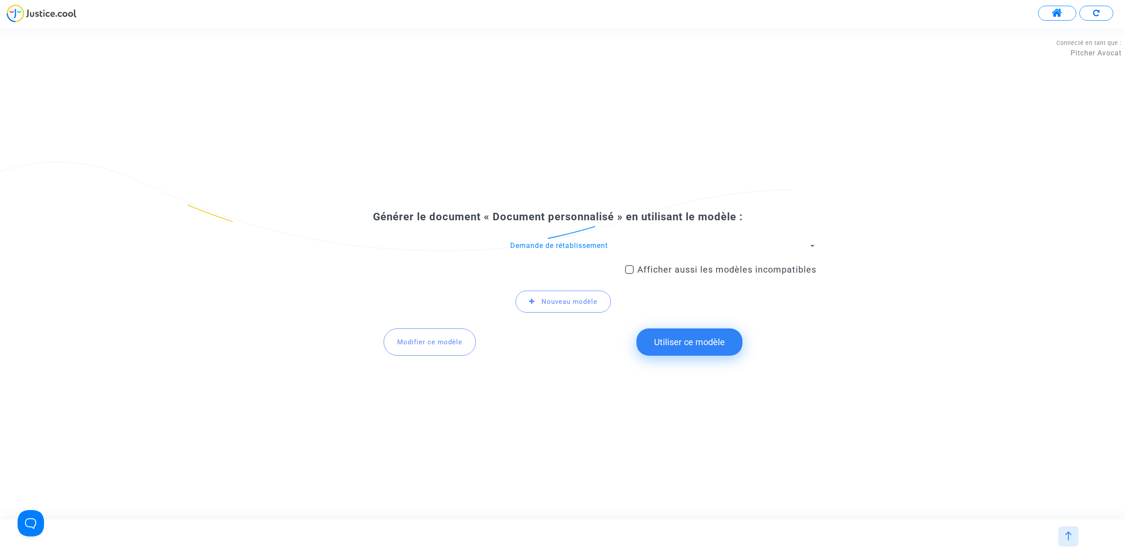
click at [444, 338] on span "Modifier ce modèle" at bounding box center [429, 342] width 65 height 8
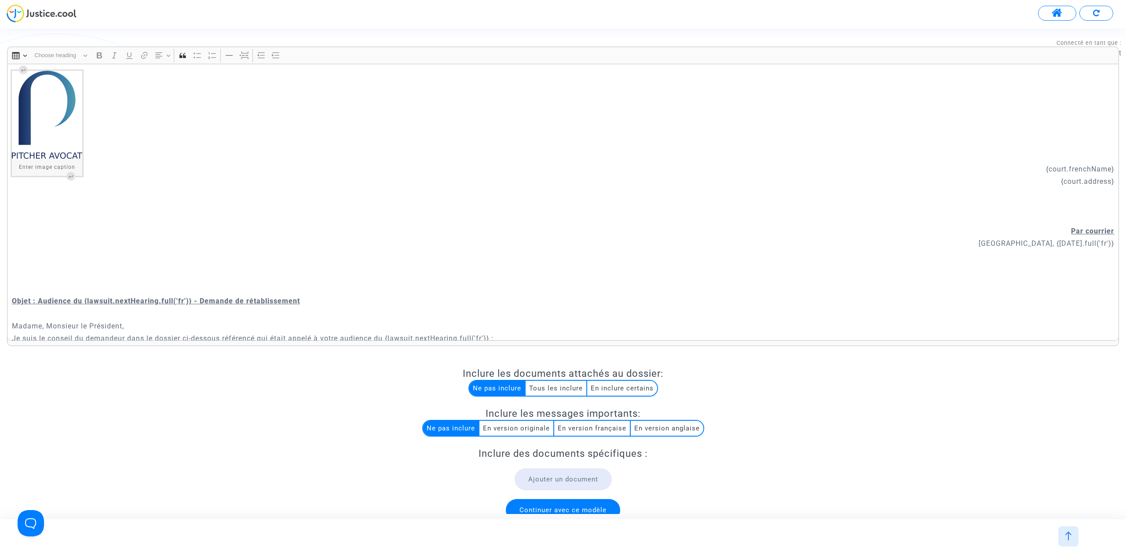
click at [1005, 168] on p "{court.frenchName}" at bounding box center [563, 169] width 1103 height 11
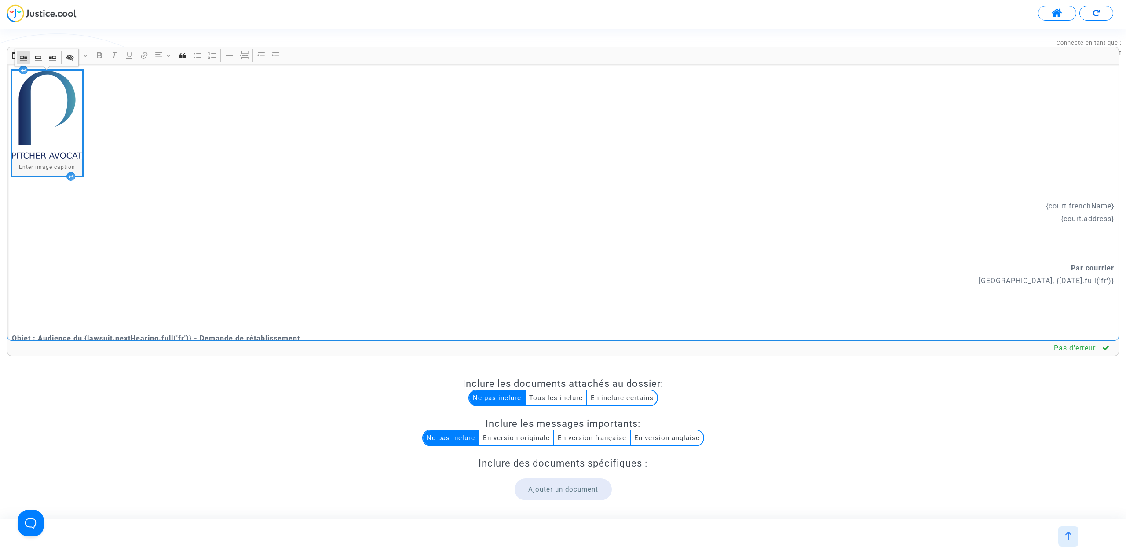
click at [43, 98] on img "Rich Text Editor, main" at bounding box center [47, 115] width 70 height 88
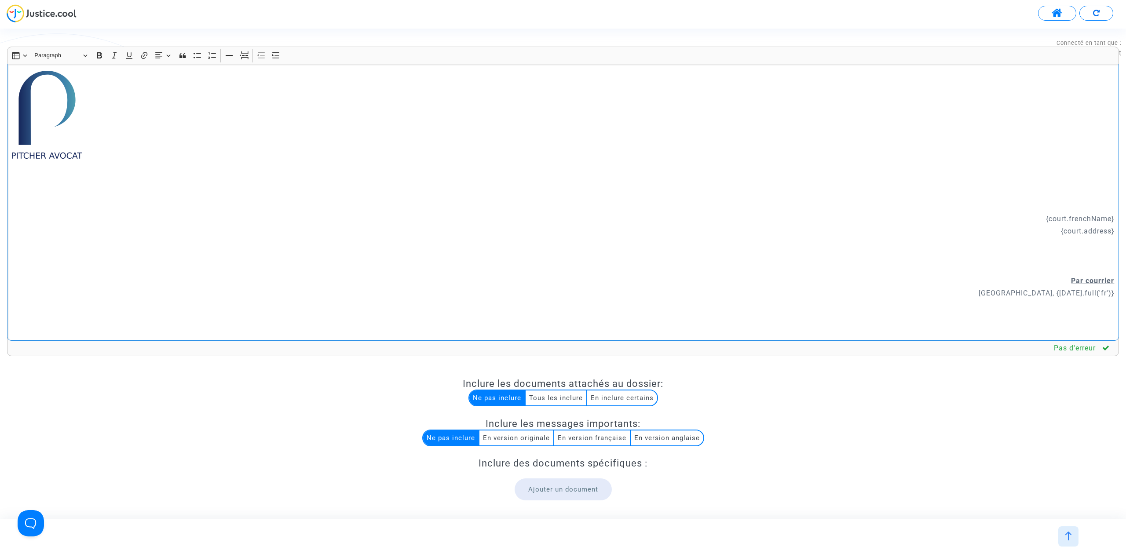
drag, startPoint x: 69, startPoint y: 178, endPoint x: 79, endPoint y: 196, distance: 20.9
click at [79, 196] on div "{court.frenchName} {court.address} Par courrier Paris, {today.full('fr')} Objet…" at bounding box center [563, 202] width 1112 height 277
click at [58, 102] on img "Rich Text Editor, main" at bounding box center [47, 115] width 70 height 88
click at [71, 172] on figure "Rich Text Editor, main" at bounding box center [47, 123] width 70 height 105
drag, startPoint x: 70, startPoint y: 177, endPoint x: 82, endPoint y: 191, distance: 18.1
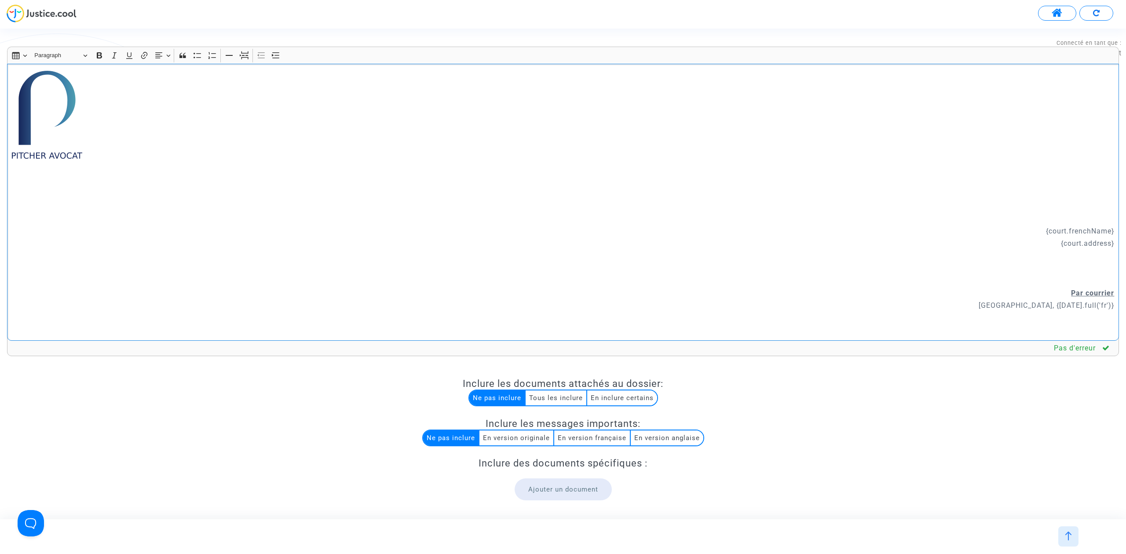
click at [82, 191] on div "{court.frenchName} {court.address} Par courrier Paris, {today.full('fr')} Objet…" at bounding box center [563, 202] width 1112 height 277
click at [55, 106] on img "Rich Text Editor, main" at bounding box center [47, 115] width 70 height 88
click at [81, 95] on img "Rich Text Editor, main" at bounding box center [47, 115] width 70 height 88
drag, startPoint x: 76, startPoint y: 97, endPoint x: 111, endPoint y: 107, distance: 36.6
click at [110, 107] on div "{court.frenchName} {court.address} Par courrier Paris, {today.full('fr')} Objet…" at bounding box center [563, 202] width 1112 height 277
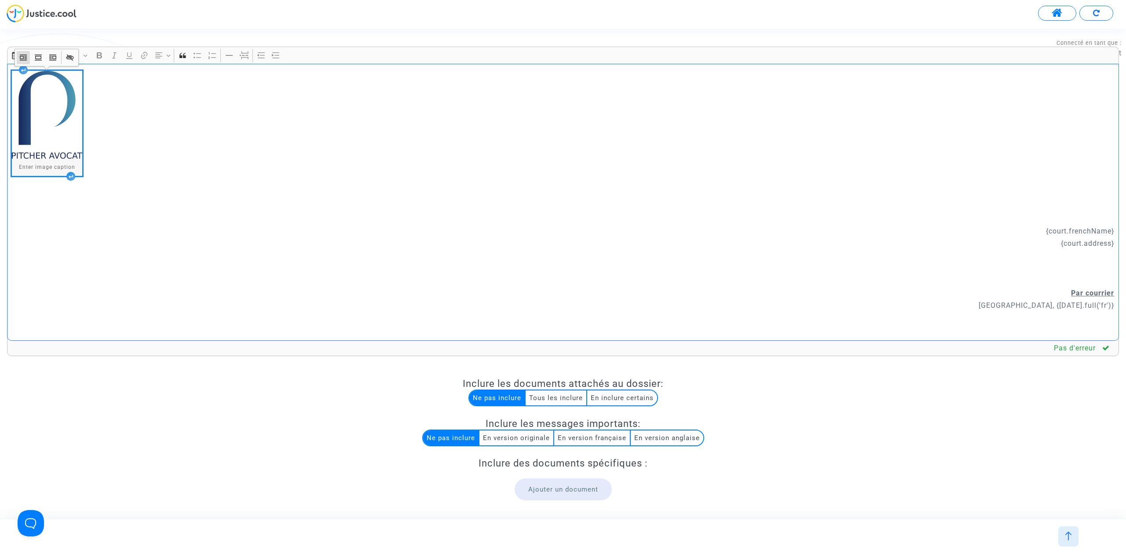
click at [33, 100] on img "Rich Text Editor, main" at bounding box center [47, 115] width 70 height 88
click at [39, 55] on icon "Image toolbar" at bounding box center [38, 57] width 9 height 9
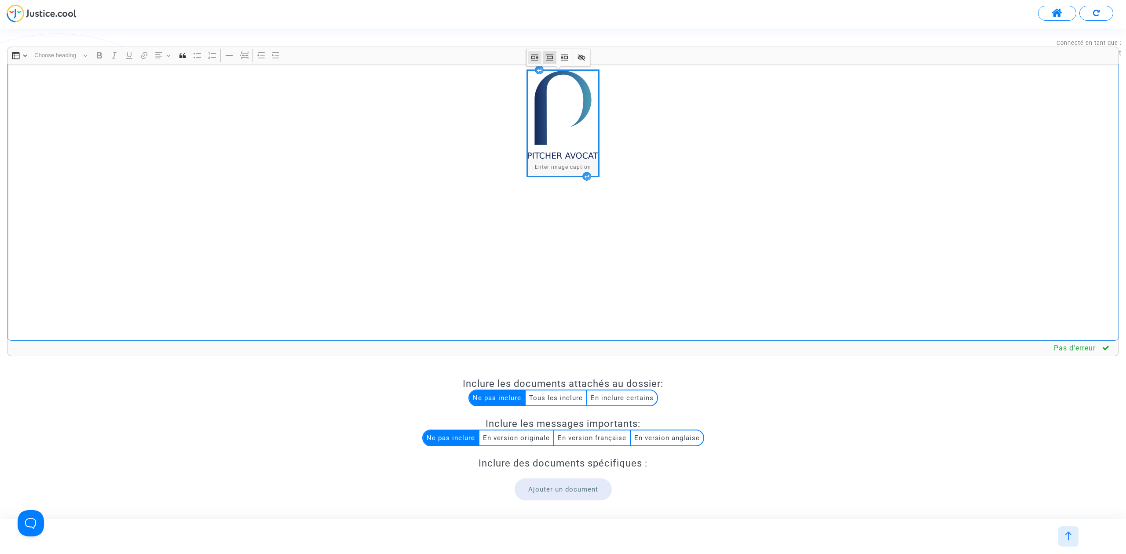
click at [534, 60] on icon "Image toolbar" at bounding box center [535, 58] width 7 height 6
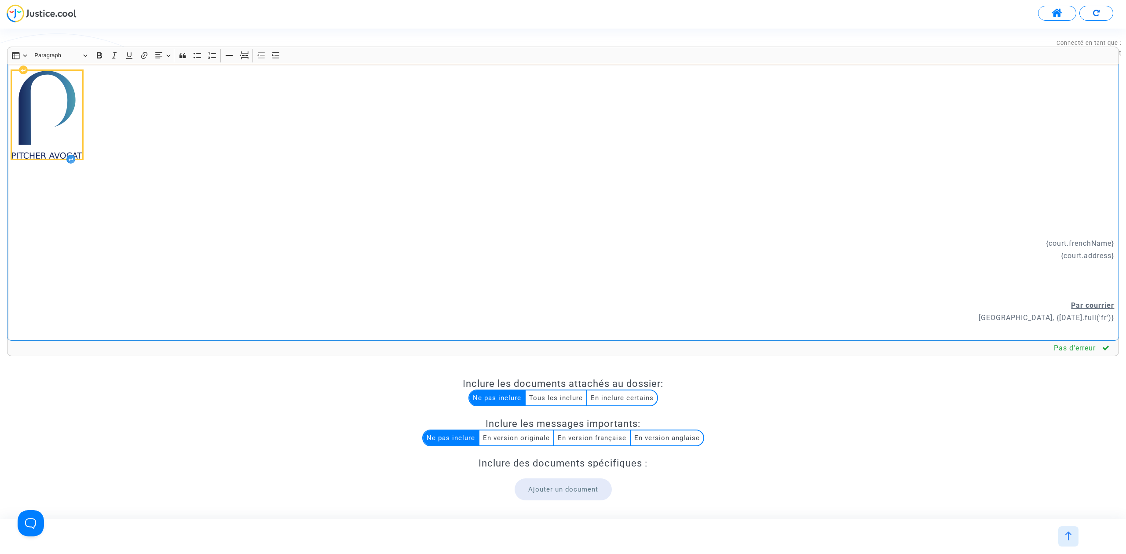
click at [74, 176] on div "{court.frenchName} {court.address} Par courrier Paris, {today.full('fr')} Objet…" at bounding box center [563, 202] width 1112 height 277
click at [60, 134] on img "Rich Text Editor, main" at bounding box center [47, 115] width 70 height 88
drag, startPoint x: 76, startPoint y: 84, endPoint x: 173, endPoint y: 103, distance: 99.1
click at [173, 103] on div "{court.frenchName} {court.address} Par courrier Paris, {today.full('fr')} Objet…" at bounding box center [563, 202] width 1112 height 277
click at [60, 108] on img "Rich Text Editor, main" at bounding box center [47, 115] width 70 height 88
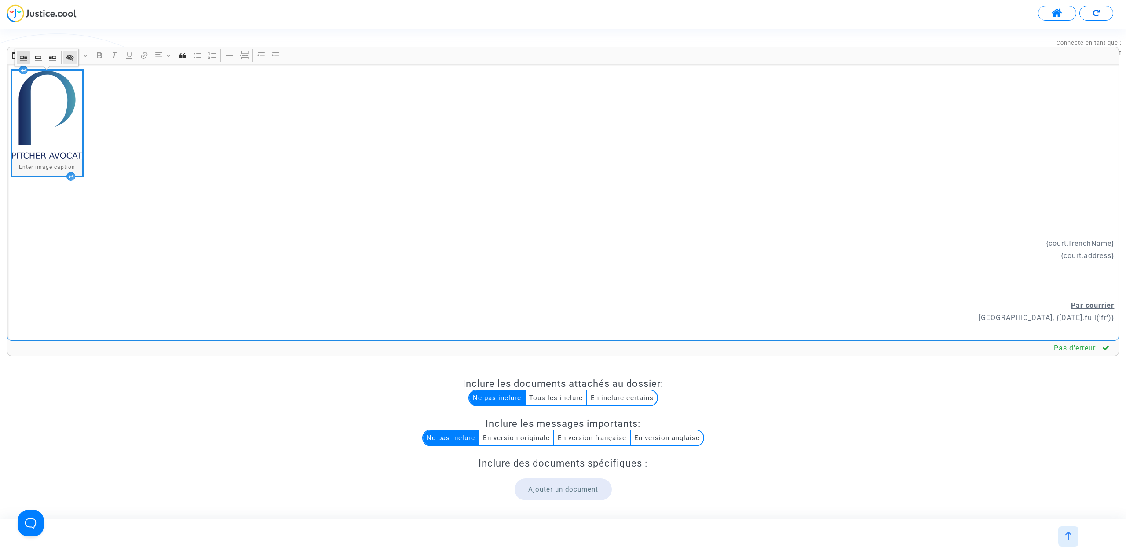
click at [71, 57] on icon "Image toolbar" at bounding box center [69, 58] width 7 height 6
drag, startPoint x: 171, startPoint y: 57, endPoint x: 169, endPoint y: 65, distance: 8.6
click at [171, 59] on icon "button" at bounding box center [169, 56] width 9 height 9
click at [1025, 248] on p "{court.frenchName}" at bounding box center [563, 243] width 1103 height 11
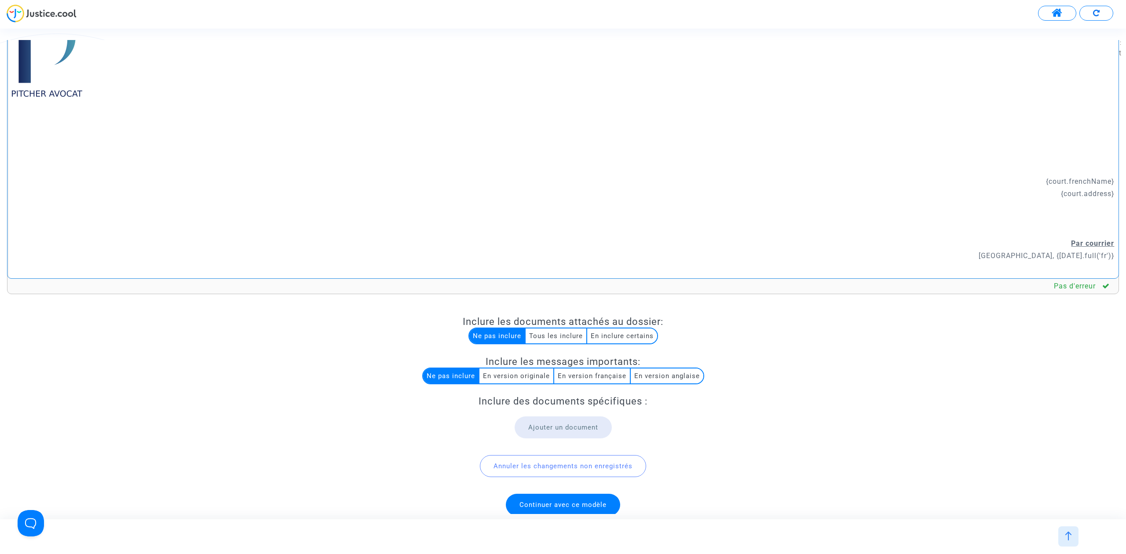
scroll to position [73, 0]
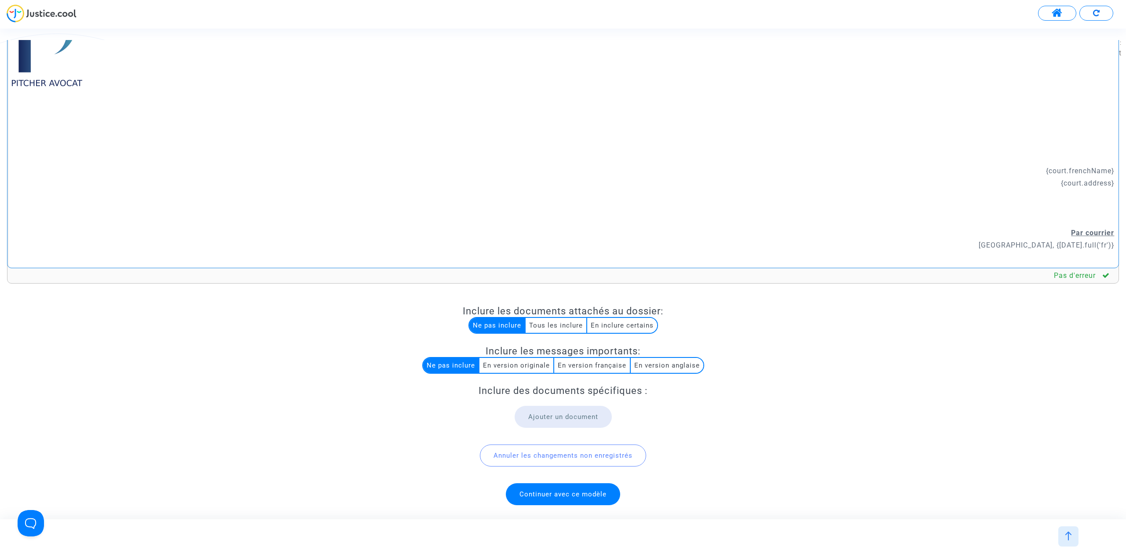
click at [569, 499] on span "Continuer avec ce modèle" at bounding box center [563, 495] width 114 height 22
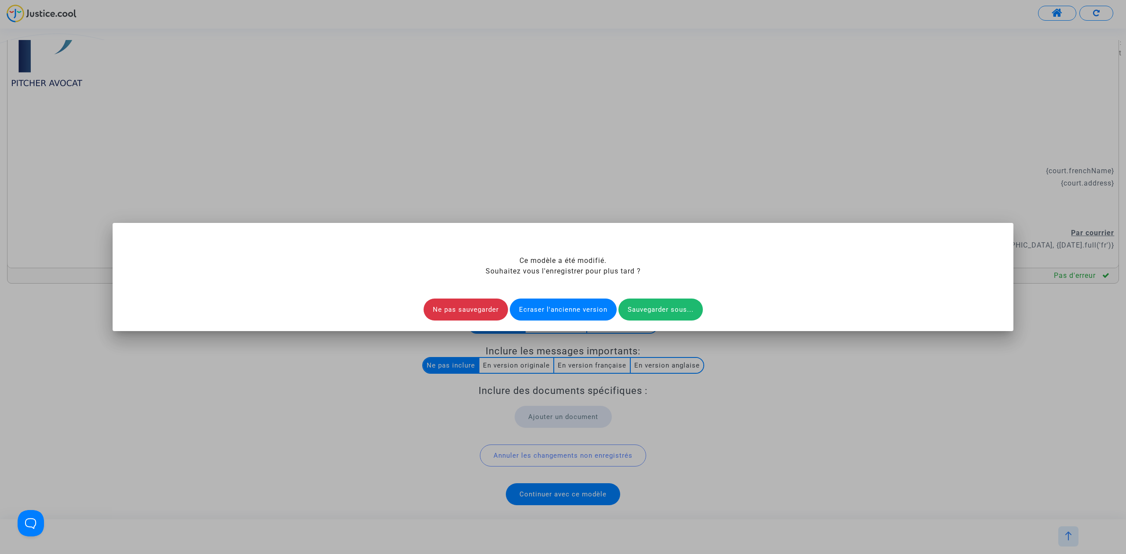
click at [539, 308] on div "Ecraser l'ancienne version" at bounding box center [563, 310] width 107 height 22
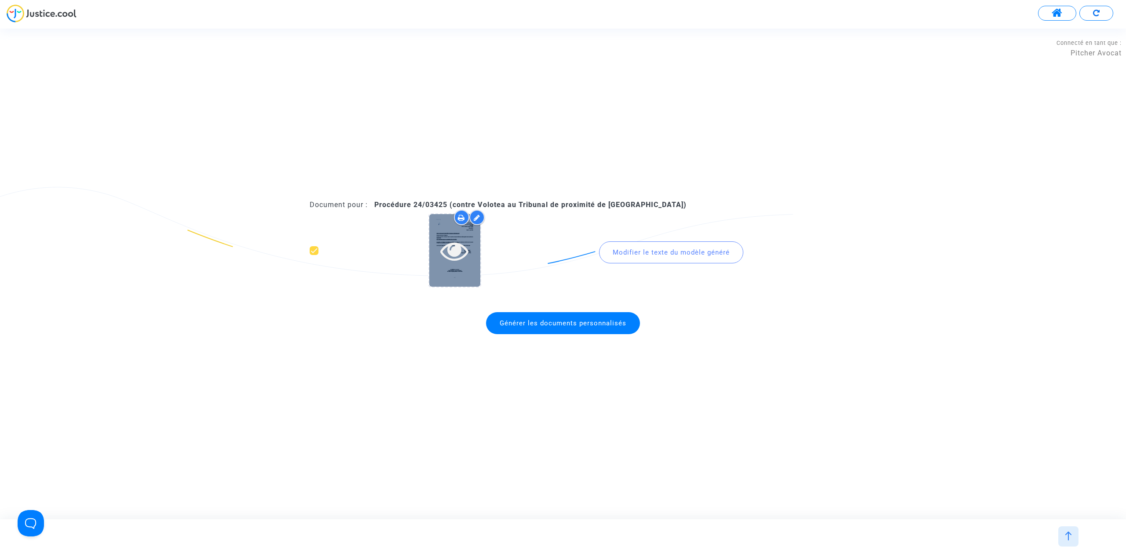
click at [456, 252] on icon at bounding box center [454, 251] width 29 height 28
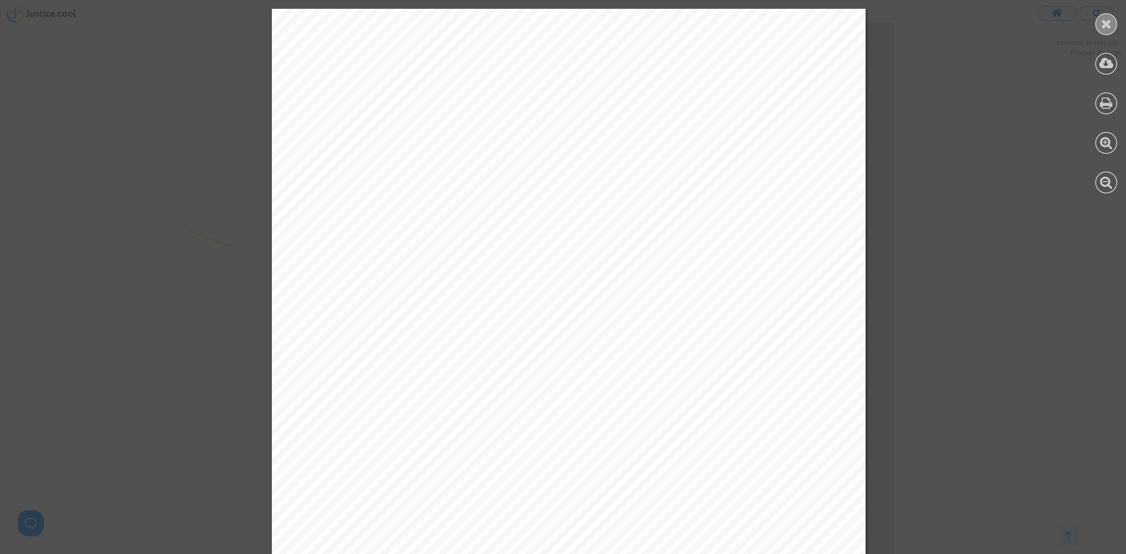
click at [1108, 16] on div at bounding box center [1107, 24] width 22 height 22
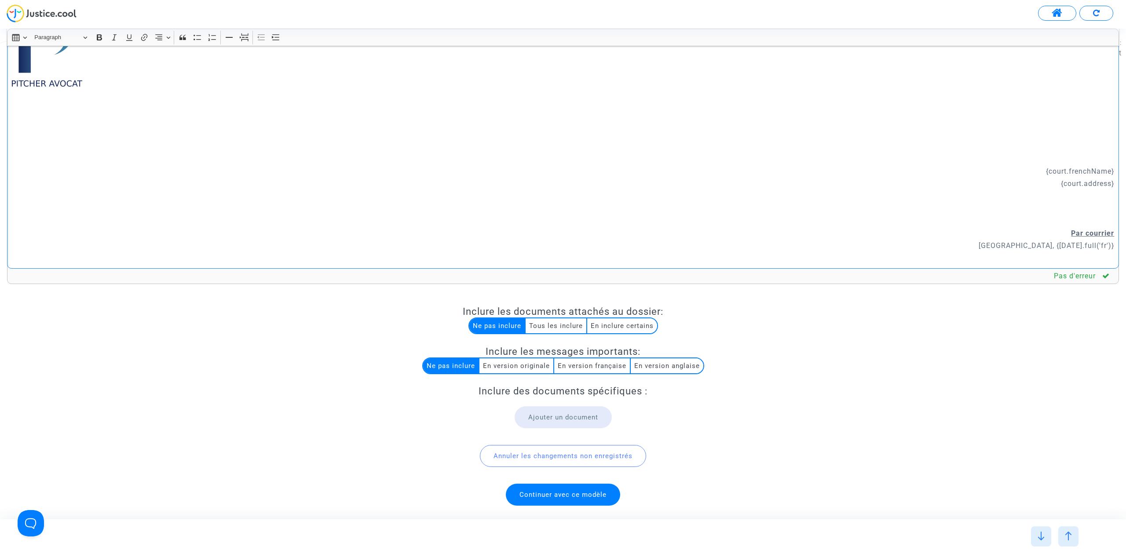
click at [1027, 166] on p "{court.frenchName}" at bounding box center [563, 171] width 1103 height 11
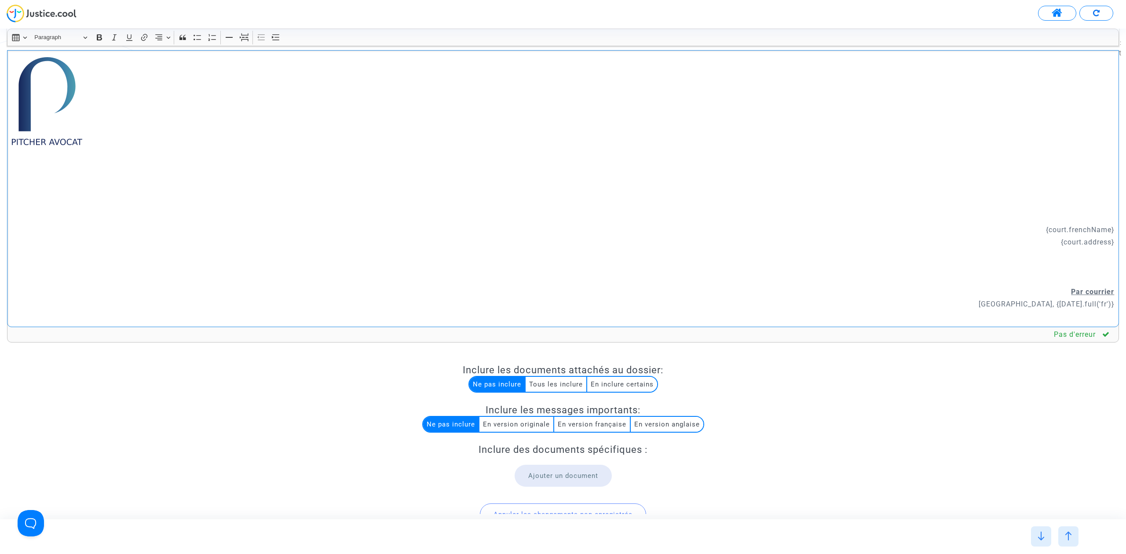
scroll to position [0, 0]
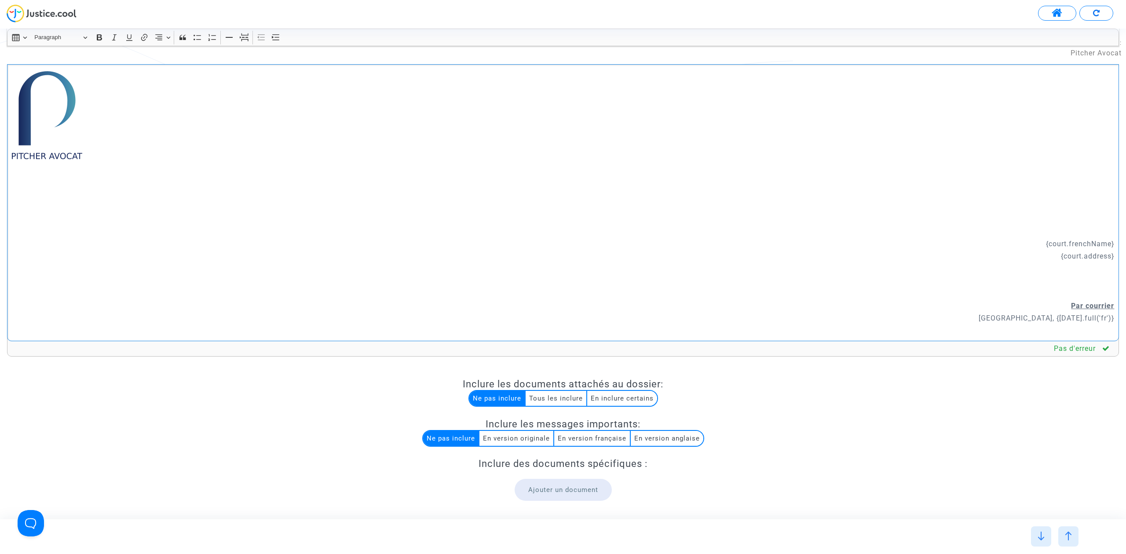
click at [998, 215] on p "Rich Text Editor, main" at bounding box center [563, 219] width 1103 height 11
click at [988, 209] on p "Rich Text Editor, main" at bounding box center [563, 207] width 1103 height 11
click at [592, 259] on p "{court.address}" at bounding box center [563, 256] width 1103 height 11
click at [767, 127] on p "Rich Text Editor, main" at bounding box center [563, 132] width 1103 height 11
click at [818, 131] on p "Rich Text Editor, main" at bounding box center [563, 132] width 1103 height 11
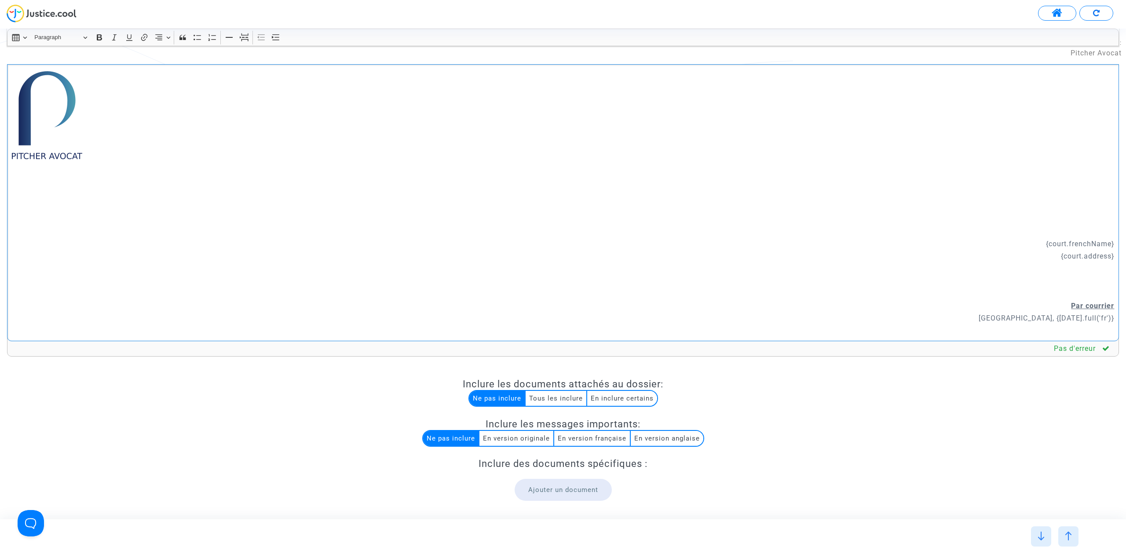
click at [912, 137] on p "Rich Text Editor, main" at bounding box center [563, 132] width 1103 height 11
click at [872, 149] on p "Rich Text Editor, main" at bounding box center [563, 144] width 1103 height 11
click at [1016, 186] on p "Rich Text Editor, main" at bounding box center [563, 181] width 1103 height 11
click at [1018, 202] on p "Rich Text Editor, main" at bounding box center [563, 207] width 1103 height 11
click at [1009, 175] on div "{court.frenchName} {court.address} Par courrier Paris, {today.full('fr')} Objet…" at bounding box center [563, 202] width 1112 height 277
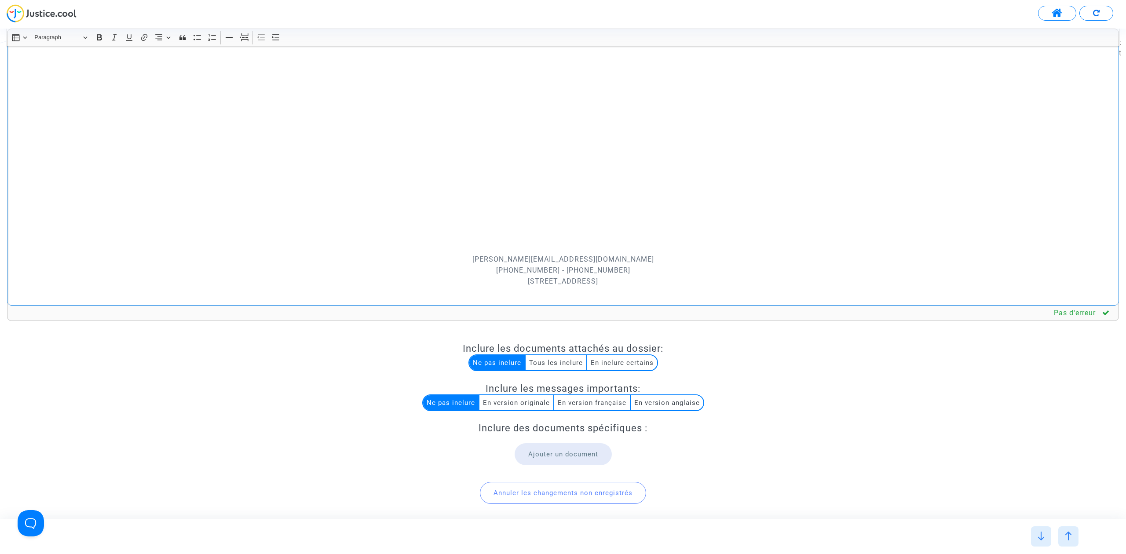
scroll to position [73, 0]
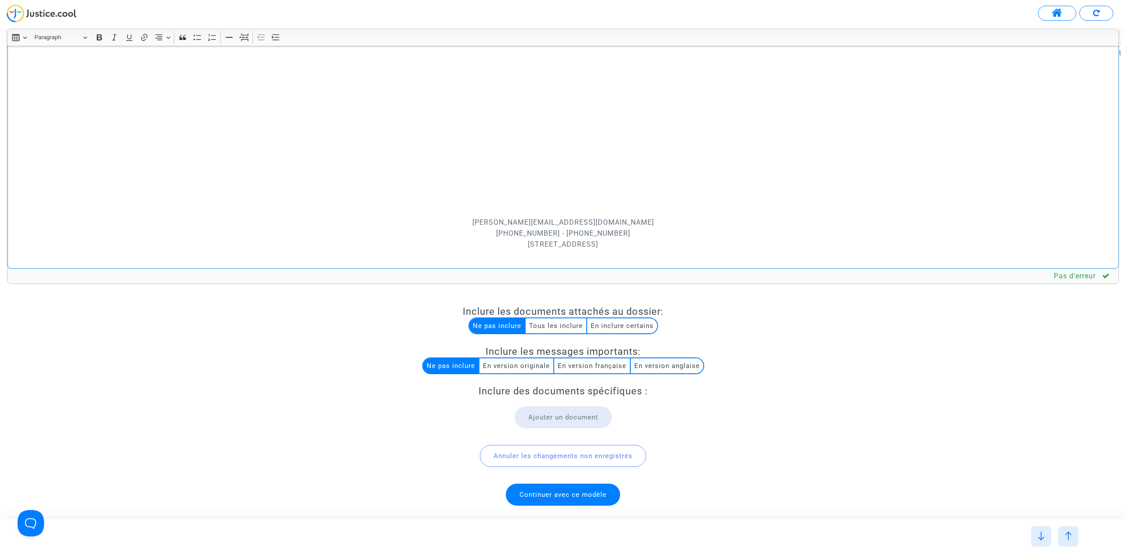
click at [601, 493] on span "Continuer avec ce modèle" at bounding box center [563, 495] width 87 height 8
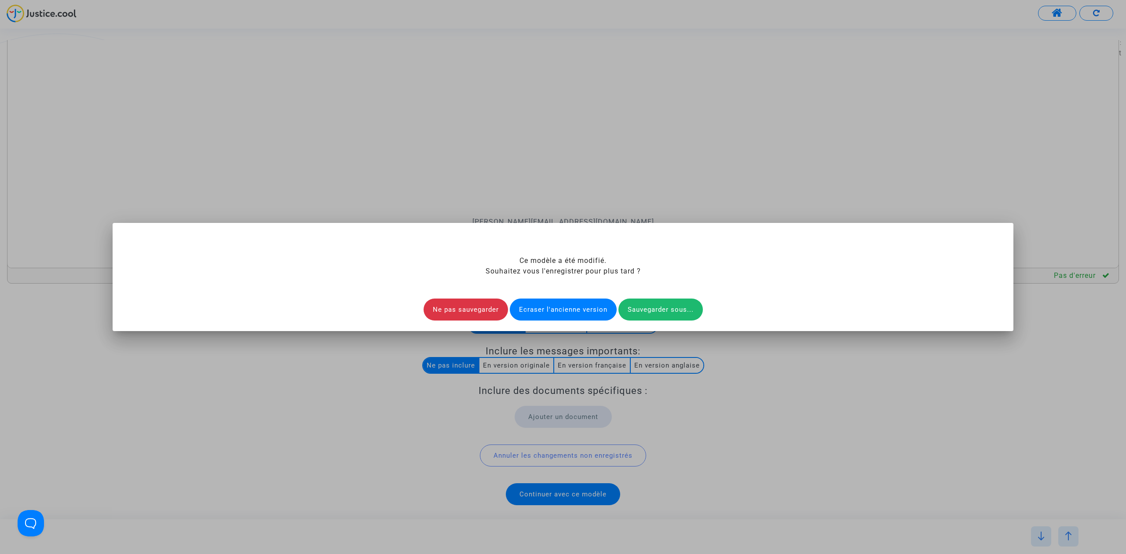
click at [573, 311] on div "Ecraser l'ancienne version" at bounding box center [563, 310] width 107 height 22
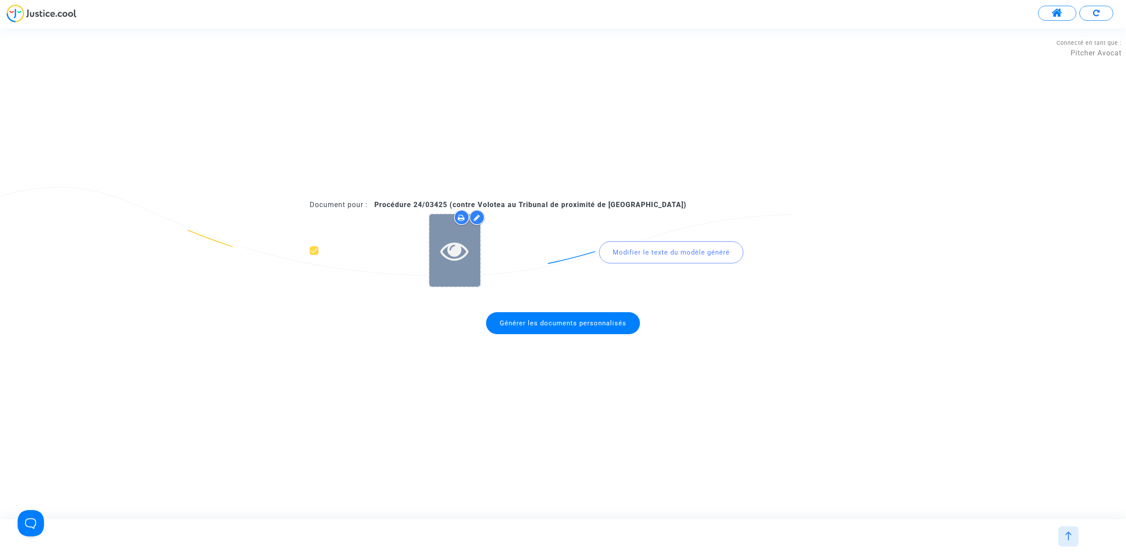
click at [449, 245] on icon at bounding box center [454, 251] width 29 height 28
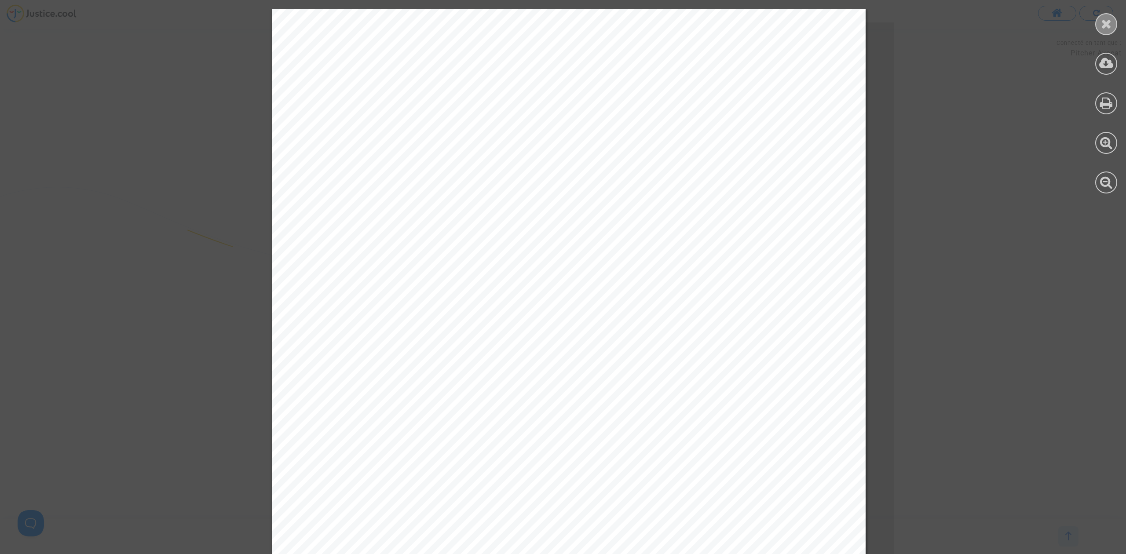
click at [1106, 32] on div at bounding box center [1107, 24] width 22 height 22
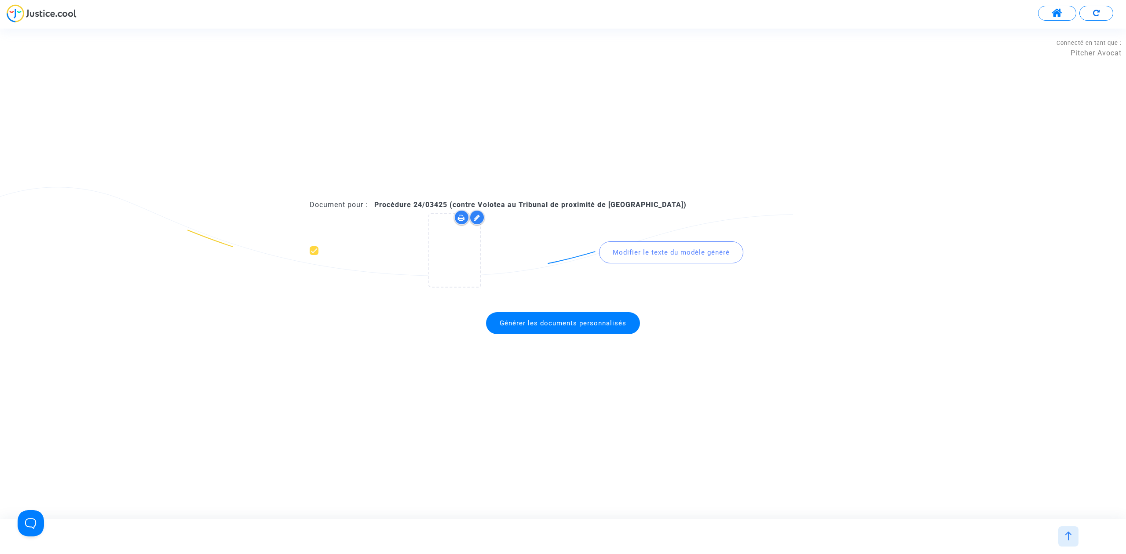
click at [595, 317] on span "Générer les documents personnalisés" at bounding box center [563, 323] width 154 height 22
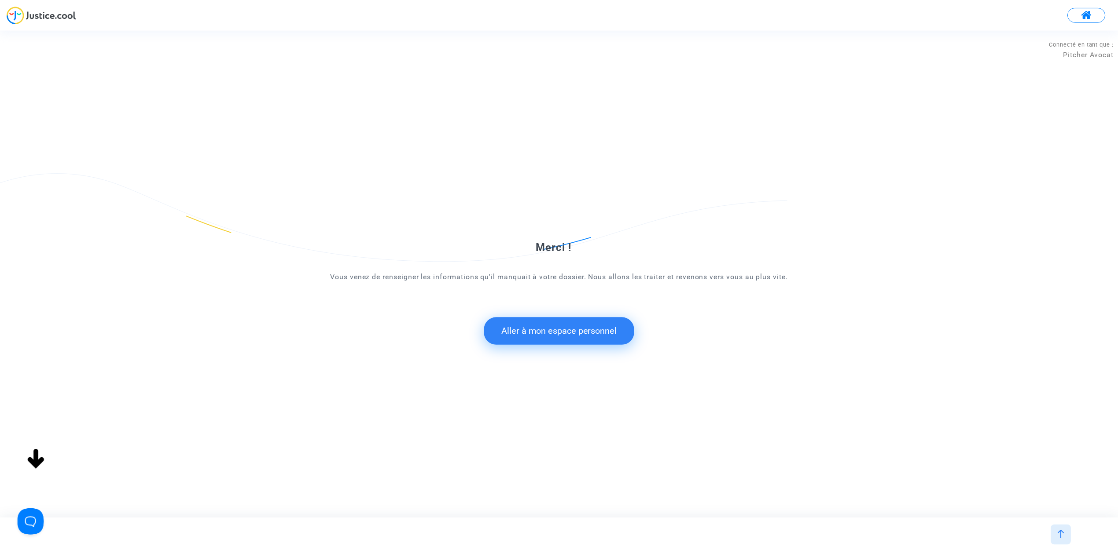
scroll to position [0, 0]
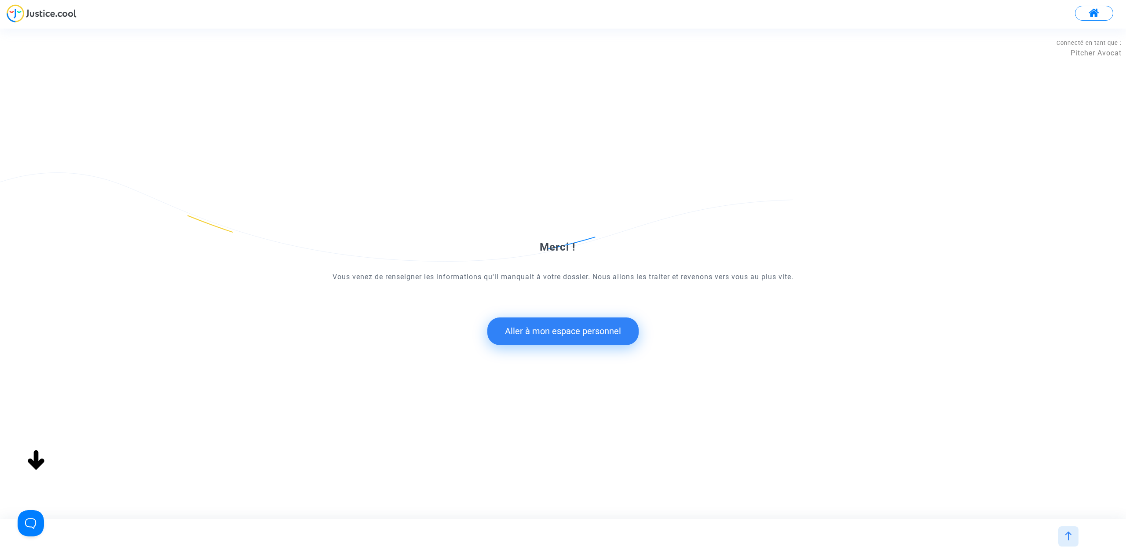
click at [548, 335] on button "Aller à mon espace personnel" at bounding box center [563, 331] width 151 height 27
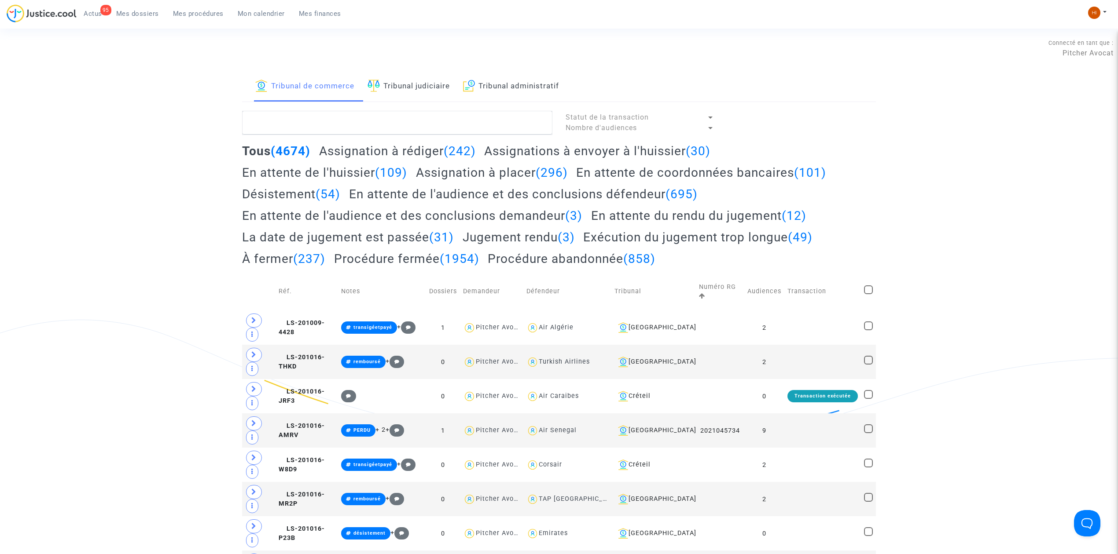
drag, startPoint x: 414, startPoint y: 81, endPoint x: 414, endPoint y: 100, distance: 19.4
click at [414, 81] on link "Tribunal judiciaire" at bounding box center [408, 87] width 82 height 30
click at [412, 119] on textarea at bounding box center [397, 123] width 310 height 24
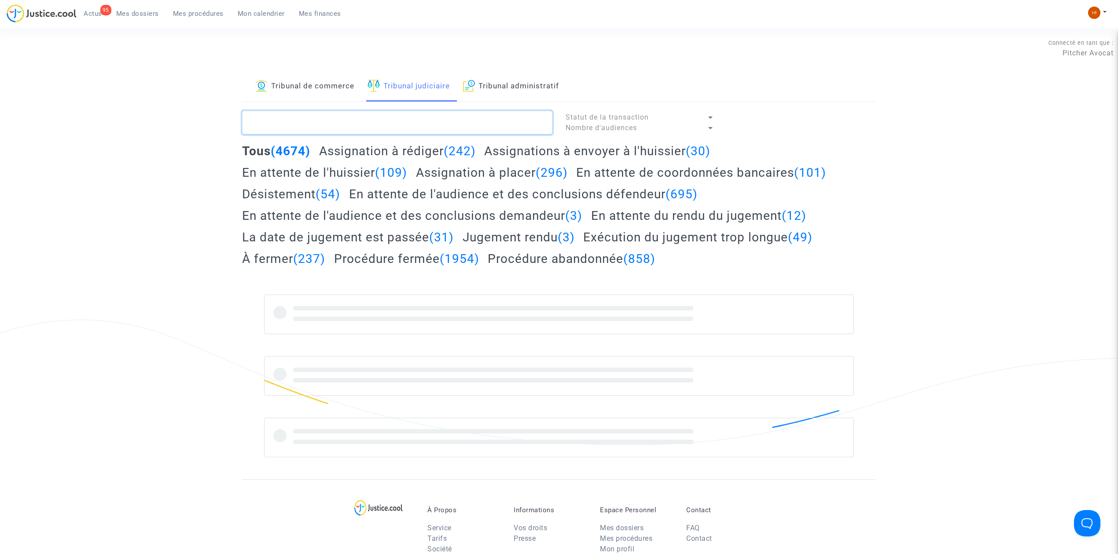
paste textarea ". CFR-250619-DGCV"
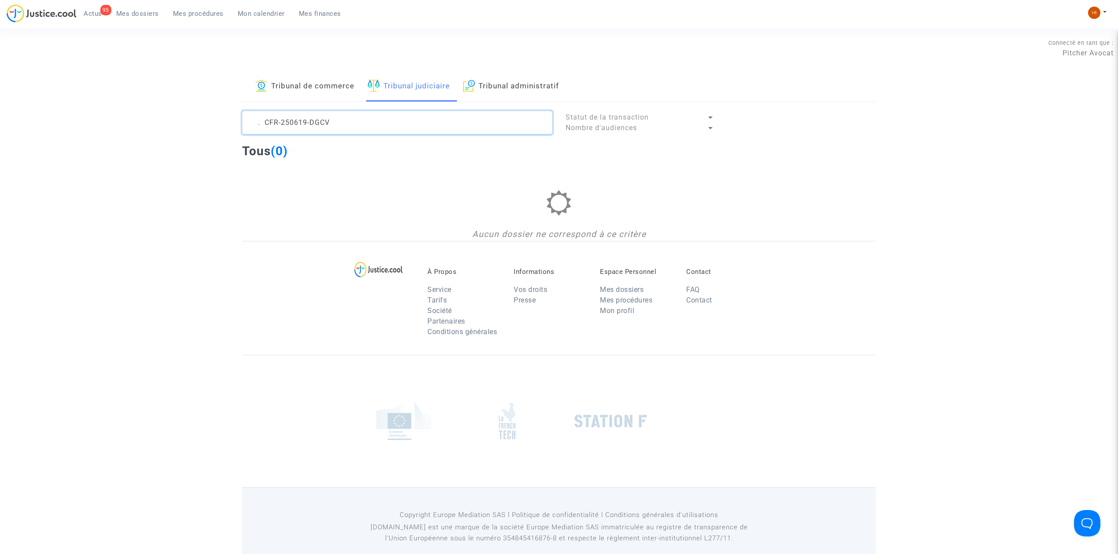
drag, startPoint x: 389, startPoint y: 122, endPoint x: 127, endPoint y: 139, distance: 262.8
click at [138, 139] on div "Tribunal de commerce Tribunal judiciaire Tribunal administratif . CFR-250619-DG…" at bounding box center [559, 156] width 1118 height 169
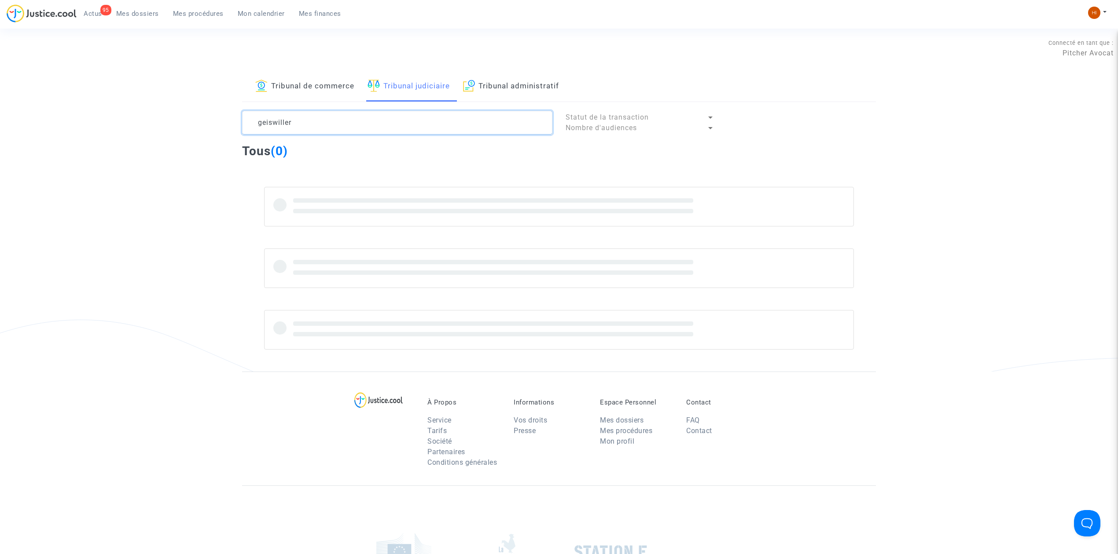
type textarea "geiswiller"
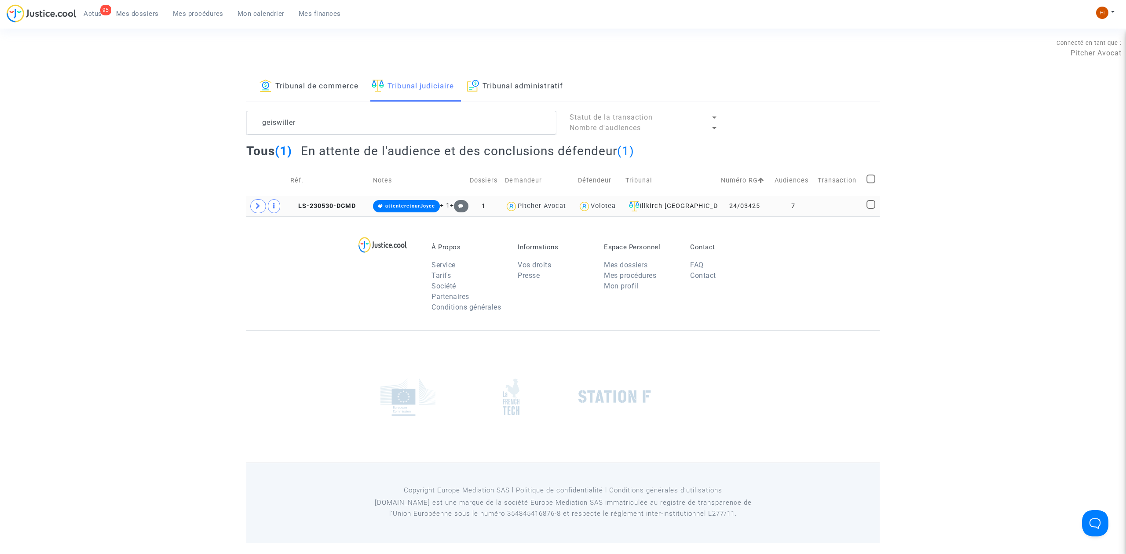
click at [325, 198] on td "LS-230530-DCMD" at bounding box center [328, 206] width 83 height 20
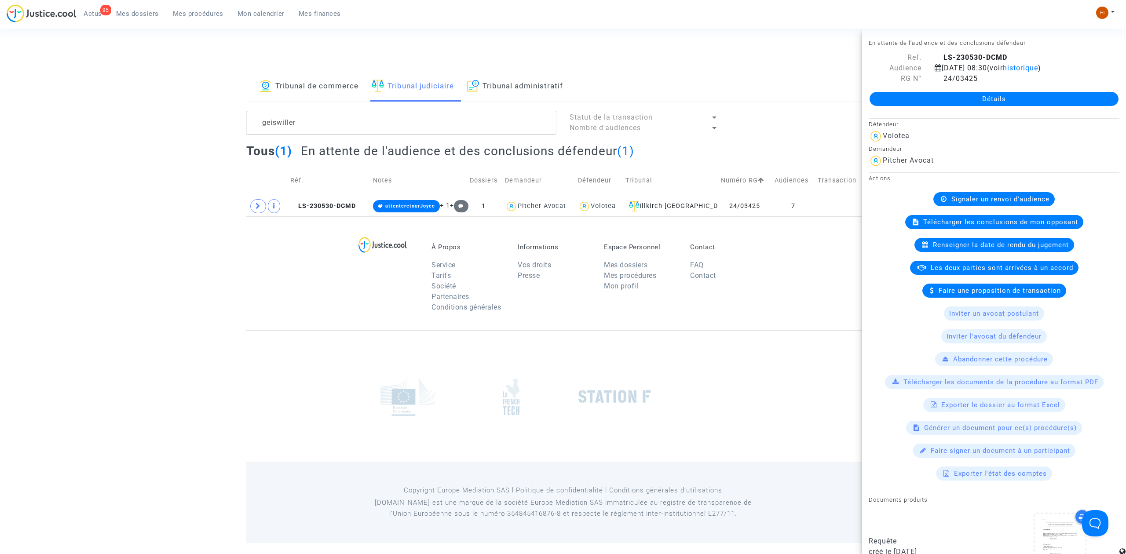
click at [981, 99] on link "Détails" at bounding box center [994, 99] width 249 height 14
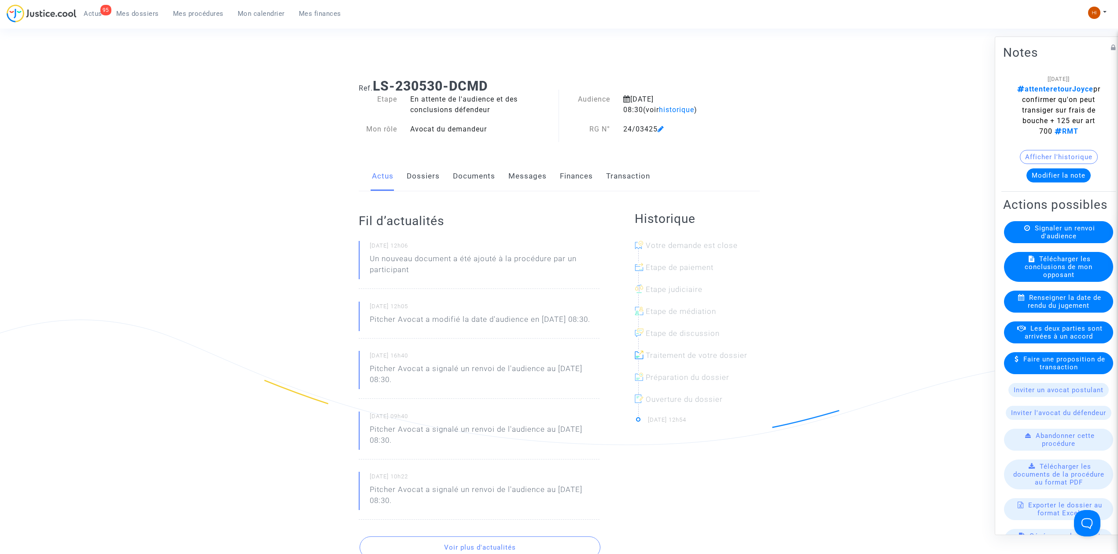
click at [460, 178] on link "Documents" at bounding box center [474, 176] width 42 height 29
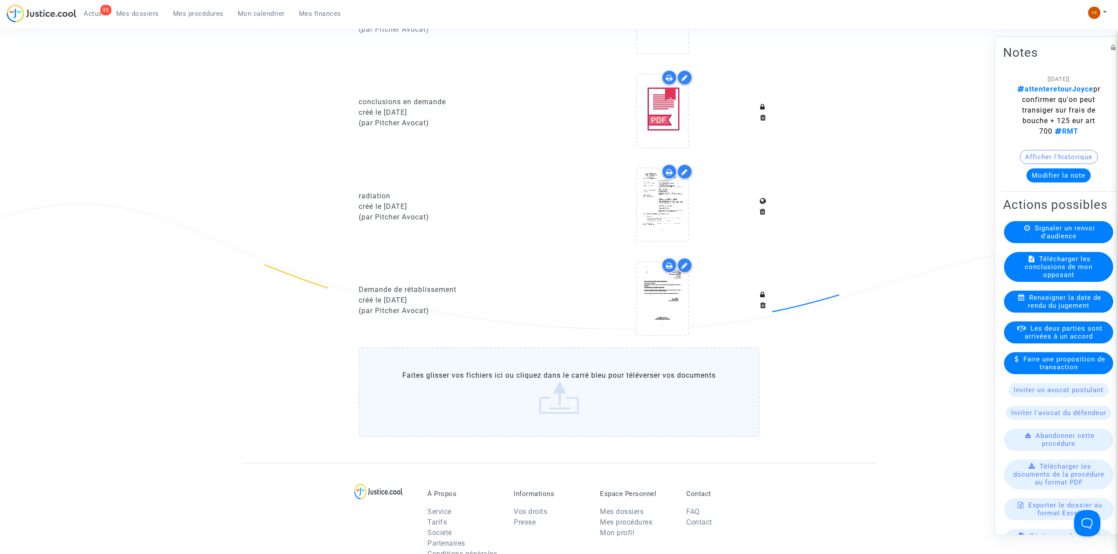
scroll to position [763, 0]
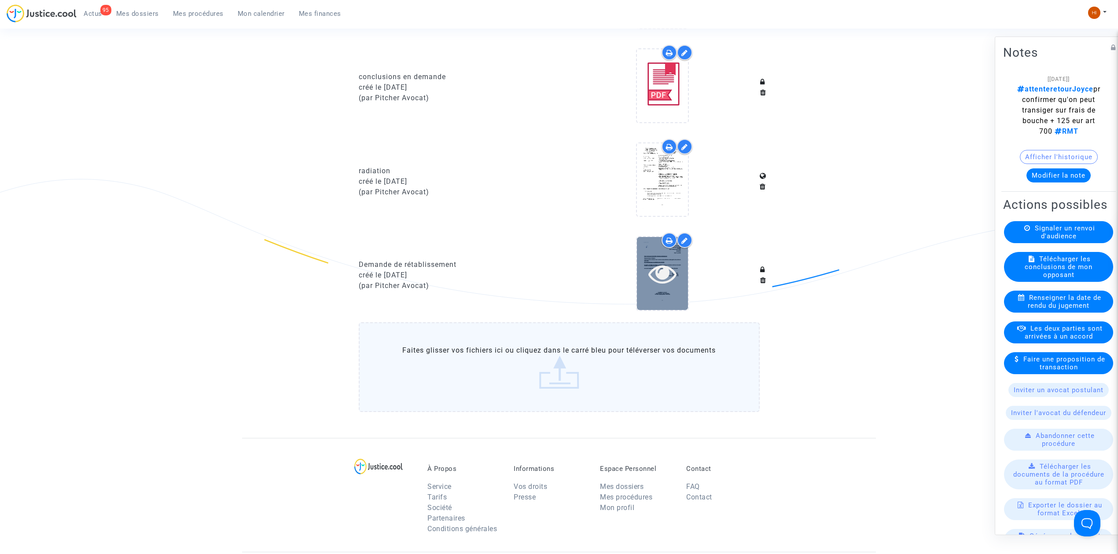
click at [662, 272] on icon at bounding box center [662, 274] width 29 height 28
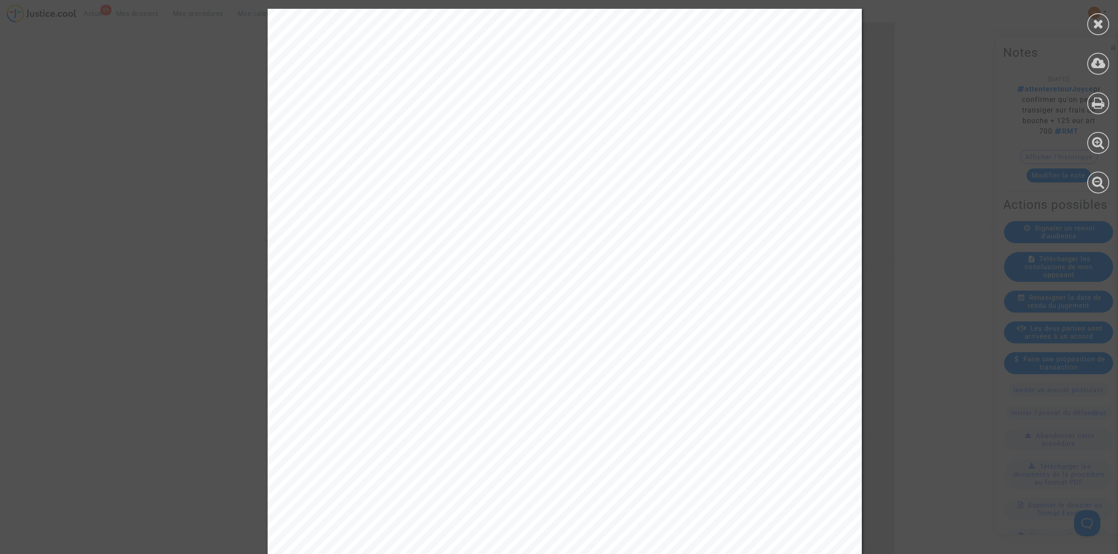
drag, startPoint x: 634, startPoint y: 54, endPoint x: 627, endPoint y: 80, distance: 27.2
click at [634, 56] on div "Me Joyce Pitcher Avocat au Barreau de Paris Tribunal de proximité d'Illkirch-Gr…" at bounding box center [565, 429] width 594 height 840
drag, startPoint x: 599, startPoint y: 71, endPoint x: 810, endPoint y: 123, distance: 217.1
click at [810, 123] on div "Me Joyce Pitcher Avocat au Barreau de Paris Tribunal de proximité d'Illkirch-Gr…" at bounding box center [565, 429] width 594 height 840
copy div "Tribunal de proximité d'Illkirch-Graffenstaden 144 A ROUTE DE LYON CS 20020 674…"
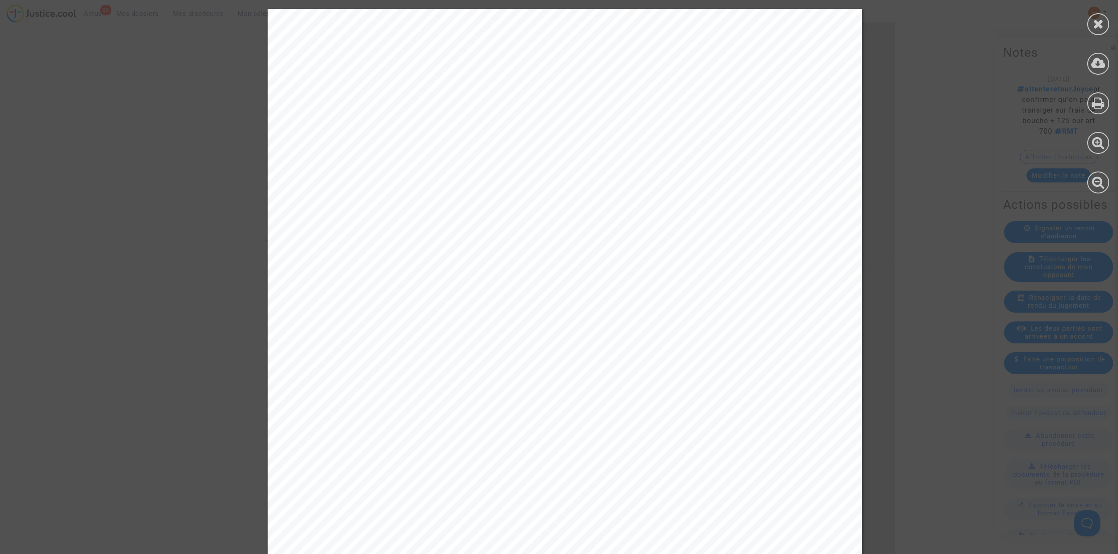
click at [627, 226] on div "Me Joyce Pitcher Avocat au Barreau de Paris Tribunal de proximité d'Illkirch-Gr…" at bounding box center [565, 429] width 594 height 840
drag, startPoint x: 532, startPoint y: 297, endPoint x: 548, endPoint y: 297, distance: 16.3
click at [532, 297] on span "RG n°24/03425 Dossier Anne GEISWILLER c/ VOLOTEA" at bounding box center [460, 299] width 291 height 11
drag, startPoint x: 518, startPoint y: 301, endPoint x: 305, endPoint y: 299, distance: 213.0
click at [305, 299] on div "Me Joyce Pitcher Avocat au Barreau de Paris Tribunal de proximité d'Illkirch-Gr…" at bounding box center [565, 429] width 594 height 840
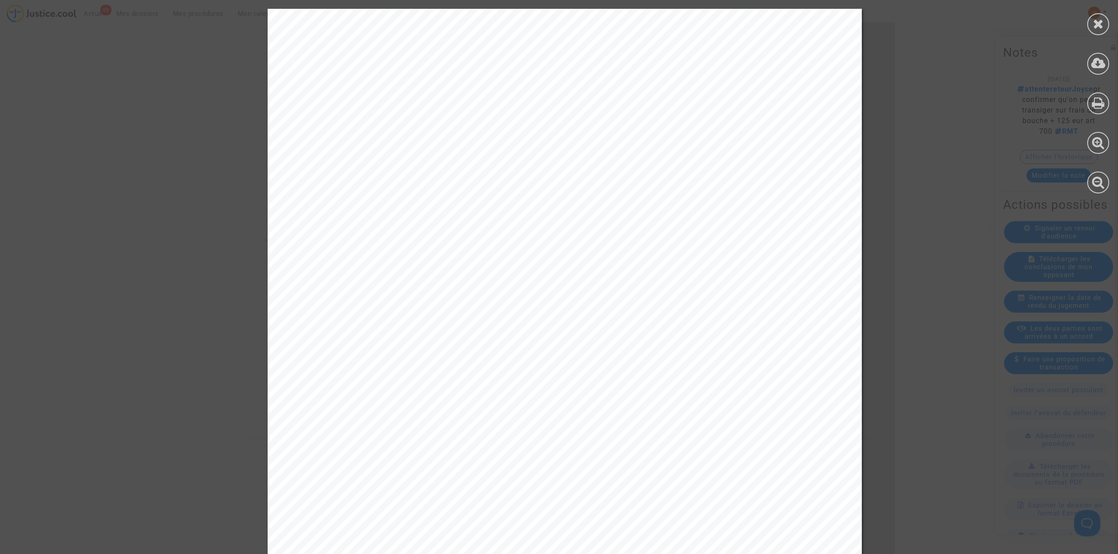
click at [356, 300] on span "RG n°24/03425 Dossier Anne GEISWILLER c/ VOLOTEA" at bounding box center [460, 299] width 291 height 11
click at [315, 300] on span "RG n°24/03425 Dossier Anne GEISWILLER c/ VOLOTEA" at bounding box center [460, 299] width 291 height 11
drag, startPoint x: 309, startPoint y: 300, endPoint x: 517, endPoint y: 303, distance: 207.7
click at [517, 303] on span "RG n°24/03425 Dossier Anne GEISWILLER c/ VOLOTEA" at bounding box center [460, 299] width 291 height 11
copy span "RG n°24/03425 Dossier Anne GEISWILL"
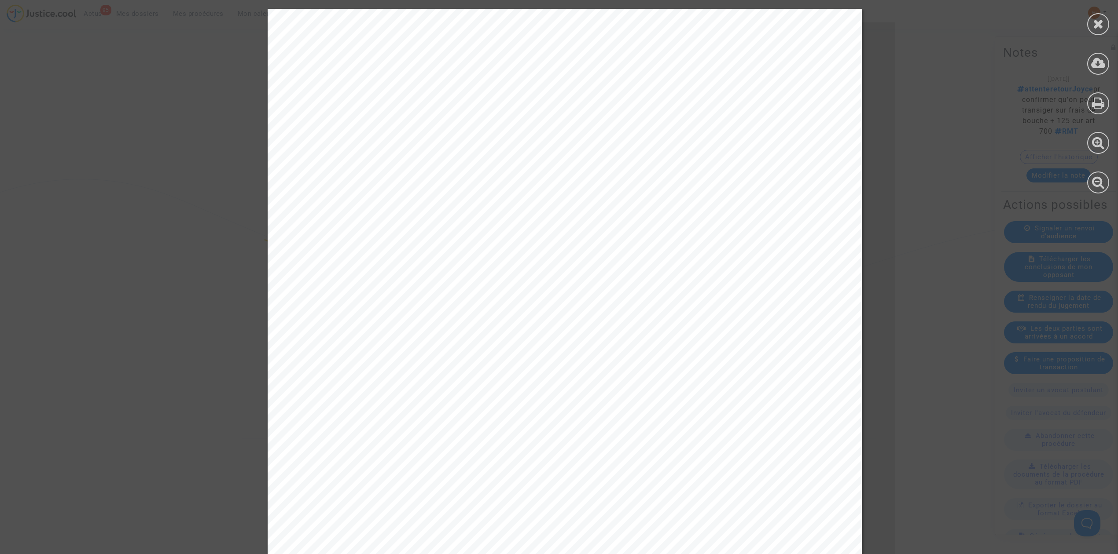
drag, startPoint x: 1106, startPoint y: 21, endPoint x: 1105, endPoint y: 30, distance: 9.3
click at [1106, 21] on div at bounding box center [1098, 24] width 22 height 22
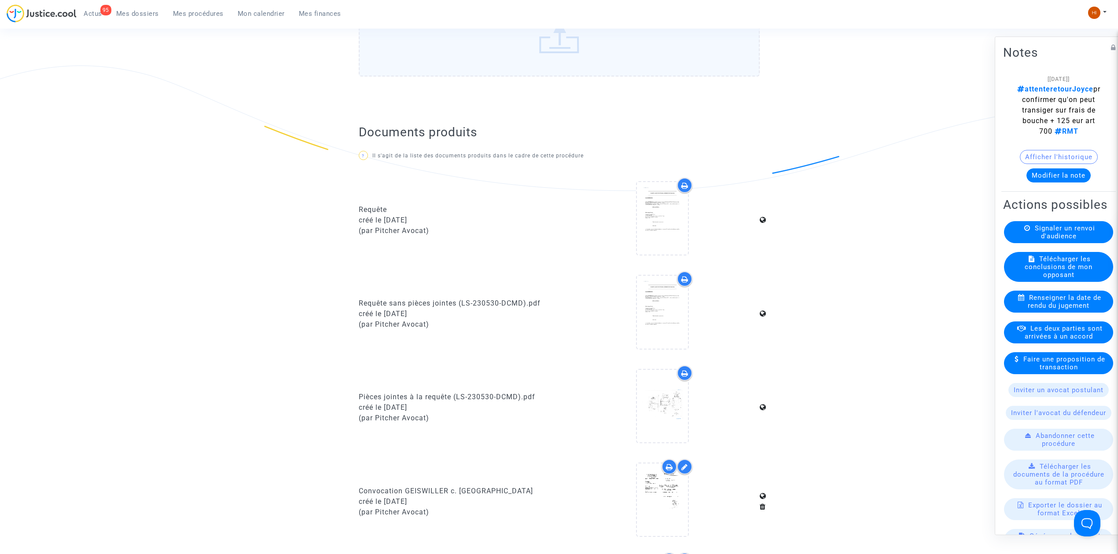
scroll to position [235, 0]
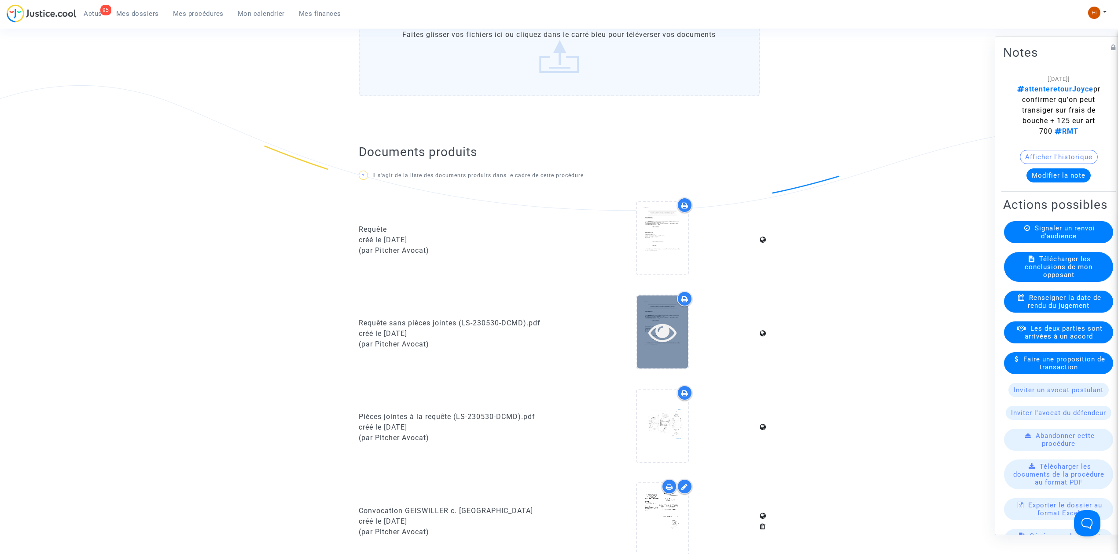
click at [678, 333] on div at bounding box center [662, 332] width 51 height 28
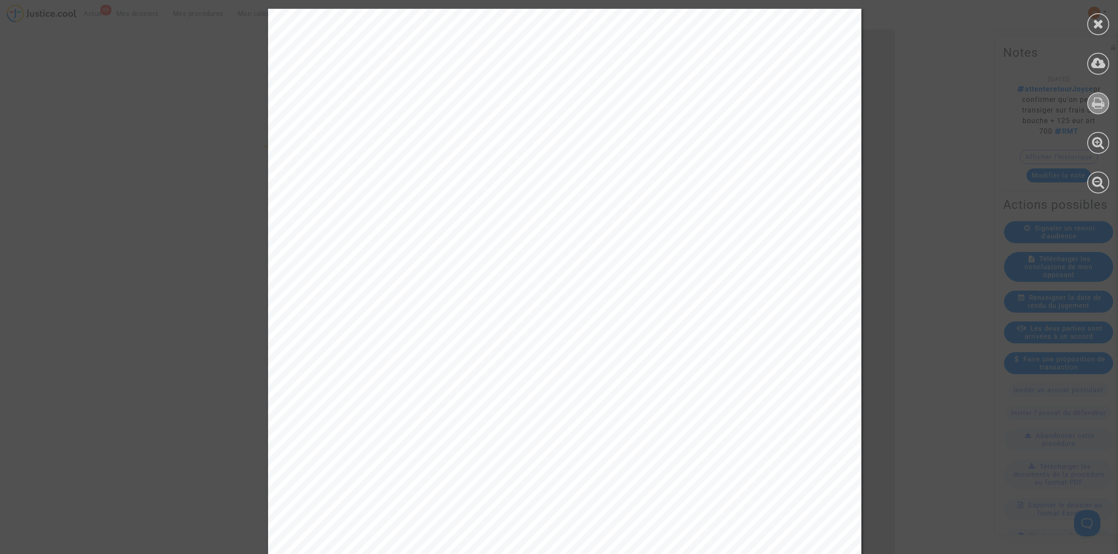
click at [1104, 108] on div at bounding box center [1098, 103] width 22 height 22
click at [1102, 18] on icon at bounding box center [1098, 23] width 11 height 13
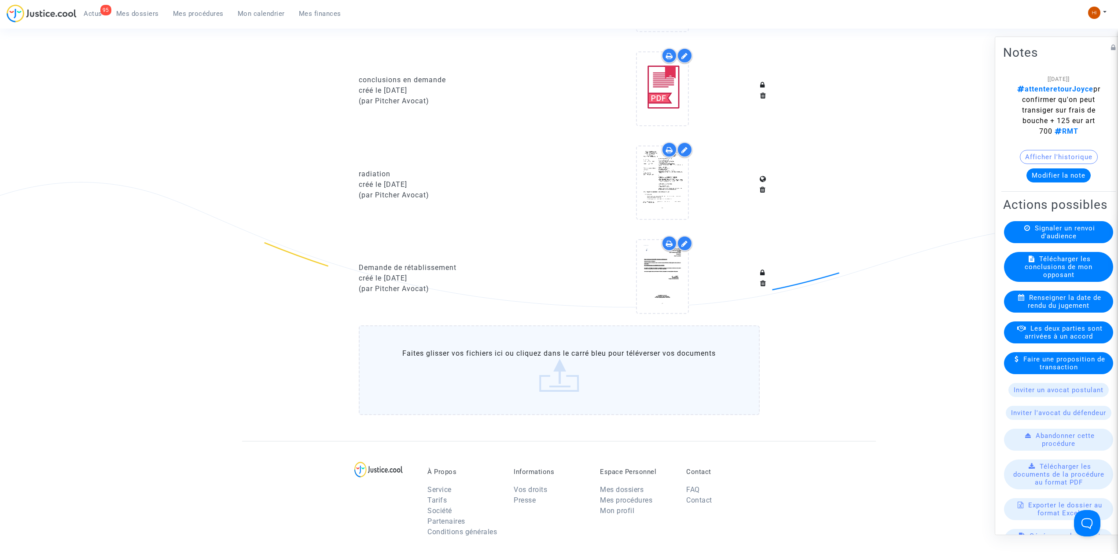
scroll to position [763, 0]
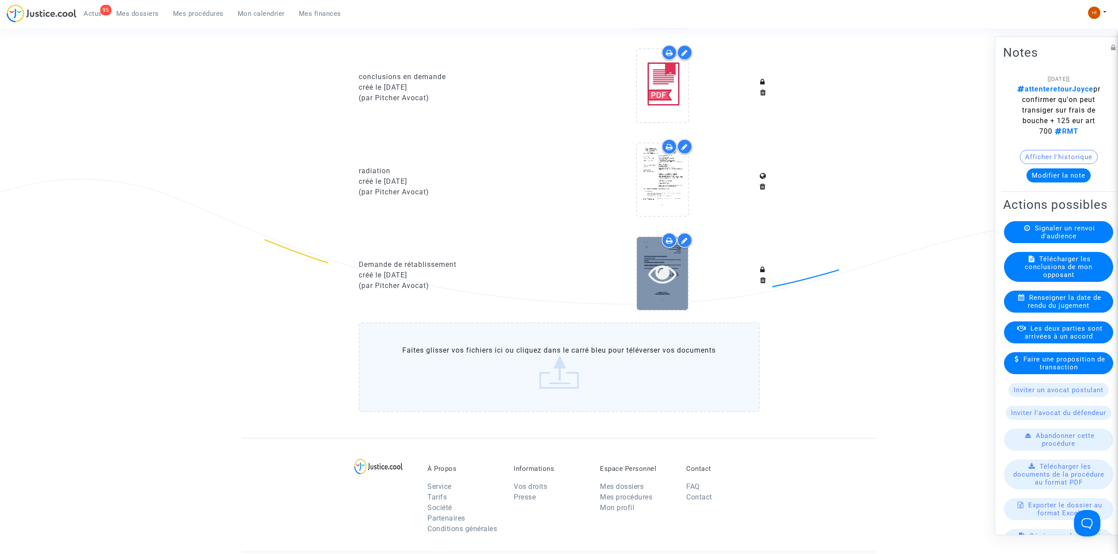
click at [669, 281] on icon at bounding box center [662, 274] width 29 height 28
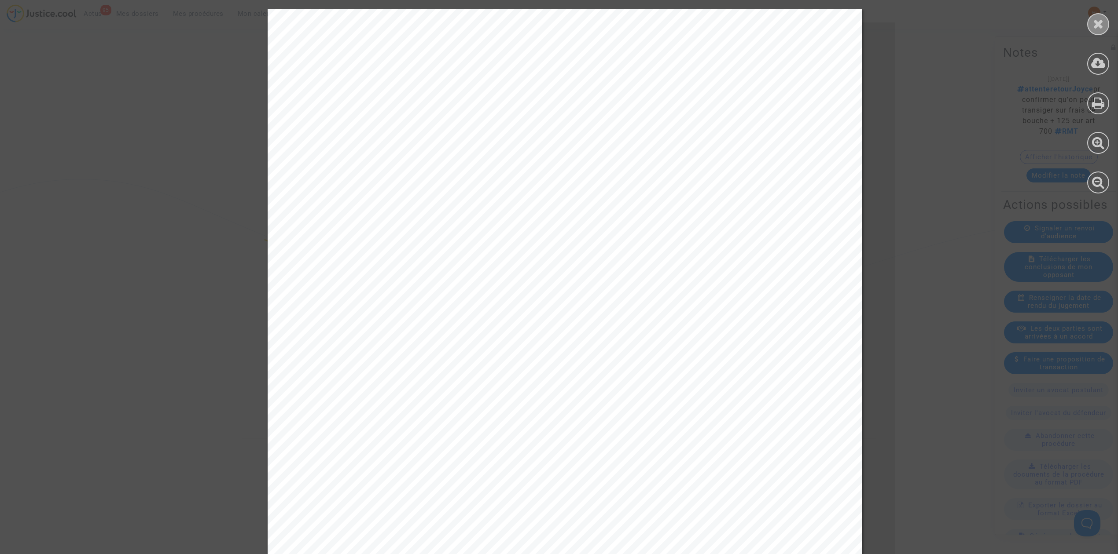
click at [1097, 18] on icon at bounding box center [1098, 23] width 11 height 13
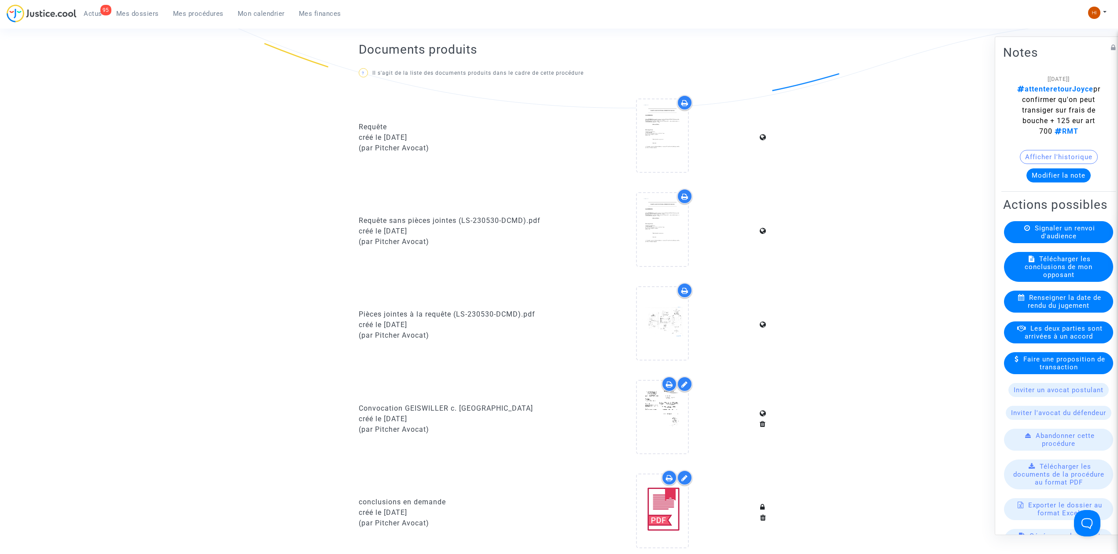
scroll to position [293, 0]
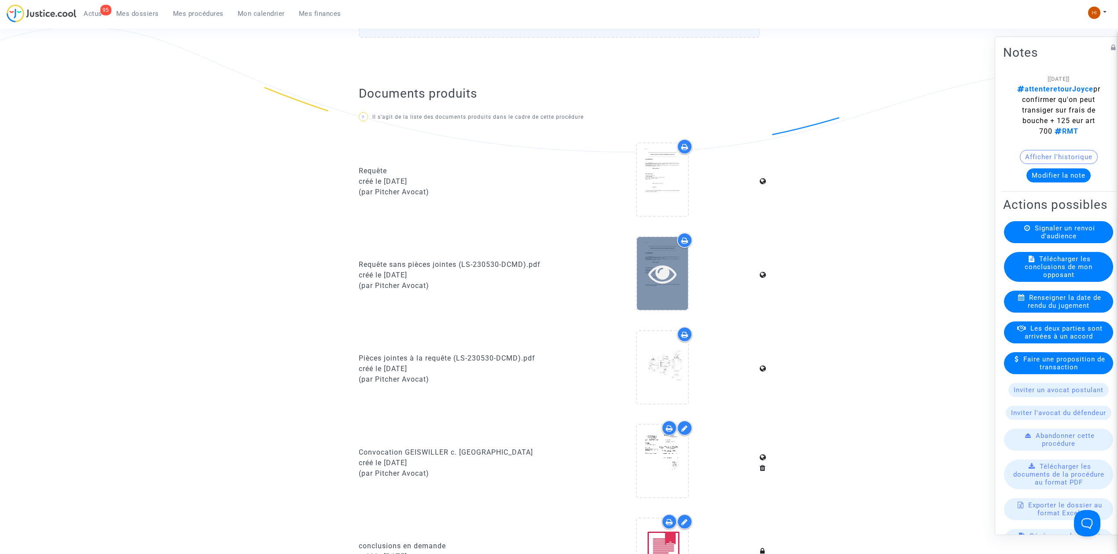
click at [653, 275] on icon at bounding box center [662, 274] width 29 height 28
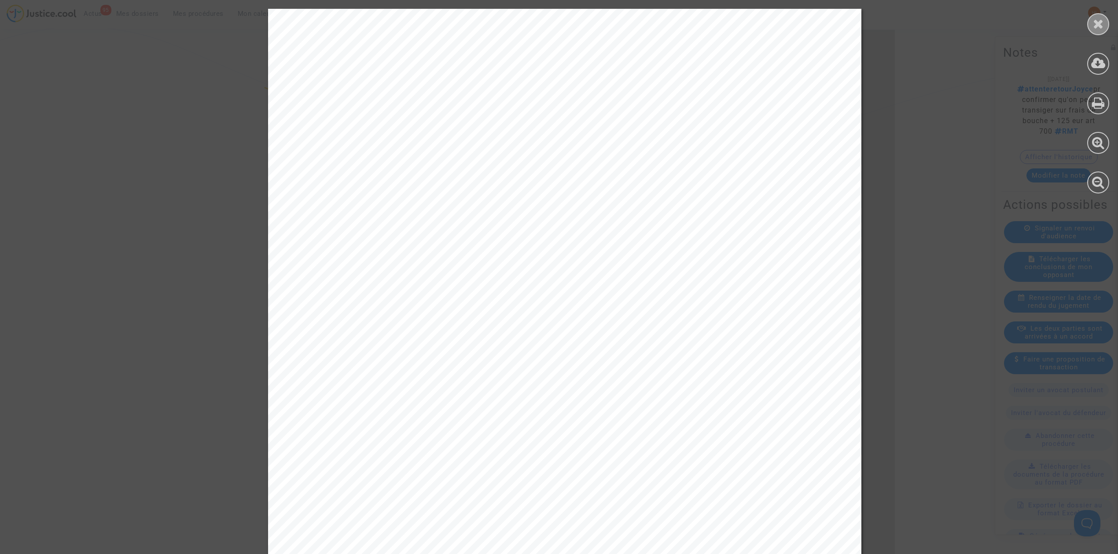
click at [1099, 28] on icon at bounding box center [1098, 23] width 11 height 13
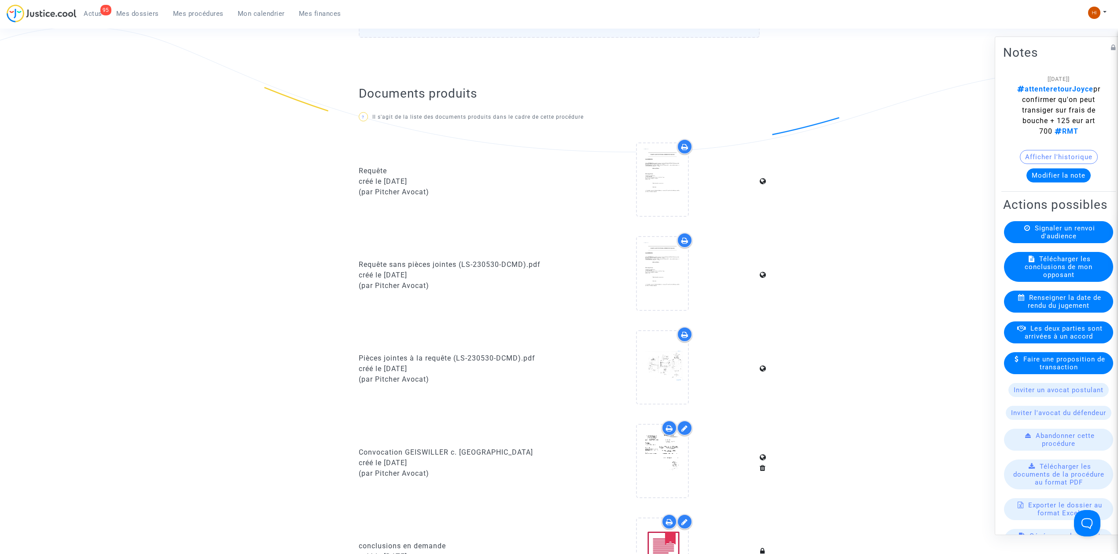
click at [1037, 183] on button "Modifier la note" at bounding box center [1058, 176] width 64 height 14
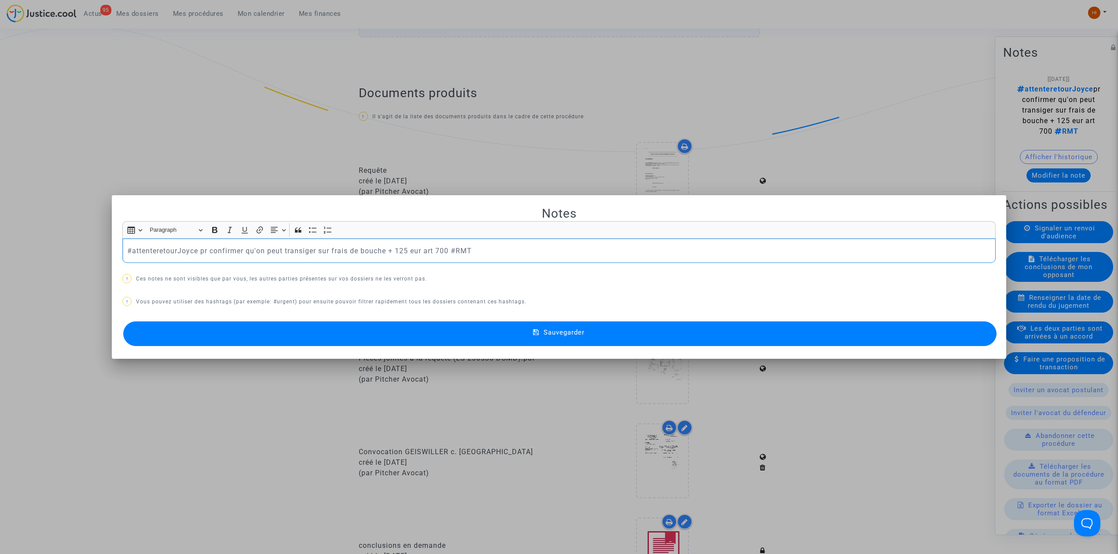
scroll to position [0, 0]
click at [531, 335] on button "Sauvegarder" at bounding box center [559, 334] width 873 height 25
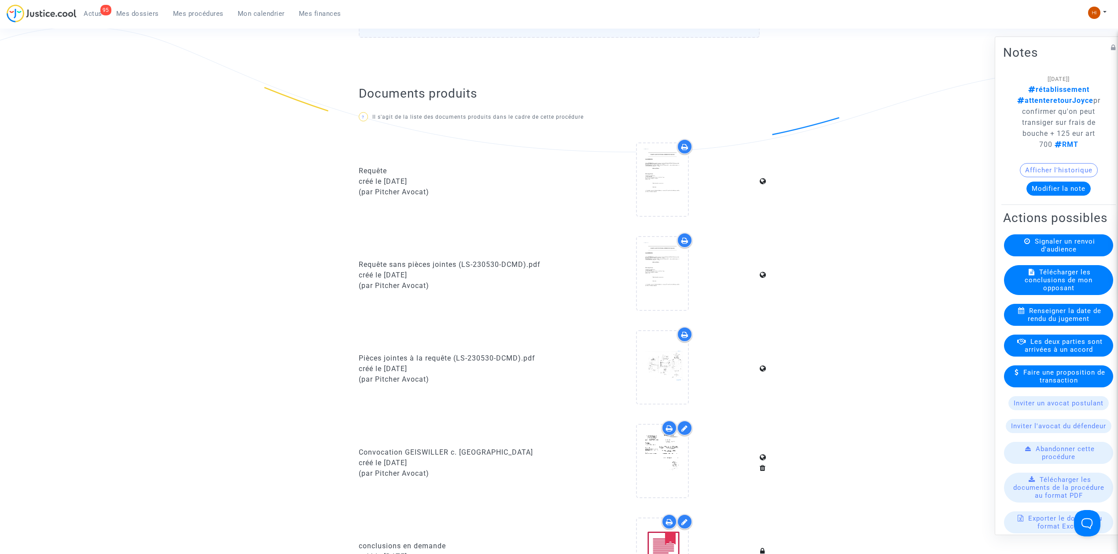
click at [201, 15] on span "Mes procédures" at bounding box center [198, 14] width 51 height 8
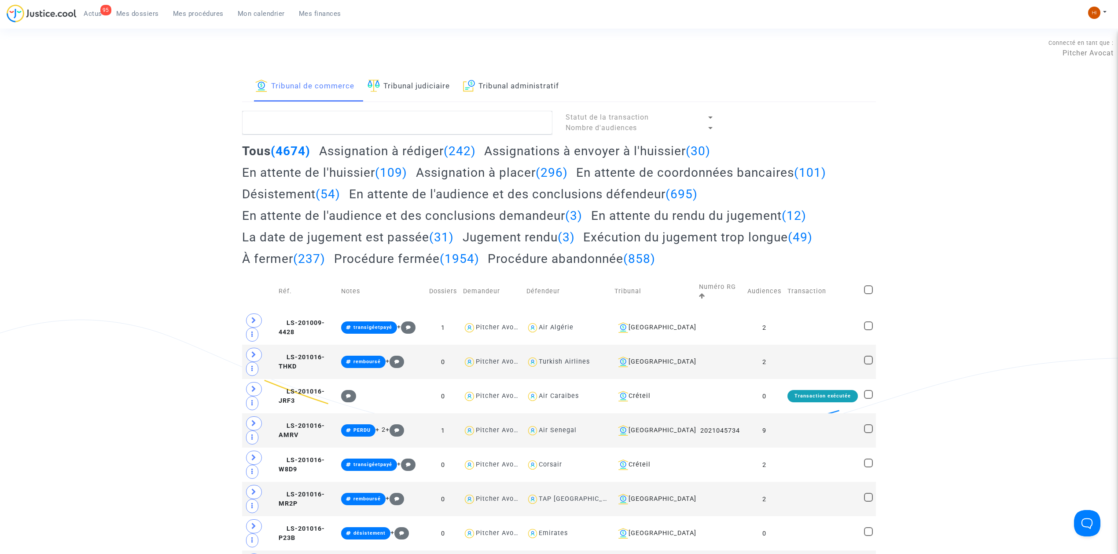
drag, startPoint x: 448, startPoint y: 89, endPoint x: 446, endPoint y: 95, distance: 6.5
click at [447, 89] on link "Tribunal judiciaire" at bounding box center [408, 87] width 82 height 30
click at [442, 117] on textarea at bounding box center [397, 123] width 310 height 24
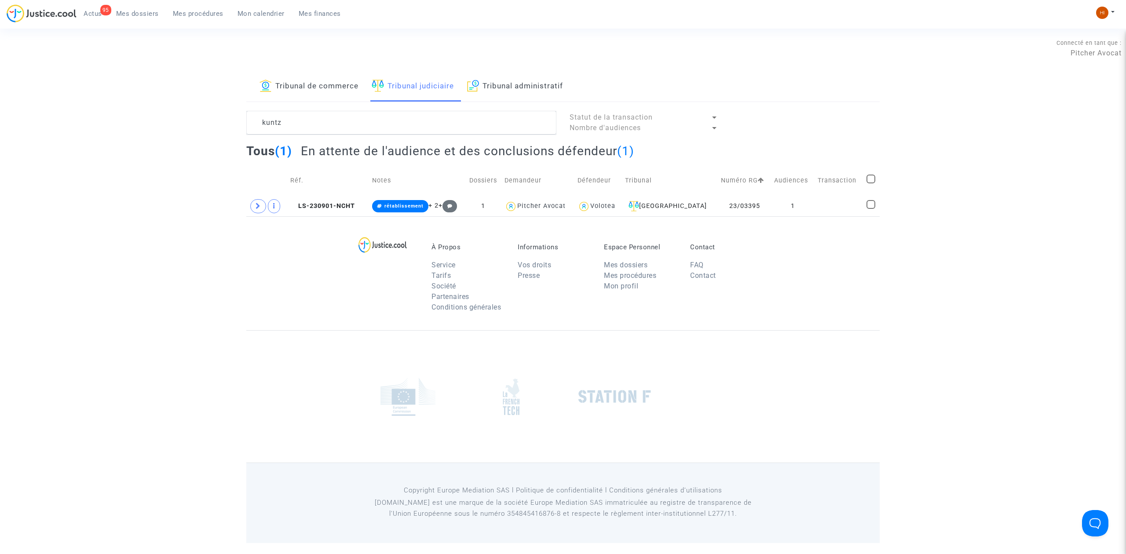
click at [325, 195] on td "Réf." at bounding box center [328, 180] width 82 height 31
click at [333, 205] on span "LS-230901-NCHT" at bounding box center [322, 205] width 65 height 7
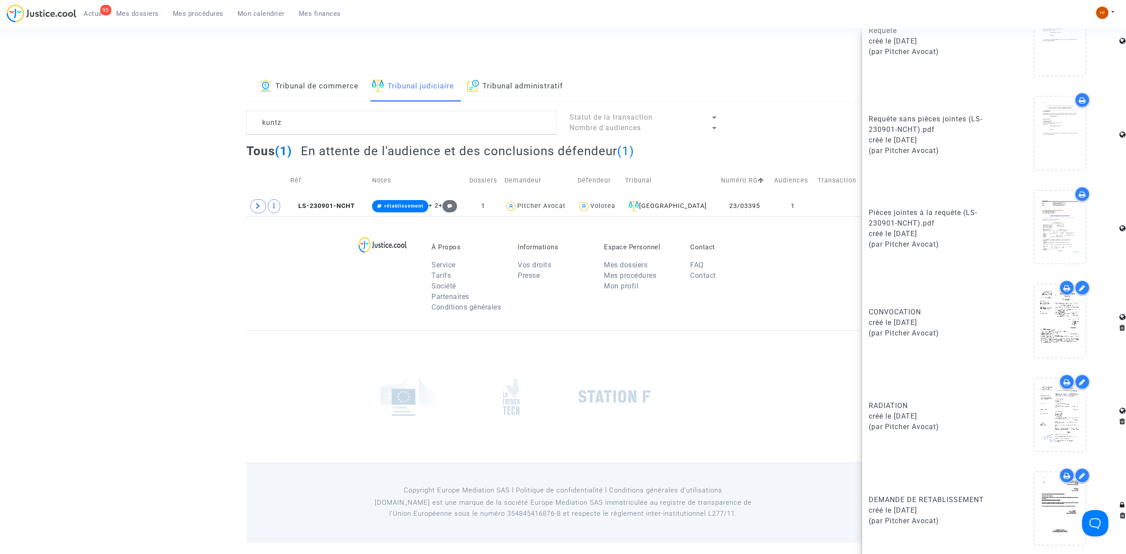
scroll to position [515, 0]
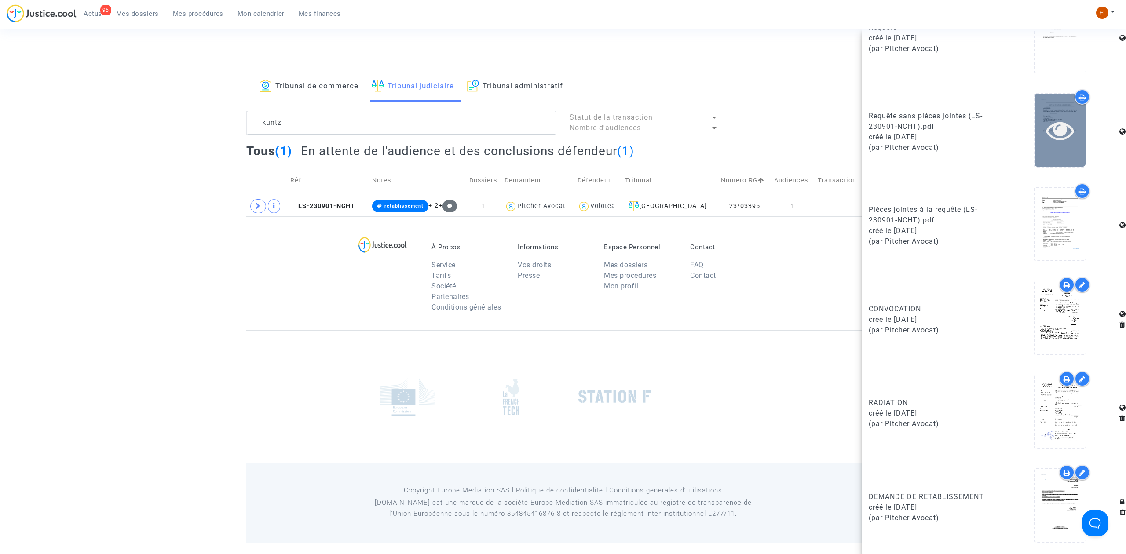
click at [1064, 149] on div at bounding box center [1060, 130] width 51 height 73
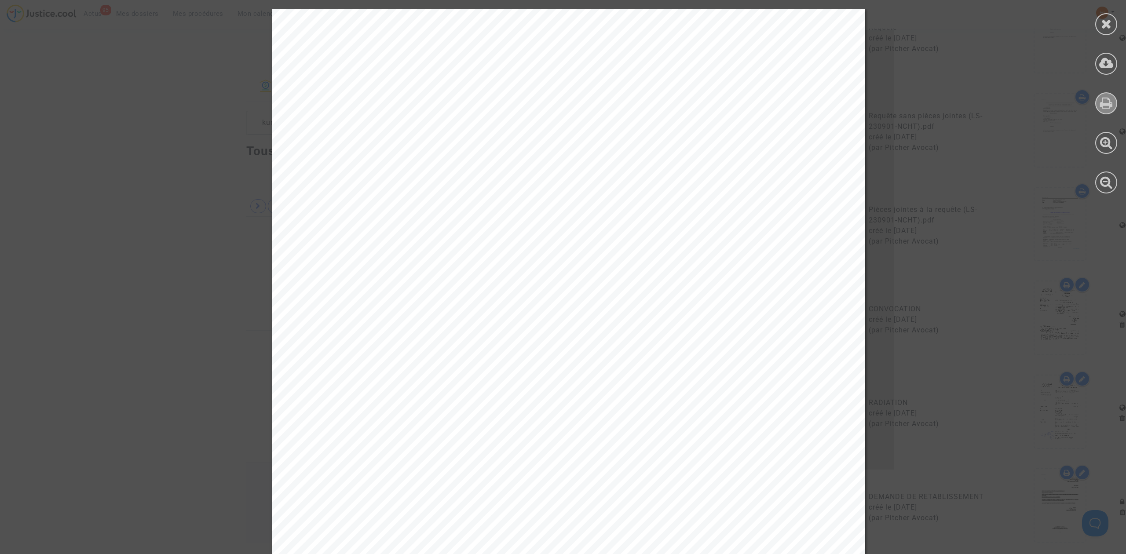
click at [1111, 99] on icon at bounding box center [1106, 102] width 13 height 13
click at [1104, 22] on icon at bounding box center [1106, 23] width 11 height 13
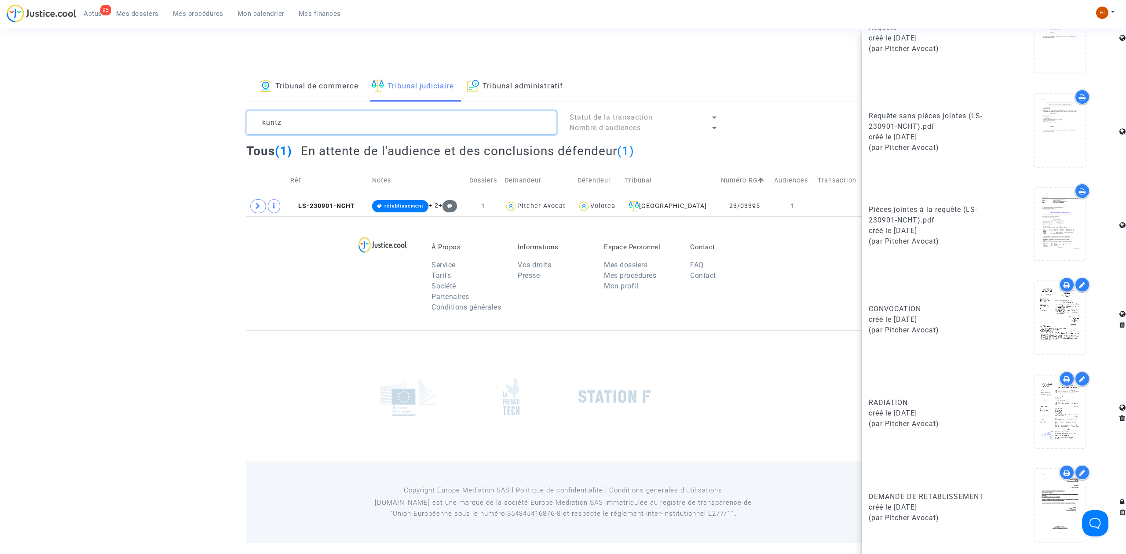
drag, startPoint x: 234, startPoint y: 126, endPoint x: 4, endPoint y: 122, distance: 229.7
click at [18, 126] on div "Tribunal de commerce Tribunal judiciaire Tribunal administratif kuntz Statut de…" at bounding box center [563, 144] width 1126 height 145
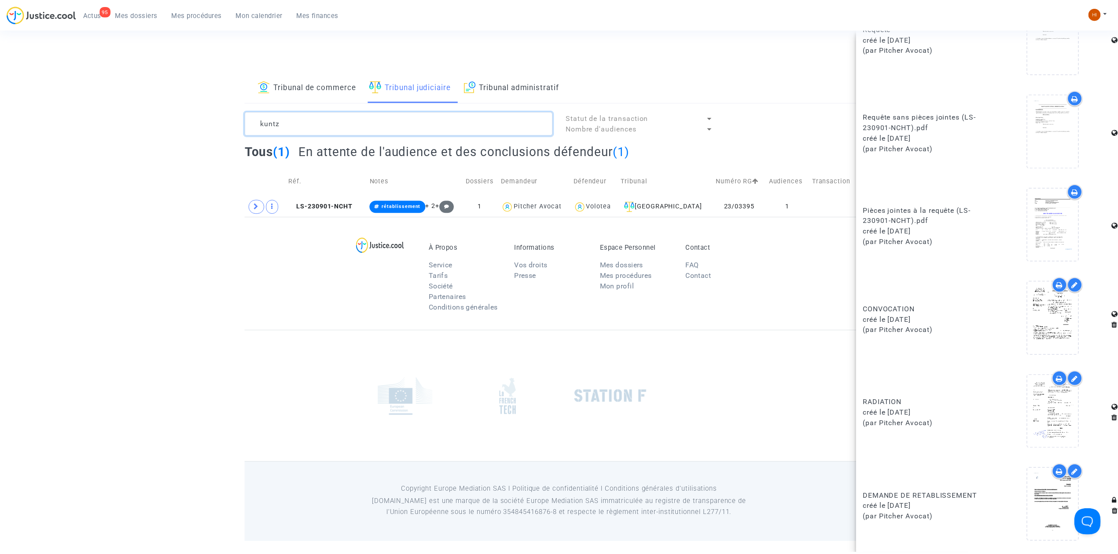
scroll to position [0, 0]
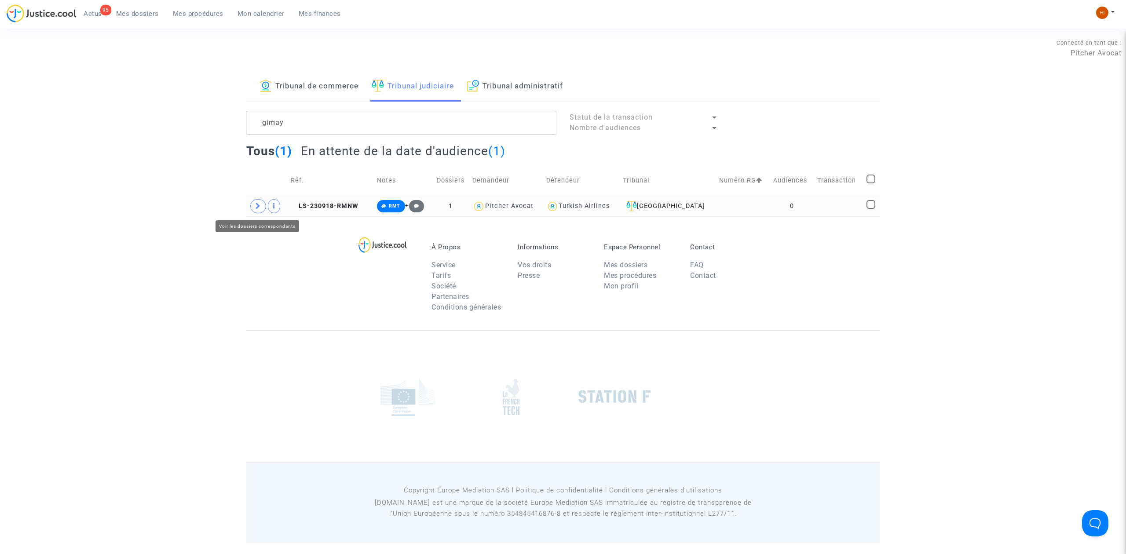
click at [254, 207] on span at bounding box center [258, 206] width 16 height 14
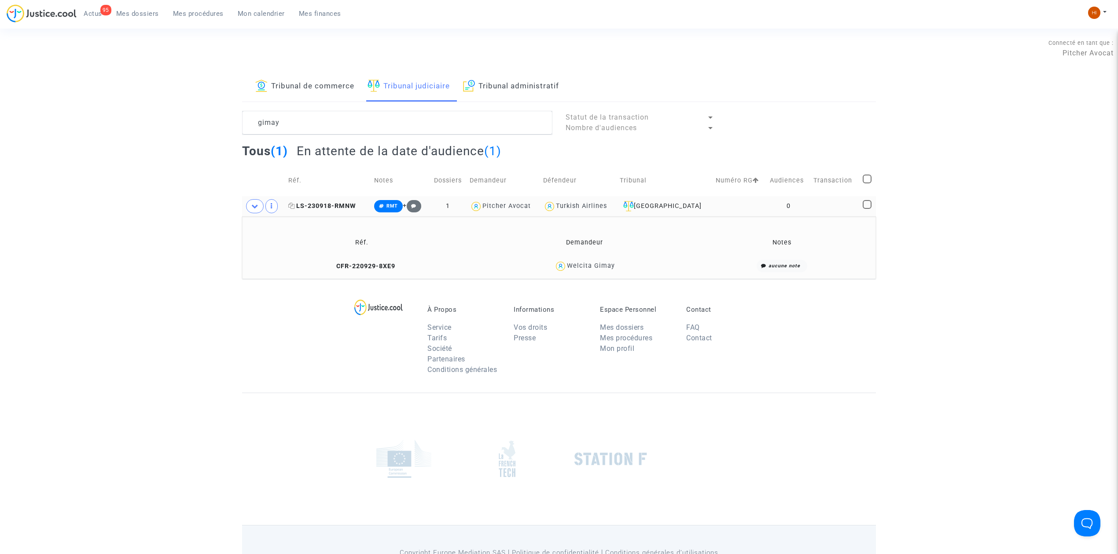
click at [327, 203] on span "LS-230918-RMNW" at bounding box center [322, 205] width 68 height 7
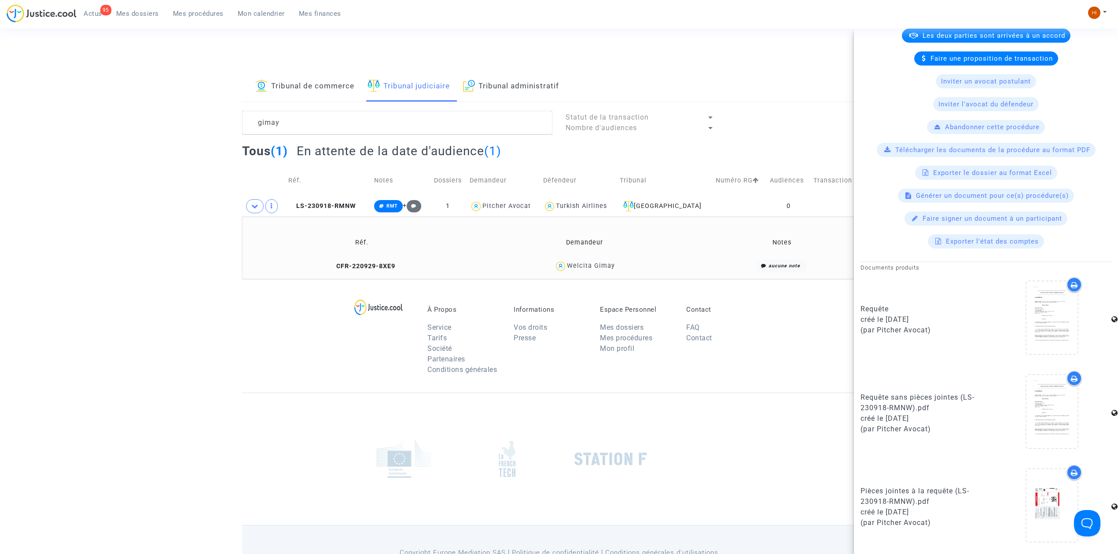
scroll to position [168, 0]
click at [333, 266] on icon at bounding box center [331, 266] width 7 height 6
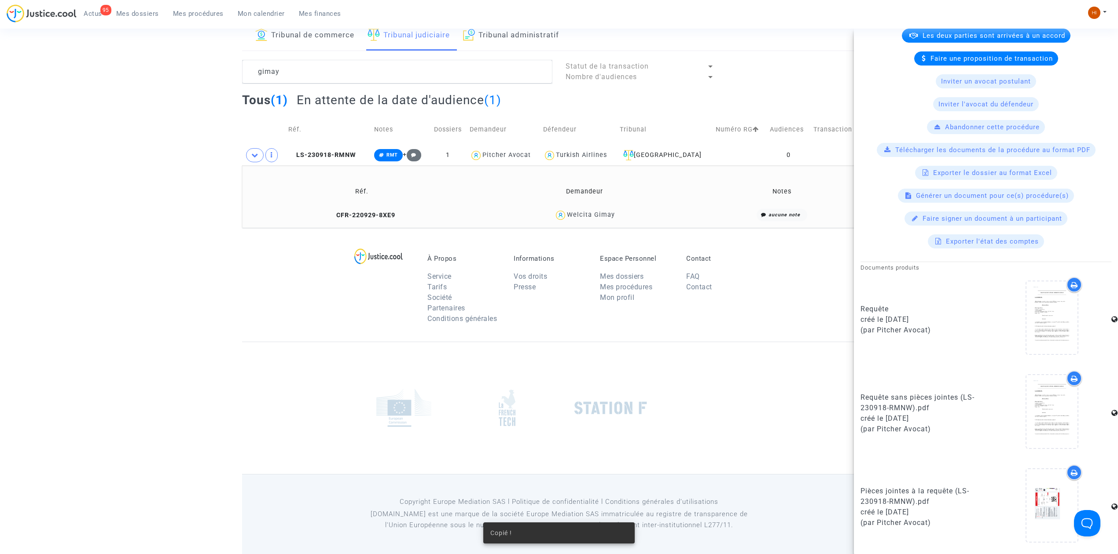
scroll to position [52, 0]
drag, startPoint x: 366, startPoint y: 62, endPoint x: 113, endPoint y: 92, distance: 255.3
click at [121, 91] on div "Tribunal de commerce Tribunal judiciaire Tribunal administratif gimay Statut de…" at bounding box center [559, 124] width 1118 height 207
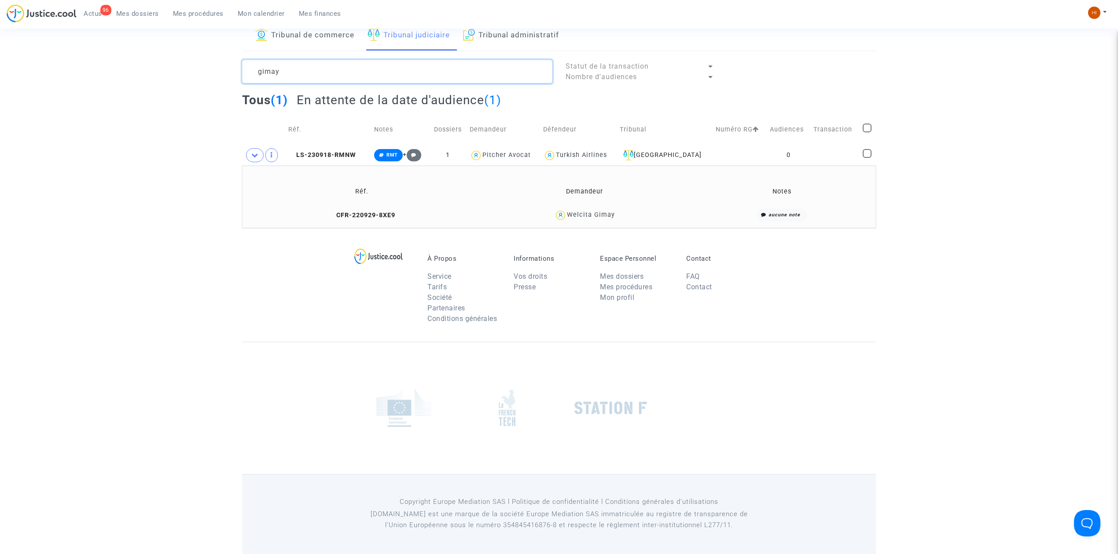
scroll to position [0, 0]
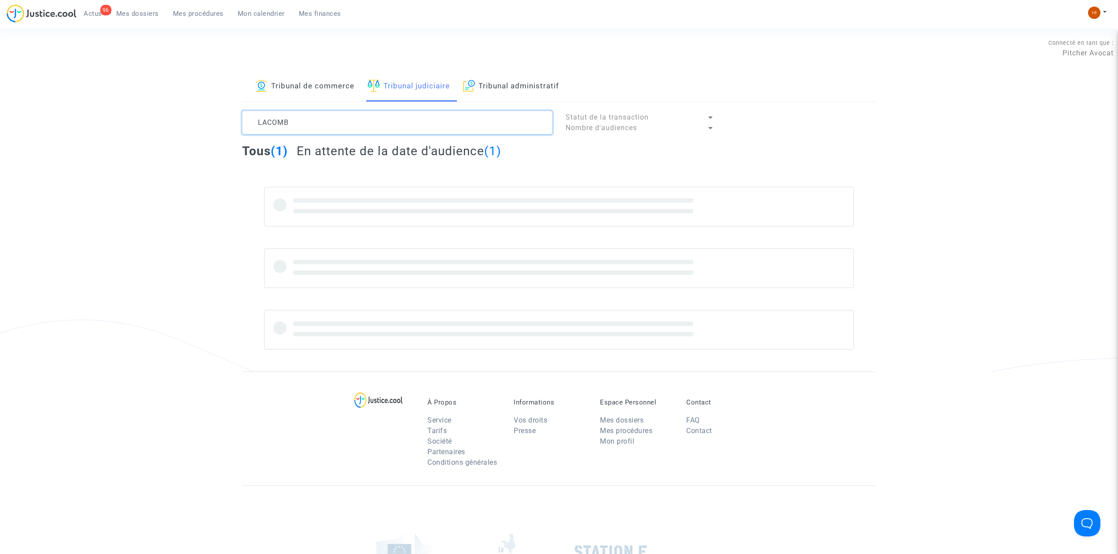
type textarea "LACOMBE"
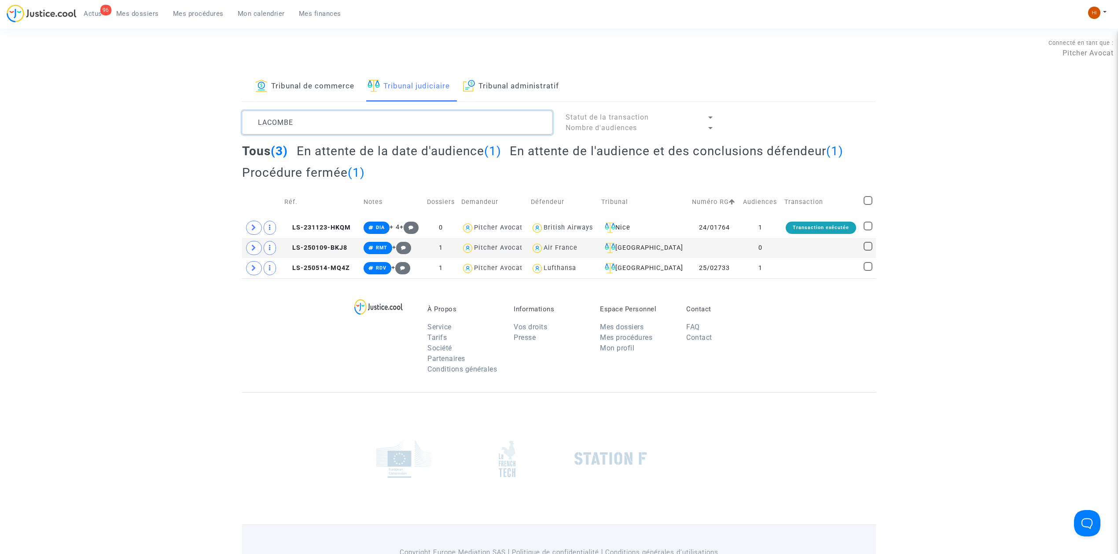
drag, startPoint x: 302, startPoint y: 124, endPoint x: 181, endPoint y: 122, distance: 120.6
click at [181, 122] on div "Tribunal de commerce Tribunal judiciaire Tribunal administratif LACOMBE Statut …" at bounding box center [559, 175] width 1118 height 207
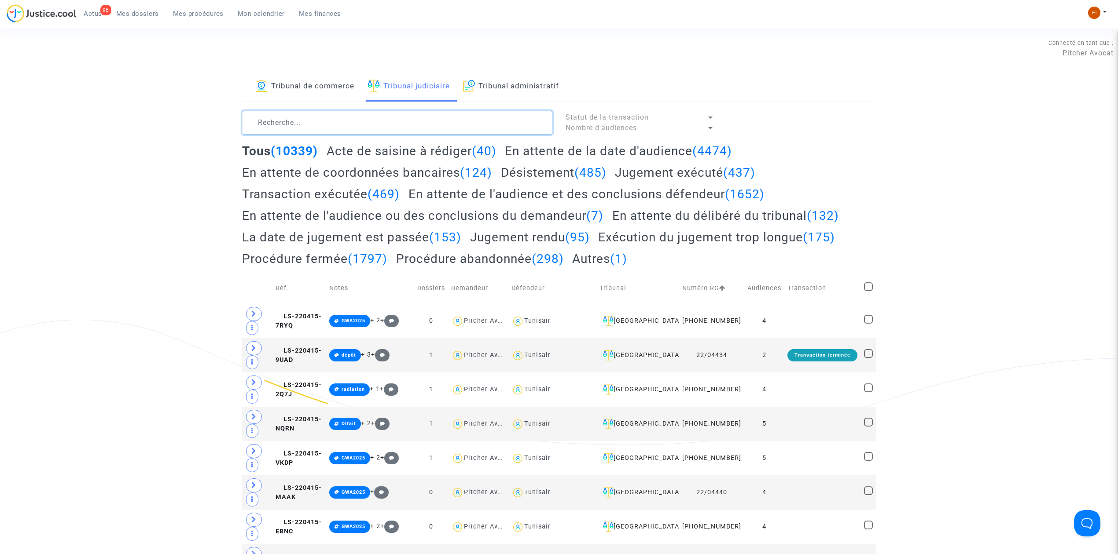
click at [375, 117] on textarea at bounding box center [397, 123] width 310 height 24
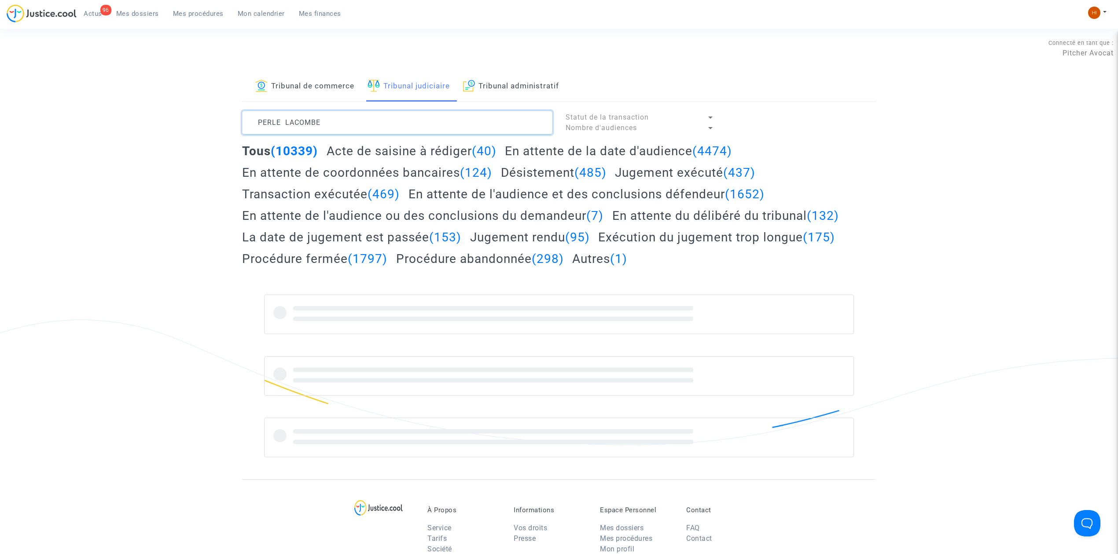
type textarea "PERLE LACOMBE"
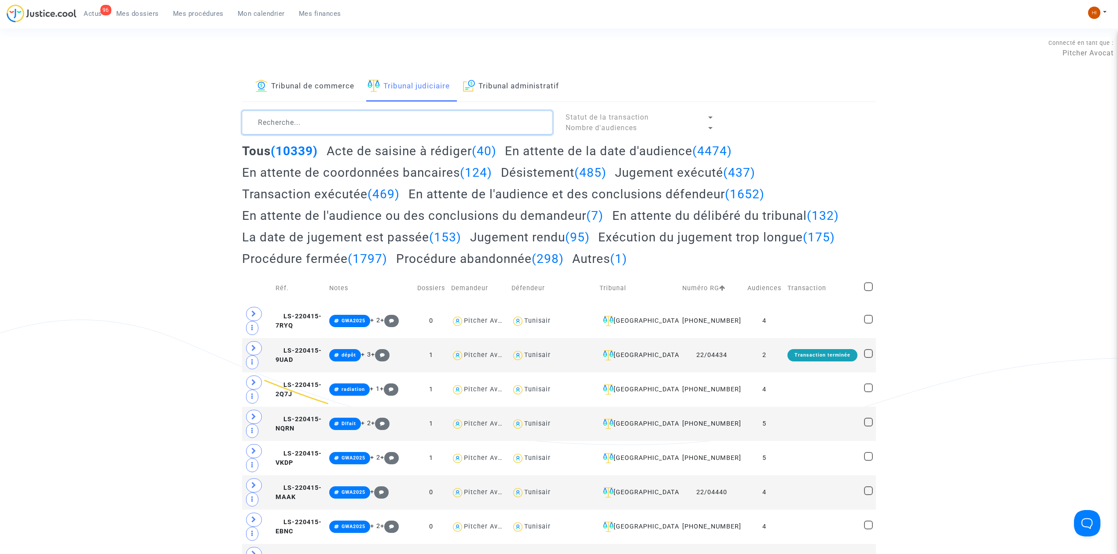
click at [354, 122] on textarea at bounding box center [397, 123] width 310 height 24
click at [131, 11] on span "Mes dossiers" at bounding box center [137, 14] width 43 height 8
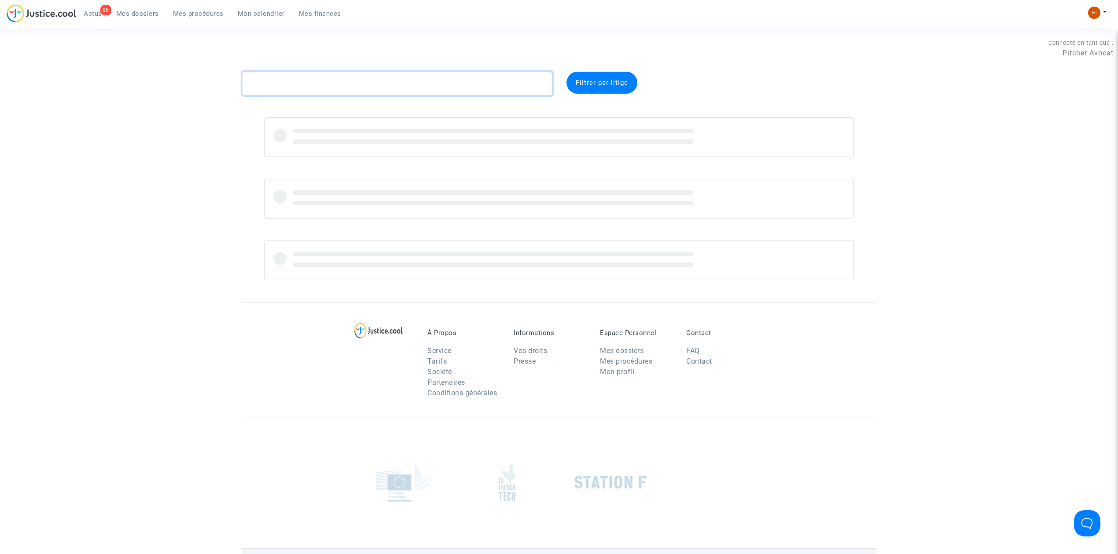
click at [400, 83] on textarea at bounding box center [397, 84] width 310 height 24
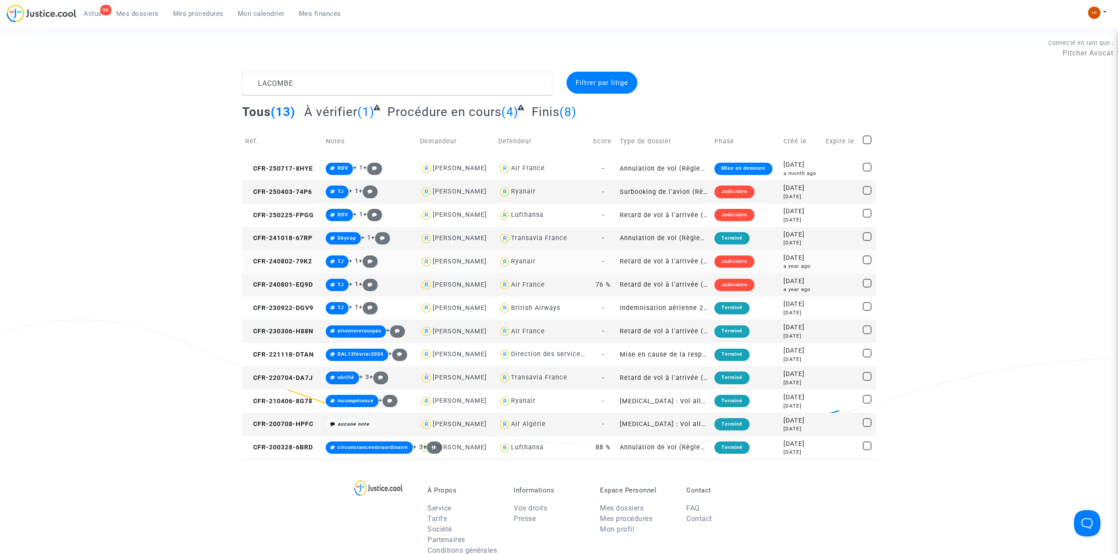
click at [530, 263] on div "Ryanair" at bounding box center [523, 261] width 25 height 7
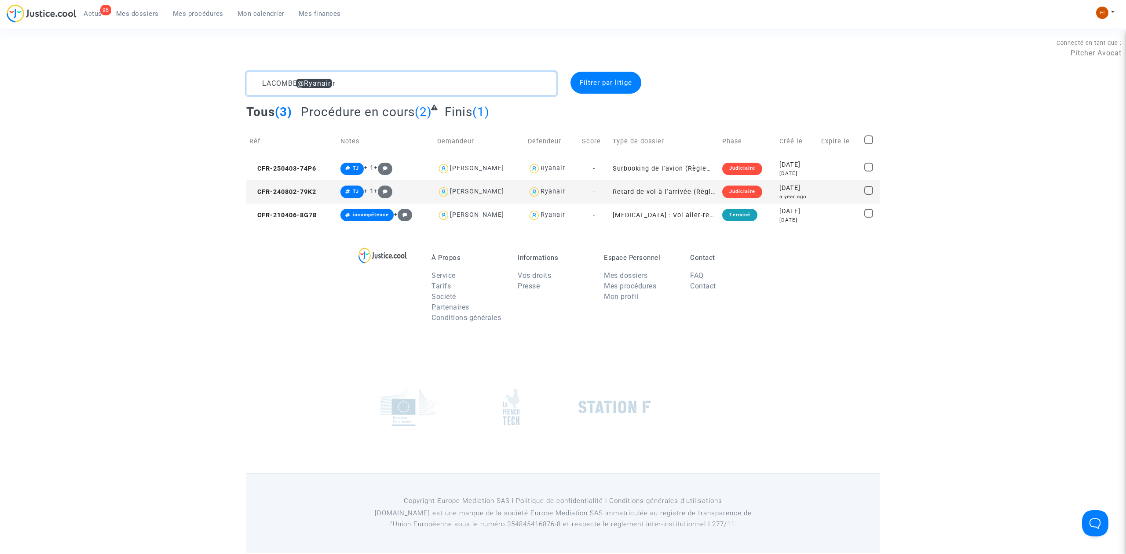
drag, startPoint x: 382, startPoint y: 80, endPoint x: 219, endPoint y: 71, distance: 163.9
click at [219, 71] on section "Connecté en tant que : Pitcher Avocat LACOMBE @Ryanair Filtrer par litige Tous …" at bounding box center [563, 277] width 1126 height 554
paste textarea "CFR-240618-8KR4"
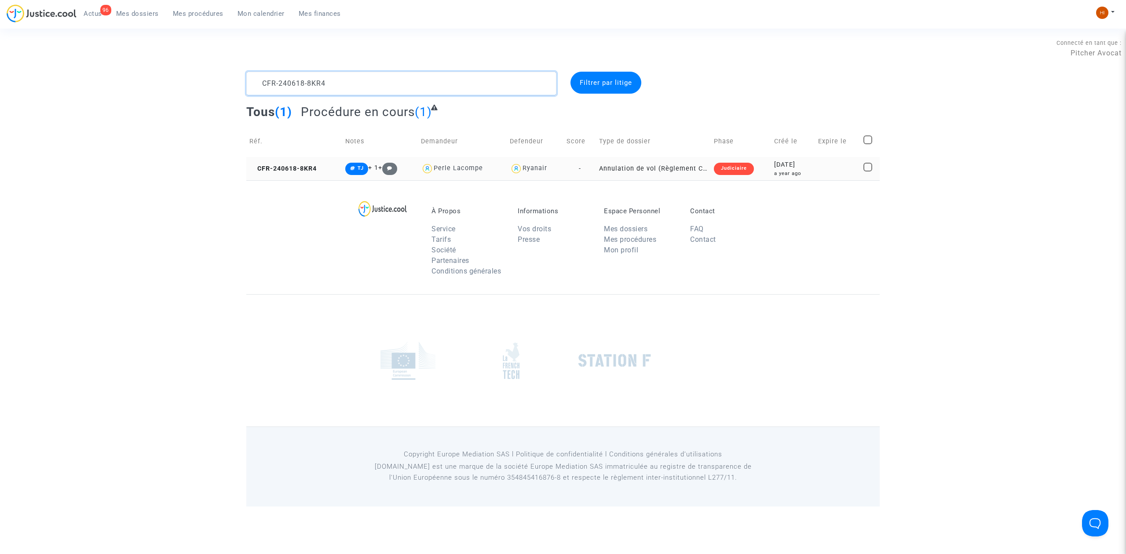
type textarea "CFR-240618-8KR4"
click at [293, 162] on td "CFR-240618-8KR4" at bounding box center [294, 168] width 96 height 23
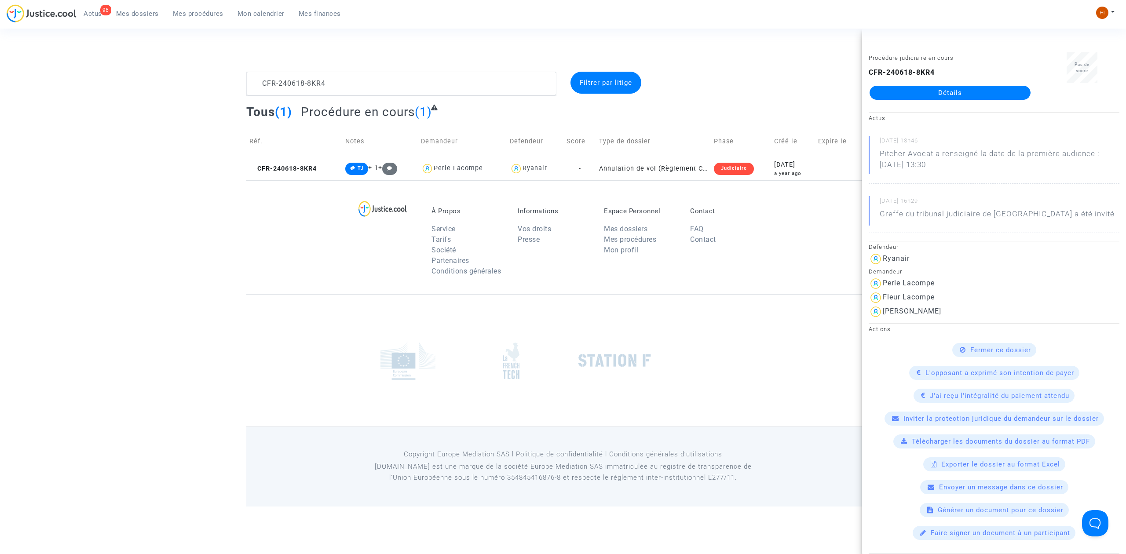
click at [963, 98] on link "Détails" at bounding box center [950, 93] width 161 height 14
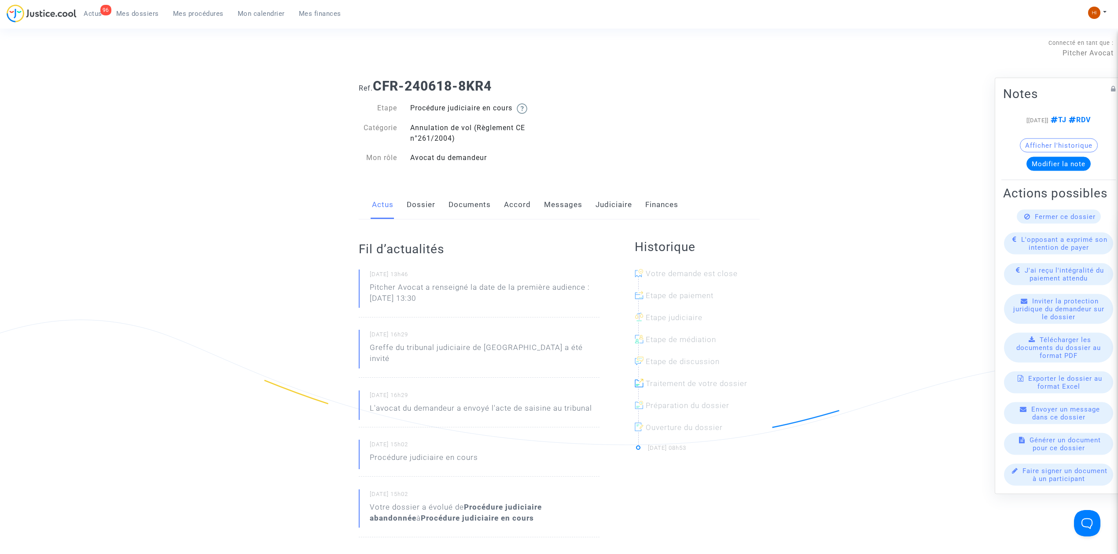
click at [609, 197] on link "Judiciaire" at bounding box center [613, 205] width 37 height 29
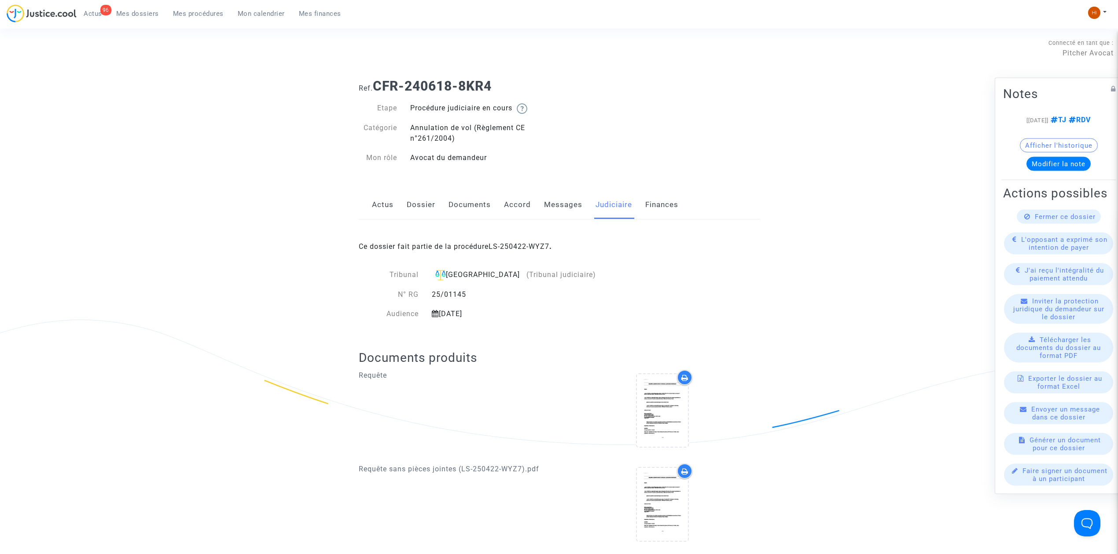
click at [529, 252] on div "Ce dossier fait partie de la procédure LS-250422-WYZ7 ." at bounding box center [559, 240] width 401 height 41
click at [422, 208] on link "Dossier" at bounding box center [421, 205] width 29 height 29
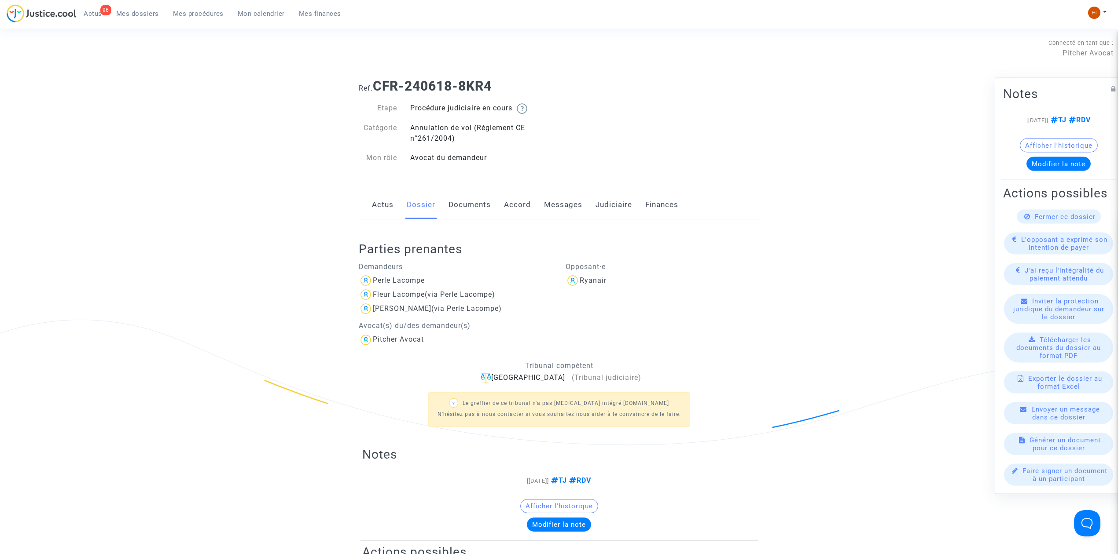
click at [615, 209] on link "Judiciaire" at bounding box center [613, 205] width 37 height 29
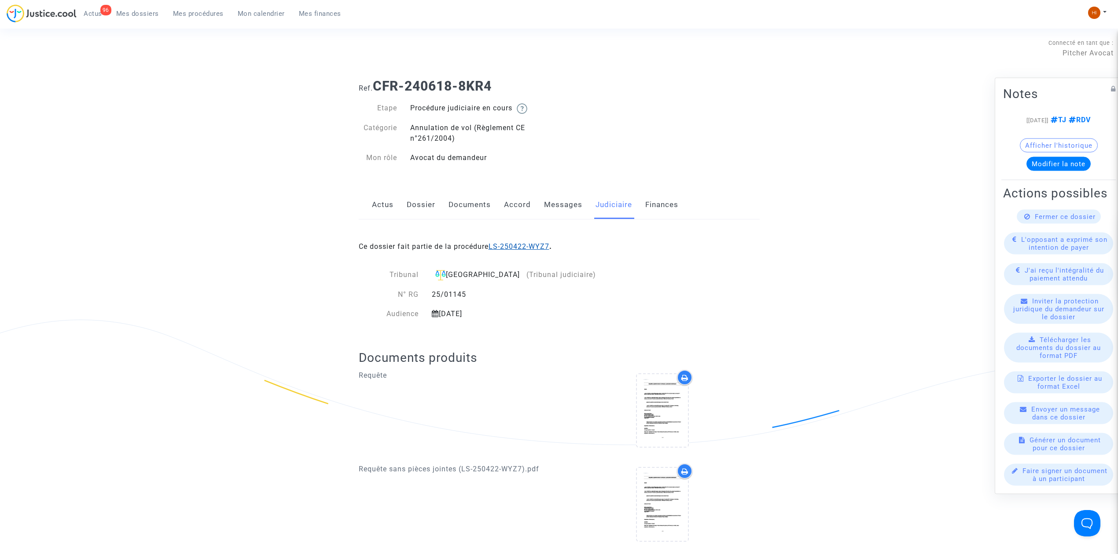
click at [523, 247] on link "LS-250422-WYZ7" at bounding box center [518, 246] width 61 height 8
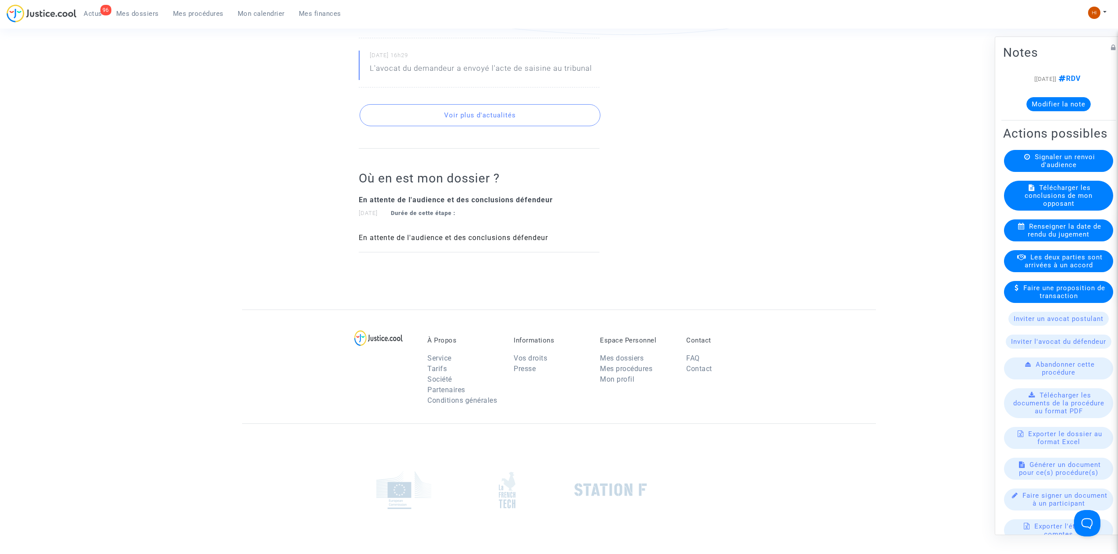
scroll to position [59, 0]
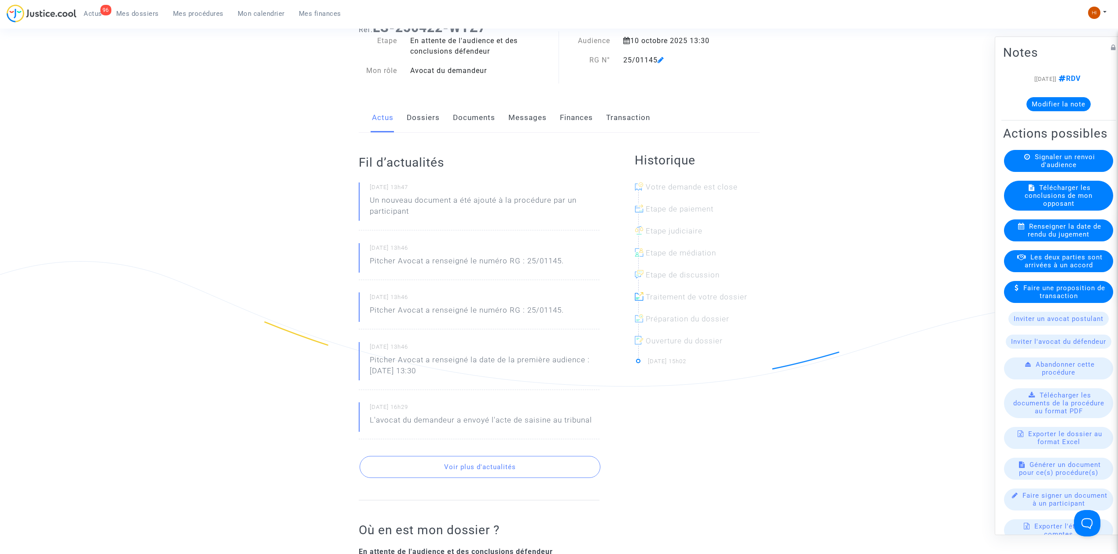
click at [474, 113] on link "Documents" at bounding box center [474, 117] width 42 height 29
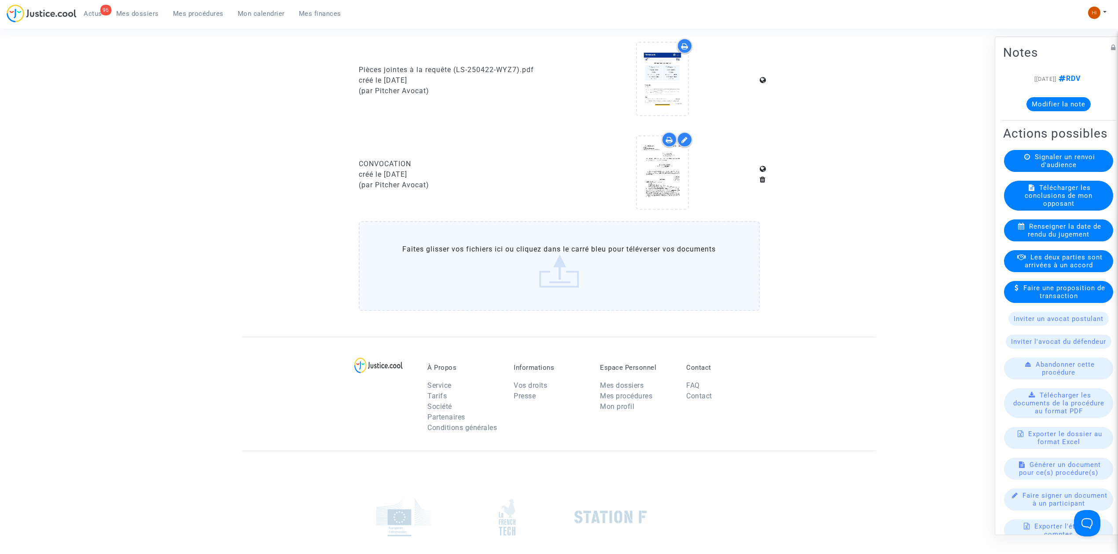
scroll to position [571, 0]
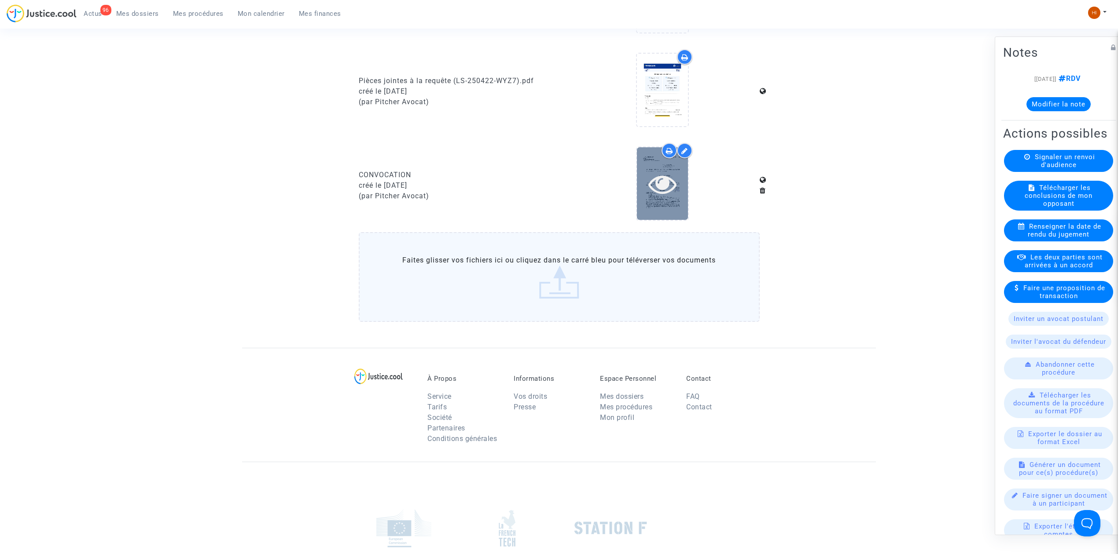
click at [659, 187] on icon at bounding box center [662, 184] width 29 height 28
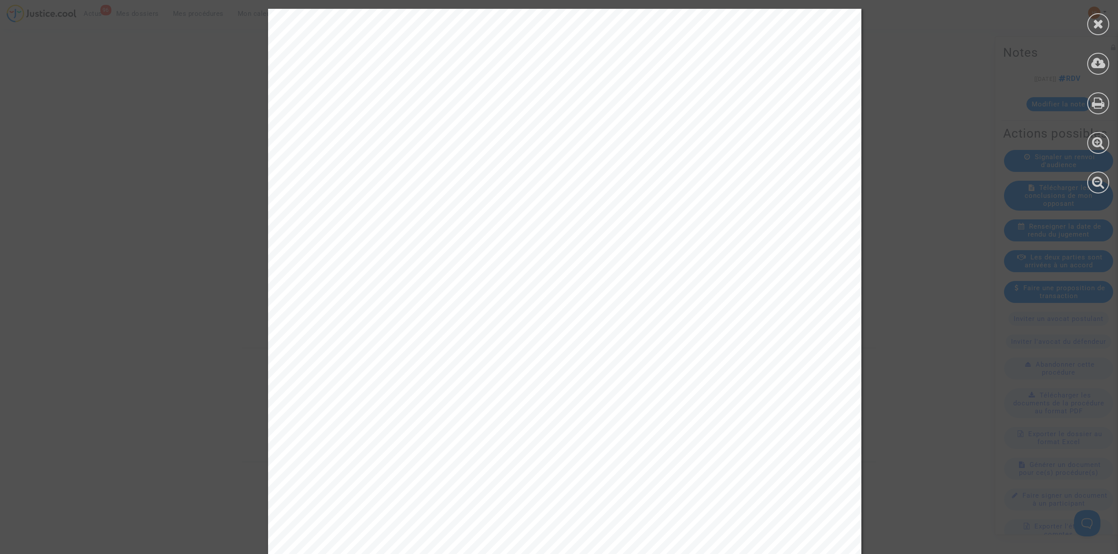
scroll to position [0, 0]
click at [1101, 34] on div at bounding box center [1098, 24] width 22 height 22
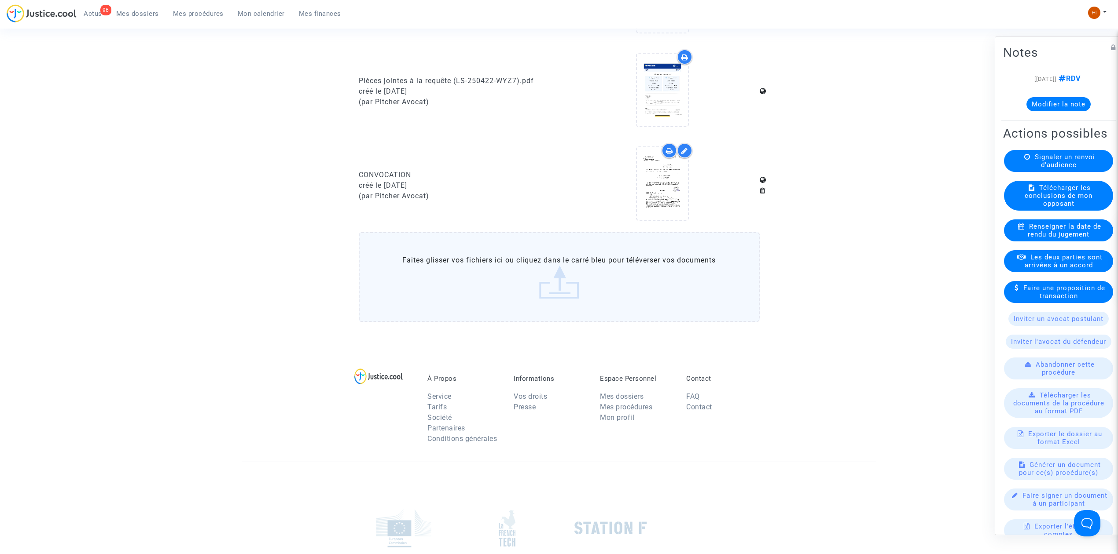
click at [202, 16] on span "Mes procédures" at bounding box center [198, 14] width 51 height 8
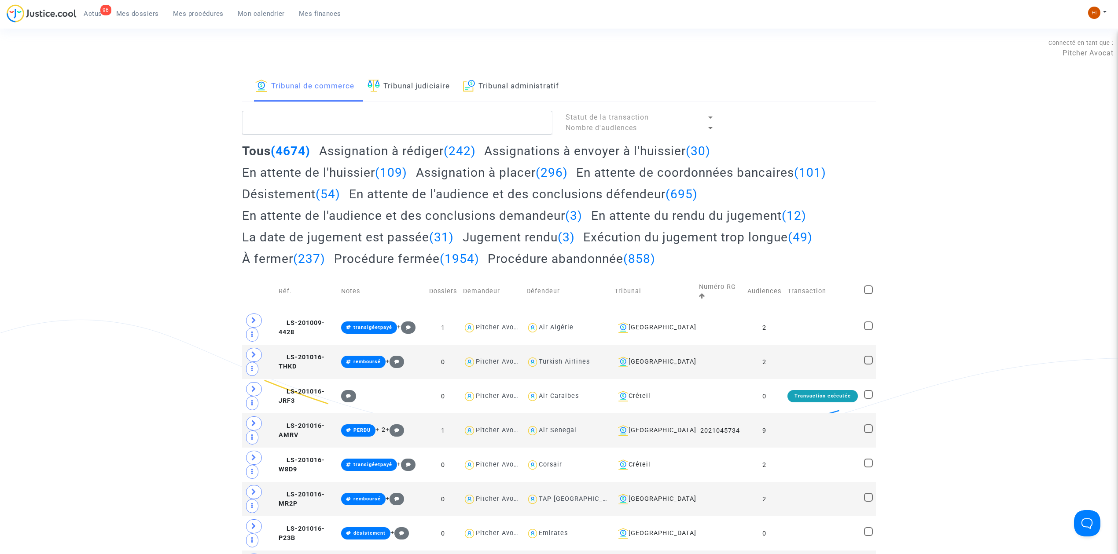
click at [421, 97] on link "Tribunal judiciaire" at bounding box center [408, 87] width 82 height 30
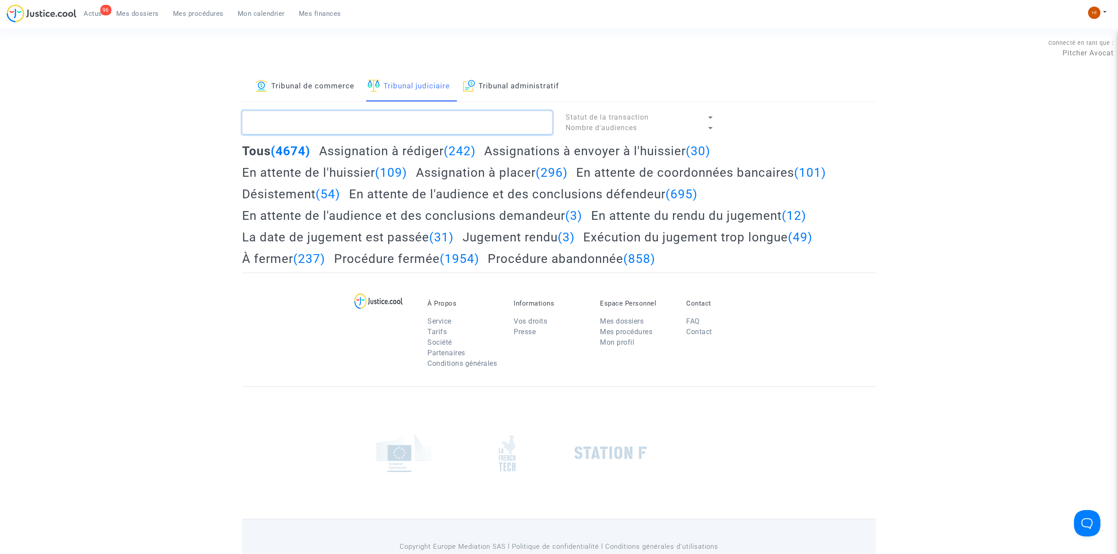
click at [423, 121] on textarea at bounding box center [397, 123] width 310 height 24
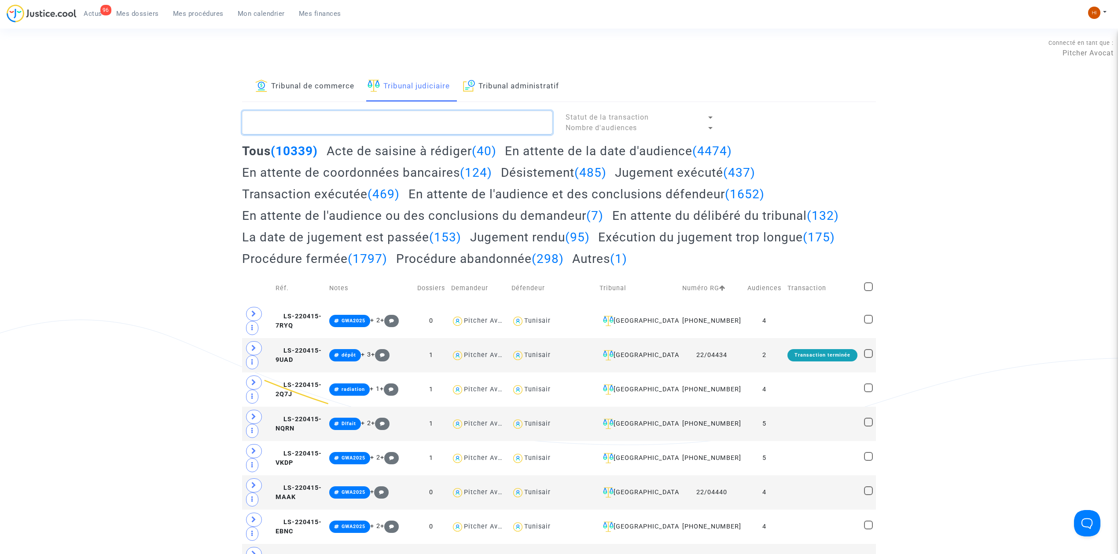
paste textarea "LS-240926-3UEB"
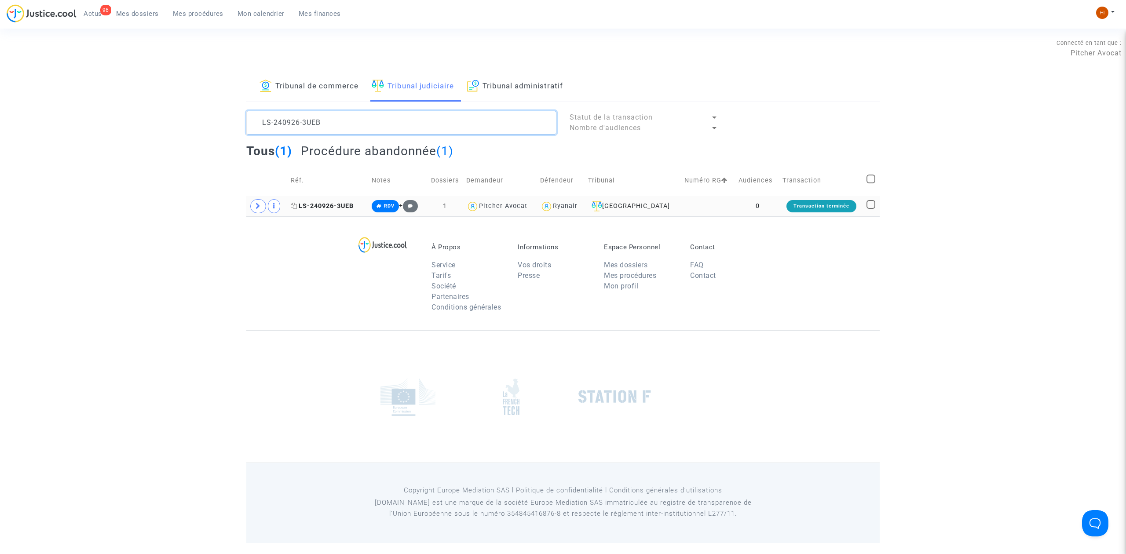
type textarea "LS-240926-3UEB"
click at [353, 209] on span "LS-240926-3UEB" at bounding box center [322, 205] width 63 height 7
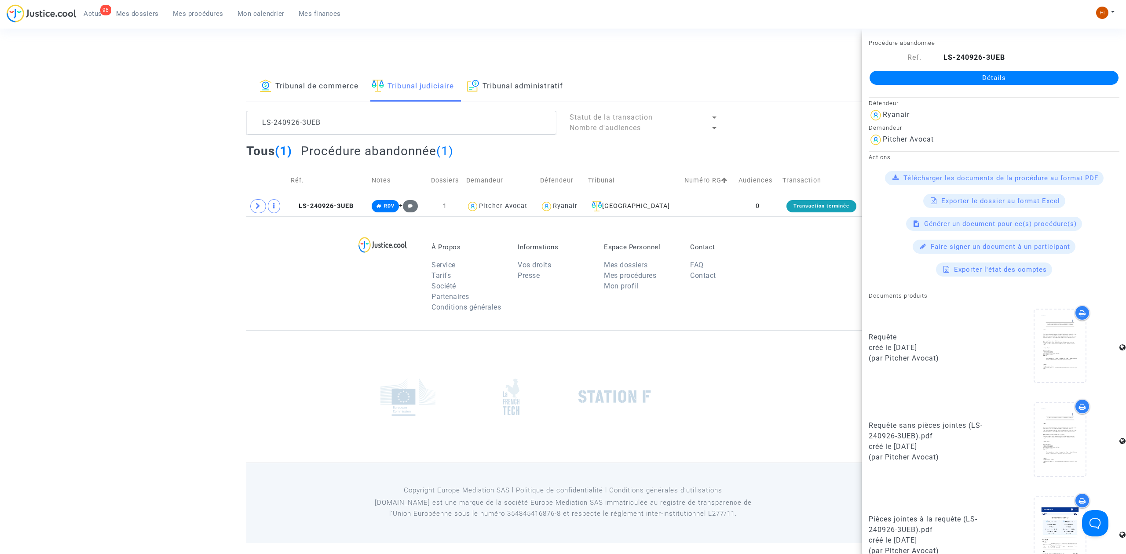
click at [1004, 77] on link "Détails" at bounding box center [994, 78] width 249 height 14
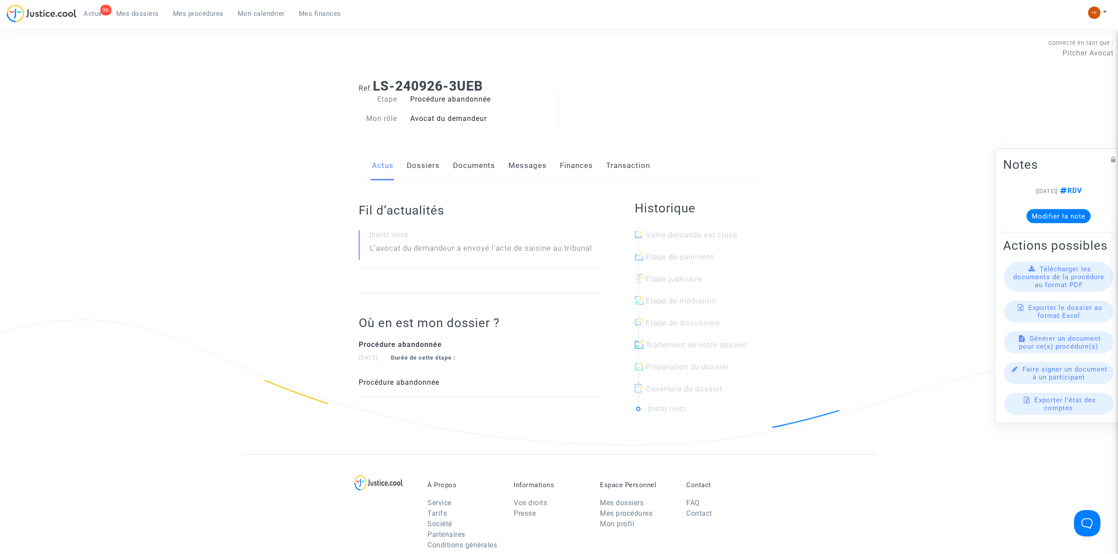
click at [466, 172] on link "Documents" at bounding box center [474, 165] width 42 height 29
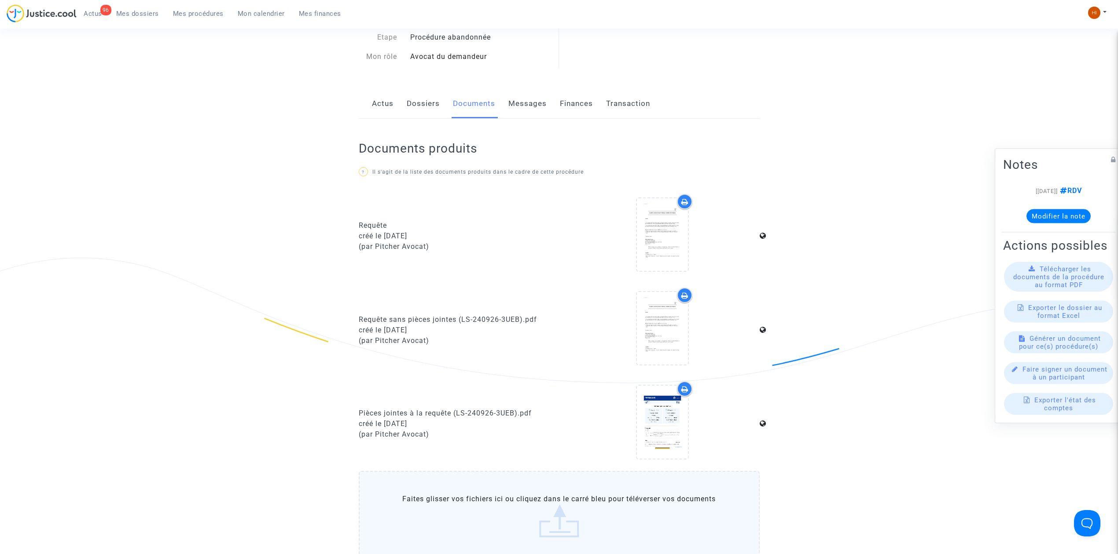
scroll to position [59, 0]
click at [383, 106] on link "Actus" at bounding box center [383, 107] width 22 height 29
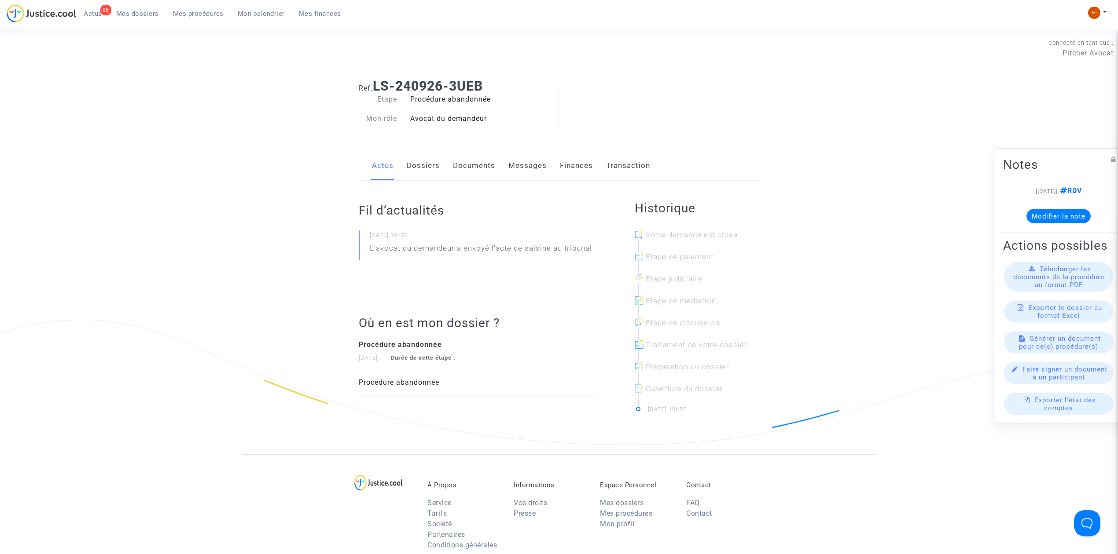
click at [458, 171] on link "Documents" at bounding box center [474, 165] width 42 height 29
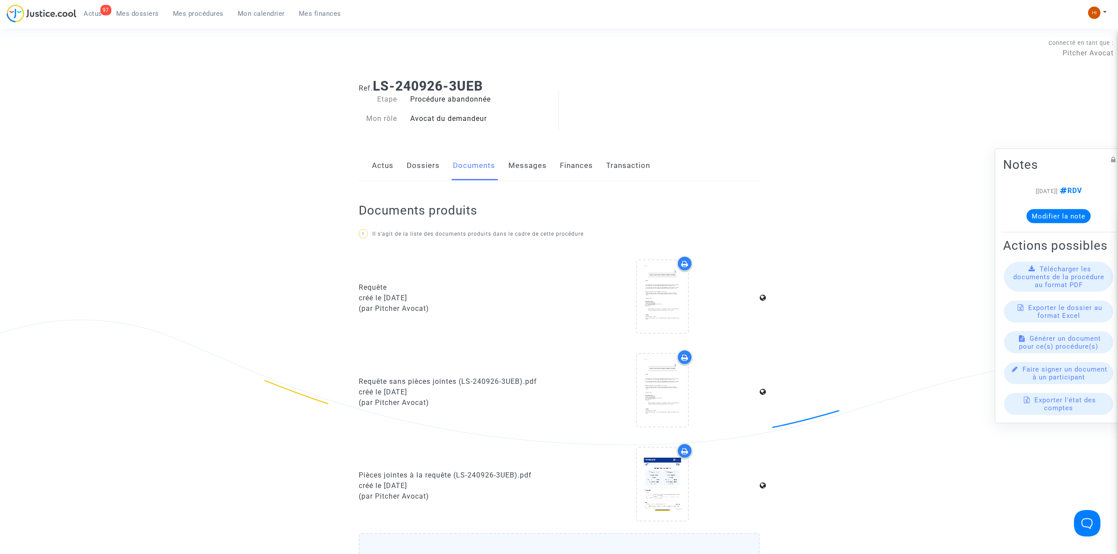
click at [495, 87] on h1 "Ref. LS-240926-3UEB" at bounding box center [559, 86] width 401 height 16
drag, startPoint x: 495, startPoint y: 87, endPoint x: 384, endPoint y: 94, distance: 112.0
click at [384, 94] on div "Ref. LS-240926-3UEB Etape Procédure abandonnée Mon rôle Avocat du demandeur" at bounding box center [559, 103] width 414 height 62
click at [429, 154] on link "Dossiers" at bounding box center [423, 165] width 33 height 29
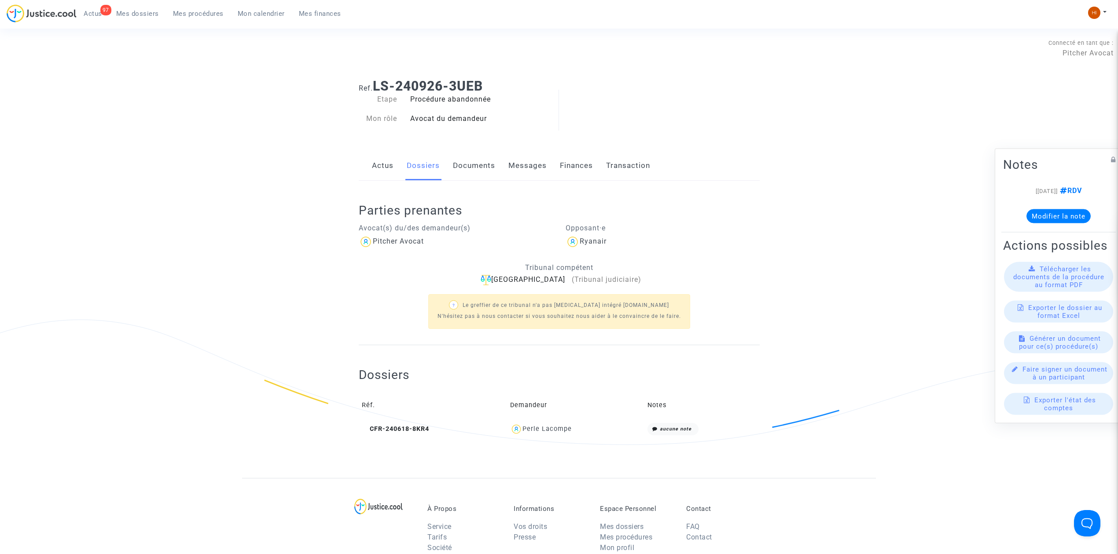
click at [370, 164] on div "Actus Dossiers Documents Messages Finances Transaction" at bounding box center [559, 165] width 401 height 29
drag, startPoint x: 584, startPoint y: 432, endPoint x: 526, endPoint y: 432, distance: 58.1
click at [526, 432] on div "Perle Lacompe" at bounding box center [575, 429] width 131 height 13
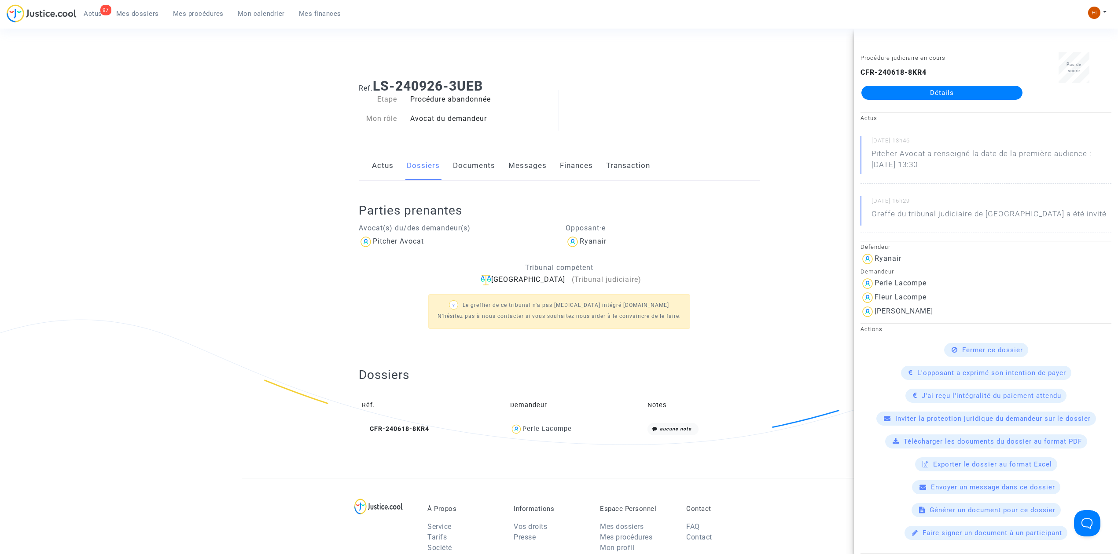
copy div "Perle Lacompe"
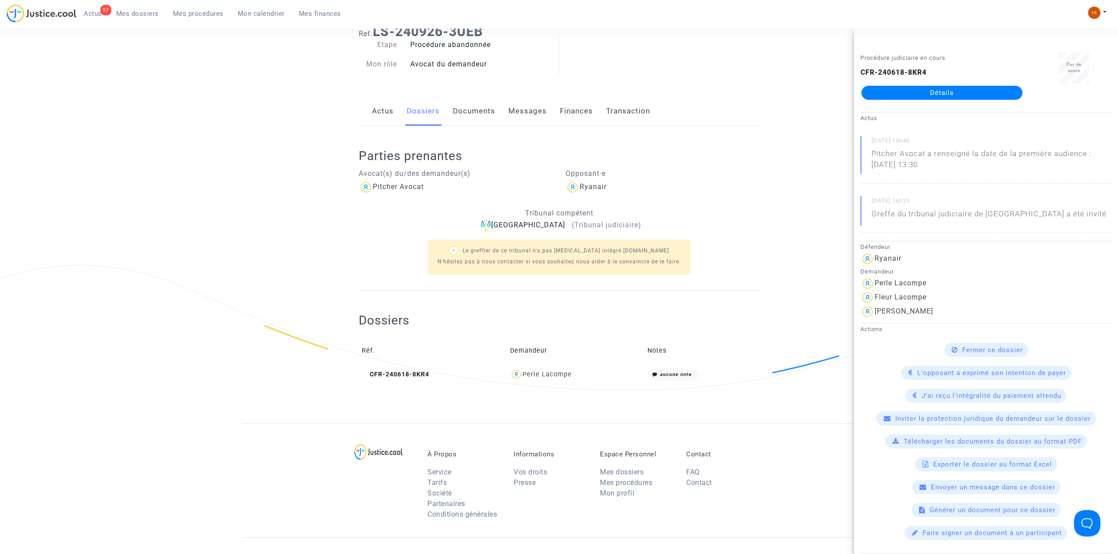
scroll to position [59, 0]
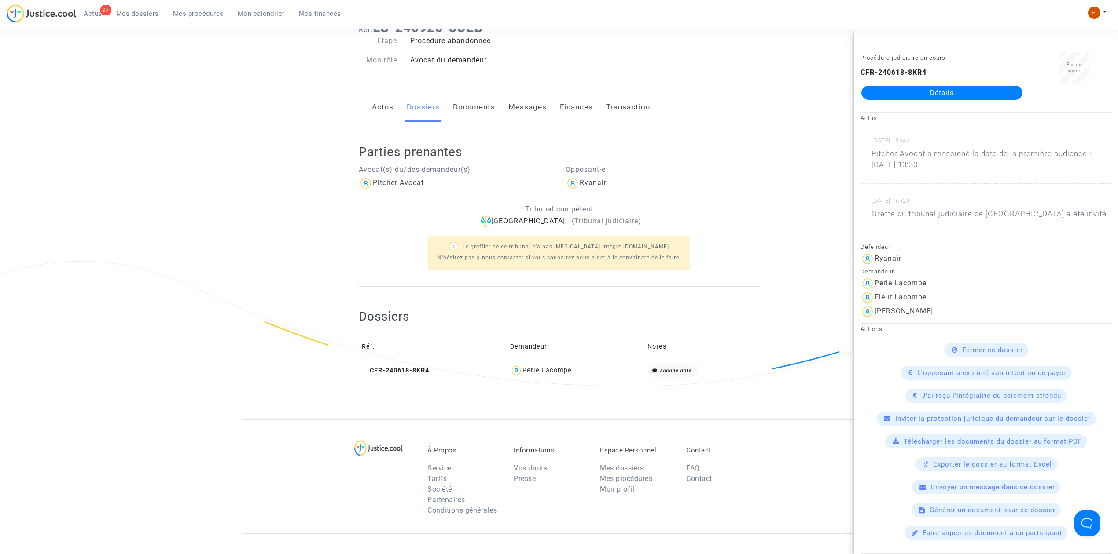
click at [388, 113] on link "Actus" at bounding box center [383, 107] width 22 height 29
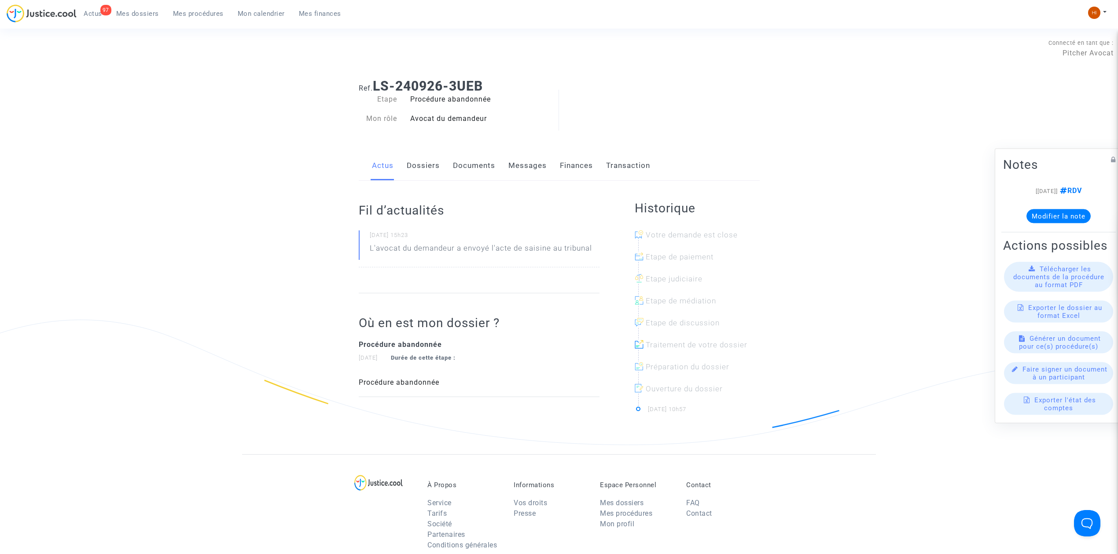
click at [436, 166] on link "Dossiers" at bounding box center [423, 165] width 33 height 29
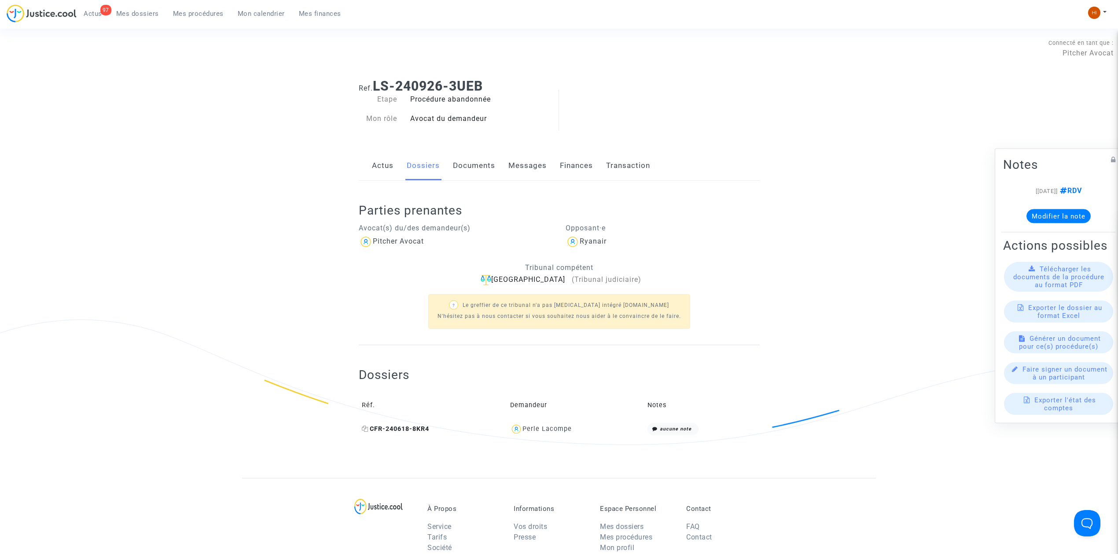
click at [411, 429] on span "CFR-240618-8KR4" at bounding box center [395, 428] width 67 height 7
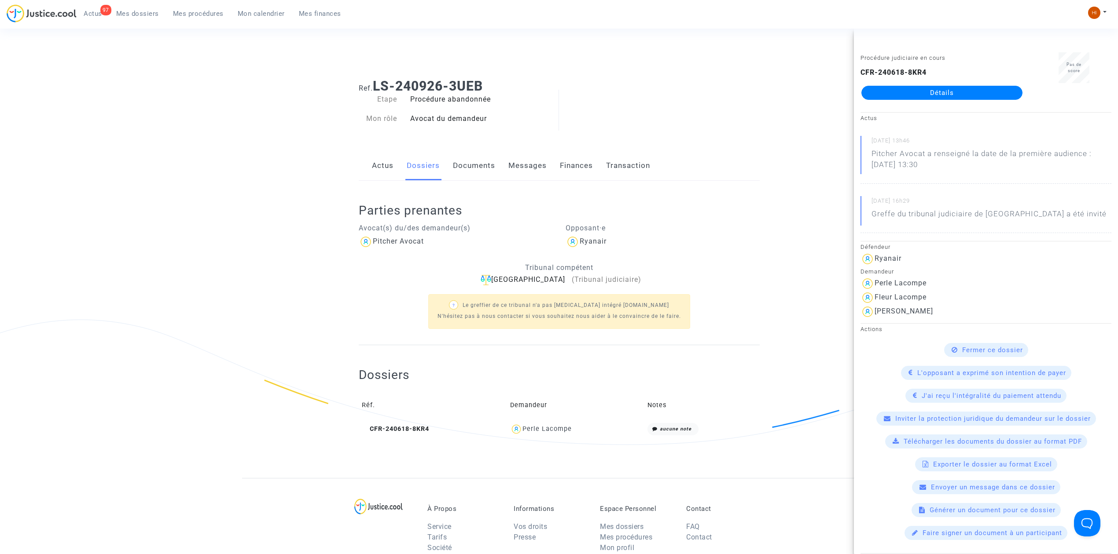
click at [997, 87] on link "Détails" at bounding box center [941, 93] width 161 height 14
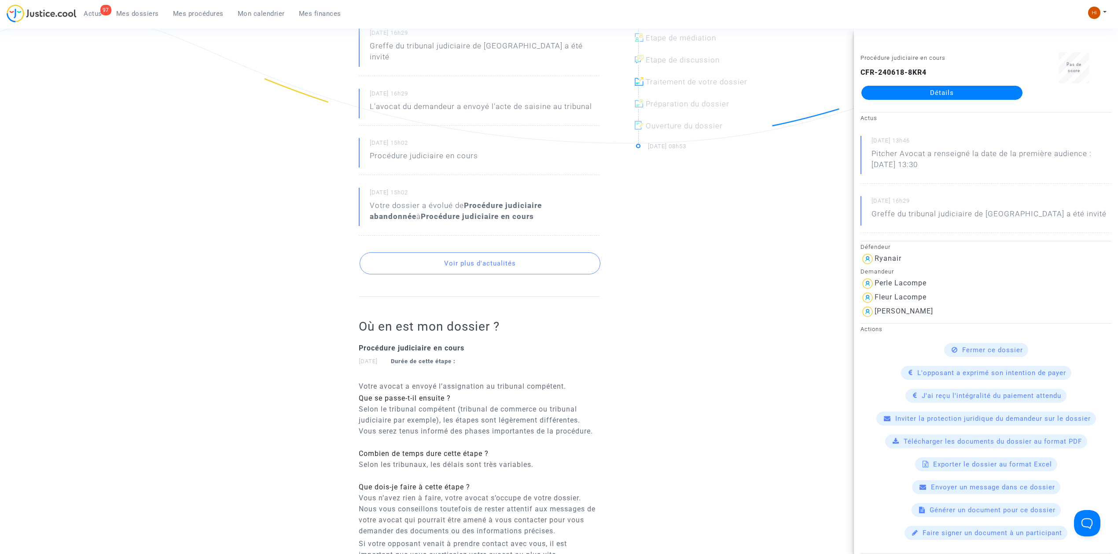
scroll to position [352, 0]
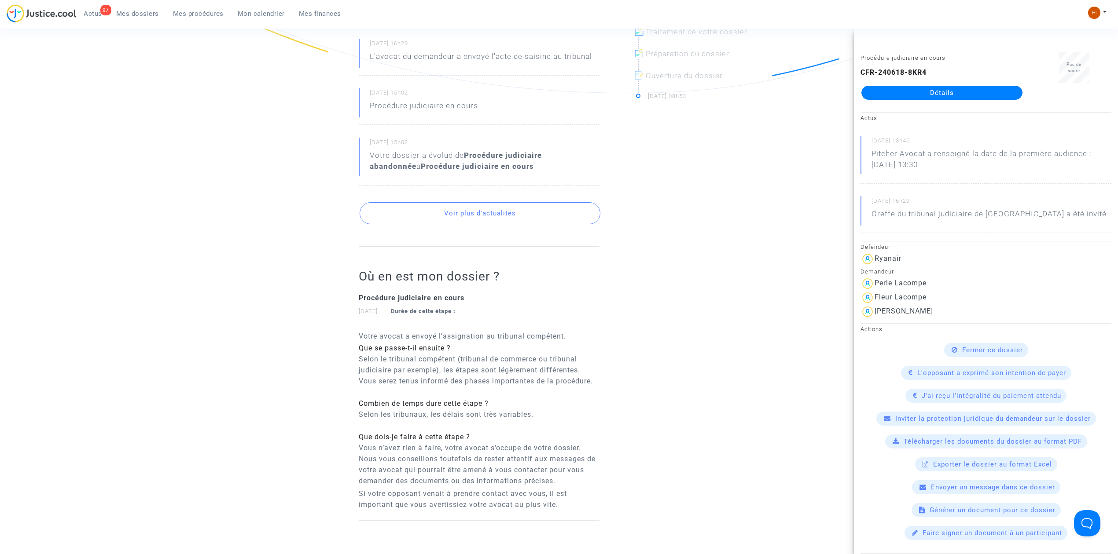
click at [447, 209] on button "Voir plus d'actualités" at bounding box center [479, 213] width 241 height 22
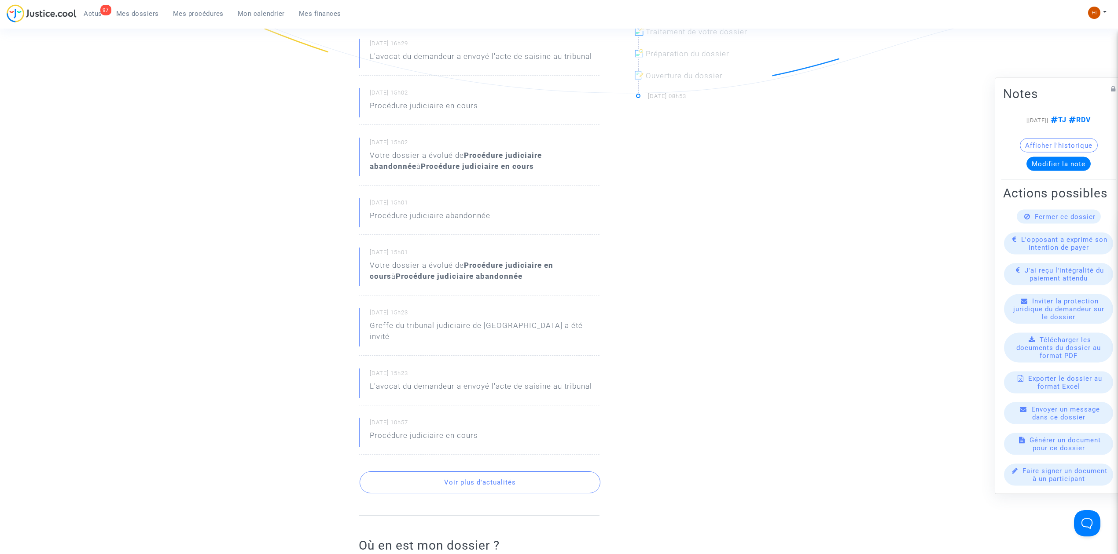
scroll to position [0, 0]
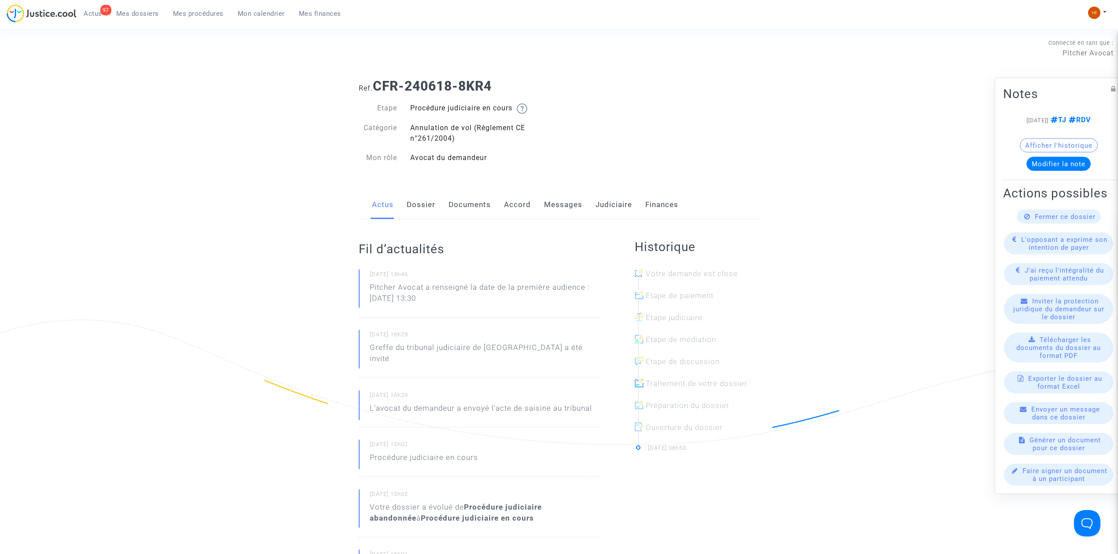
click at [625, 206] on link "Judiciaire" at bounding box center [613, 205] width 37 height 29
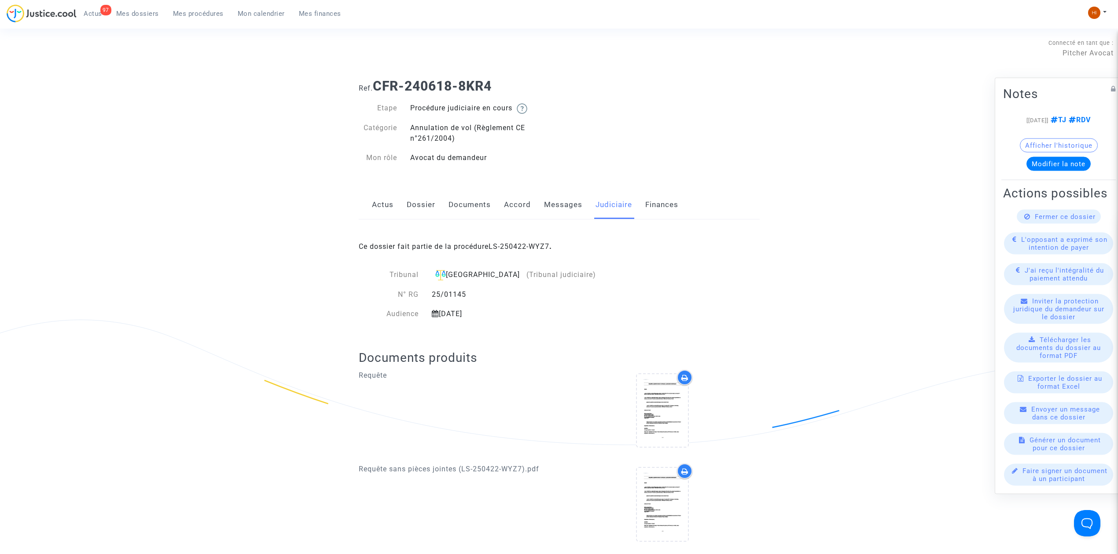
click at [189, 11] on span "Mes procédures" at bounding box center [198, 14] width 51 height 8
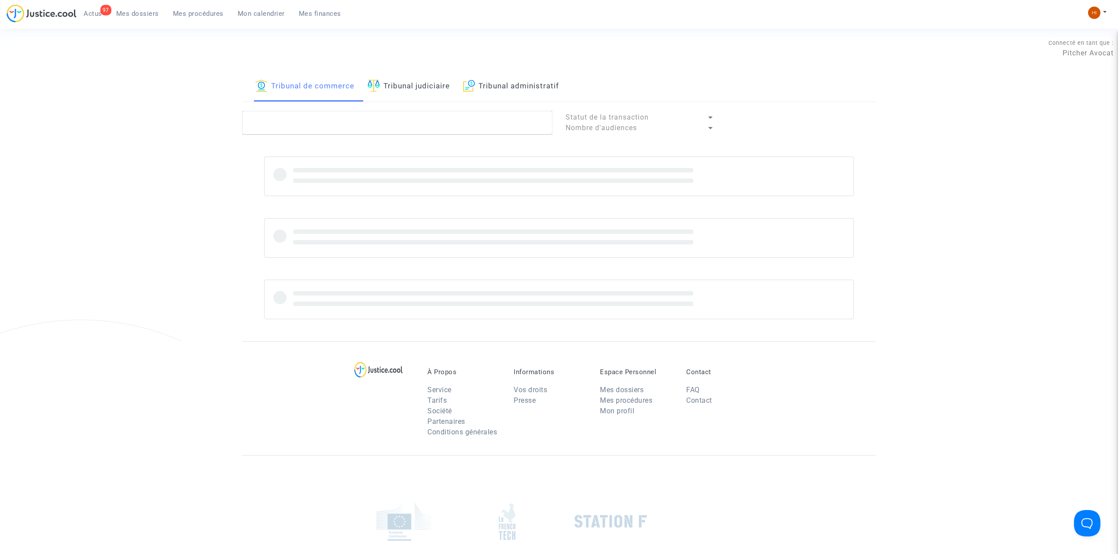
click at [449, 86] on link "Tribunal judiciaire" at bounding box center [408, 87] width 82 height 30
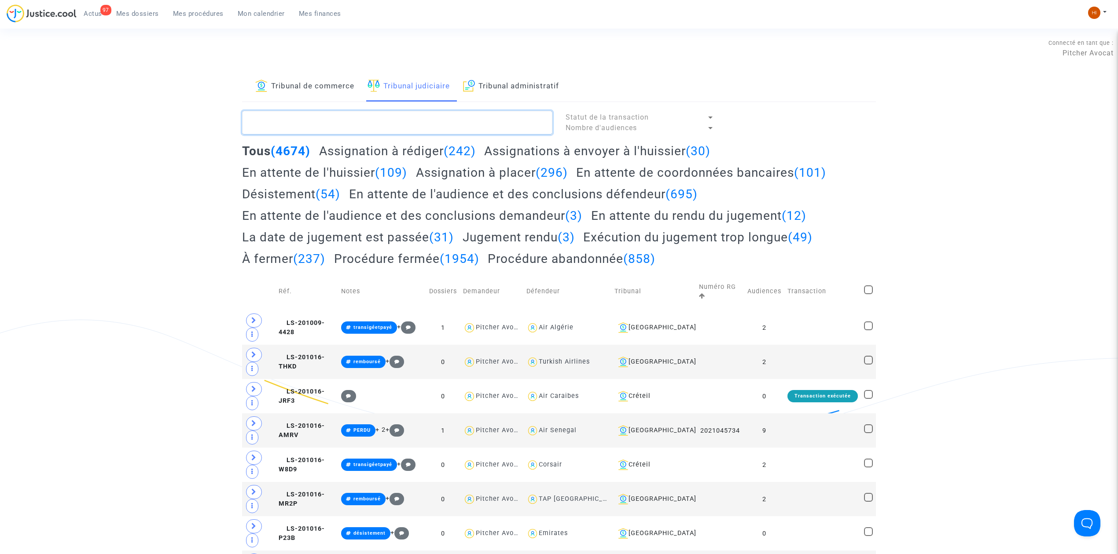
click at [447, 117] on textarea at bounding box center [397, 123] width 310 height 24
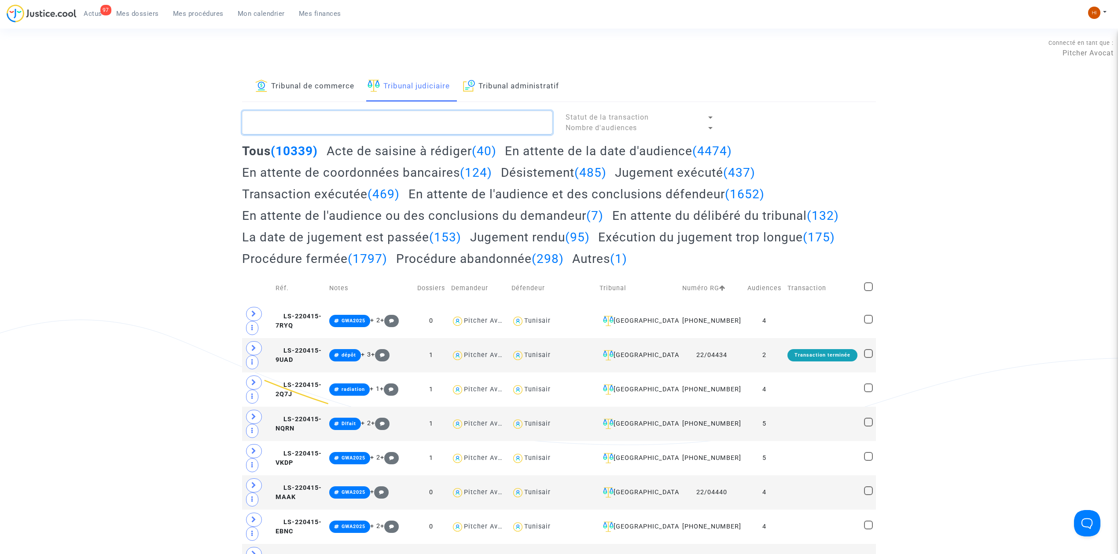
paste textarea "LS-240926-3UEB"
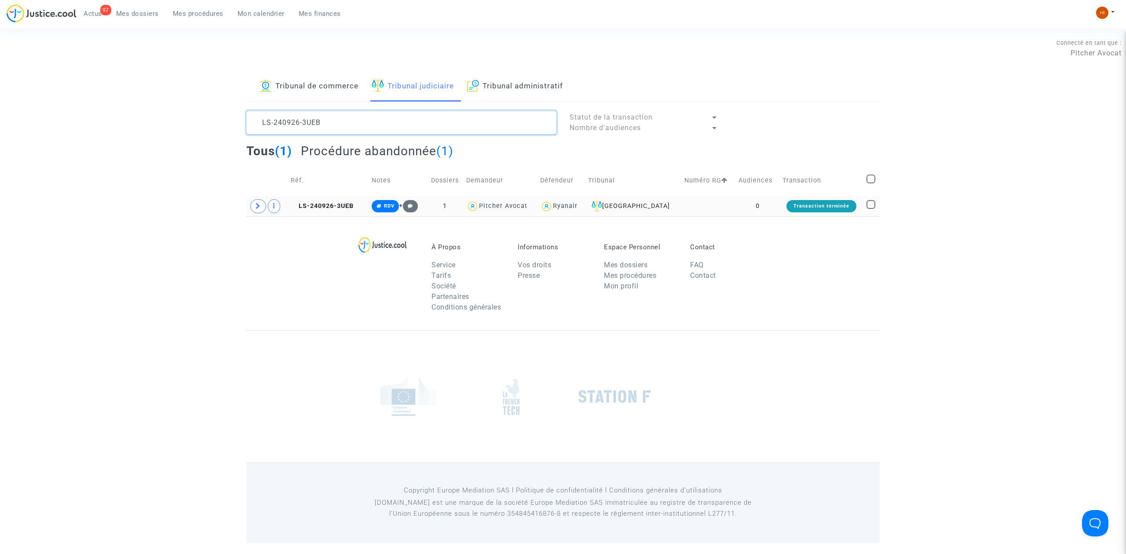
type textarea "LS-240926-3UEB"
click at [348, 199] on td "LS-240926-3UEB" at bounding box center [328, 206] width 81 height 20
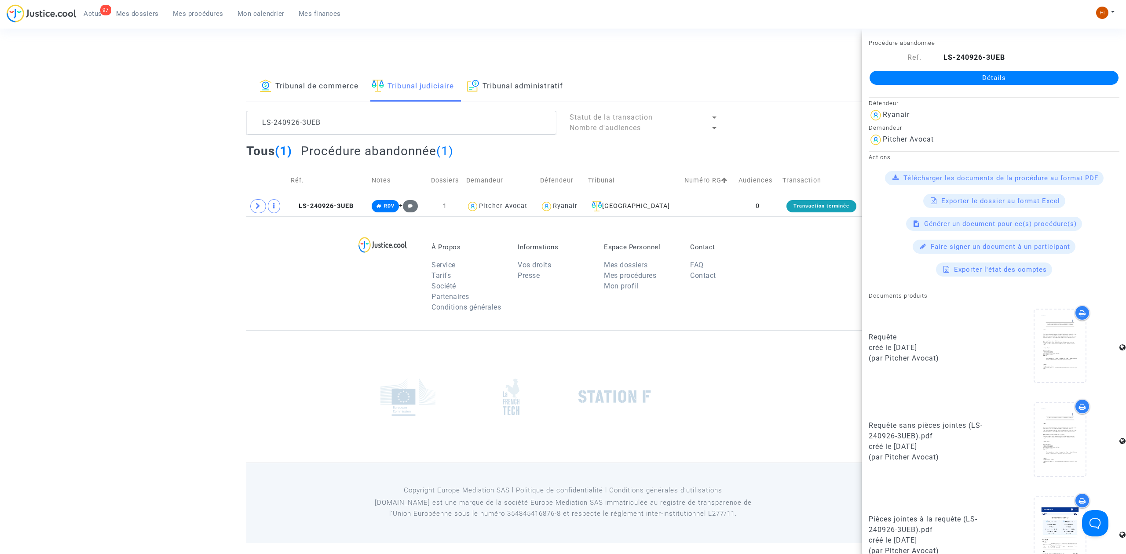
click at [1004, 81] on link "Détails" at bounding box center [994, 78] width 249 height 14
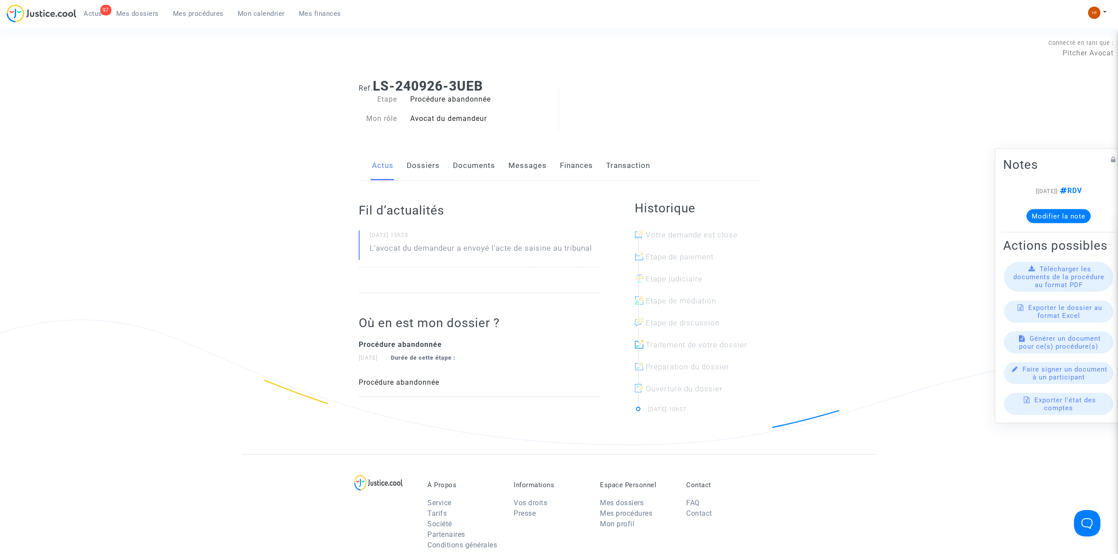
click at [477, 161] on link "Documents" at bounding box center [474, 165] width 42 height 29
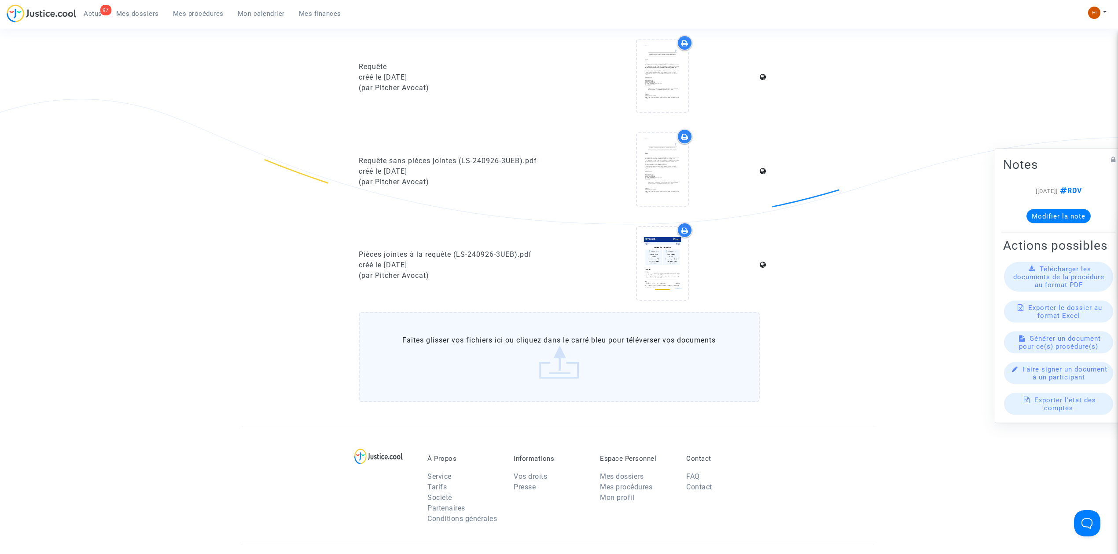
scroll to position [176, 0]
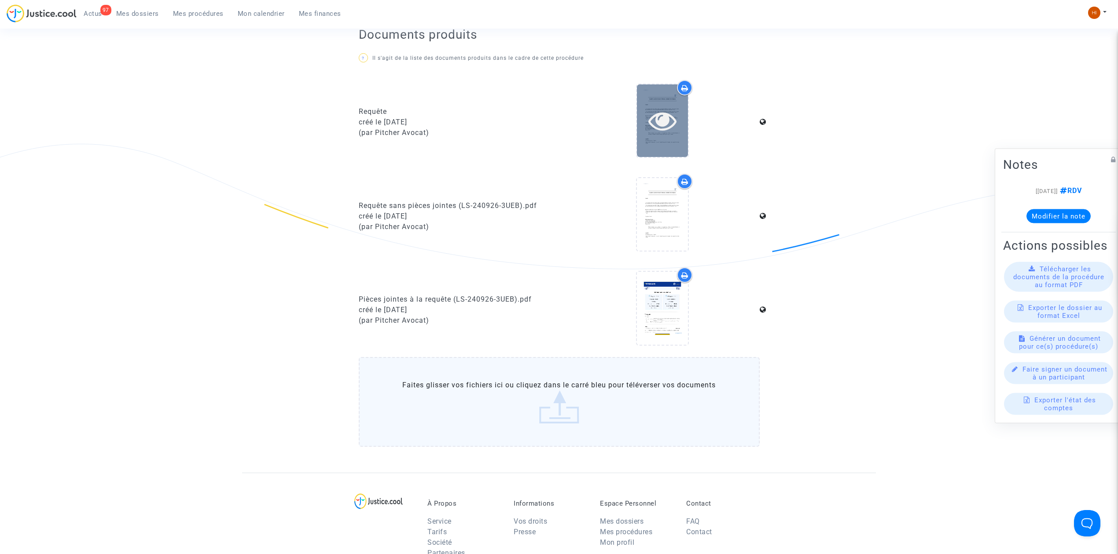
click at [672, 116] on icon at bounding box center [662, 120] width 29 height 28
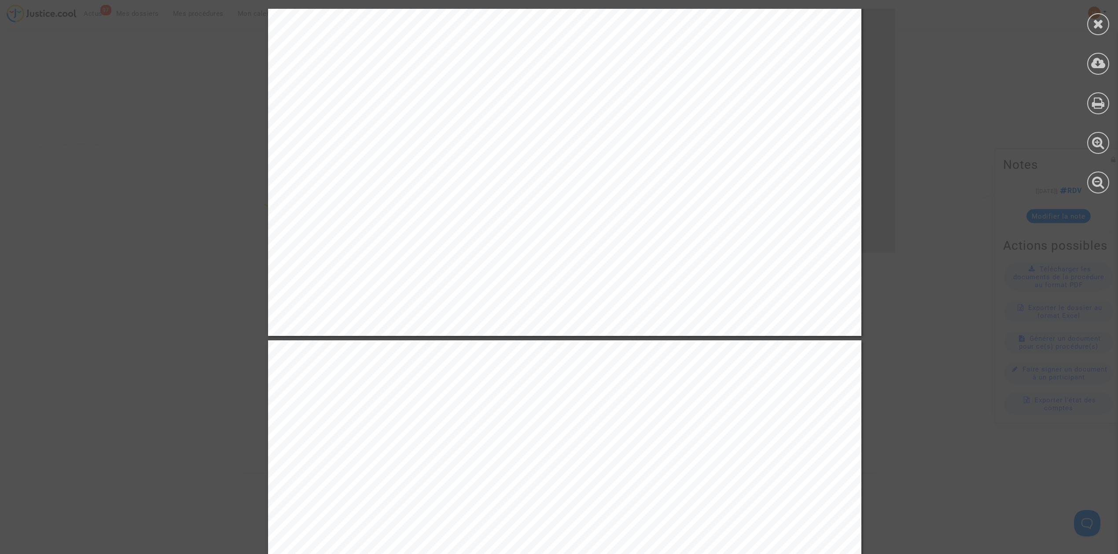
scroll to position [469, 0]
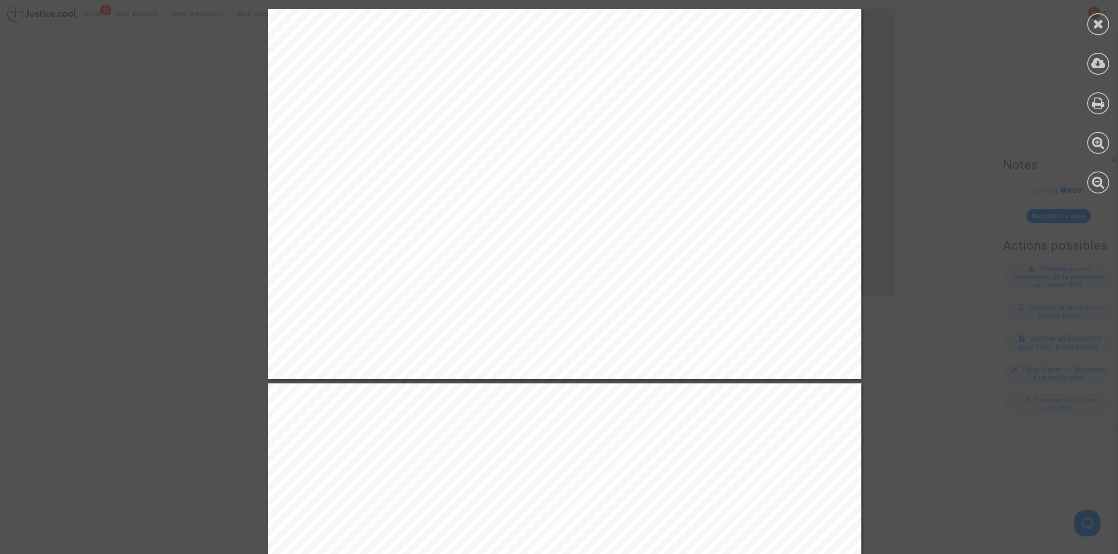
click at [1098, 13] on div at bounding box center [1098, 101] width 40 height 202
click at [1089, 26] on div at bounding box center [1098, 24] width 22 height 22
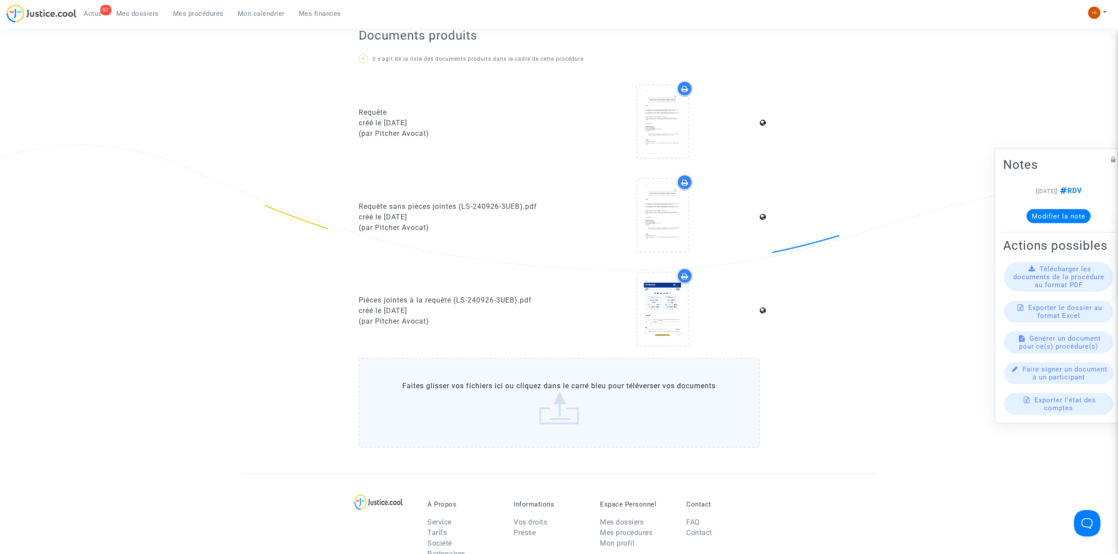
scroll to position [0, 0]
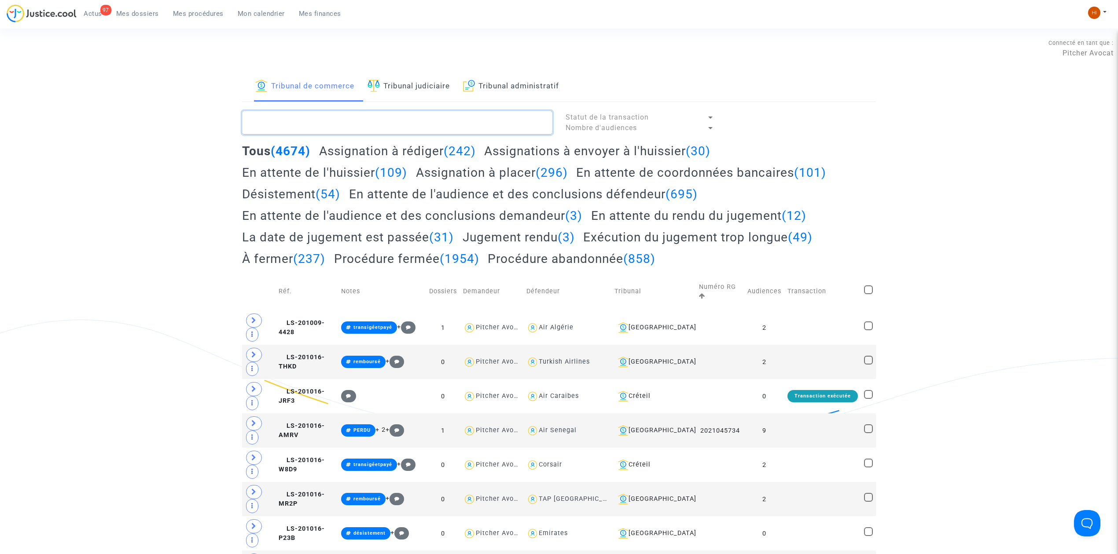
click at [431, 121] on textarea at bounding box center [397, 123] width 310 height 24
click at [426, 85] on link "Tribunal judiciaire" at bounding box center [408, 87] width 82 height 30
click at [426, 116] on textarea at bounding box center [397, 123] width 310 height 24
paste textarea "LS-240926-3UEB"
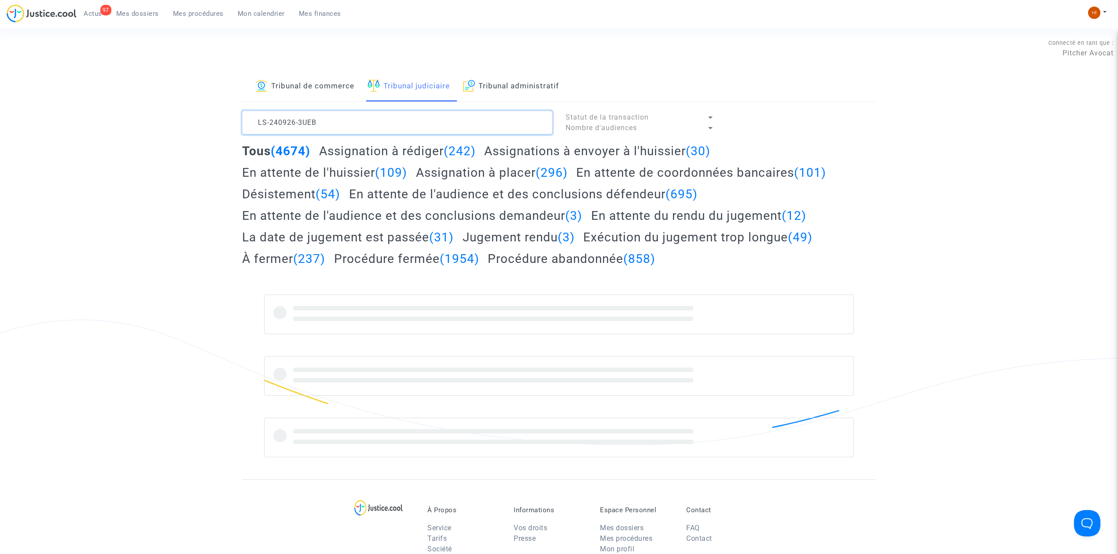
scroll to position [11, 0]
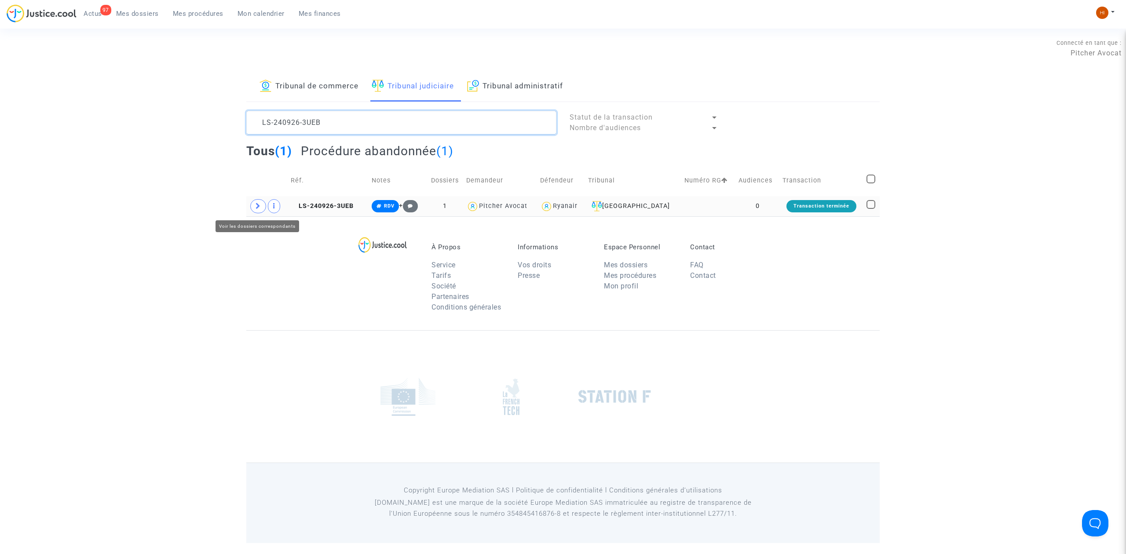
type textarea "LS-240926-3UEB"
click at [253, 207] on span at bounding box center [258, 206] width 16 height 14
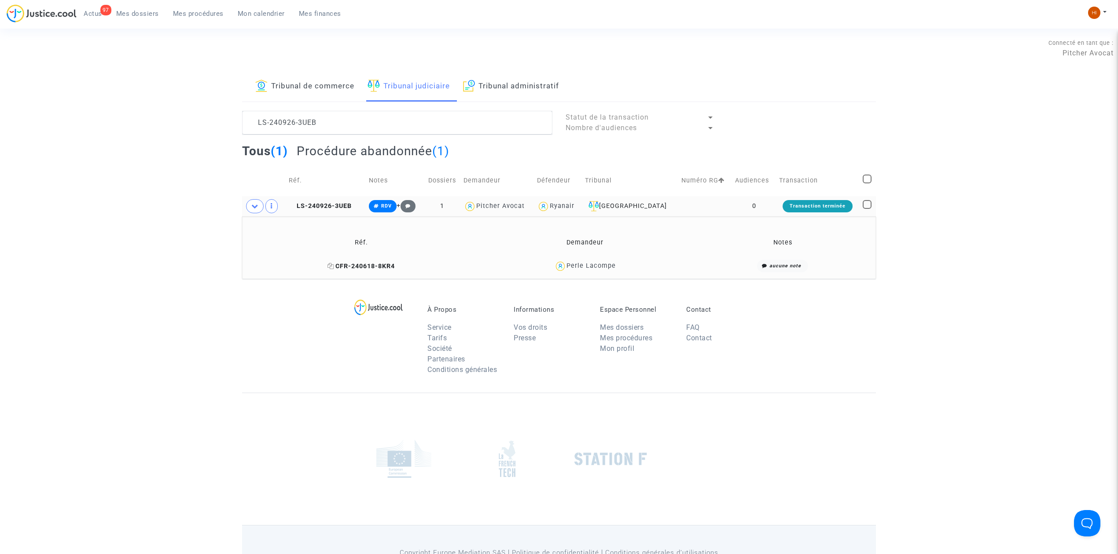
click at [361, 266] on span "CFR-240618-8KR4" at bounding box center [360, 266] width 67 height 7
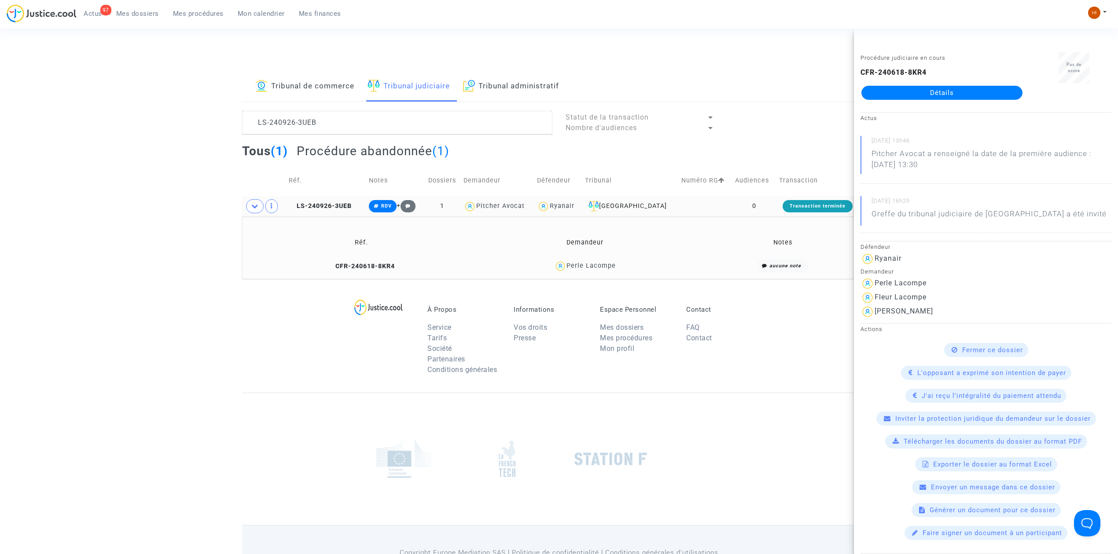
click at [133, 13] on span "Mes dossiers" at bounding box center [137, 14] width 43 height 8
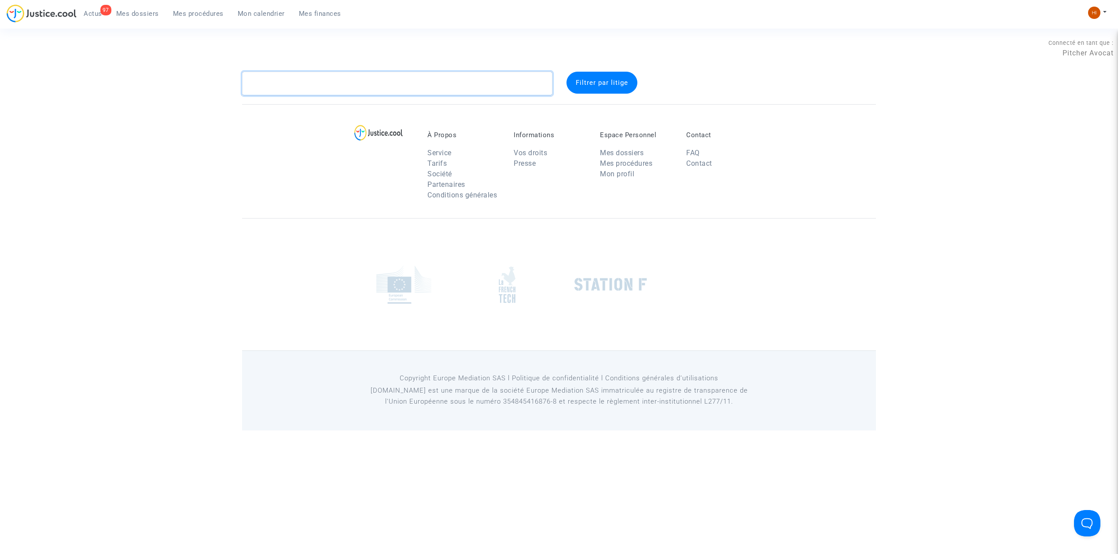
click at [414, 83] on textarea at bounding box center [397, 84] width 310 height 24
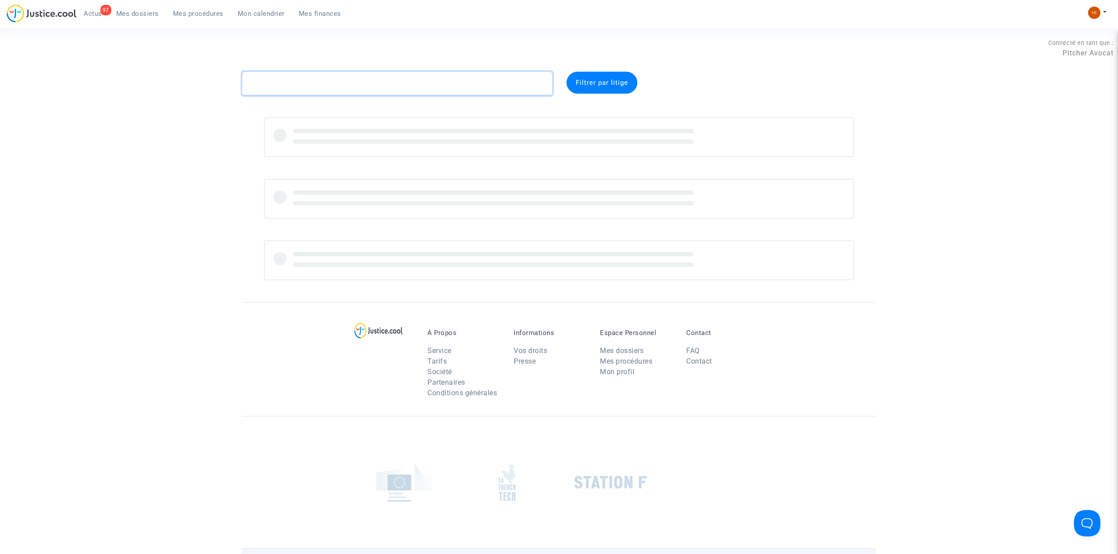
paste textarea "CFR-230406-MNUZ"
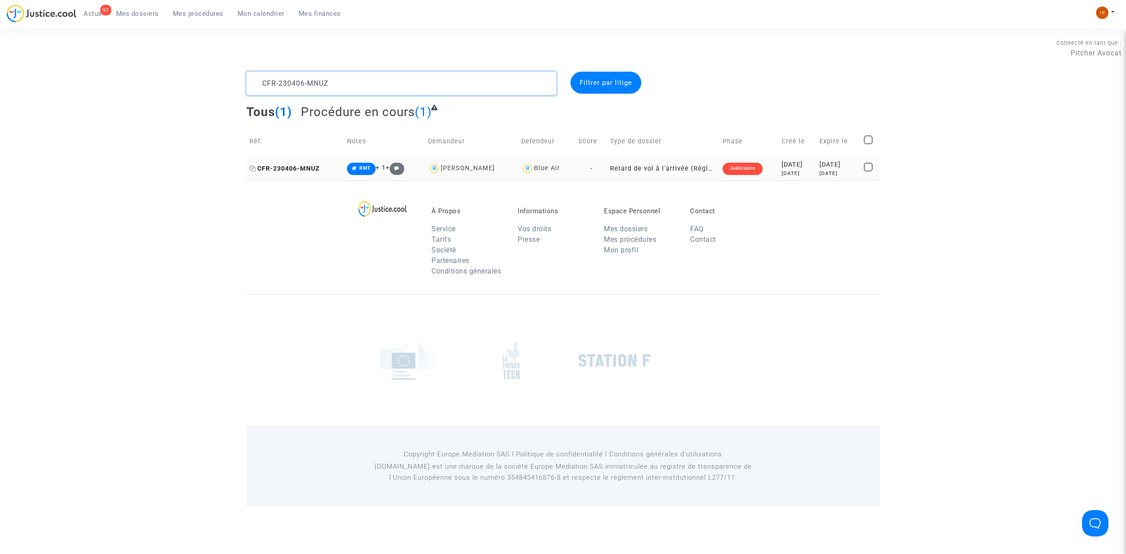
type textarea "CFR-230406-MNUZ"
click at [280, 172] on span "CFR-230406-MNUZ" at bounding box center [284, 168] width 70 height 7
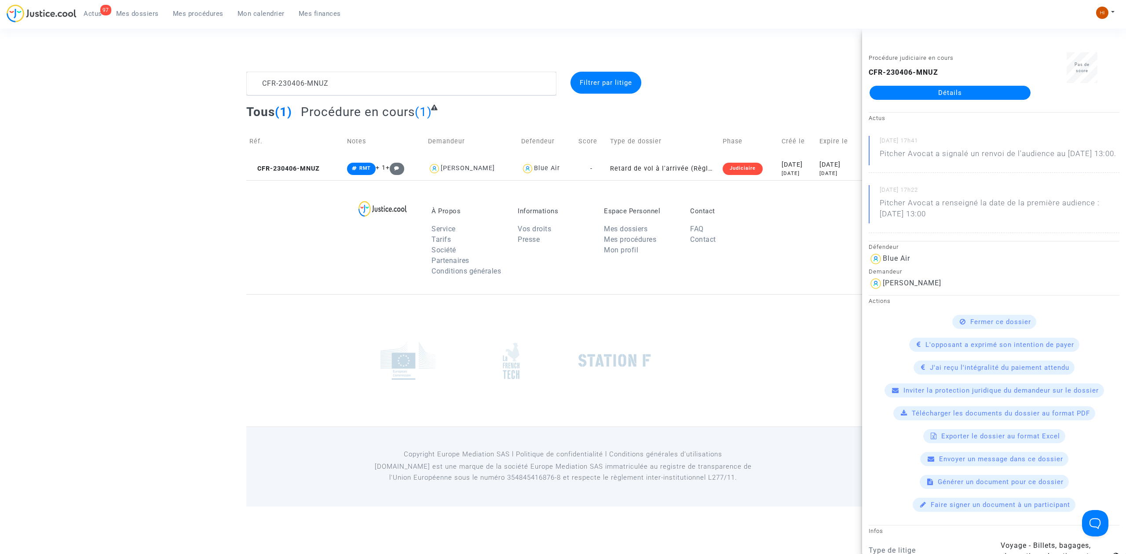
click at [940, 93] on link "Détails" at bounding box center [950, 93] width 161 height 14
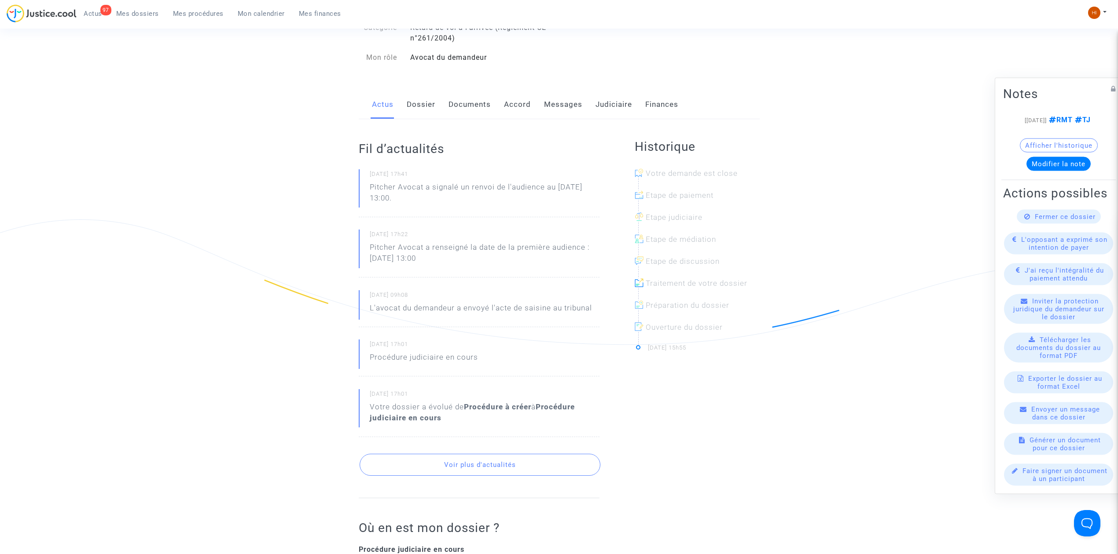
scroll to position [117, 0]
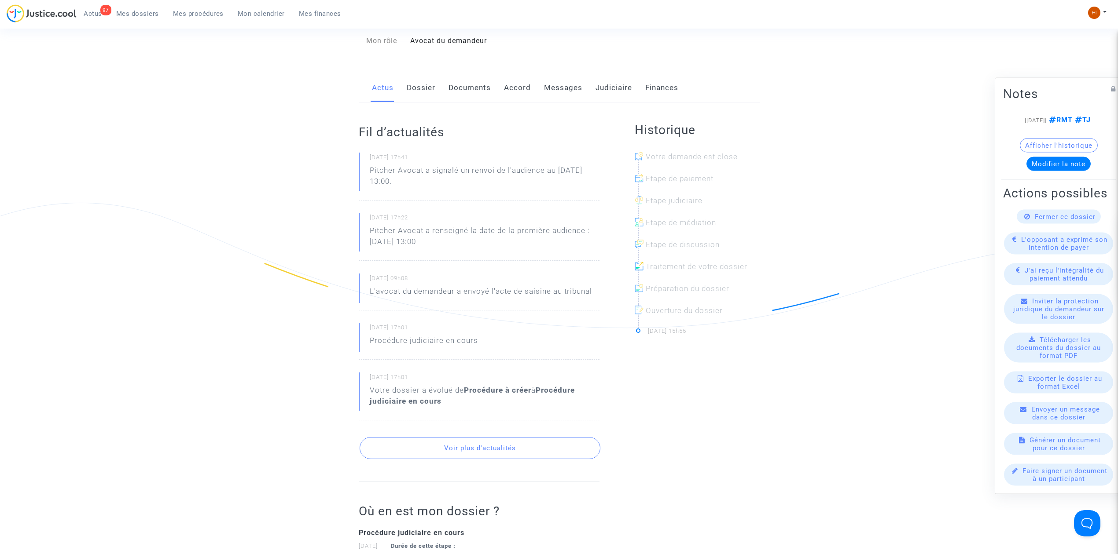
click at [602, 89] on link "Judiciaire" at bounding box center [613, 87] width 37 height 29
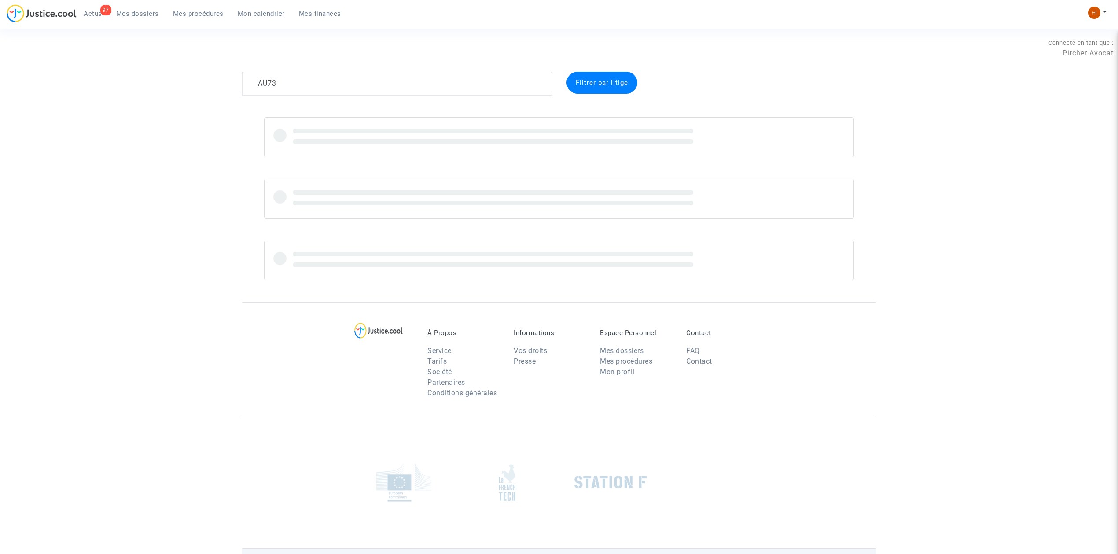
click at [205, 13] on span "Mes procédures" at bounding box center [198, 14] width 51 height 8
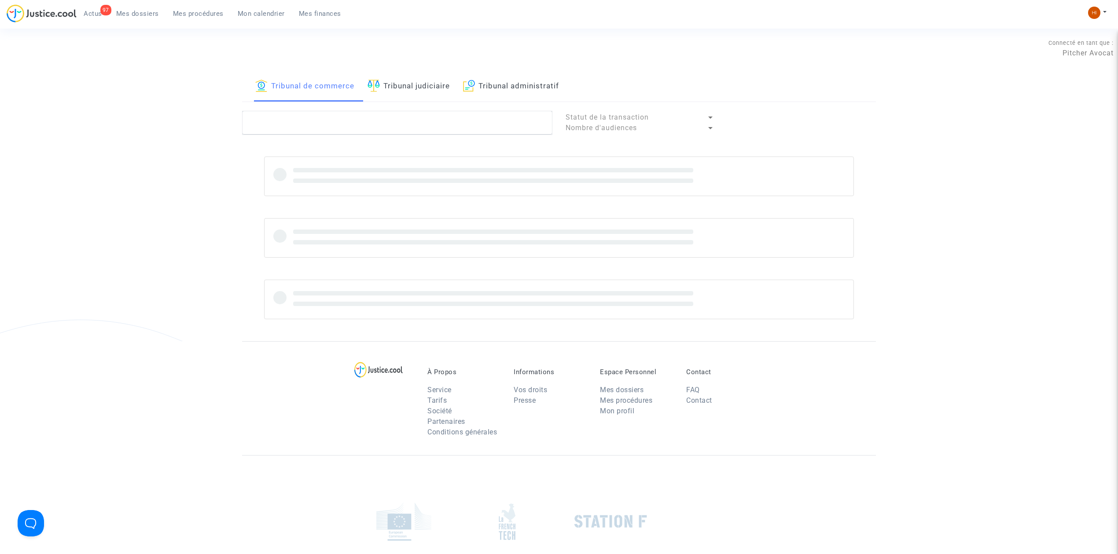
click at [433, 90] on link "Tribunal judiciaire" at bounding box center [408, 87] width 82 height 30
click at [423, 118] on textarea at bounding box center [397, 123] width 310 height 24
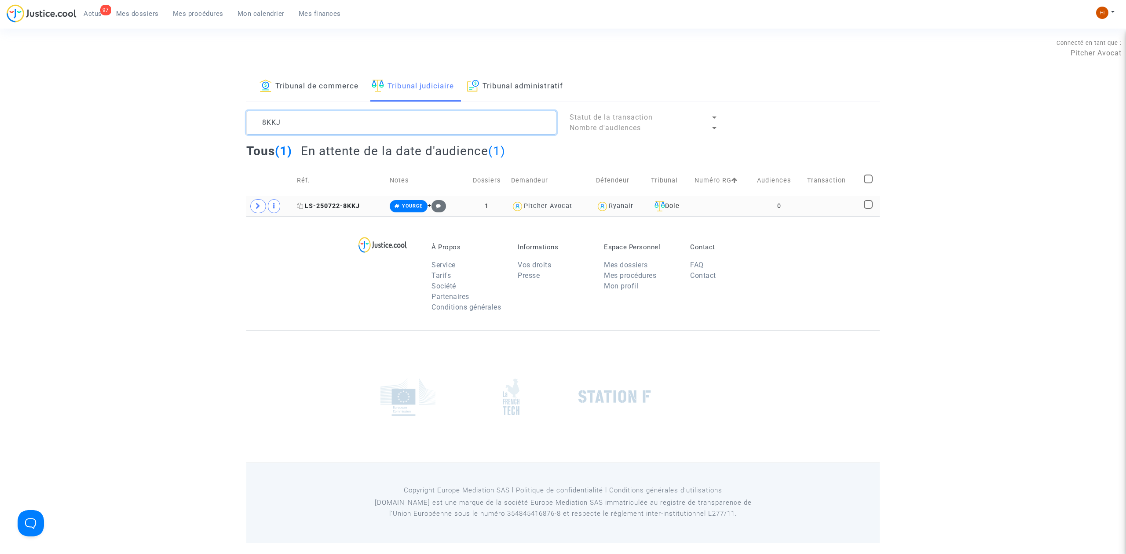
type textarea "8KKJ"
click at [322, 205] on span "LS-250722-8KKJ" at bounding box center [328, 205] width 63 height 7
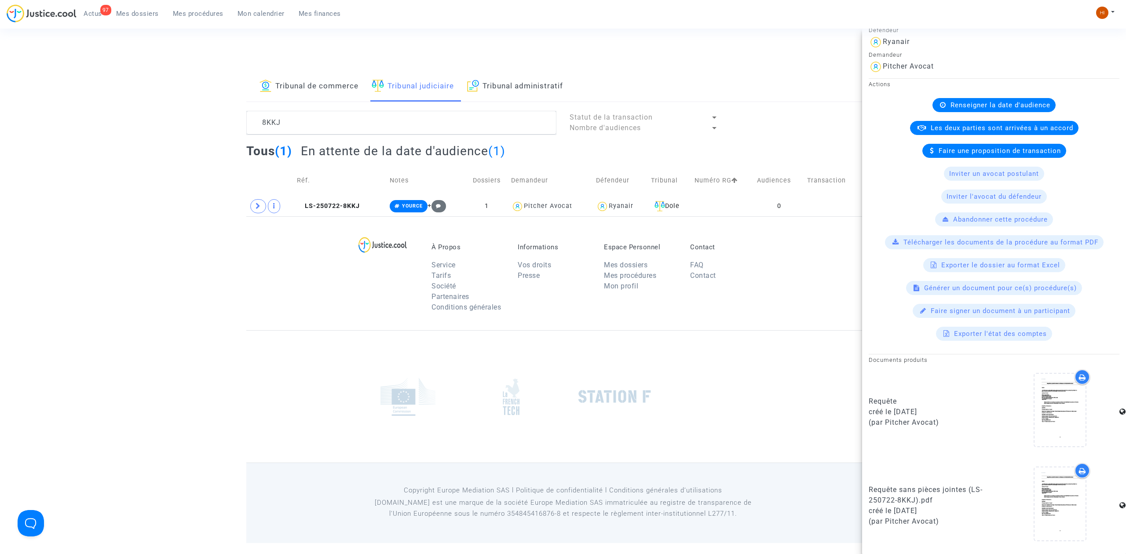
scroll to position [168, 0]
